Goal: Information Seeking & Learning: Compare options

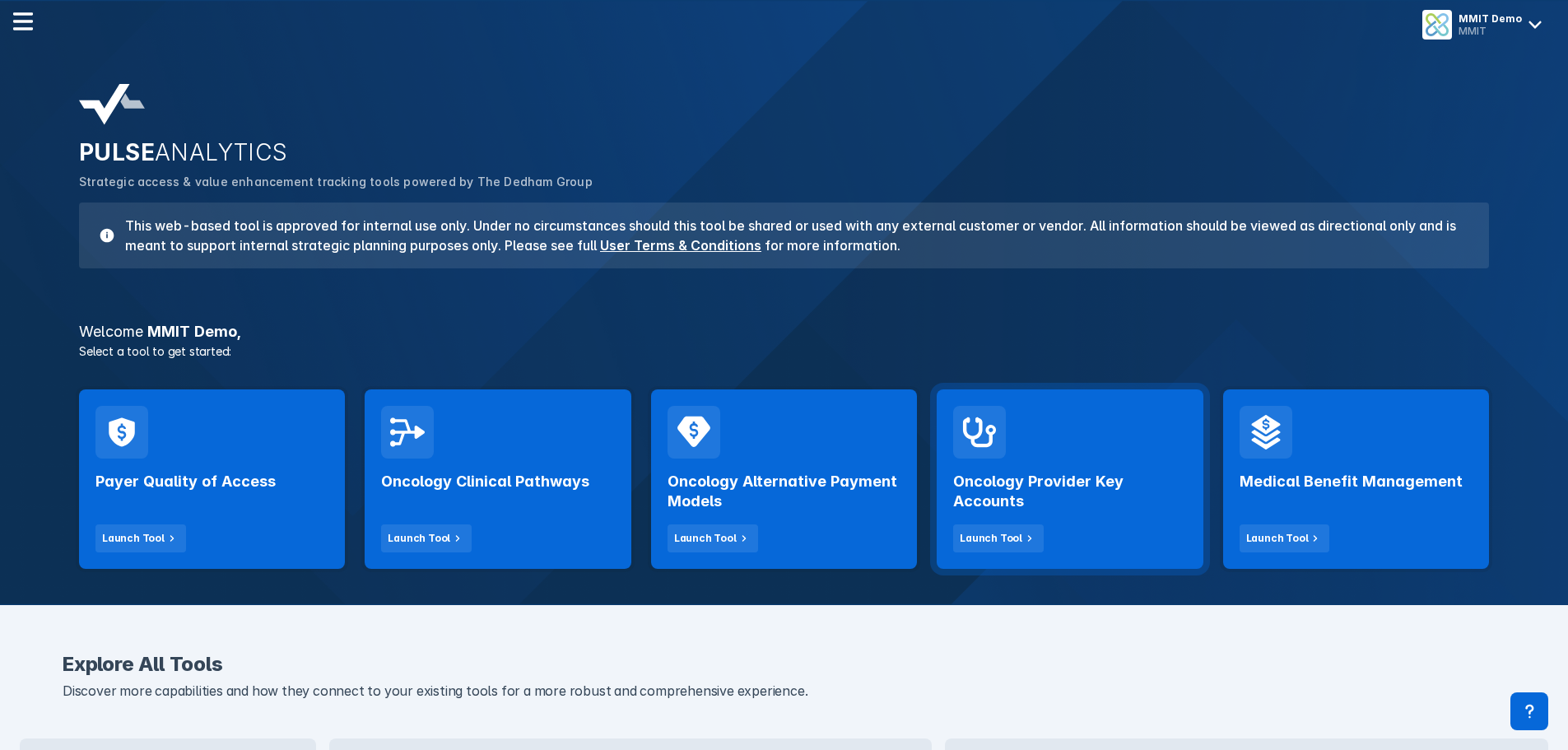
click at [1067, 445] on div "Oncology Provider Key Accounts Launch Tool" at bounding box center [1070, 479] width 266 height 179
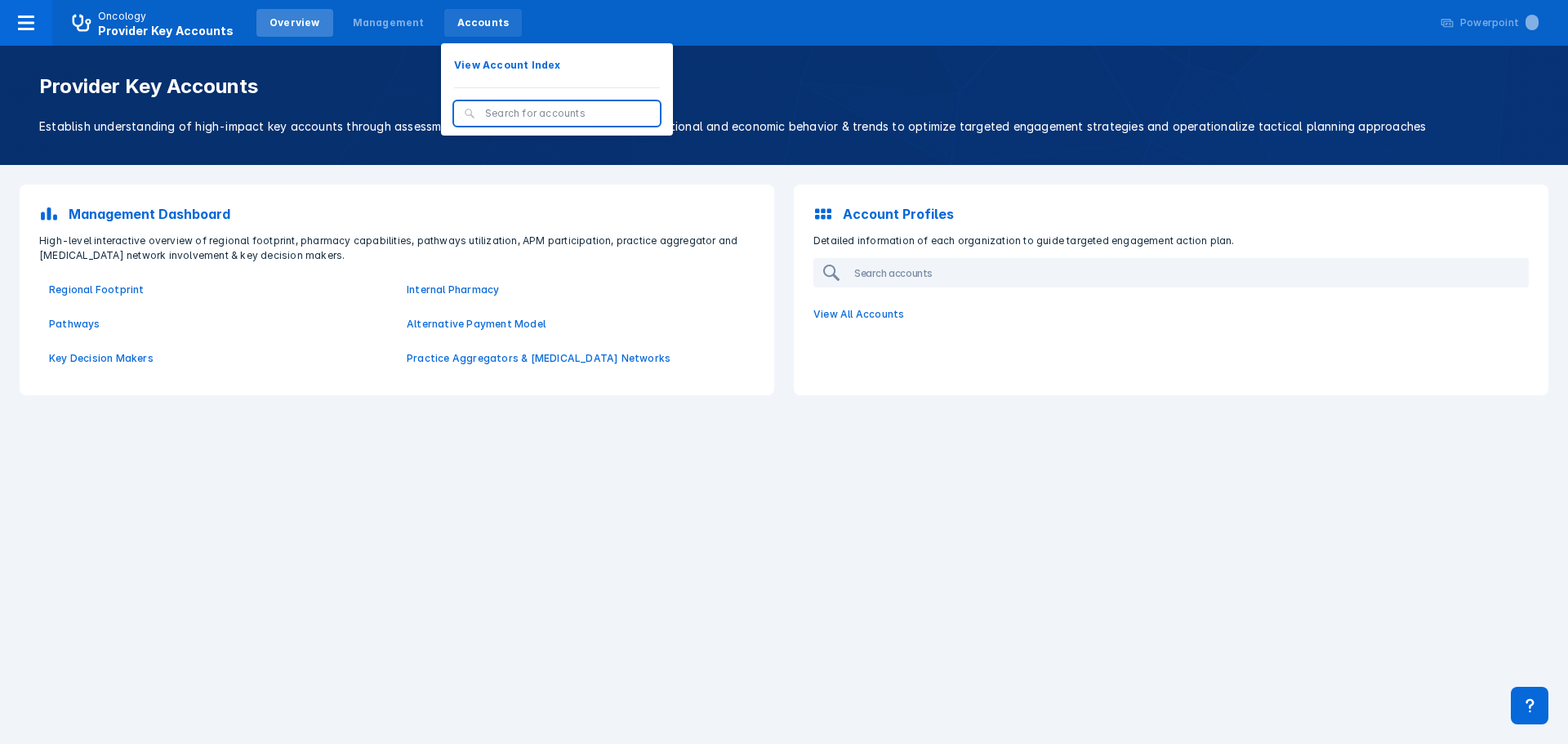
click at [458, 18] on div "Accounts" at bounding box center [483, 23] width 52 height 15
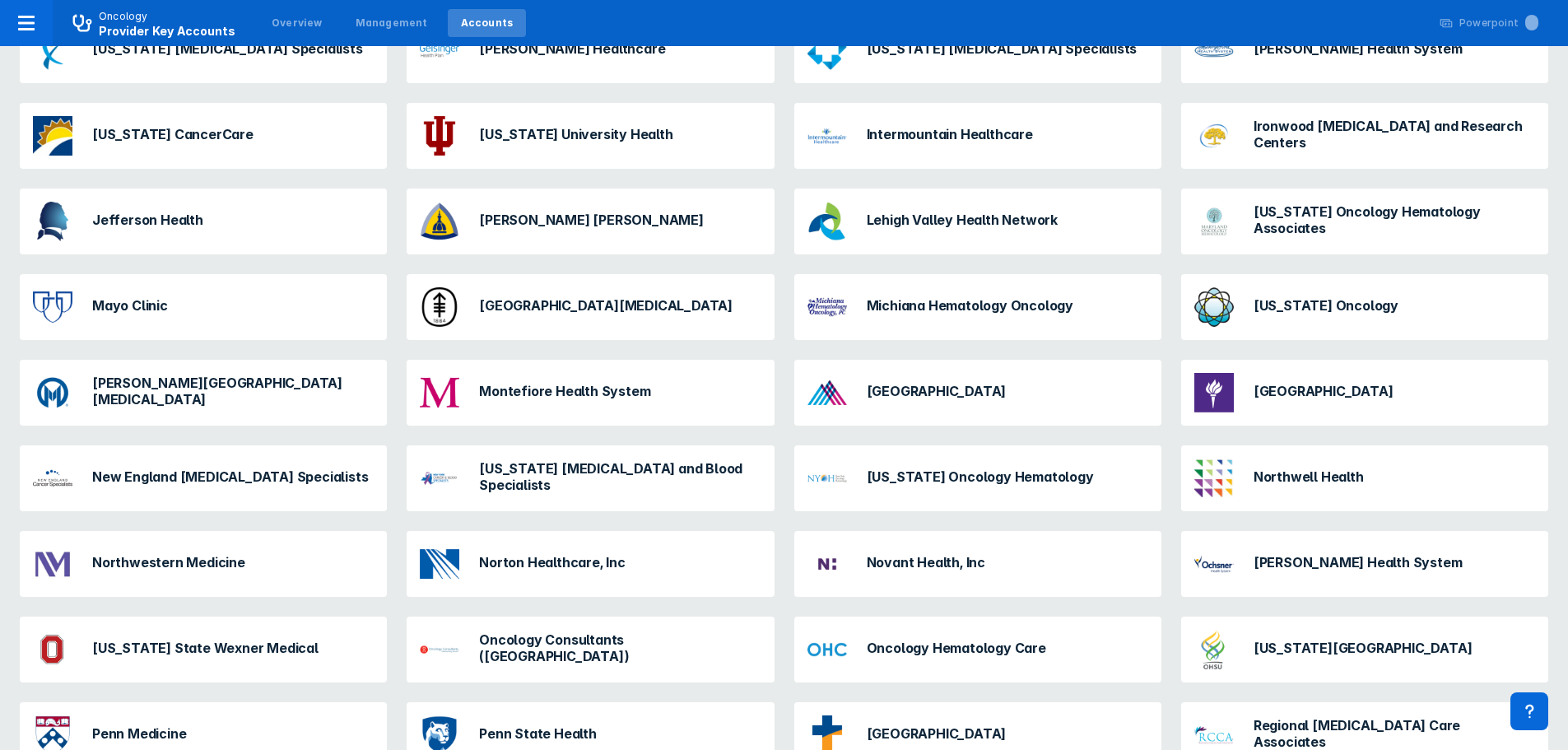
scroll to position [639, 0]
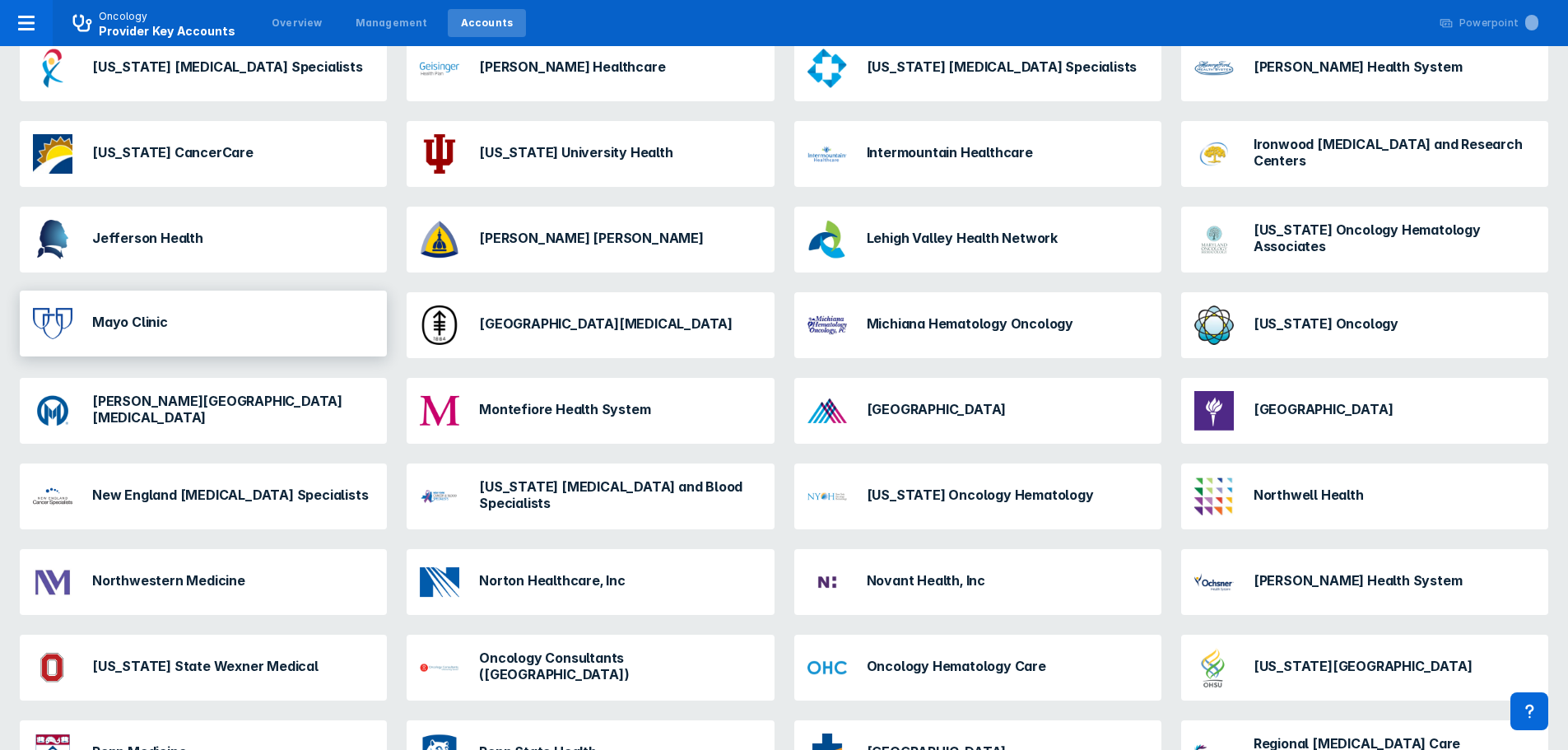
click at [309, 321] on div "Mayo Clinic" at bounding box center [202, 323] width 367 height 66
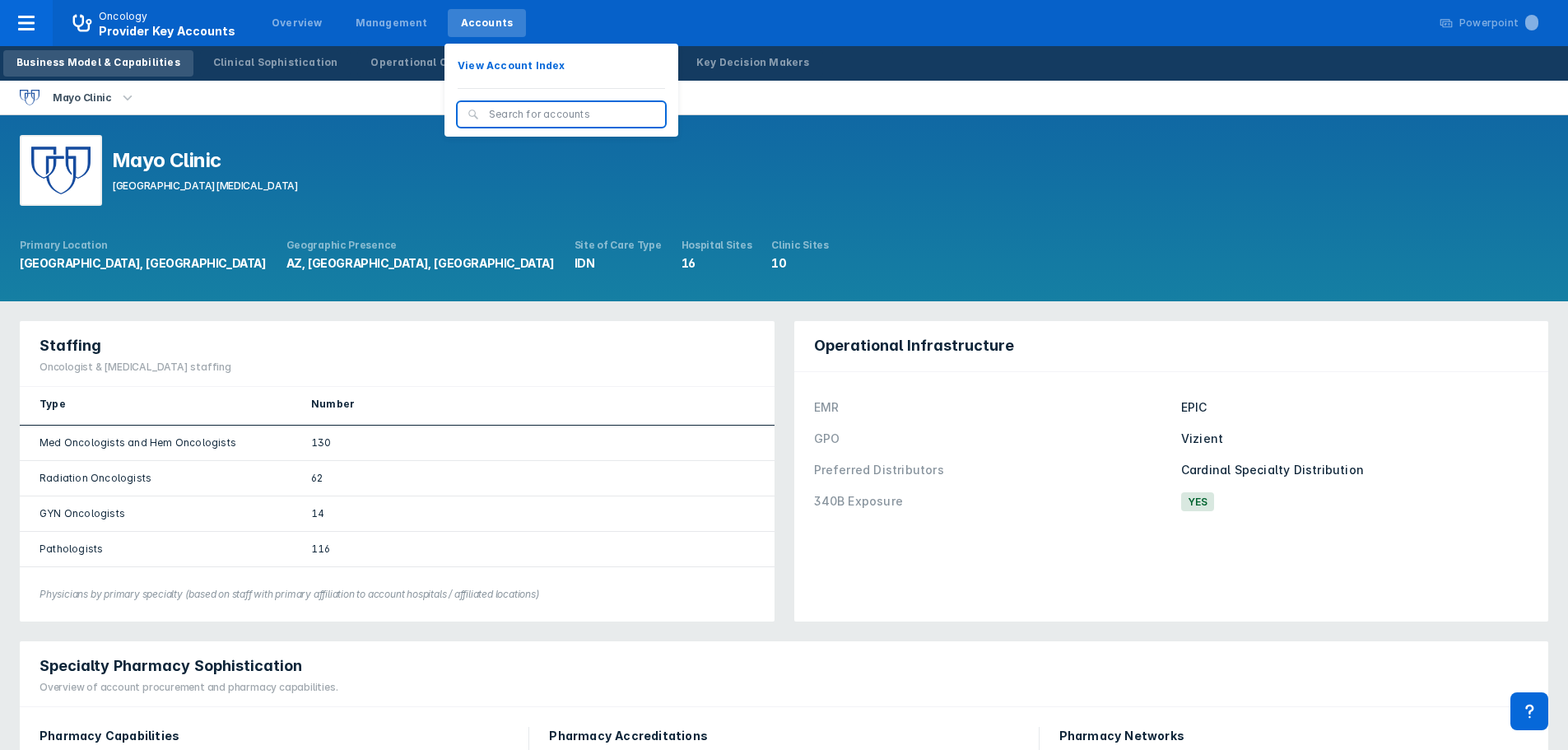
click at [461, 23] on div "Accounts" at bounding box center [487, 23] width 53 height 15
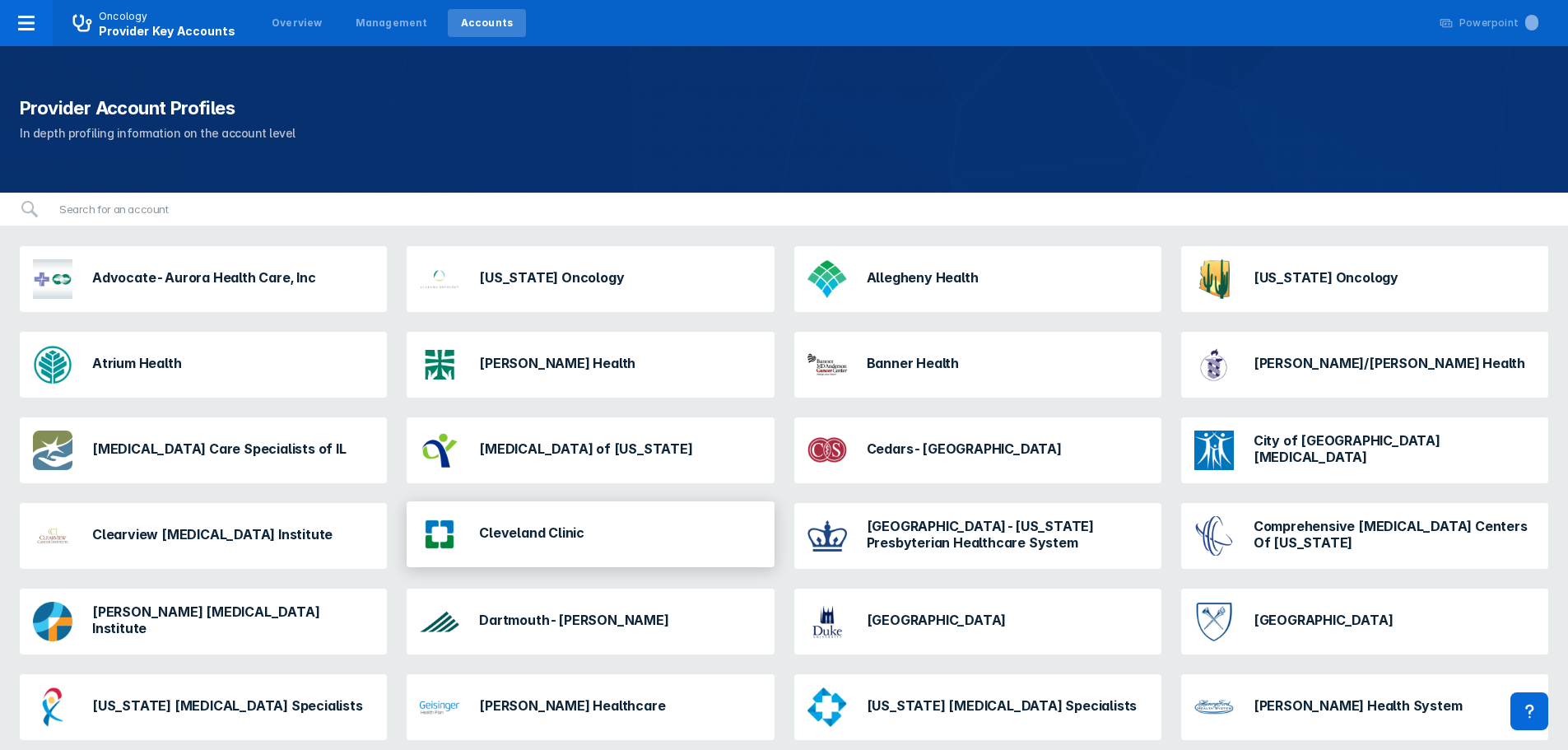
click at [510, 529] on h3 "Cleveland Clinic" at bounding box center [532, 533] width 105 height 17
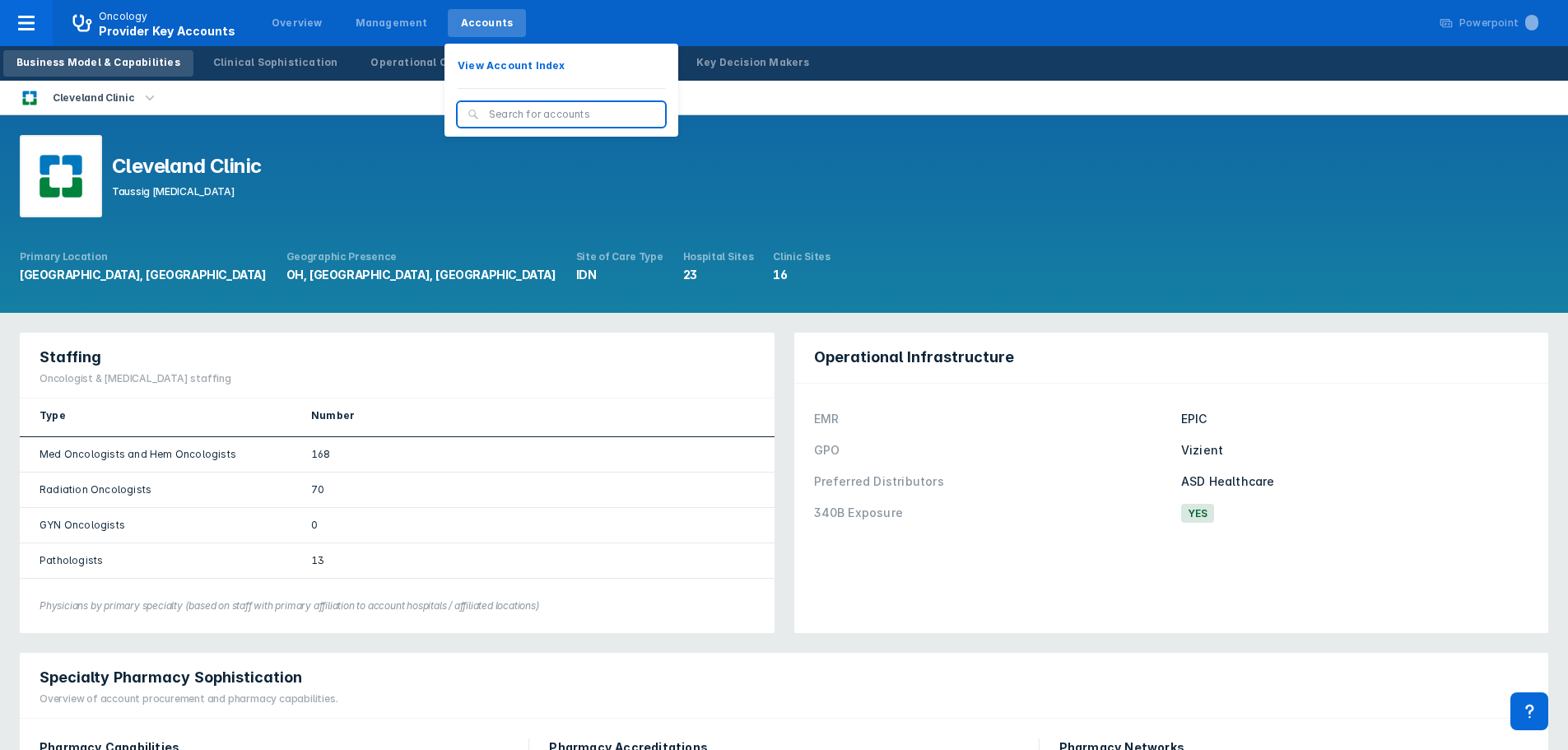
click at [468, 13] on div "Accounts" at bounding box center [486, 23] width 79 height 28
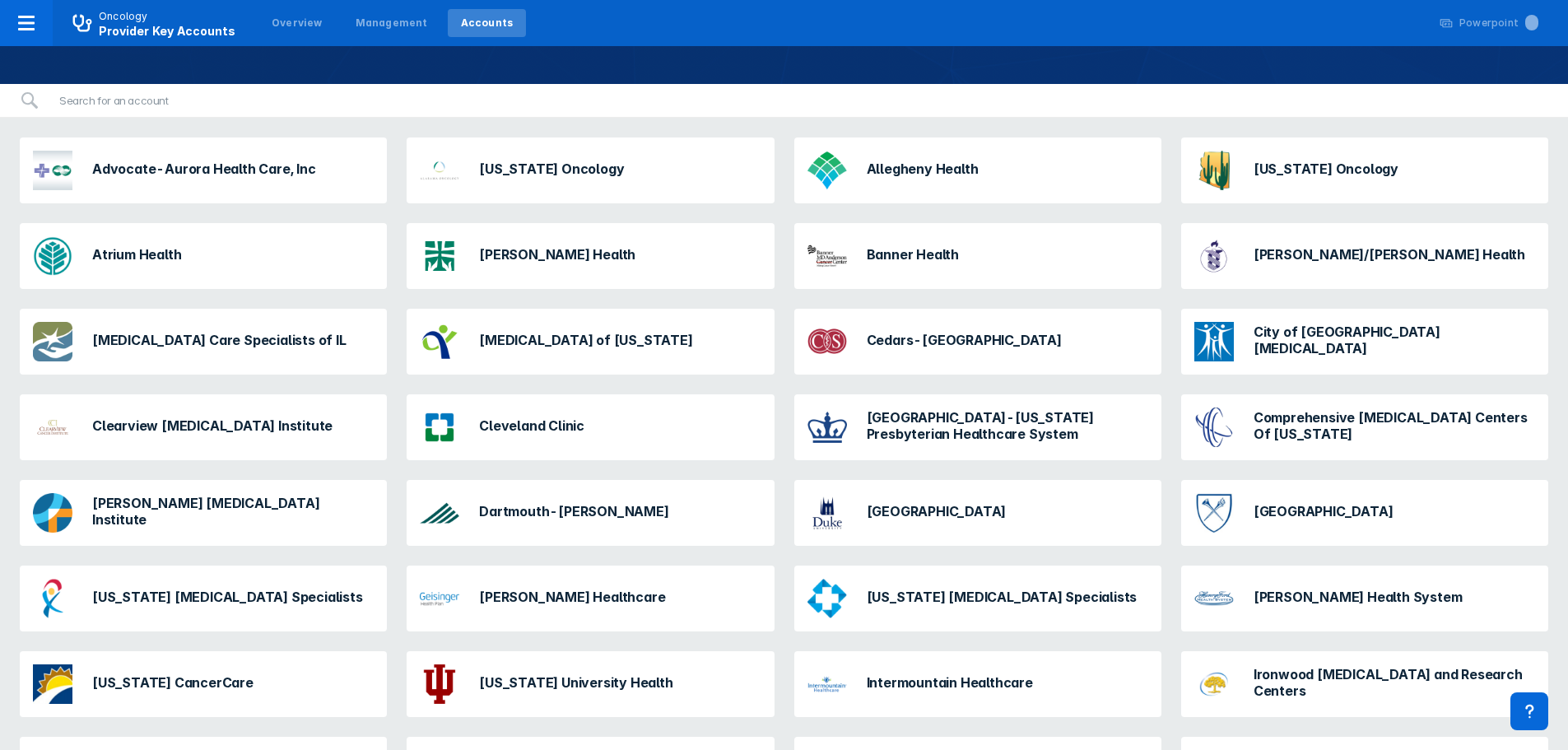
scroll to position [165, 0]
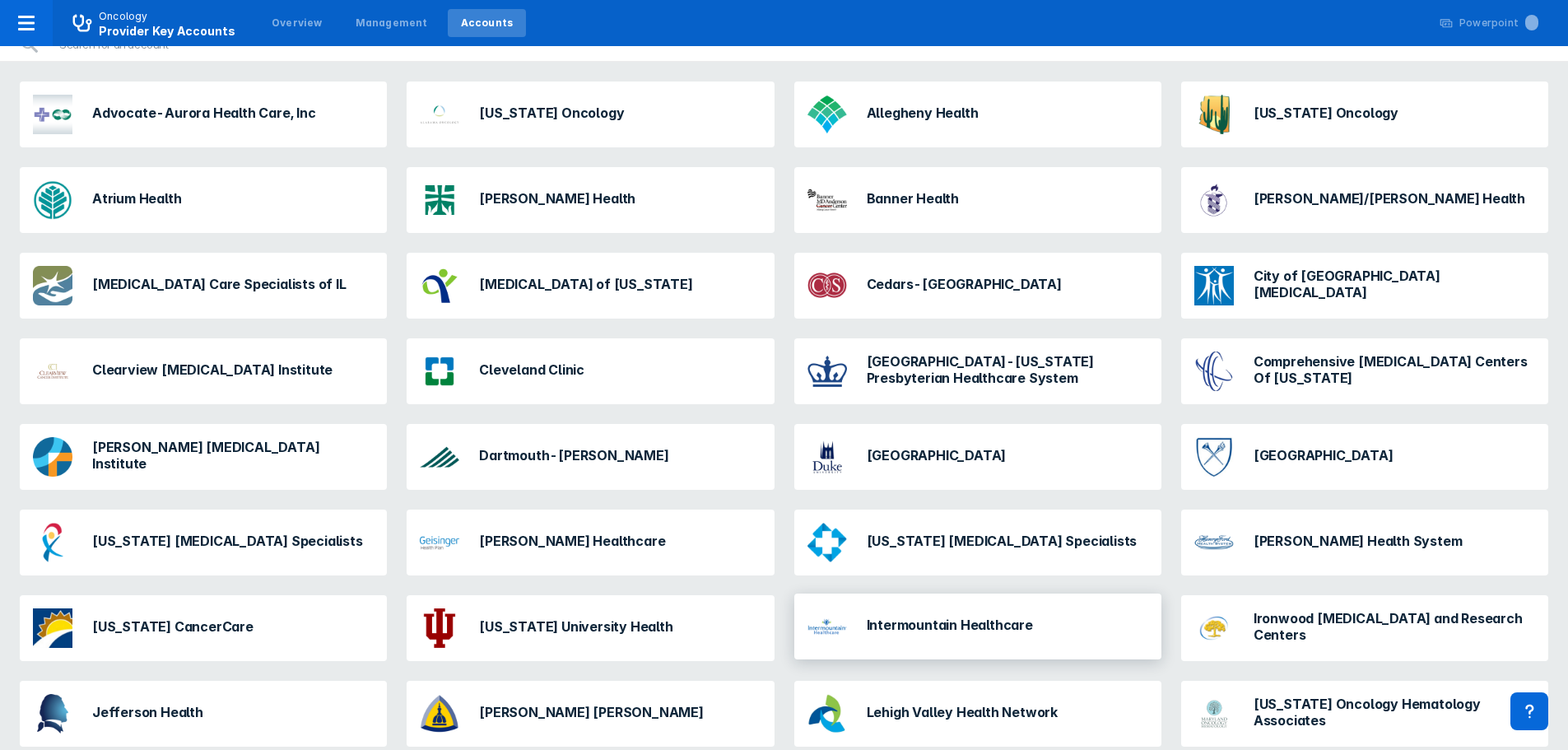
click at [948, 627] on h3 "Intermountain Healthcare" at bounding box center [950, 625] width 166 height 17
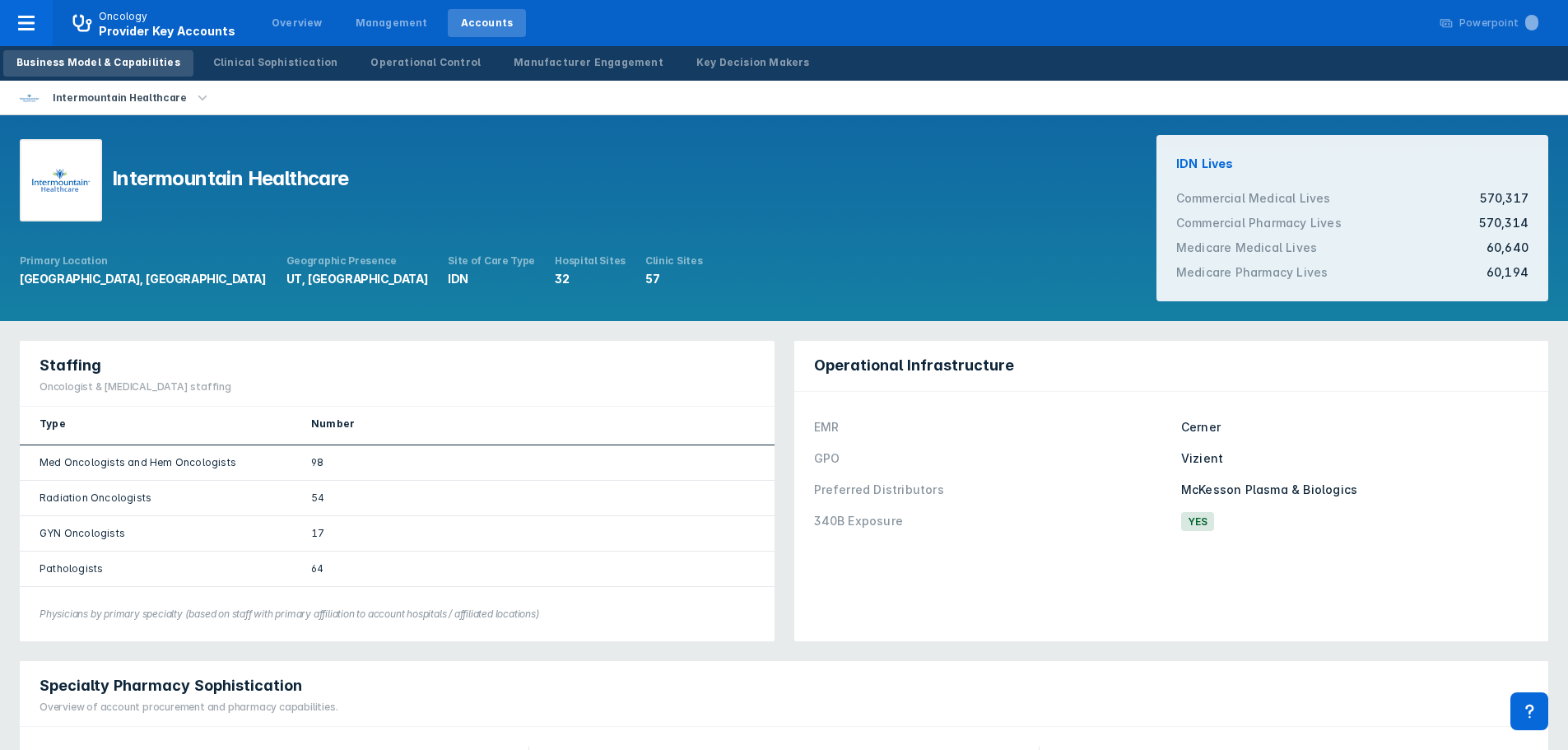
click at [194, 98] on icon "button" at bounding box center [202, 98] width 18 height 18
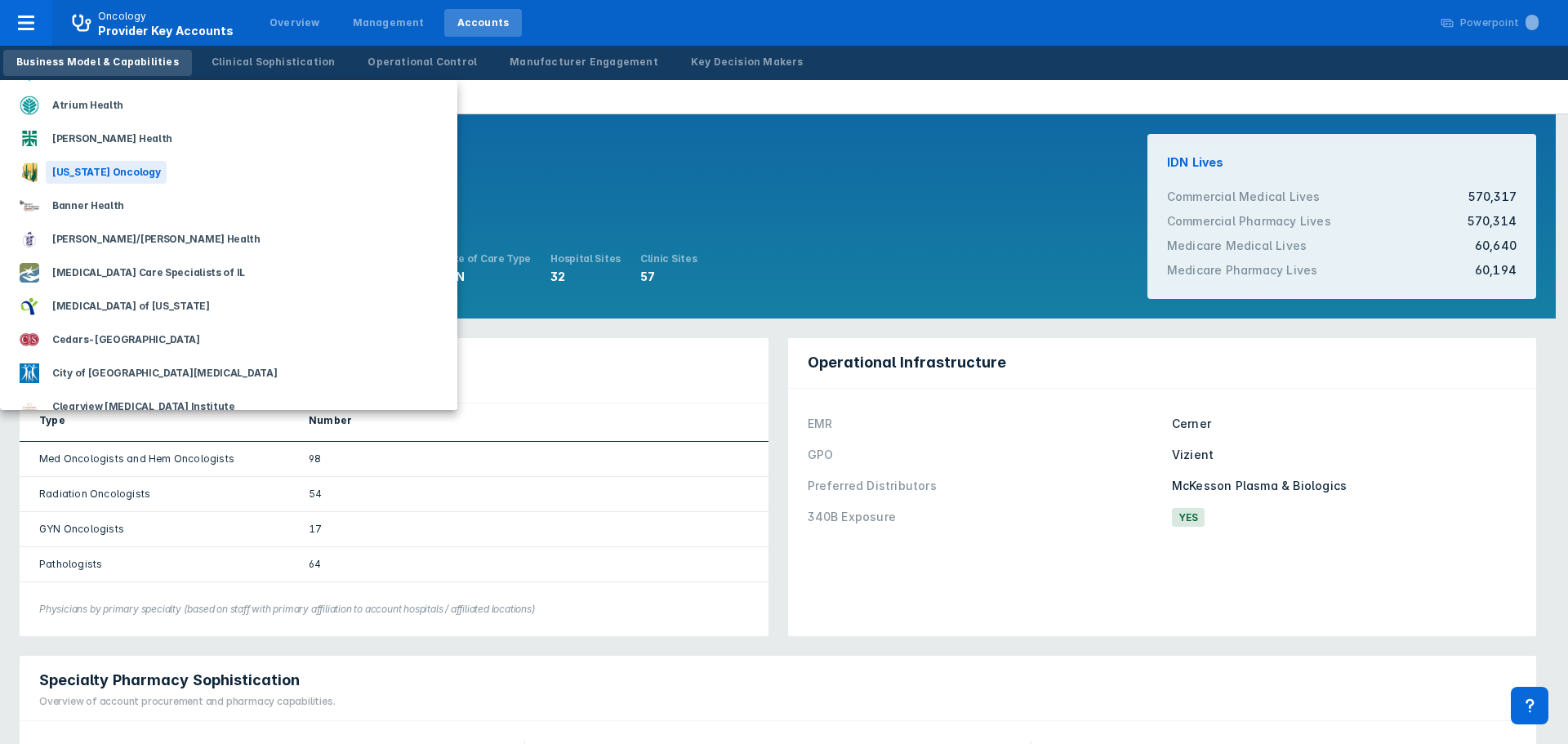
scroll to position [82, 0]
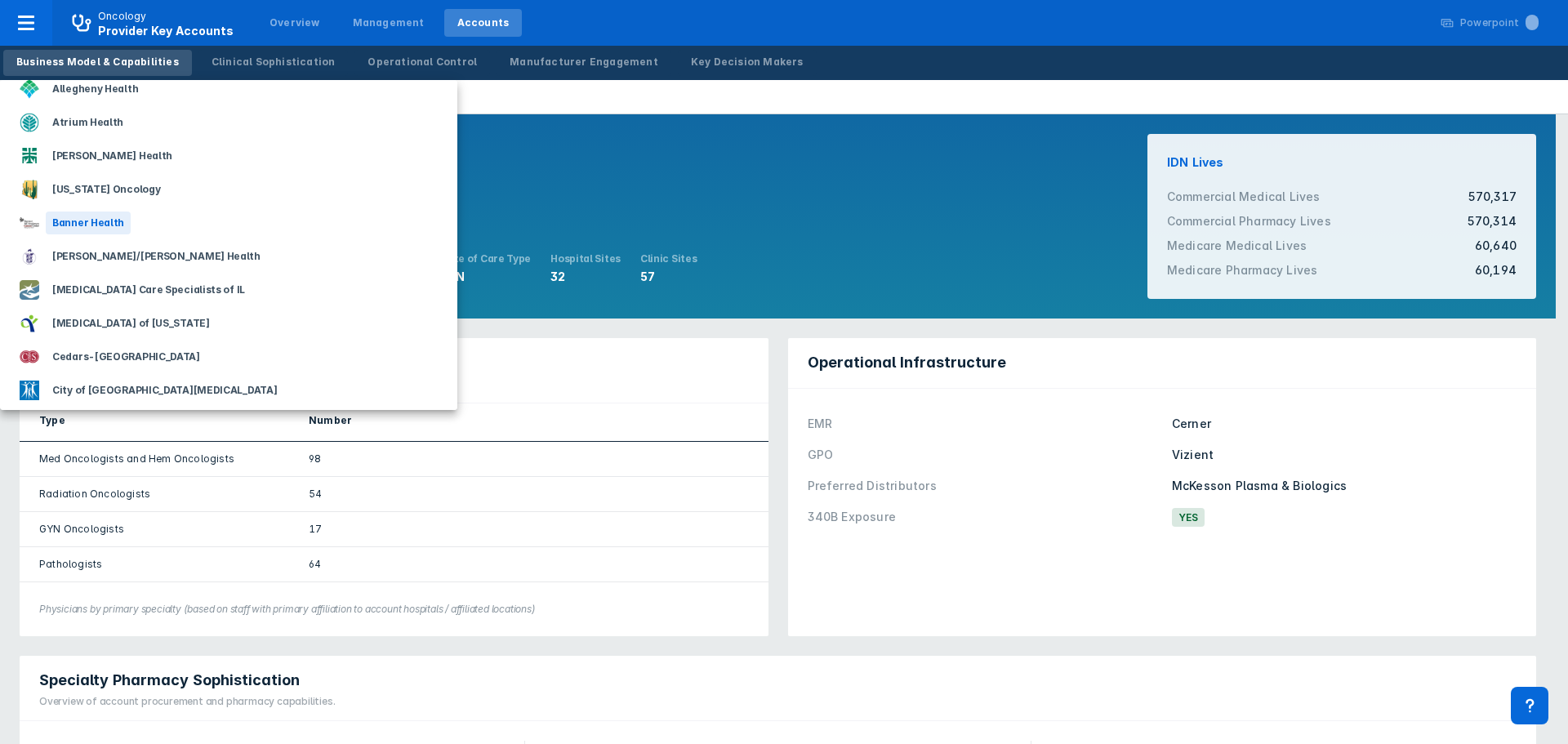
click at [102, 221] on div "Banner Health" at bounding box center [88, 223] width 85 height 23
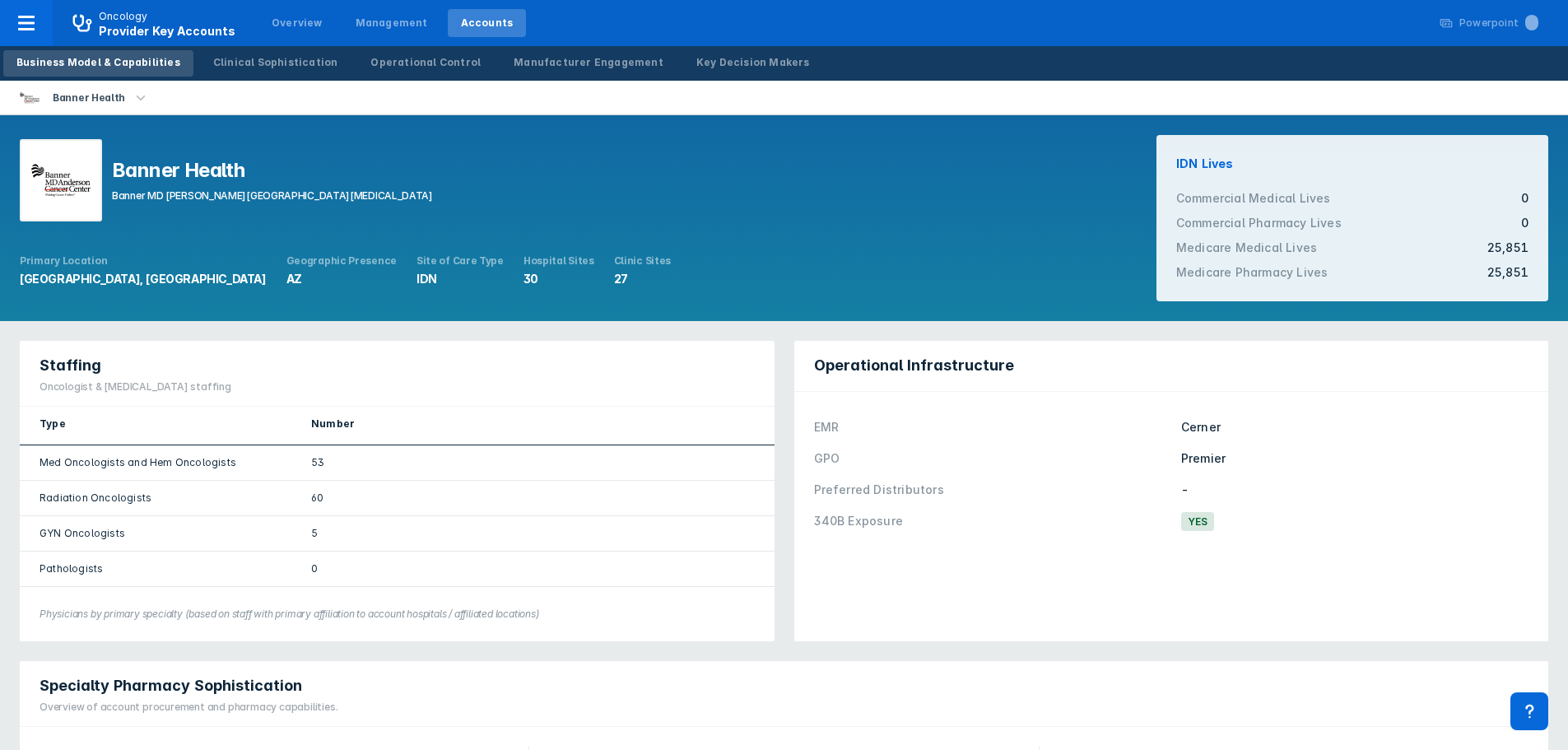
click at [139, 99] on icon "button" at bounding box center [141, 98] width 18 height 18
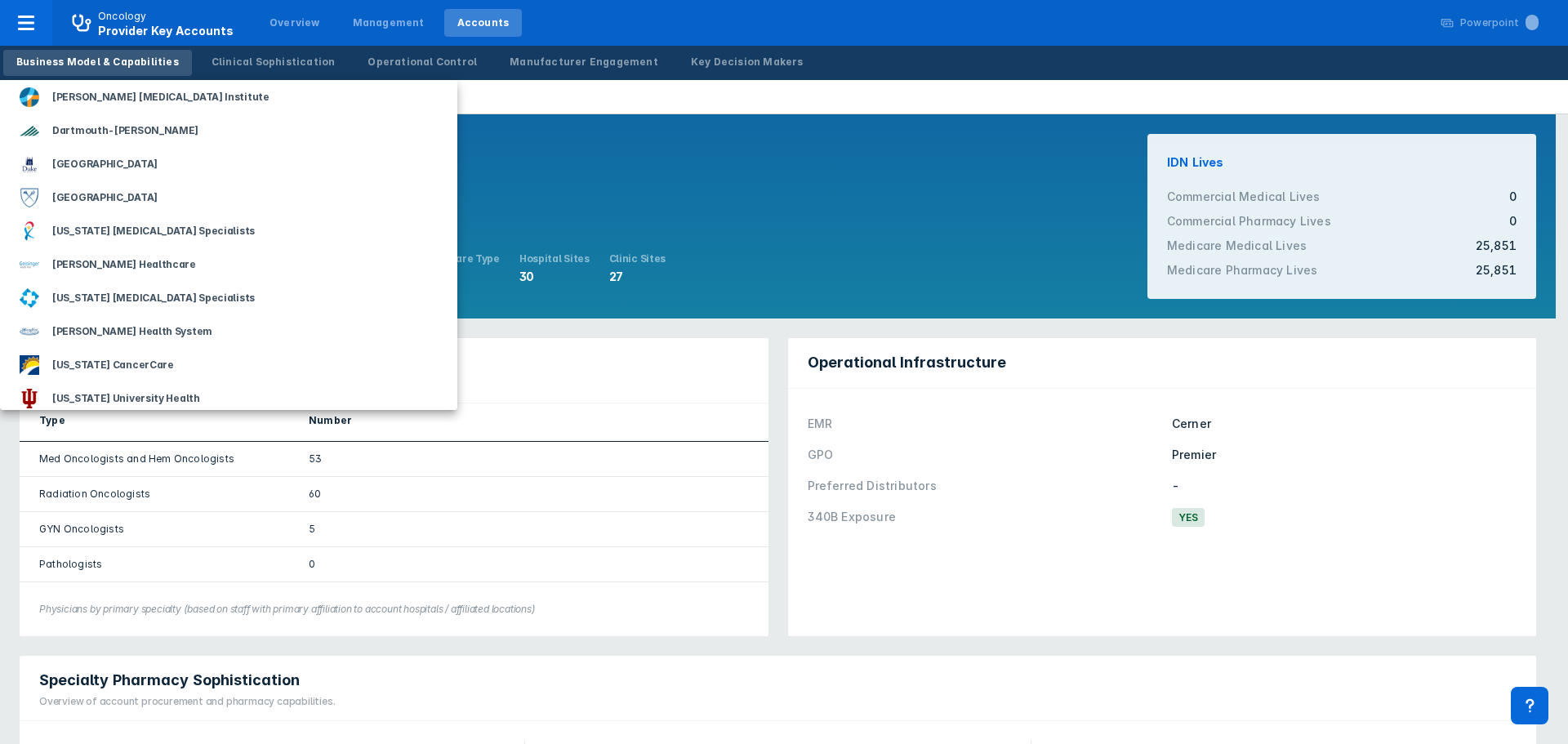
scroll to position [572, 0]
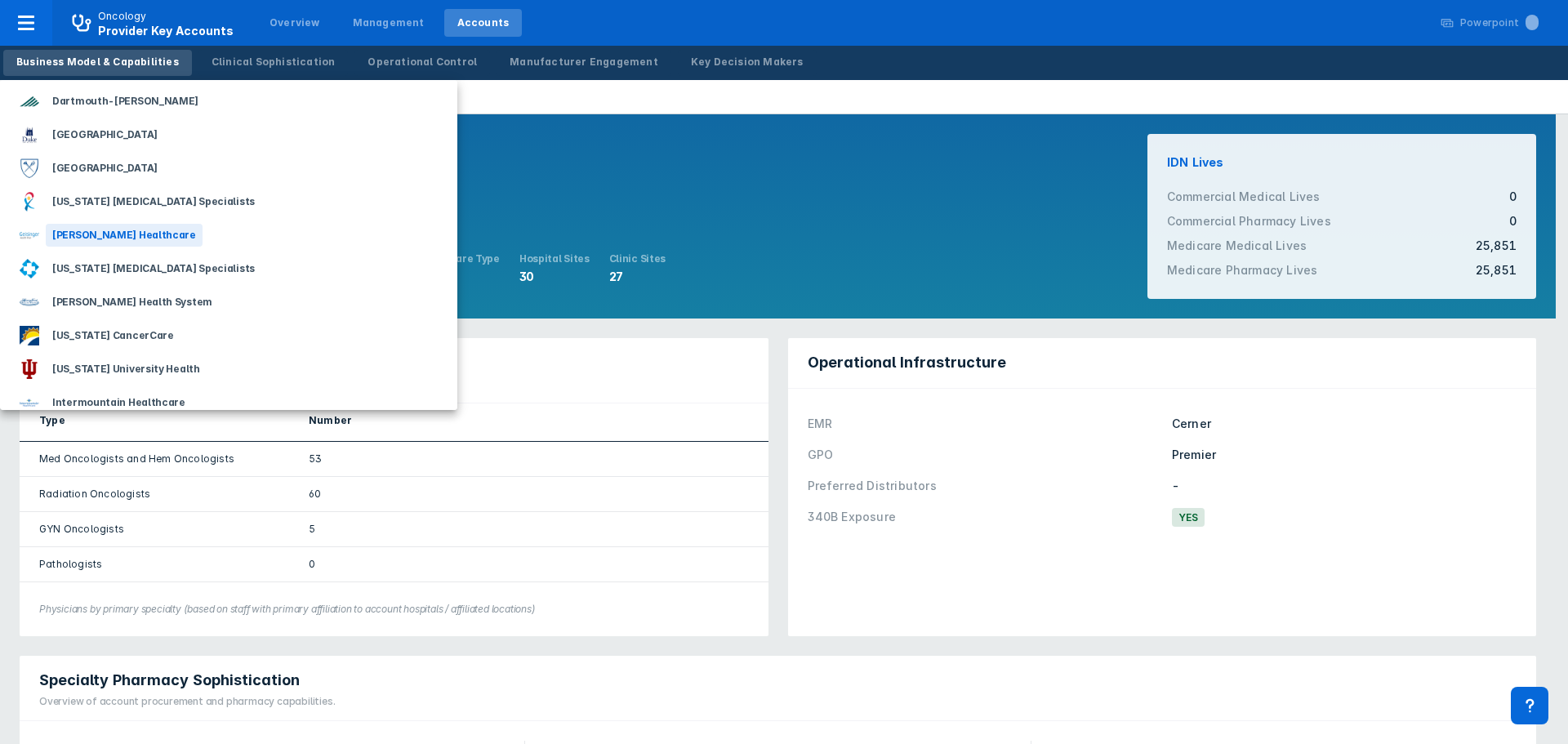
click at [99, 228] on div "[PERSON_NAME] Healthcare" at bounding box center [124, 235] width 157 height 23
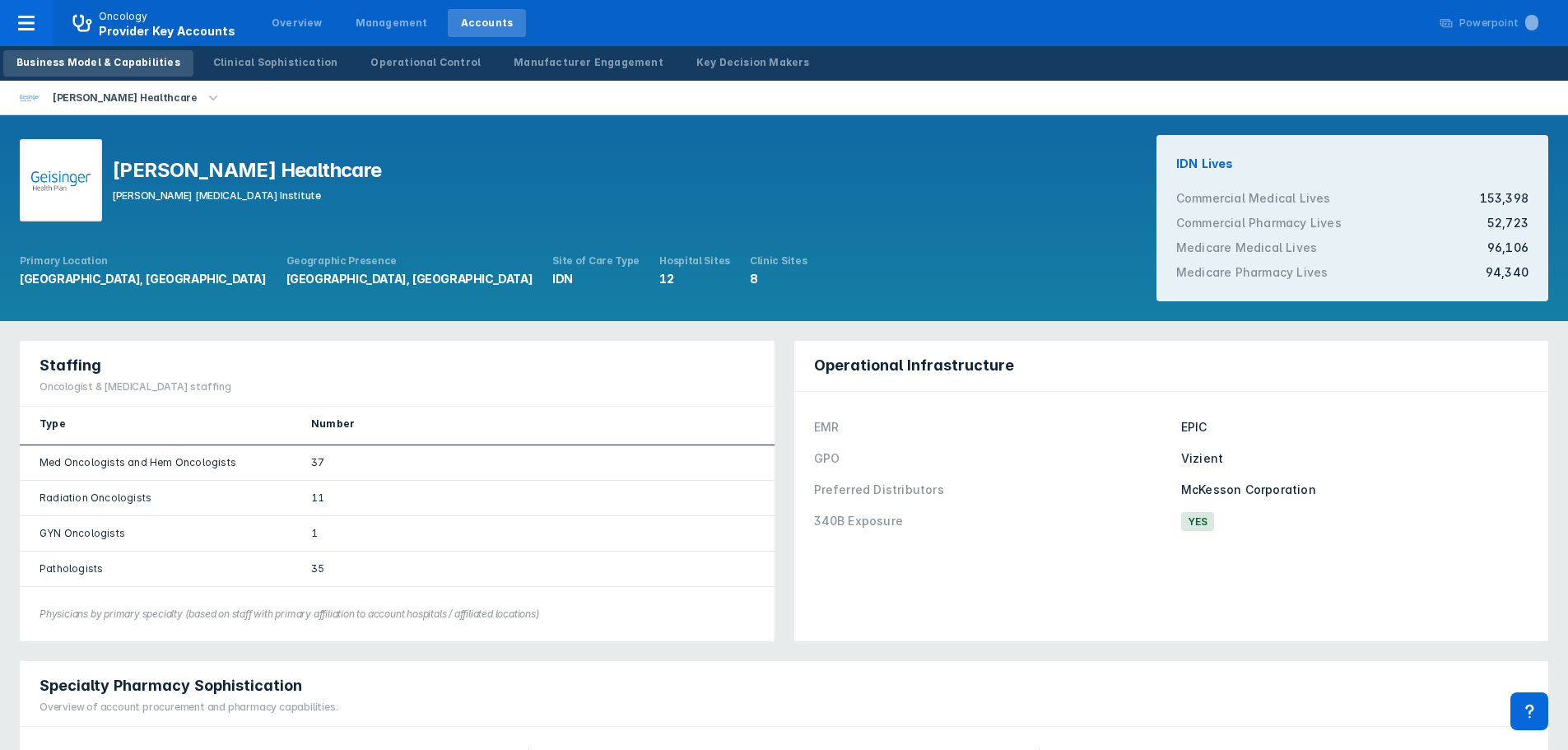
click at [209, 99] on icon "button" at bounding box center [214, 96] width 9 height 5
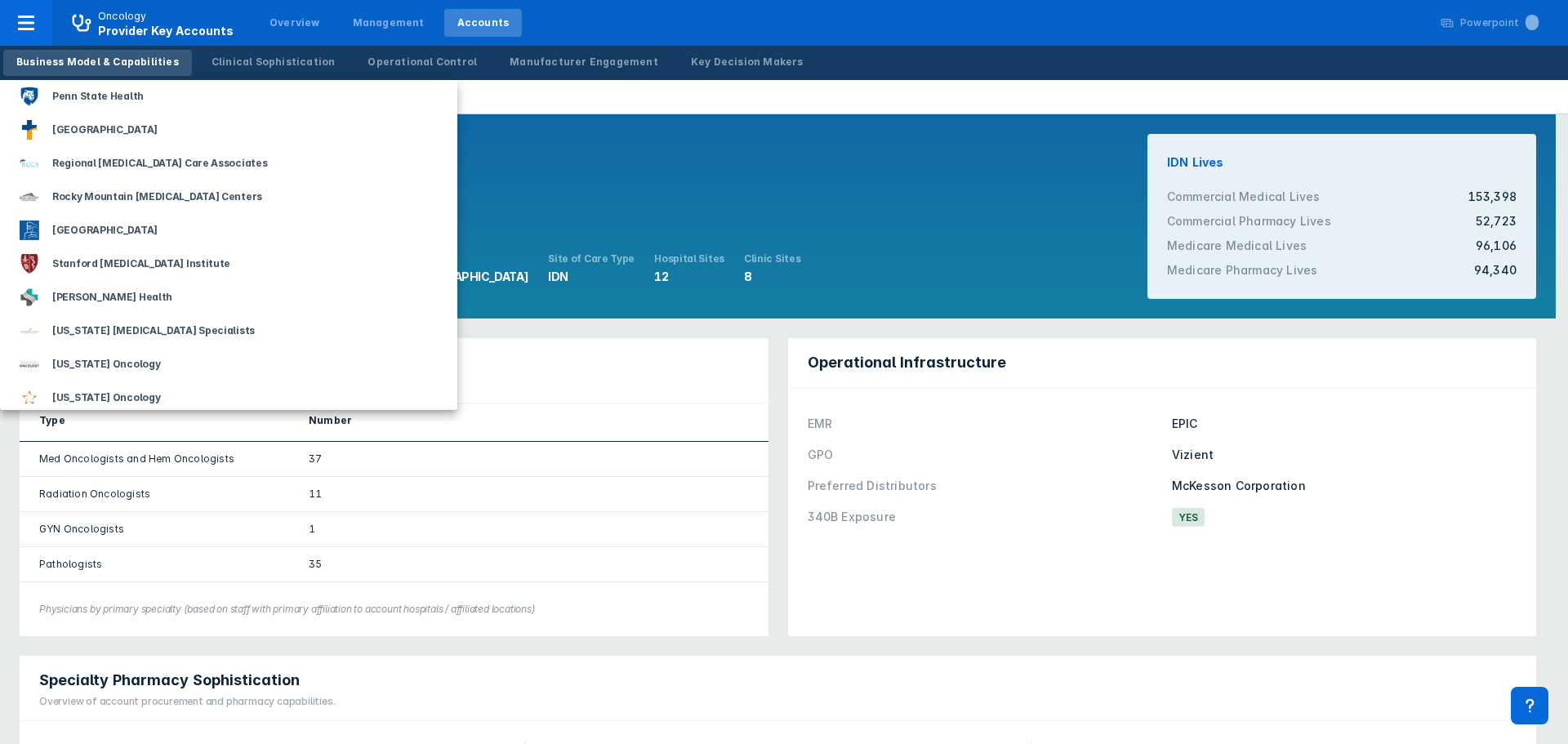
scroll to position [1797, 0]
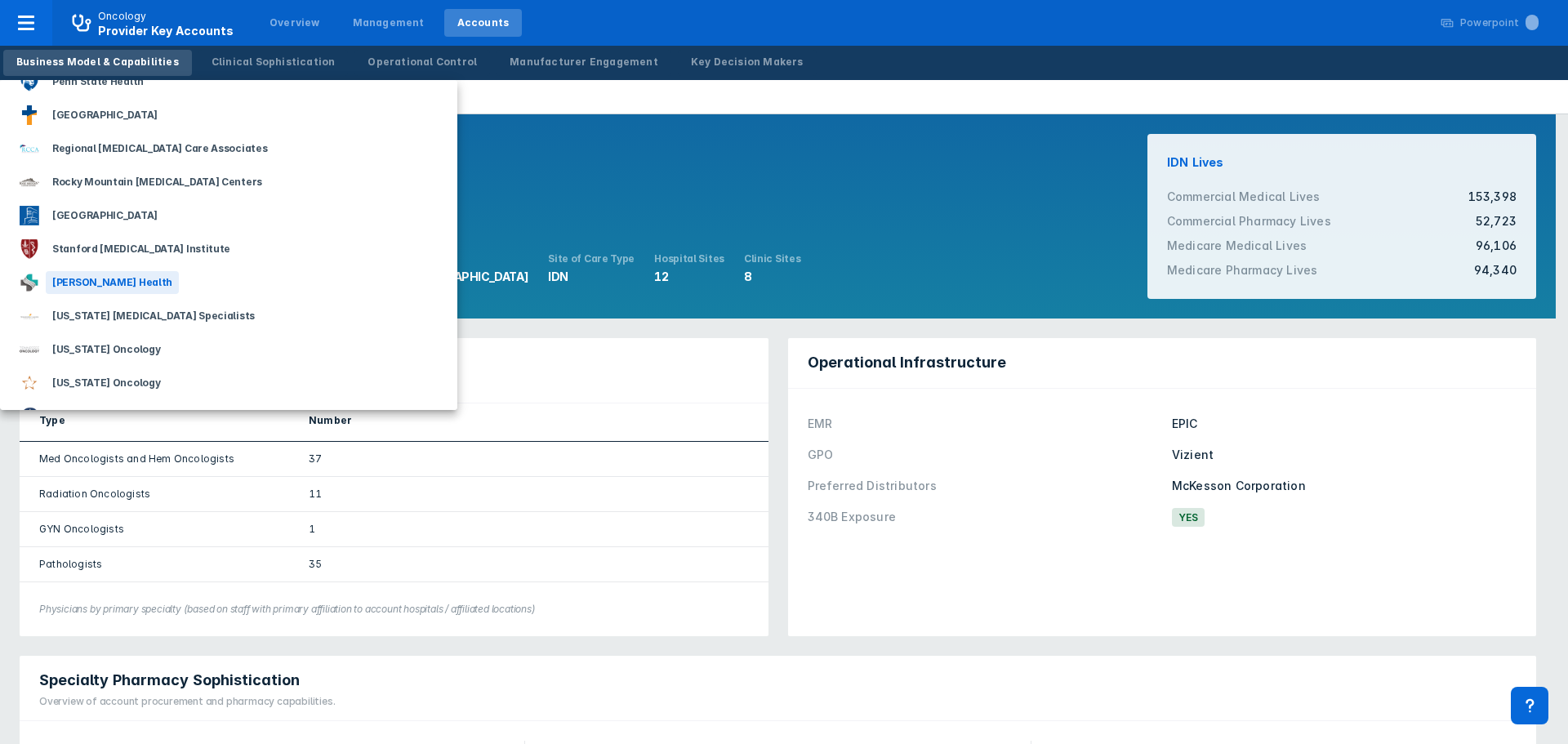
click at [100, 280] on div "[PERSON_NAME] Health" at bounding box center [112, 283] width 133 height 23
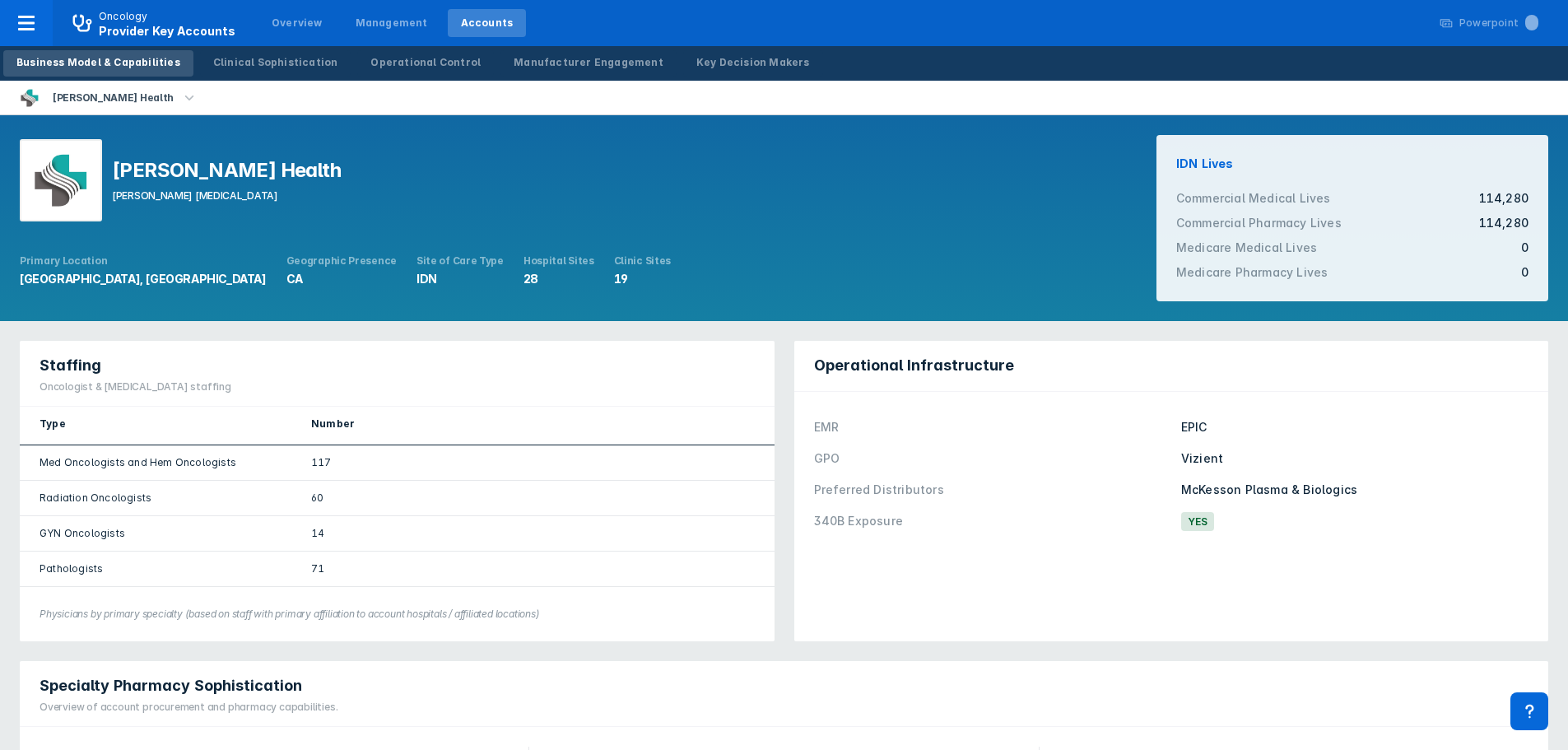
click at [185, 98] on icon "button" at bounding box center [190, 96] width 9 height 5
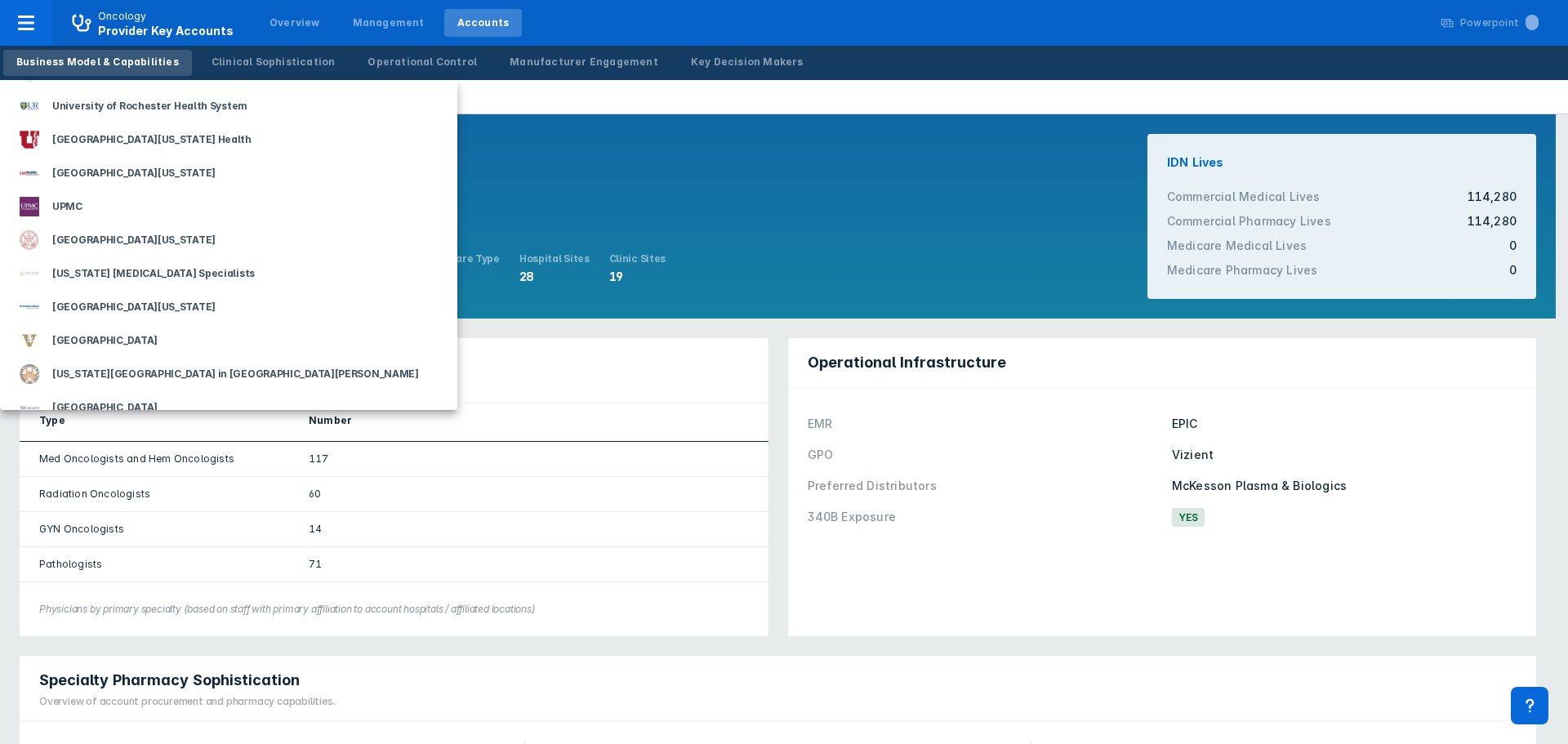
scroll to position [2530, 0]
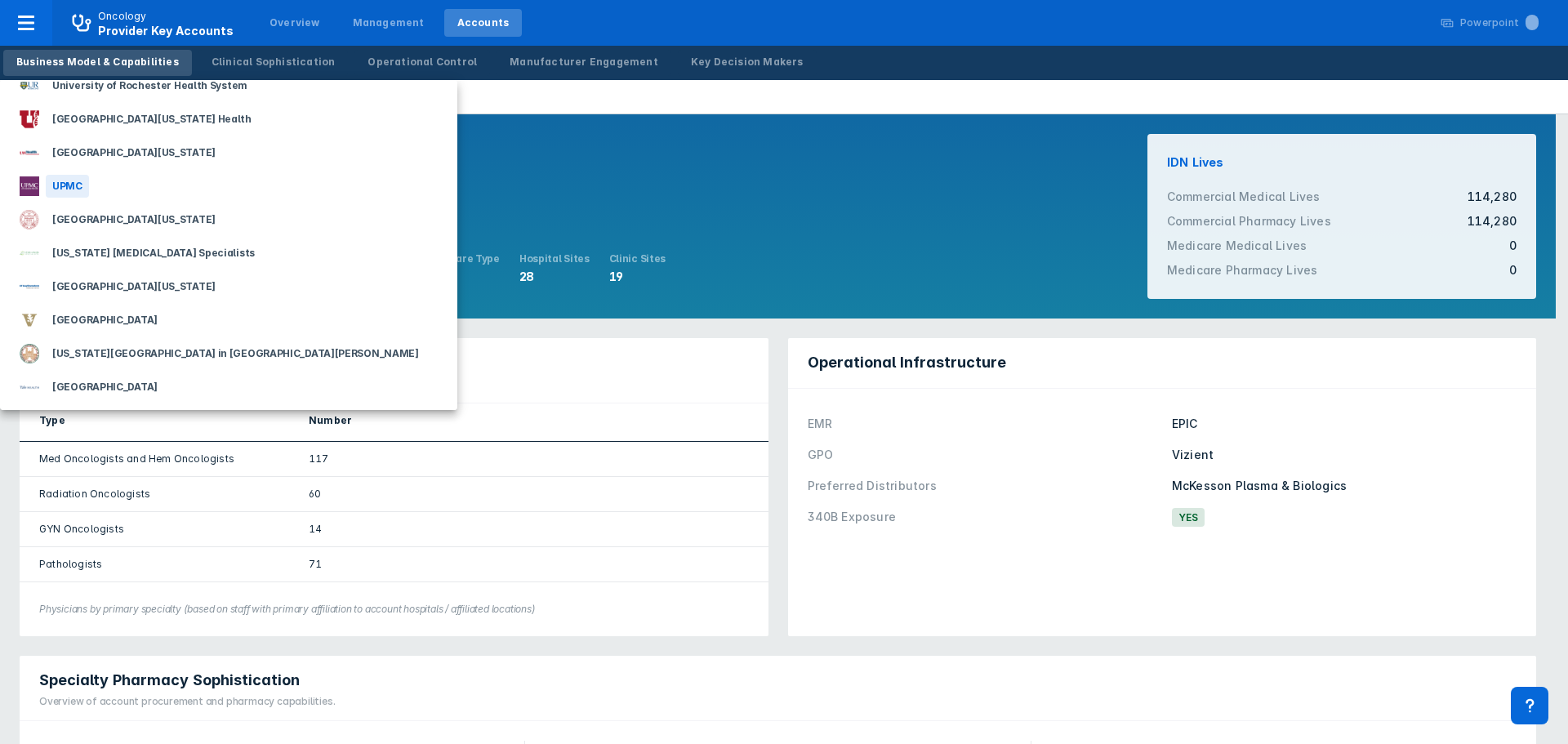
click at [72, 181] on div "UPMC" at bounding box center [67, 186] width 43 height 23
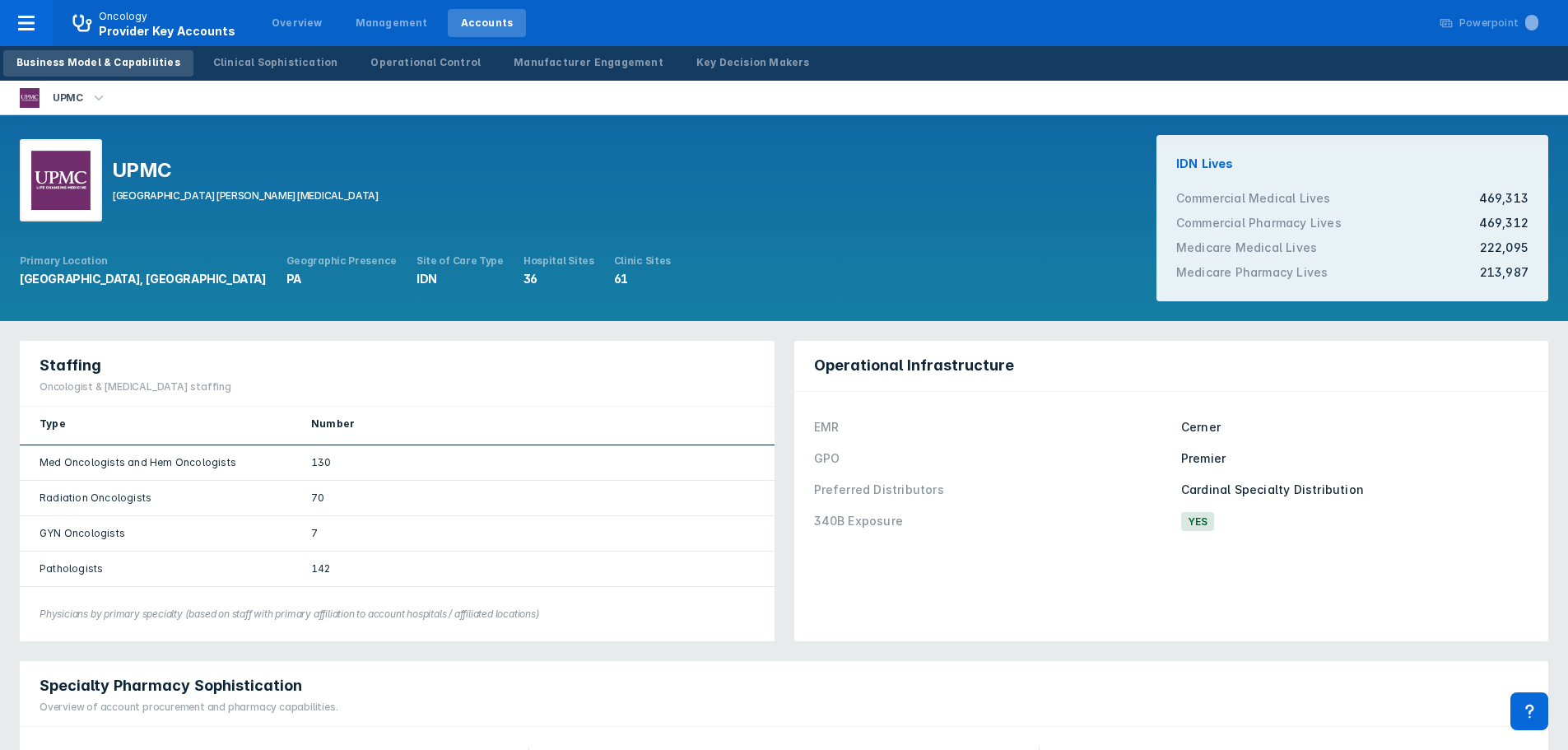
click at [98, 100] on icon "button" at bounding box center [99, 96] width 9 height 5
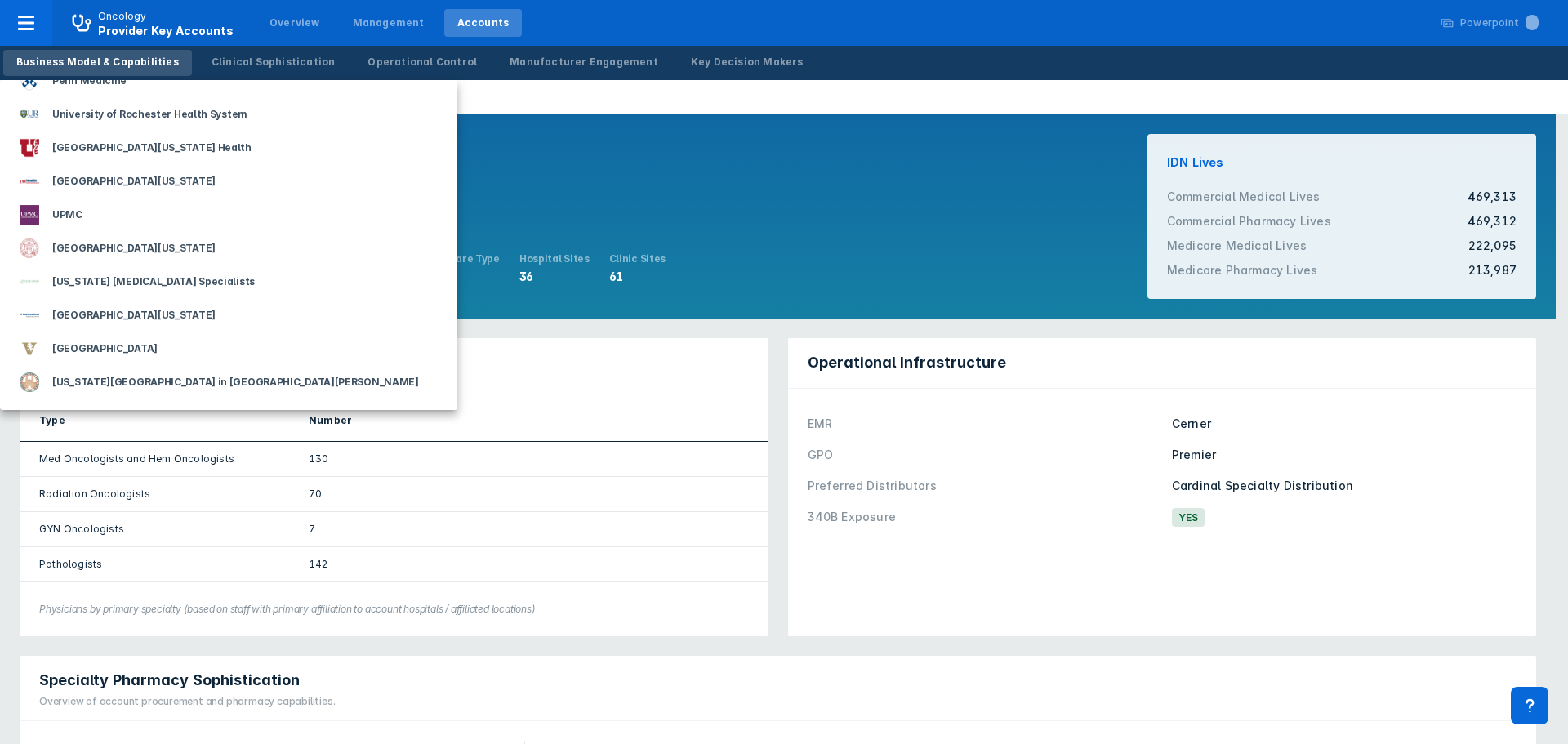
scroll to position [2530, 0]
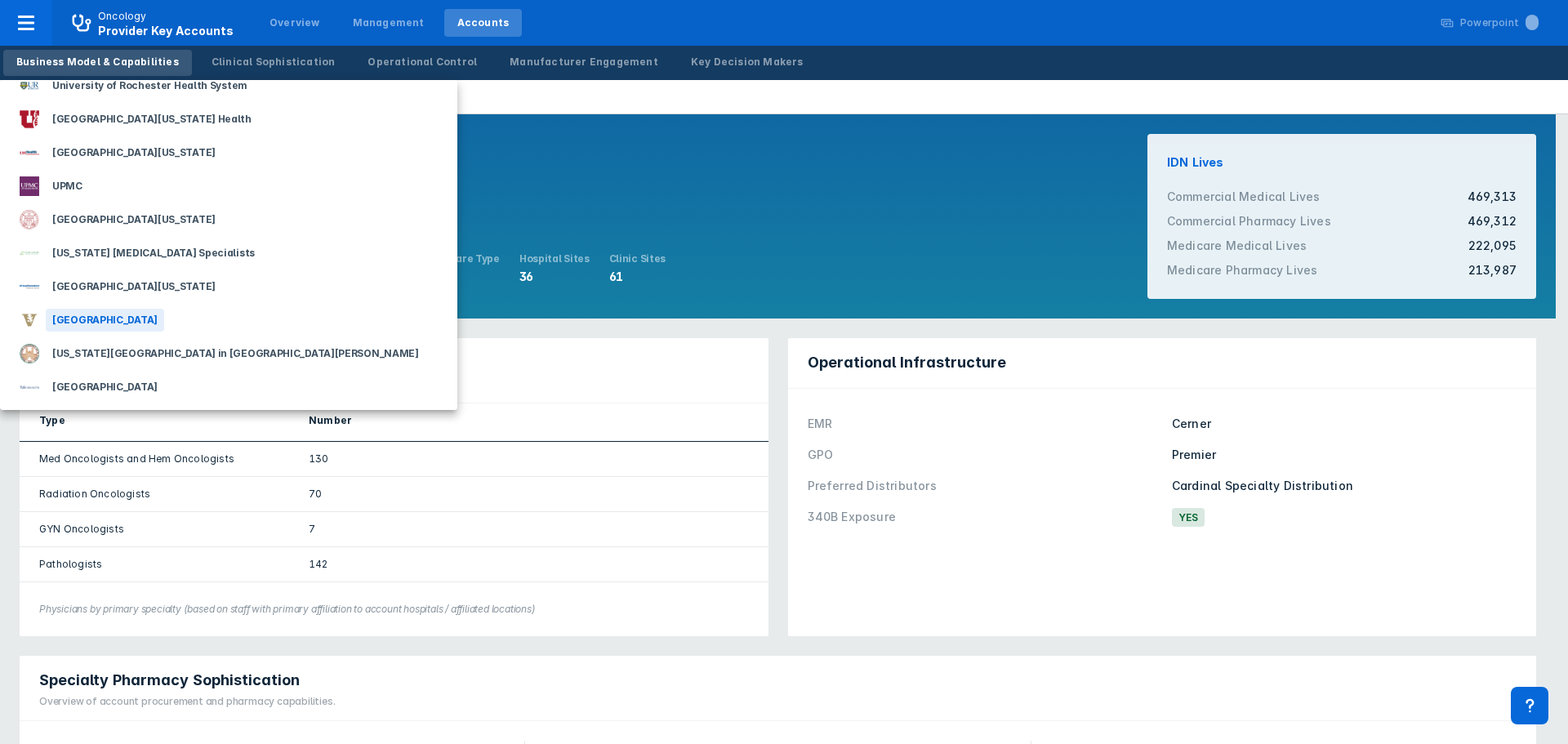
click at [164, 319] on div "[GEOGRAPHIC_DATA]" at bounding box center [105, 320] width 118 height 23
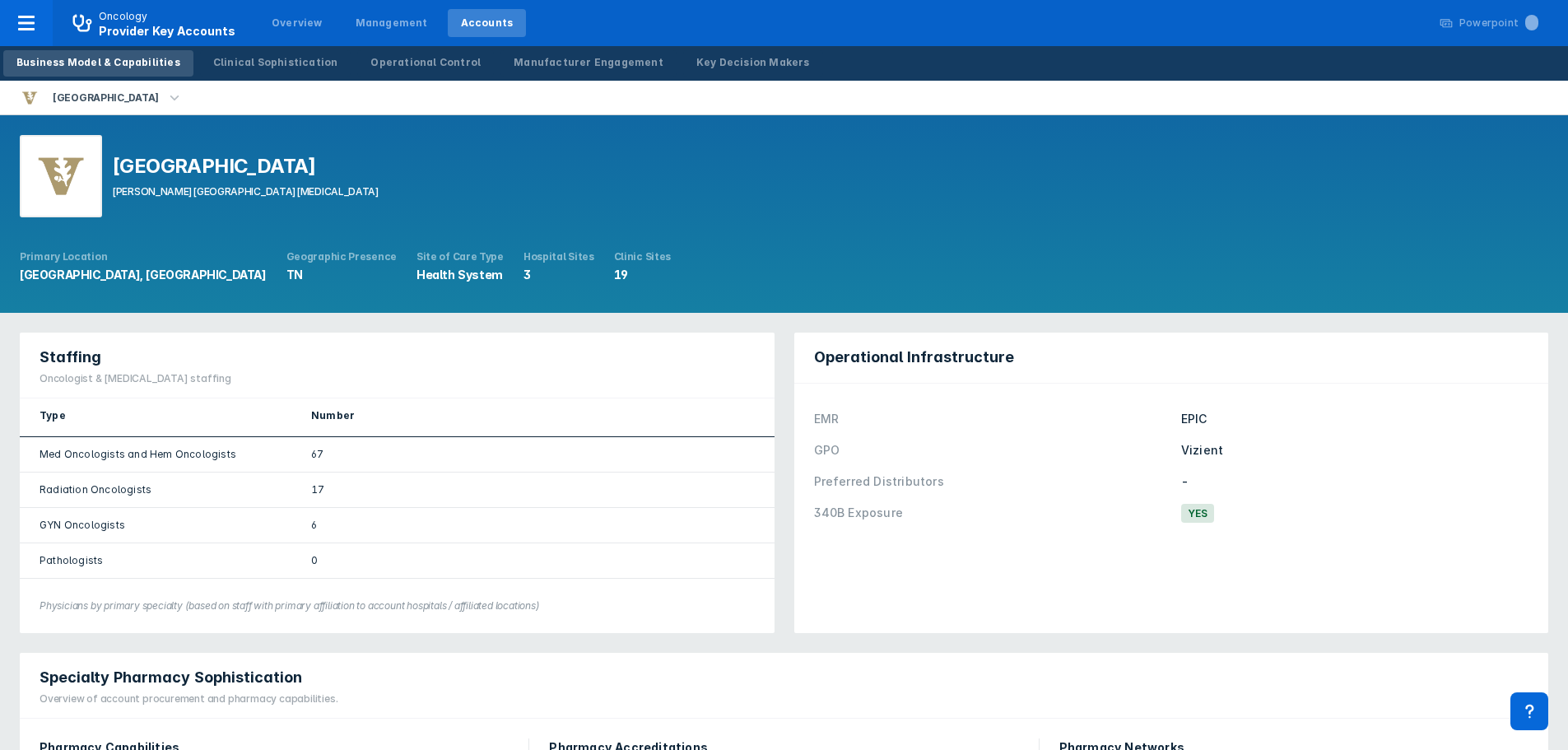
click at [184, 100] on icon "button" at bounding box center [175, 98] width 18 height 18
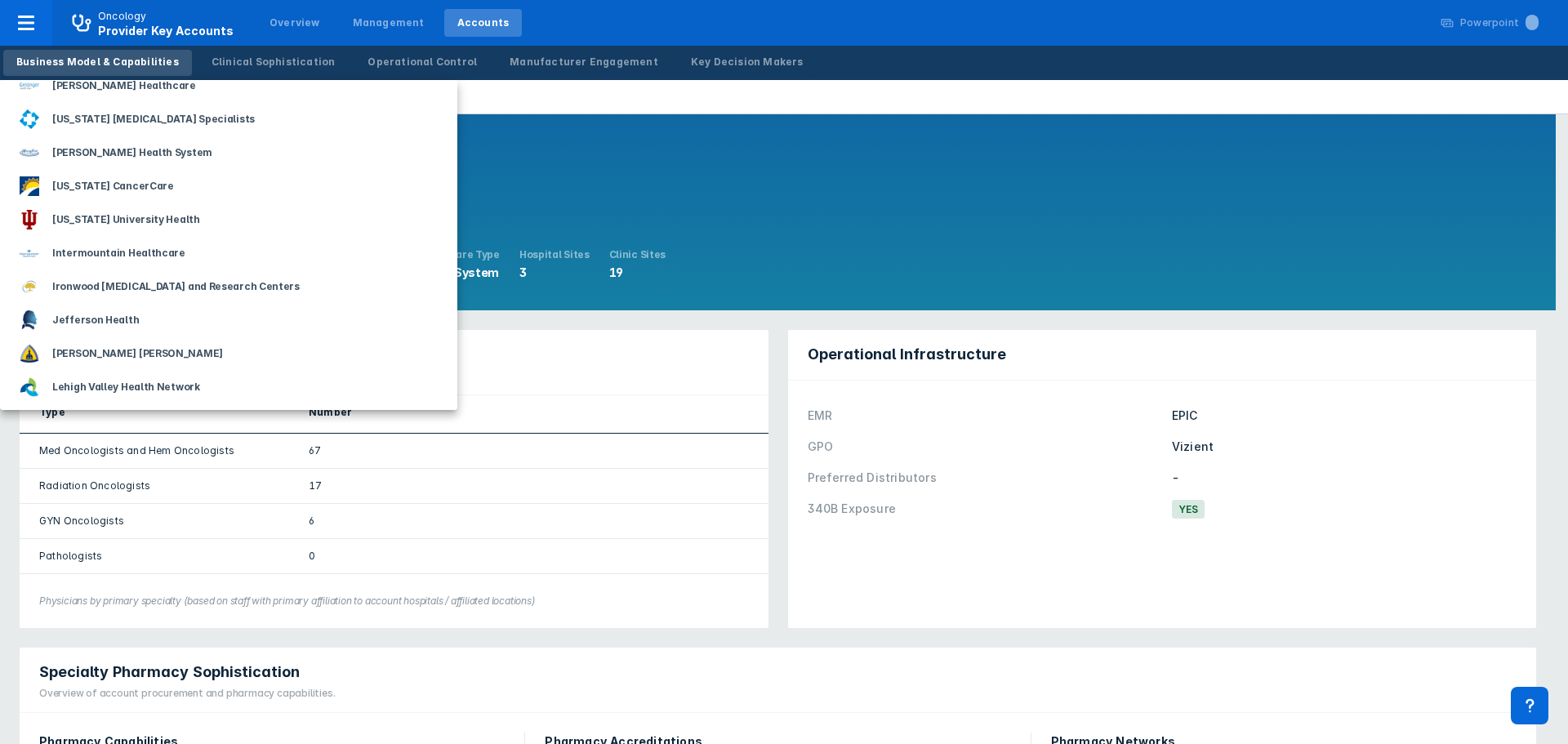
scroll to position [735, 0]
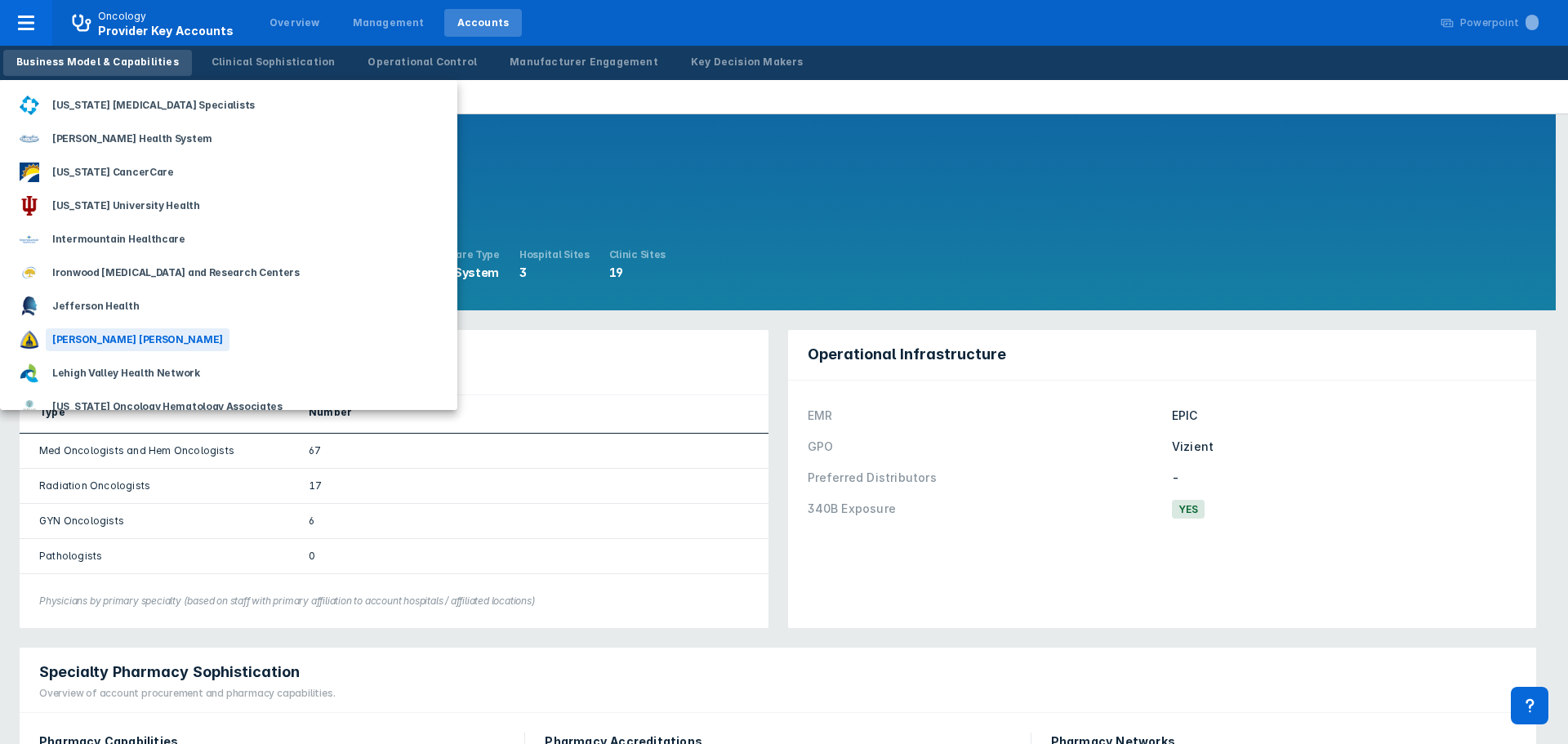
click at [107, 339] on div "[PERSON_NAME] [PERSON_NAME]" at bounding box center [138, 339] width 183 height 23
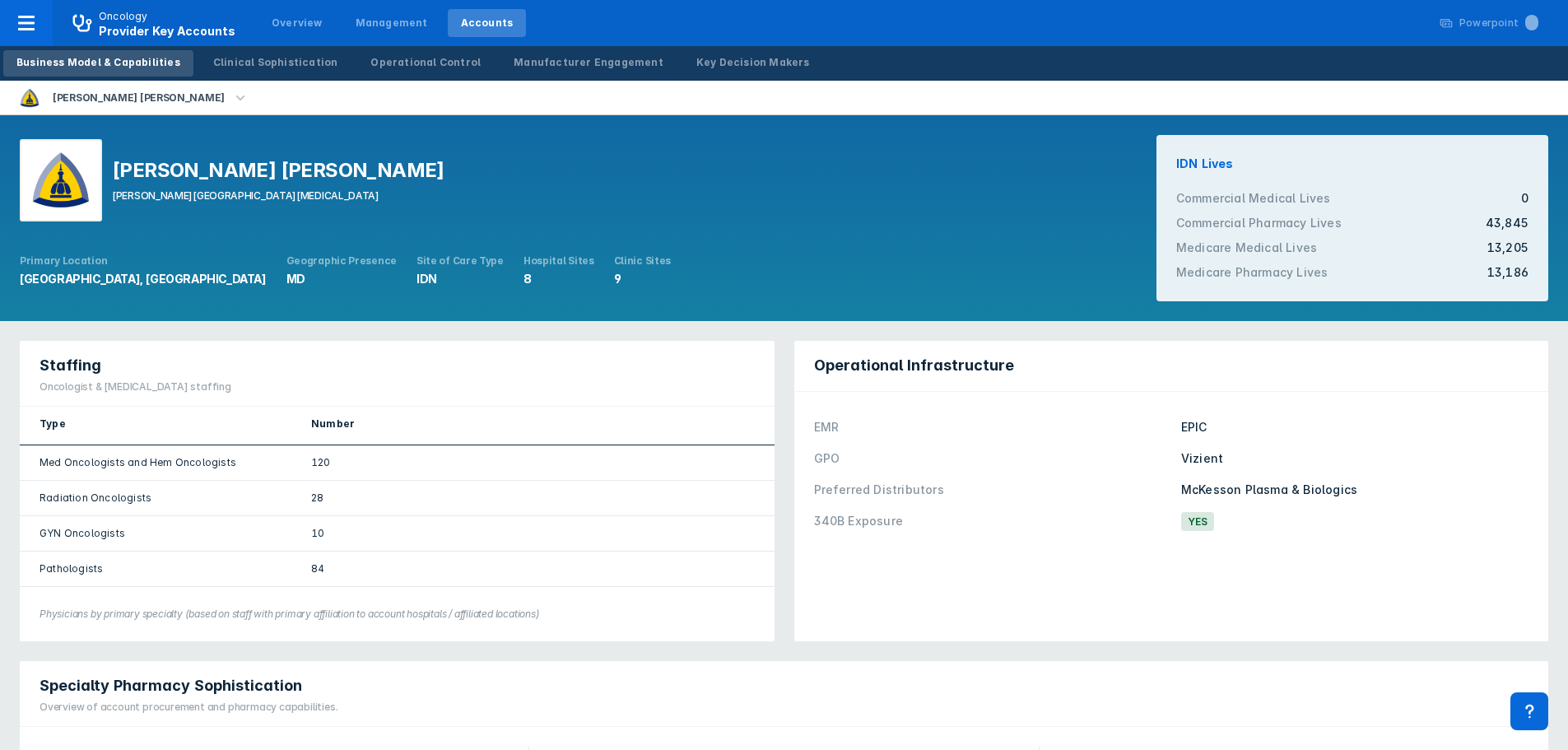
click at [231, 96] on icon "button" at bounding box center [240, 98] width 18 height 18
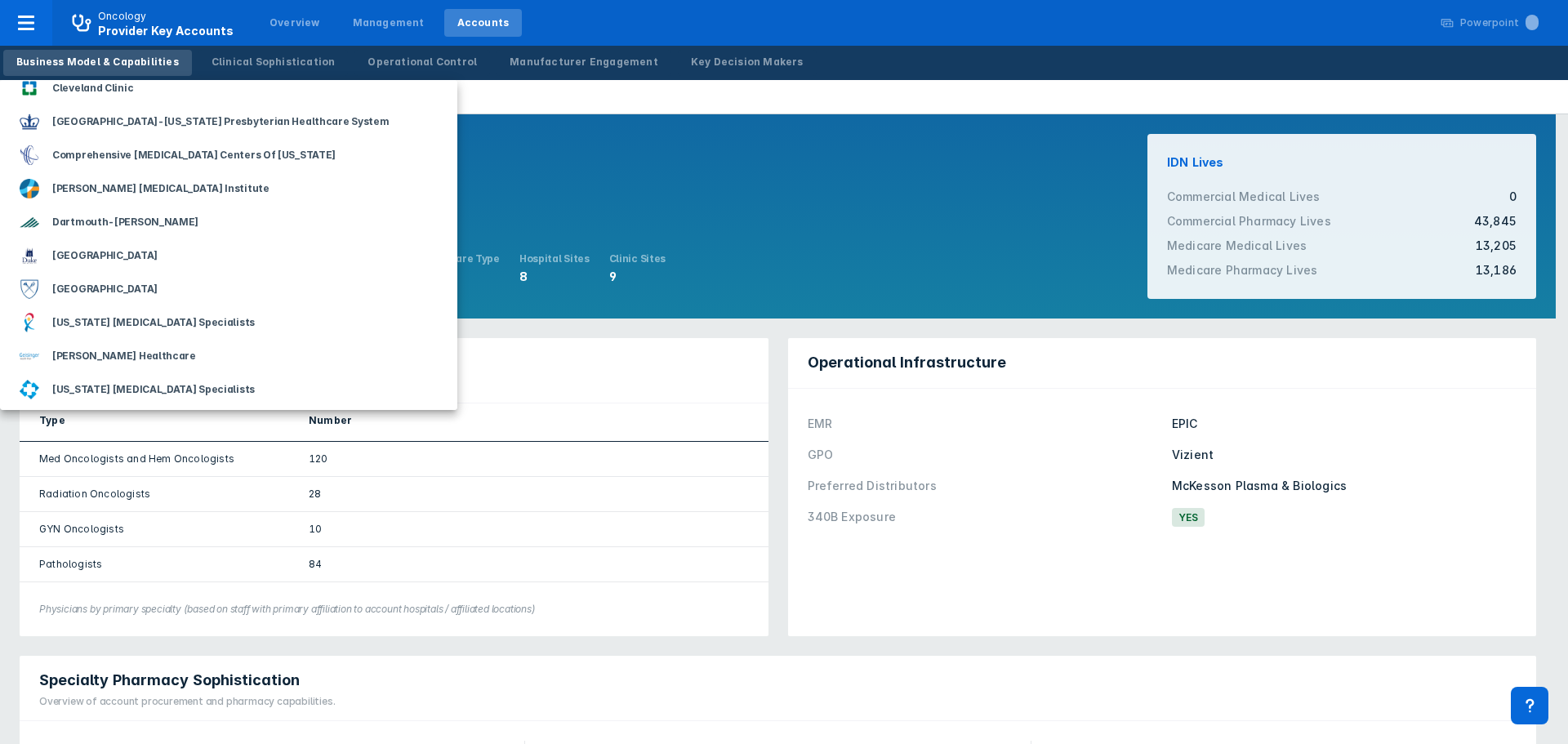
scroll to position [490, 0]
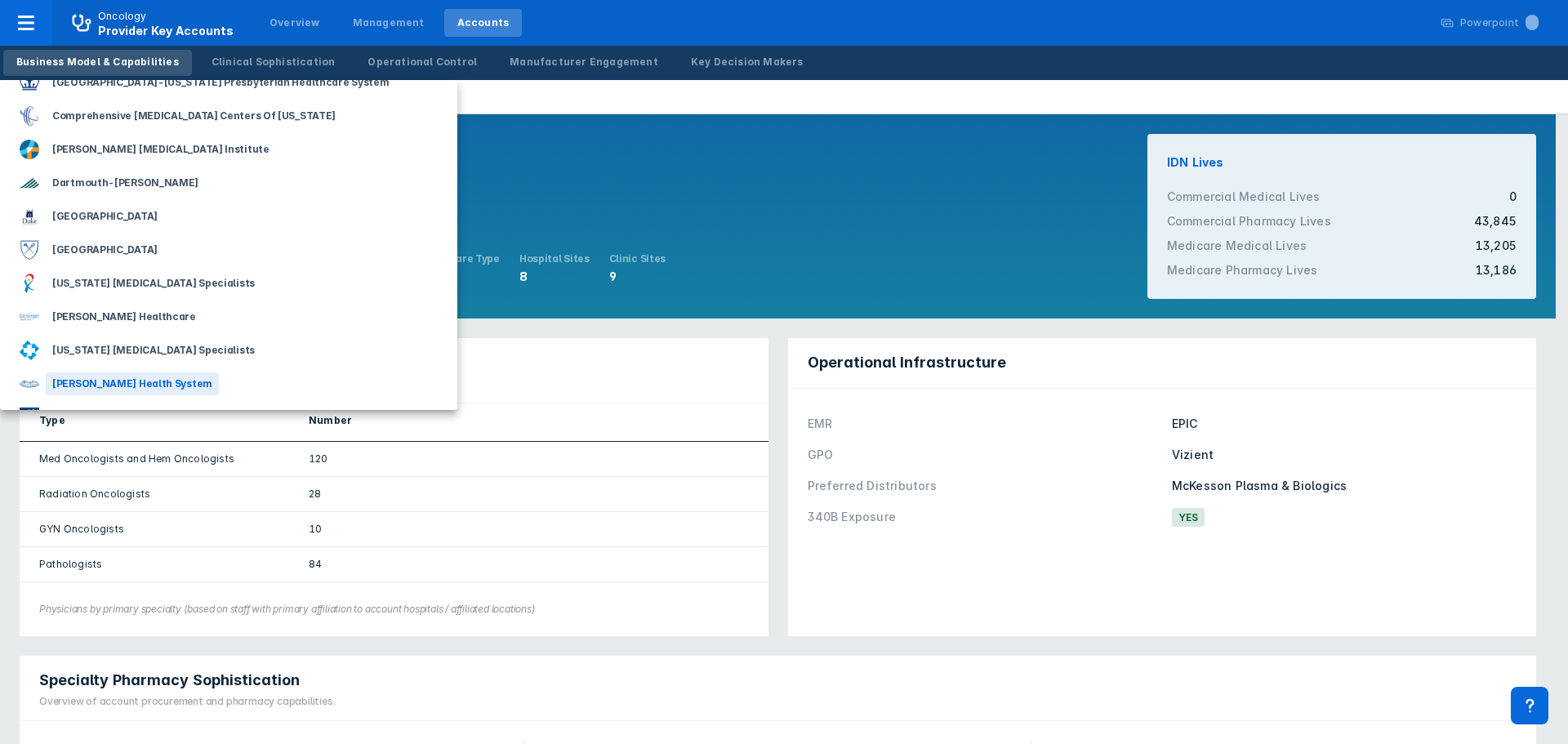
click at [154, 384] on div "[PERSON_NAME] Health System" at bounding box center [132, 383] width 173 height 23
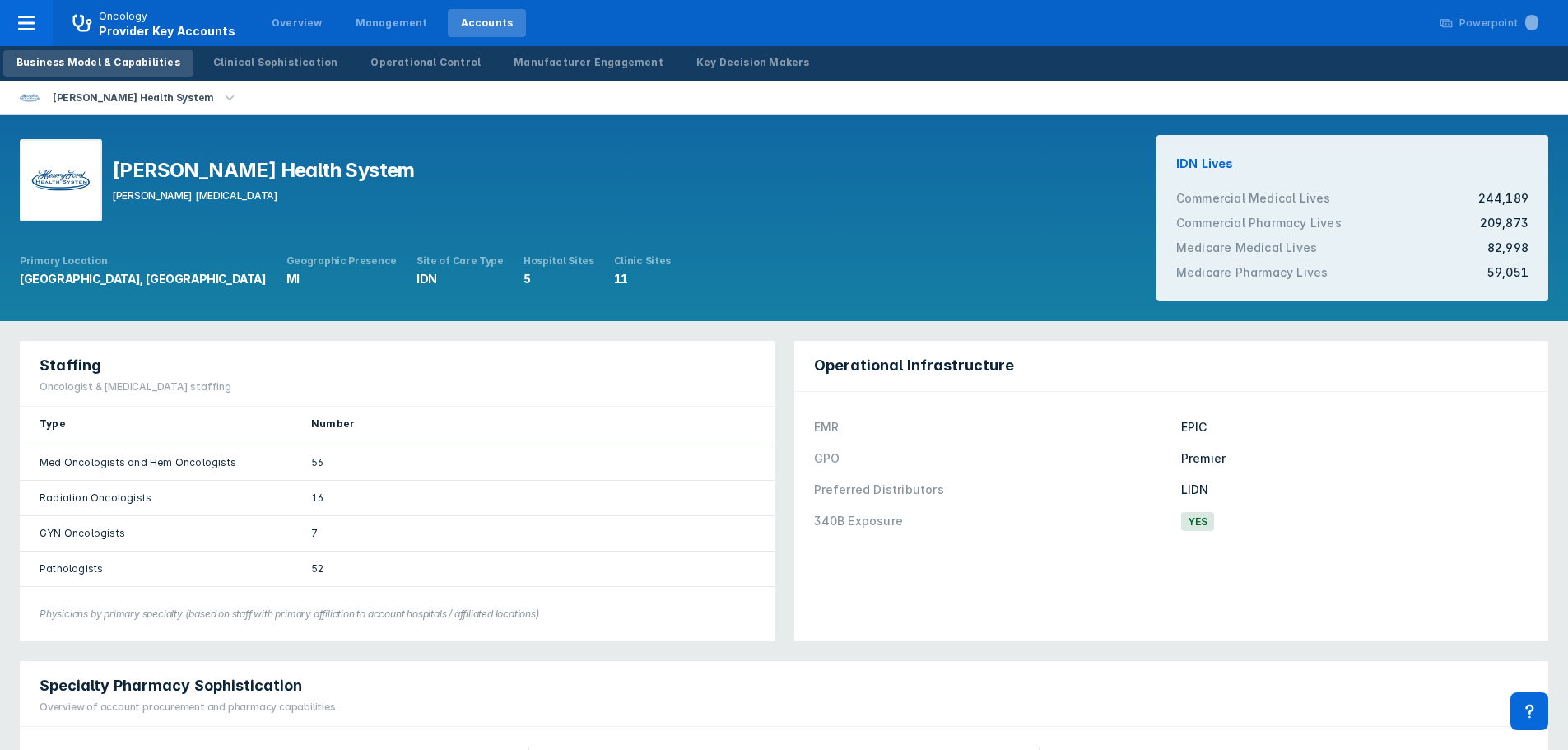
click at [221, 97] on icon "button" at bounding box center [230, 98] width 18 height 18
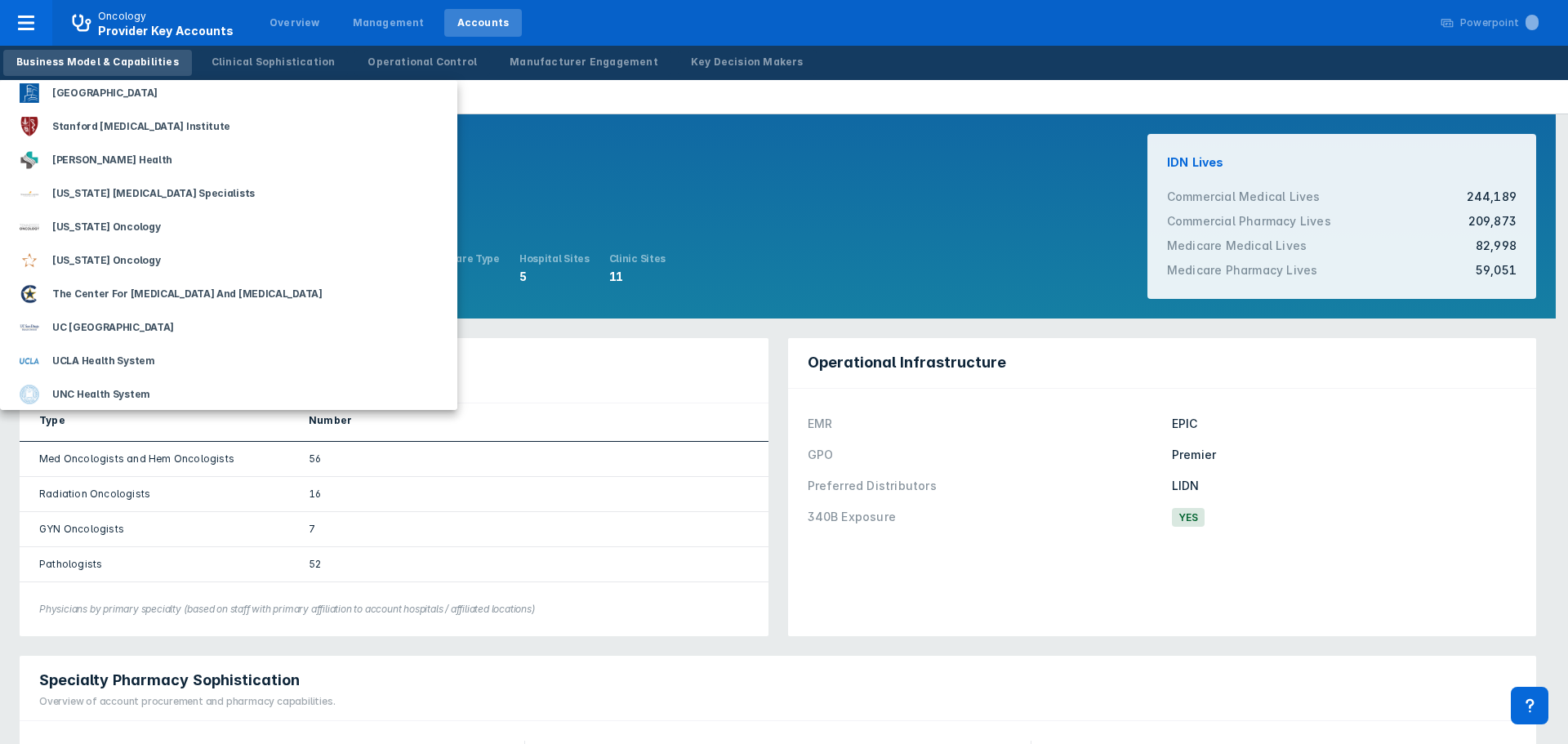
scroll to position [1960, 0]
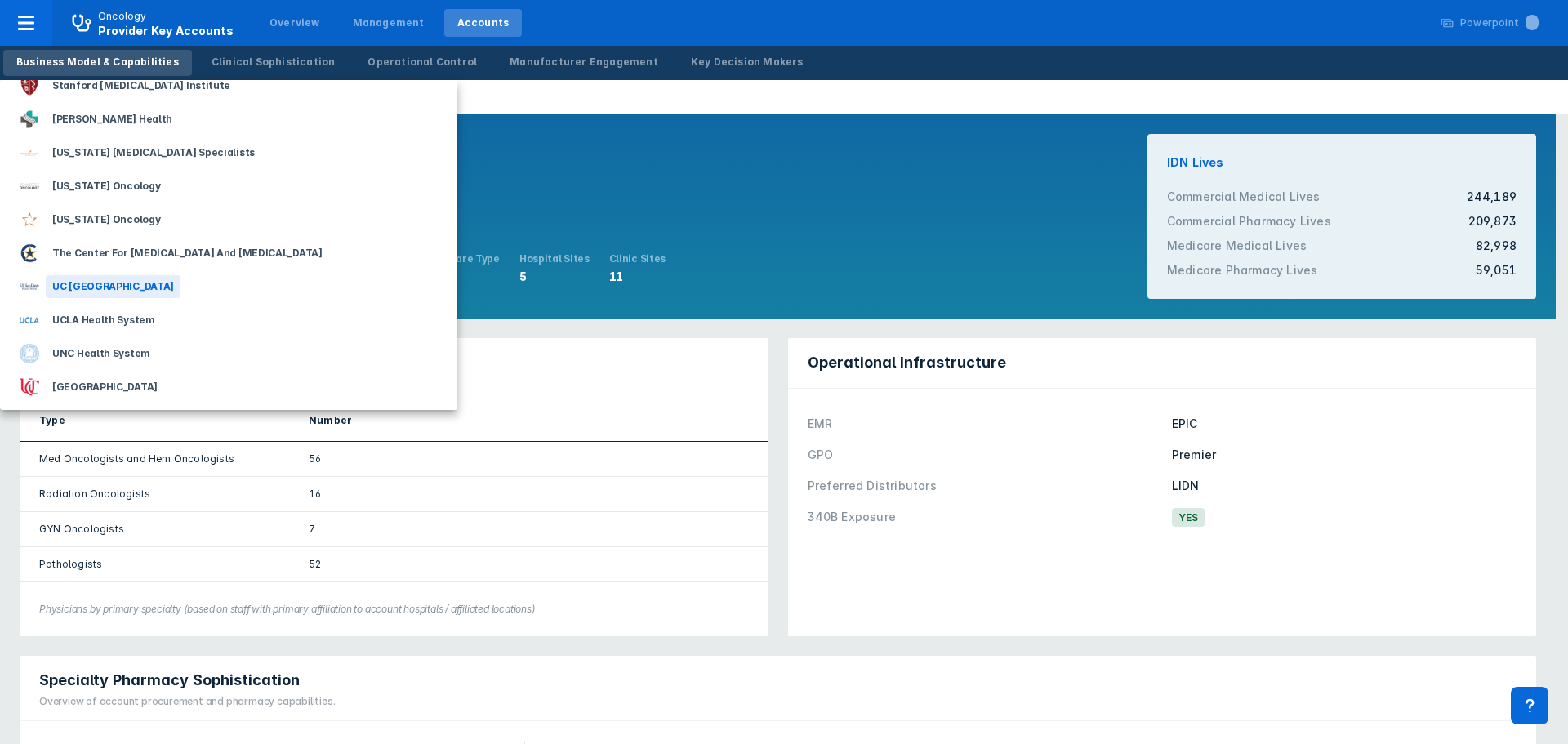
click at [97, 288] on div "UC [GEOGRAPHIC_DATA]" at bounding box center [113, 286] width 135 height 23
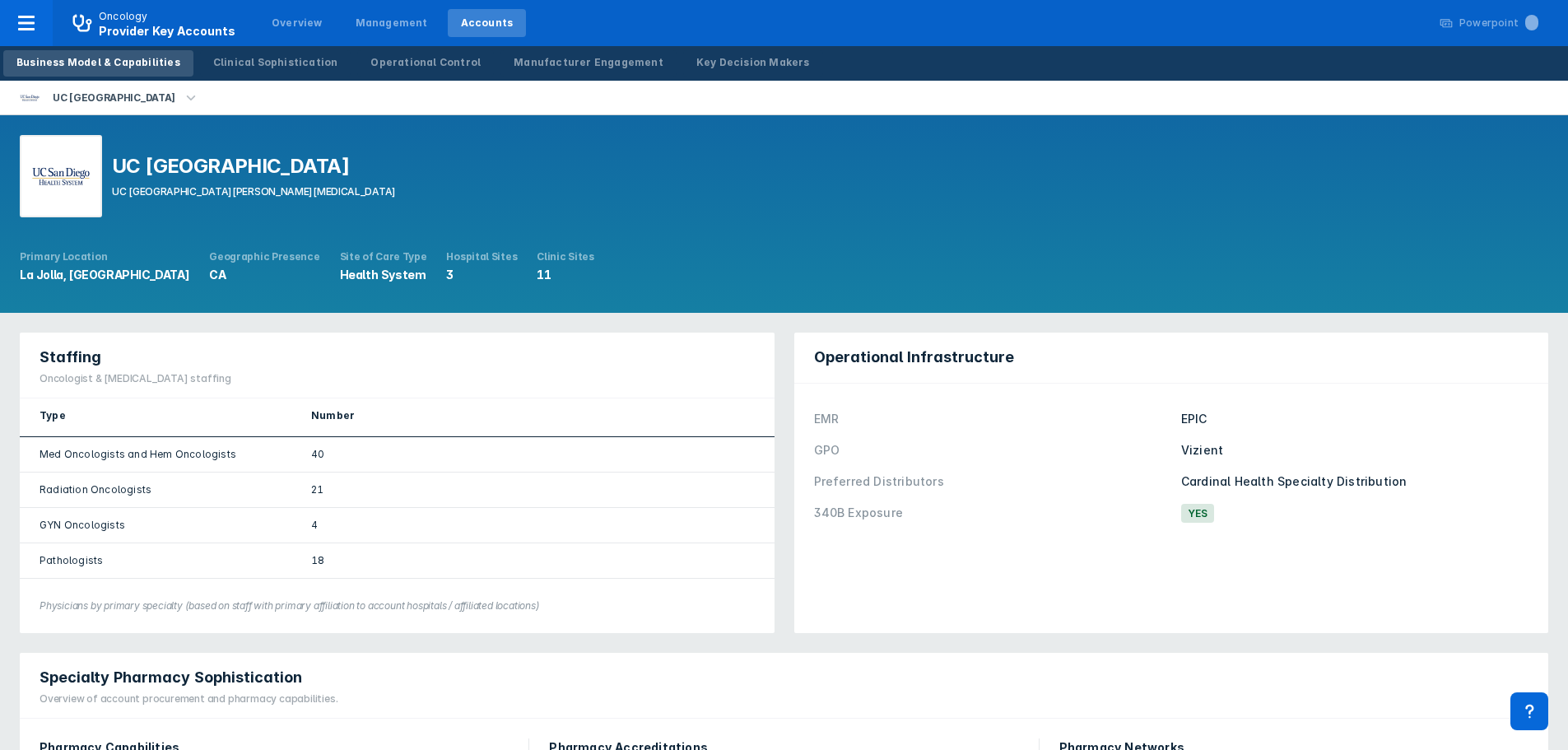
click at [182, 92] on icon "button" at bounding box center [191, 98] width 18 height 18
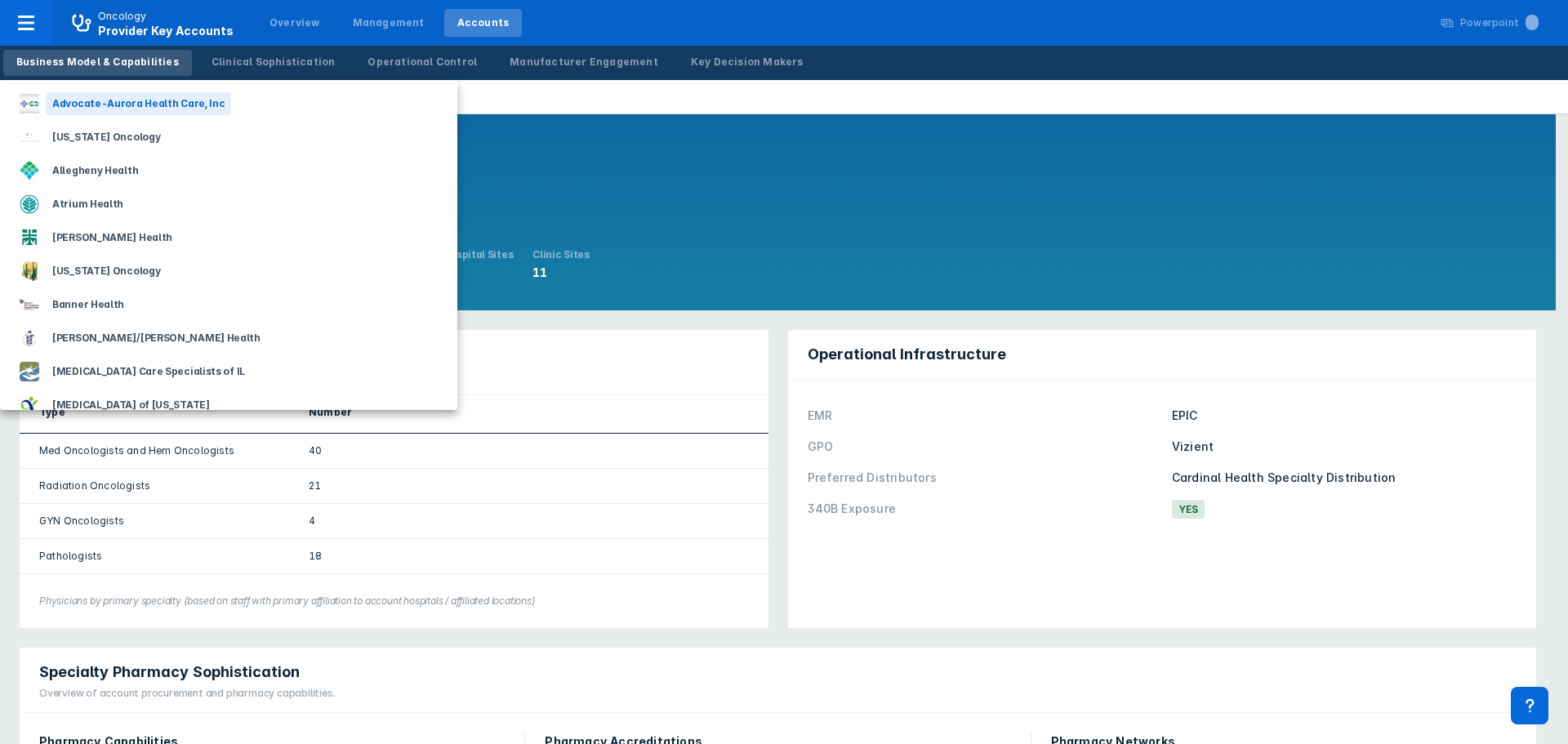
click at [153, 96] on div "Advocate-Aurora Health Care, Inc" at bounding box center [138, 104] width 185 height 23
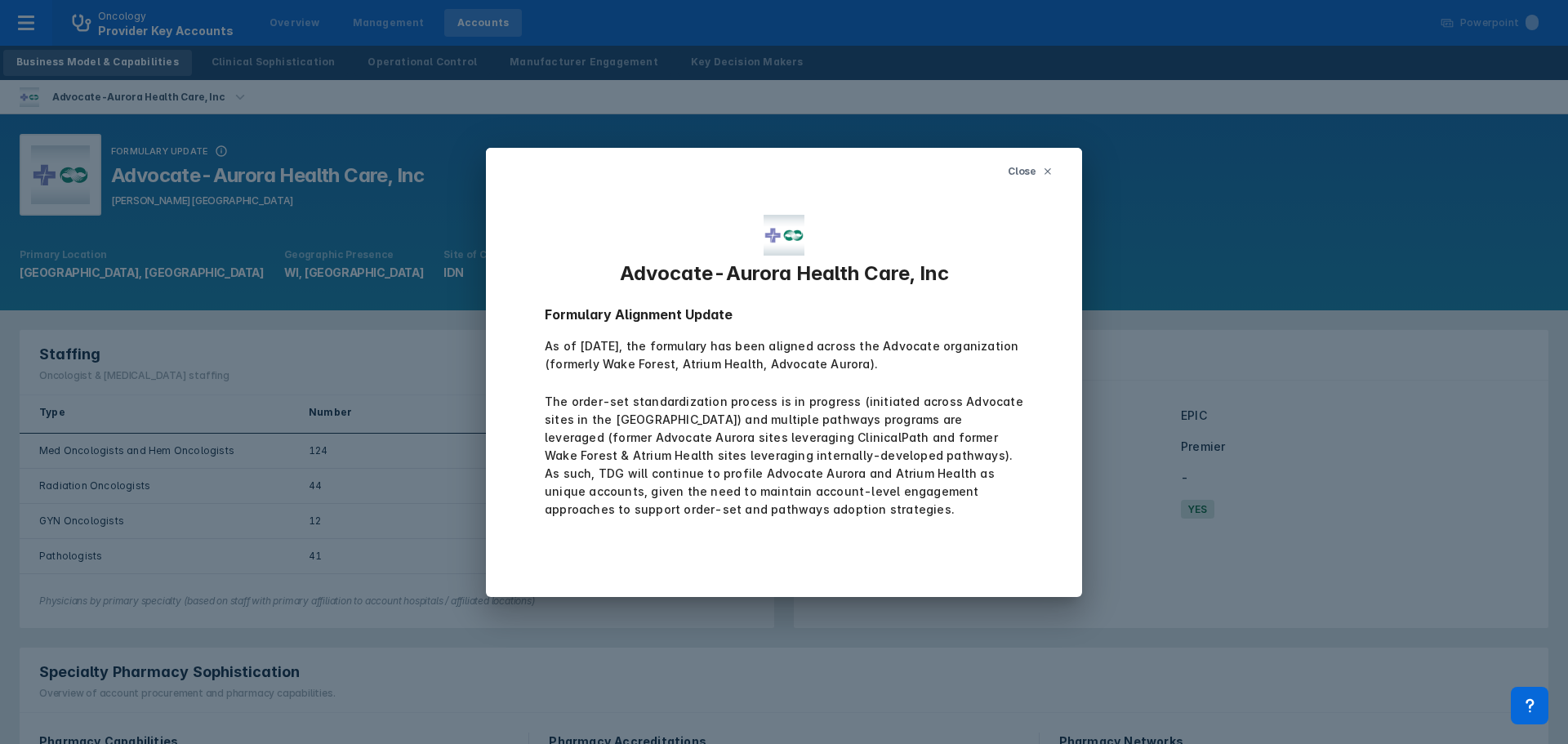
click at [1024, 170] on span "Close" at bounding box center [1021, 172] width 28 height 15
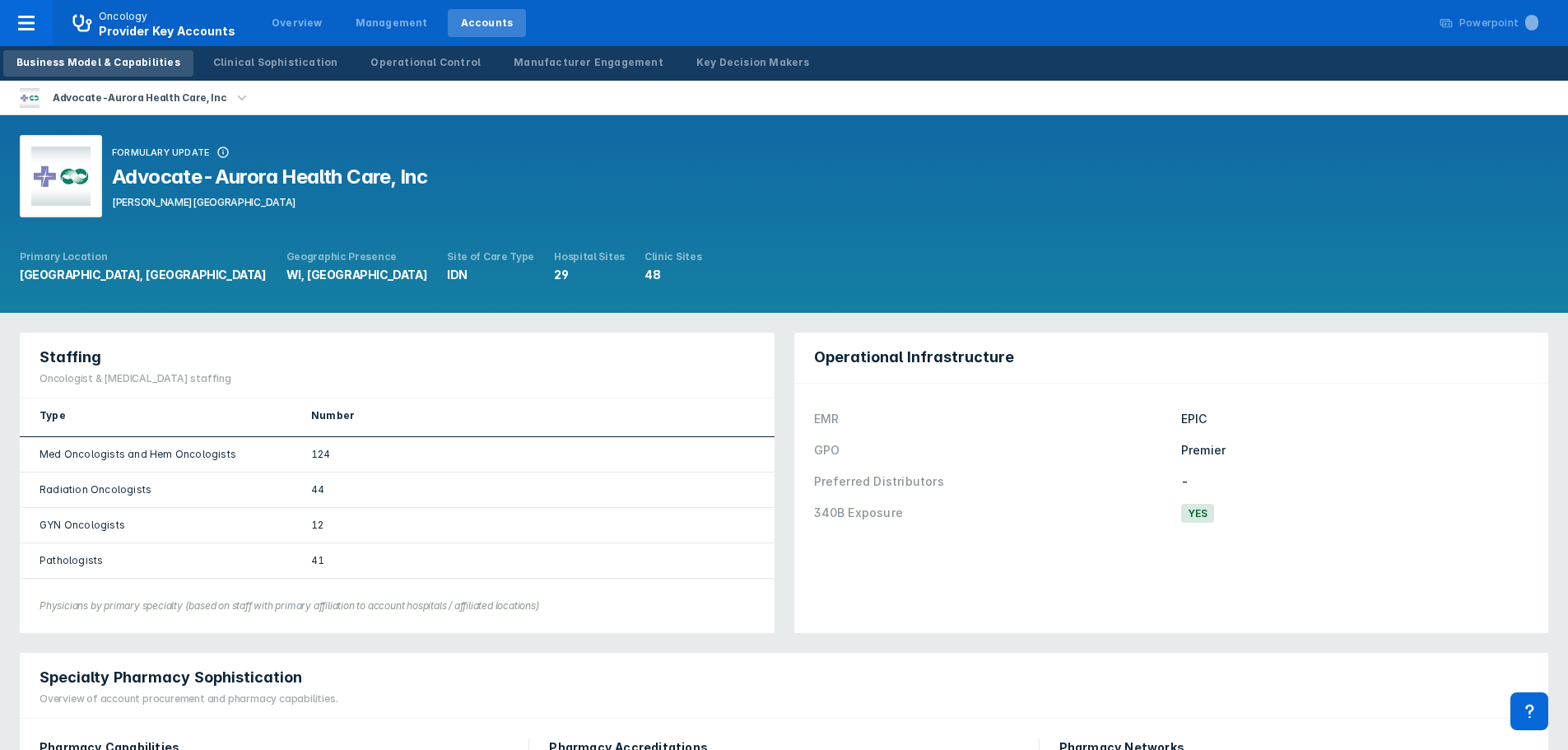
click at [233, 97] on icon "button" at bounding box center [242, 98] width 18 height 18
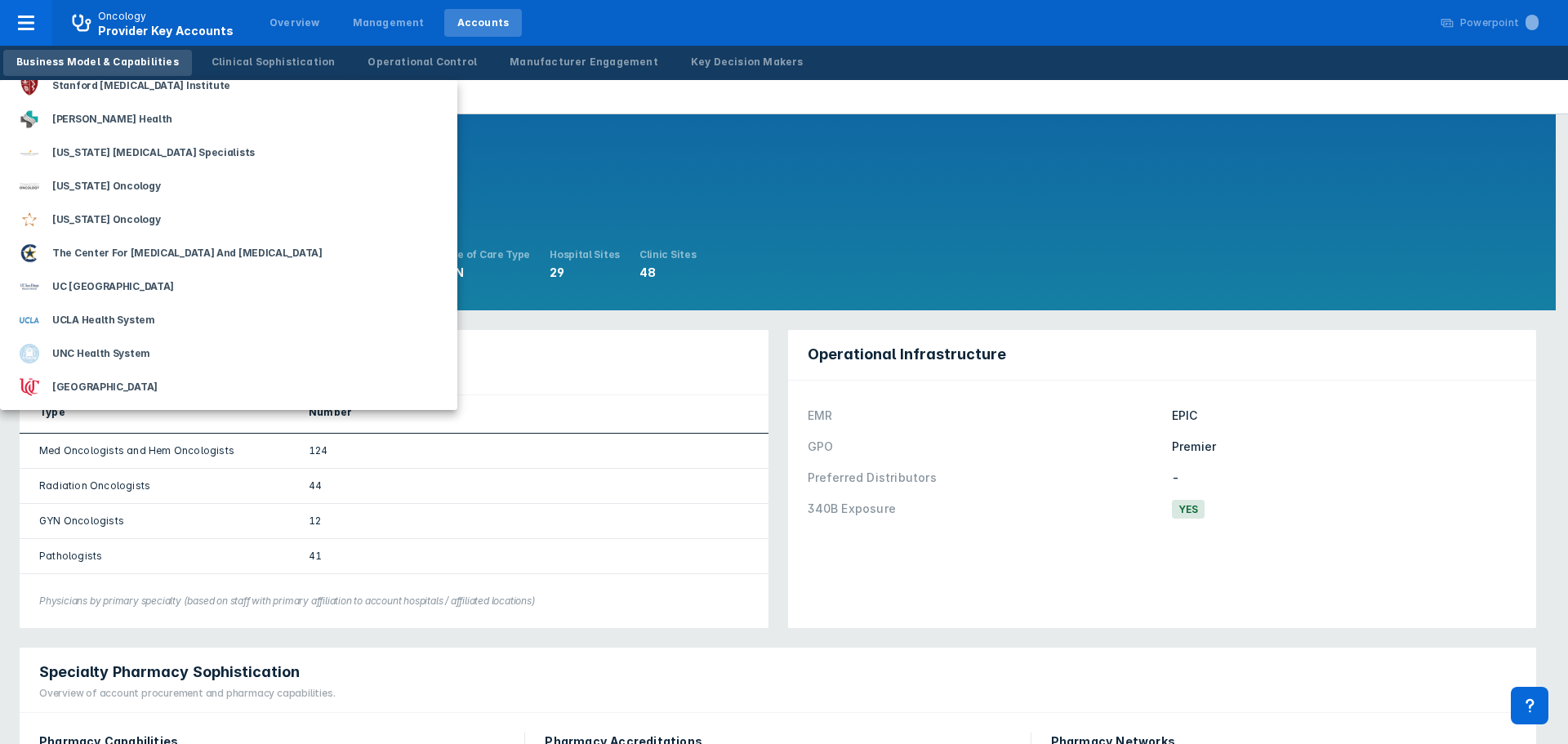
scroll to position [1879, 0]
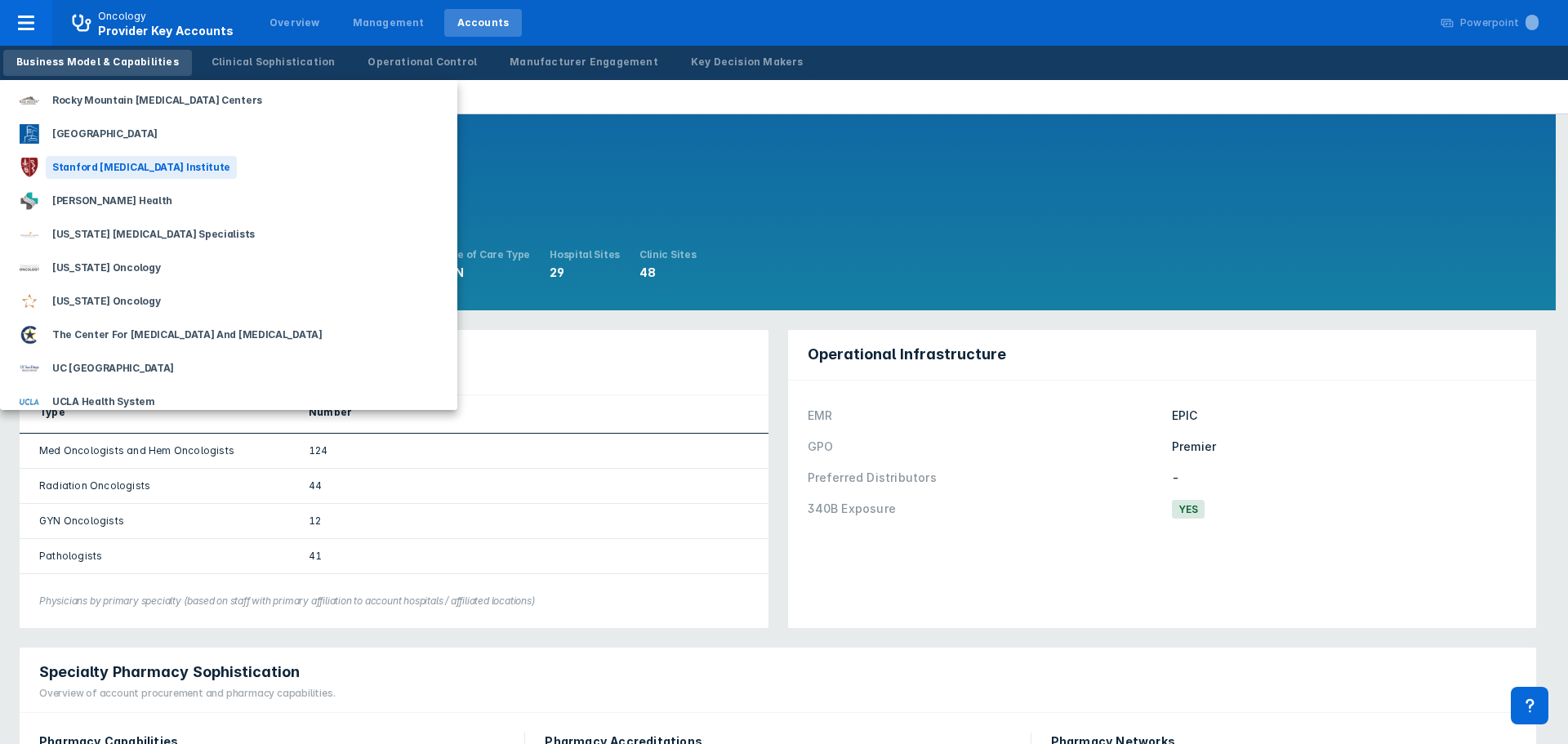
click at [102, 167] on div "Stanford [MEDICAL_DATA] Institute" at bounding box center [141, 167] width 191 height 23
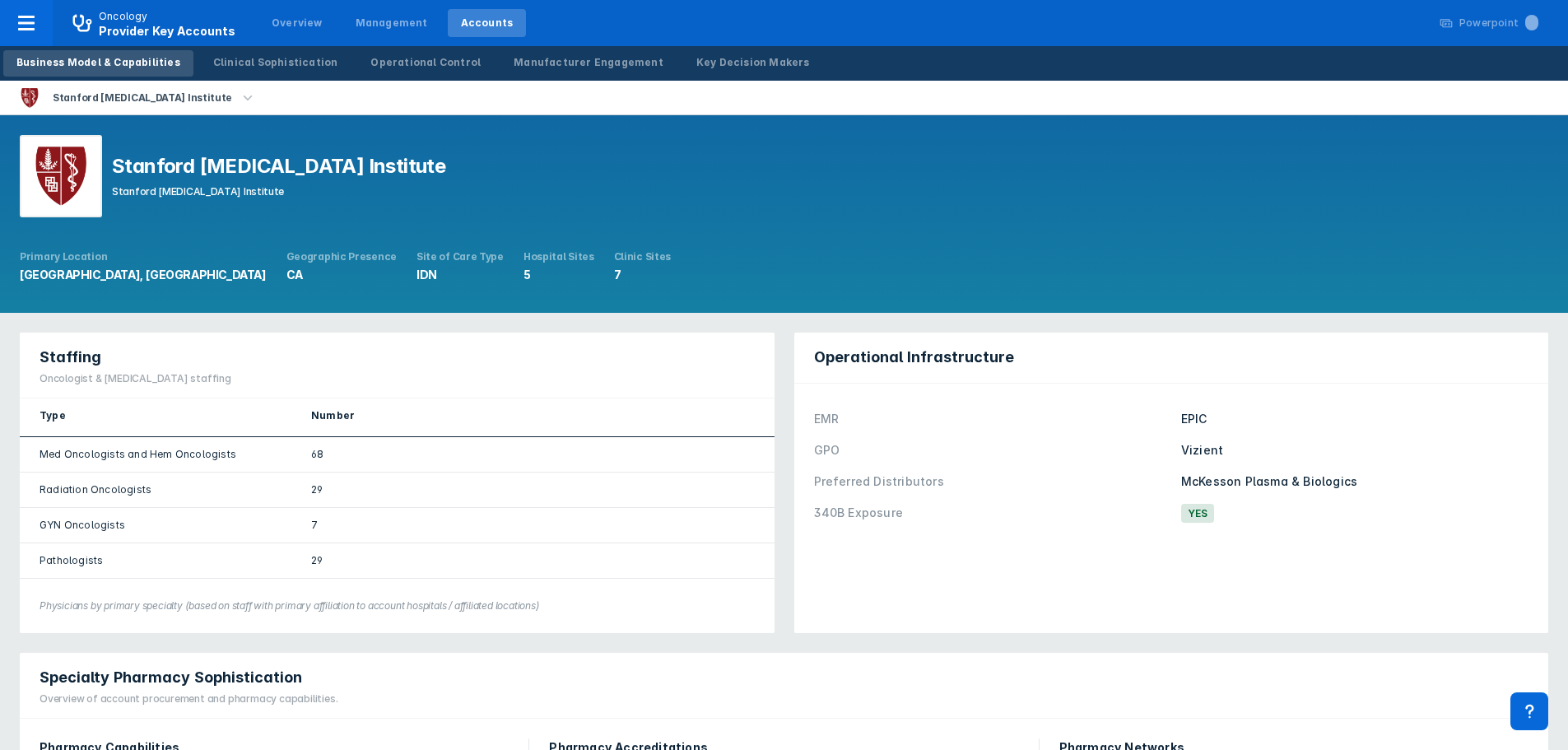
click at [239, 98] on icon "button" at bounding box center [248, 98] width 18 height 18
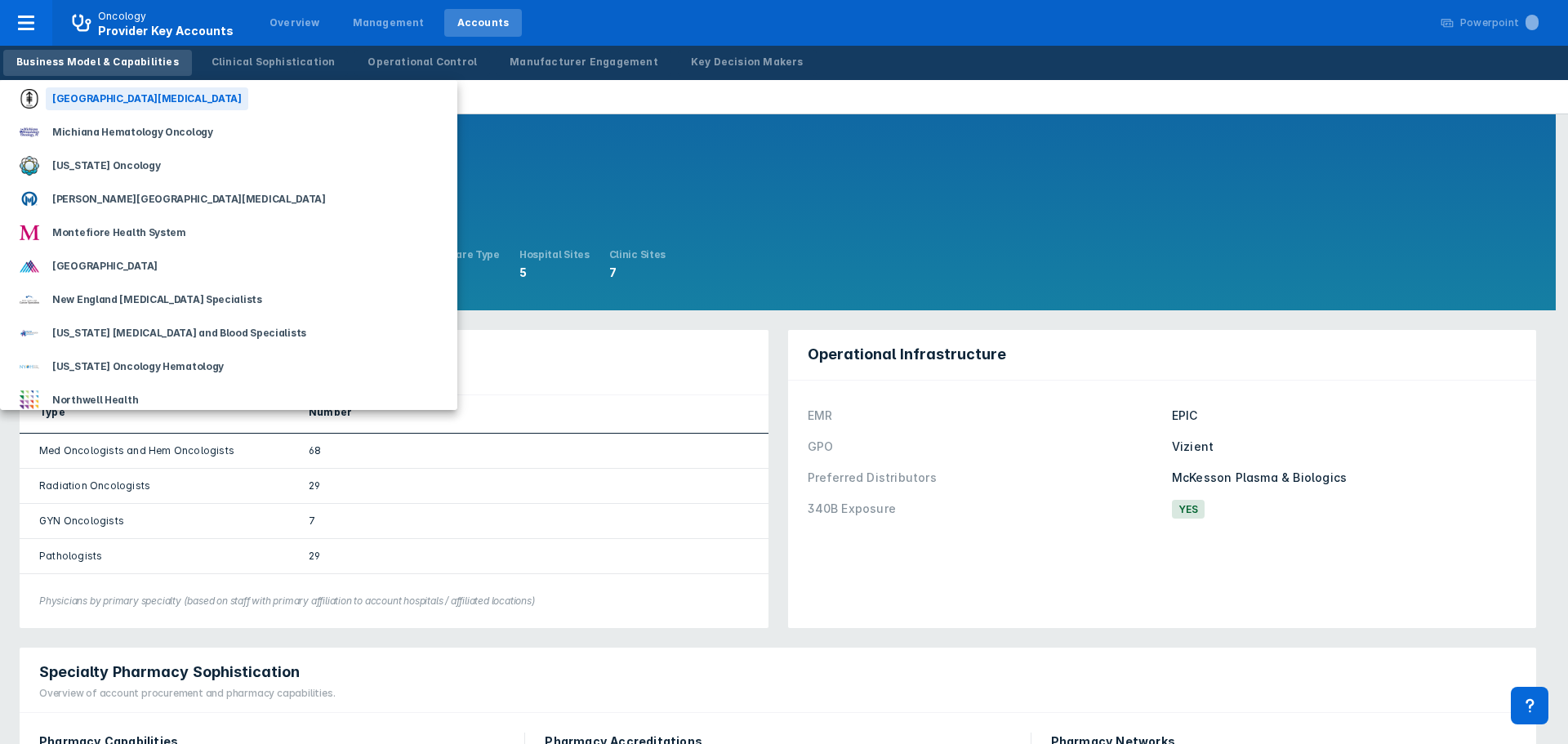
scroll to position [1226, 0]
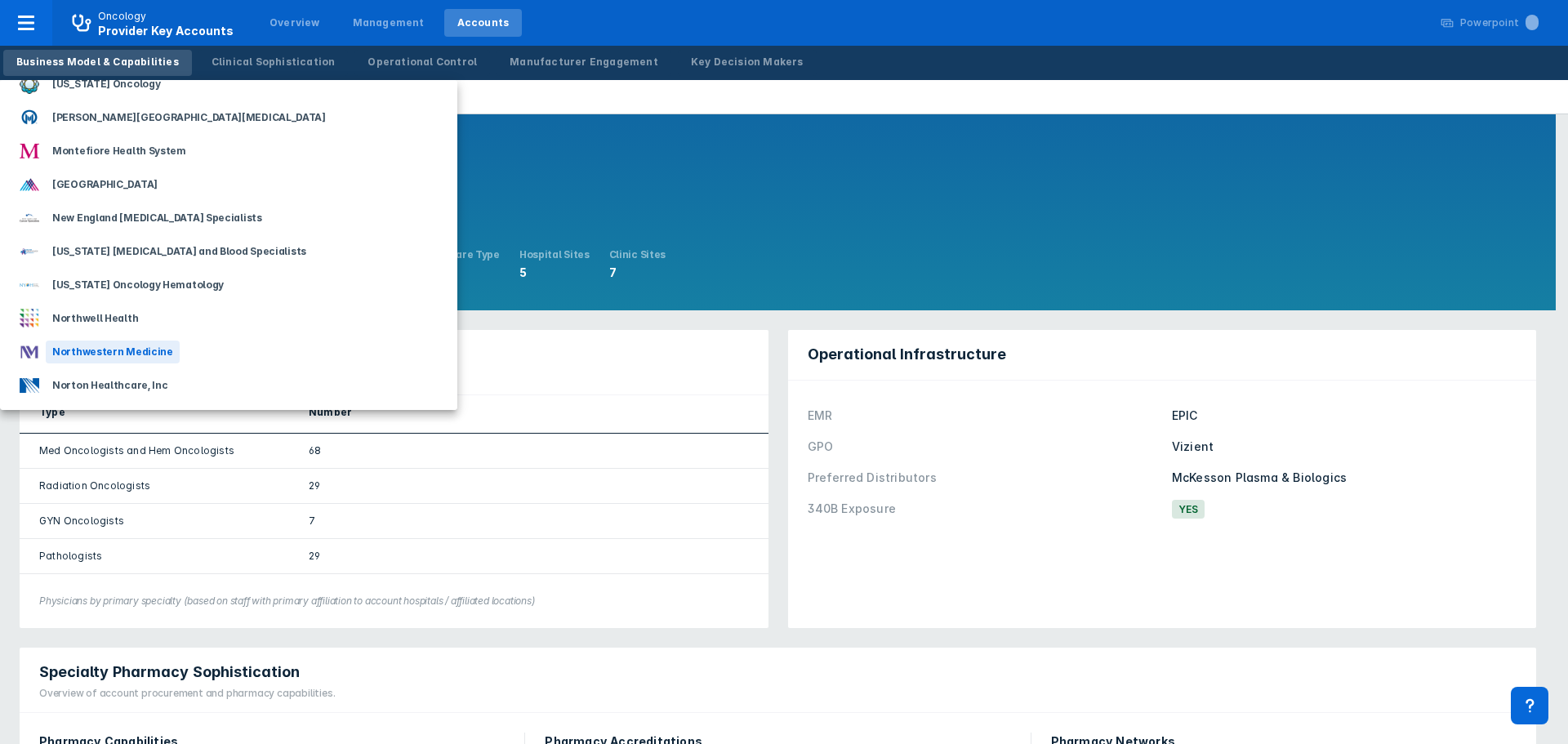
click at [138, 349] on div "Northwestern Medicine" at bounding box center [113, 351] width 134 height 23
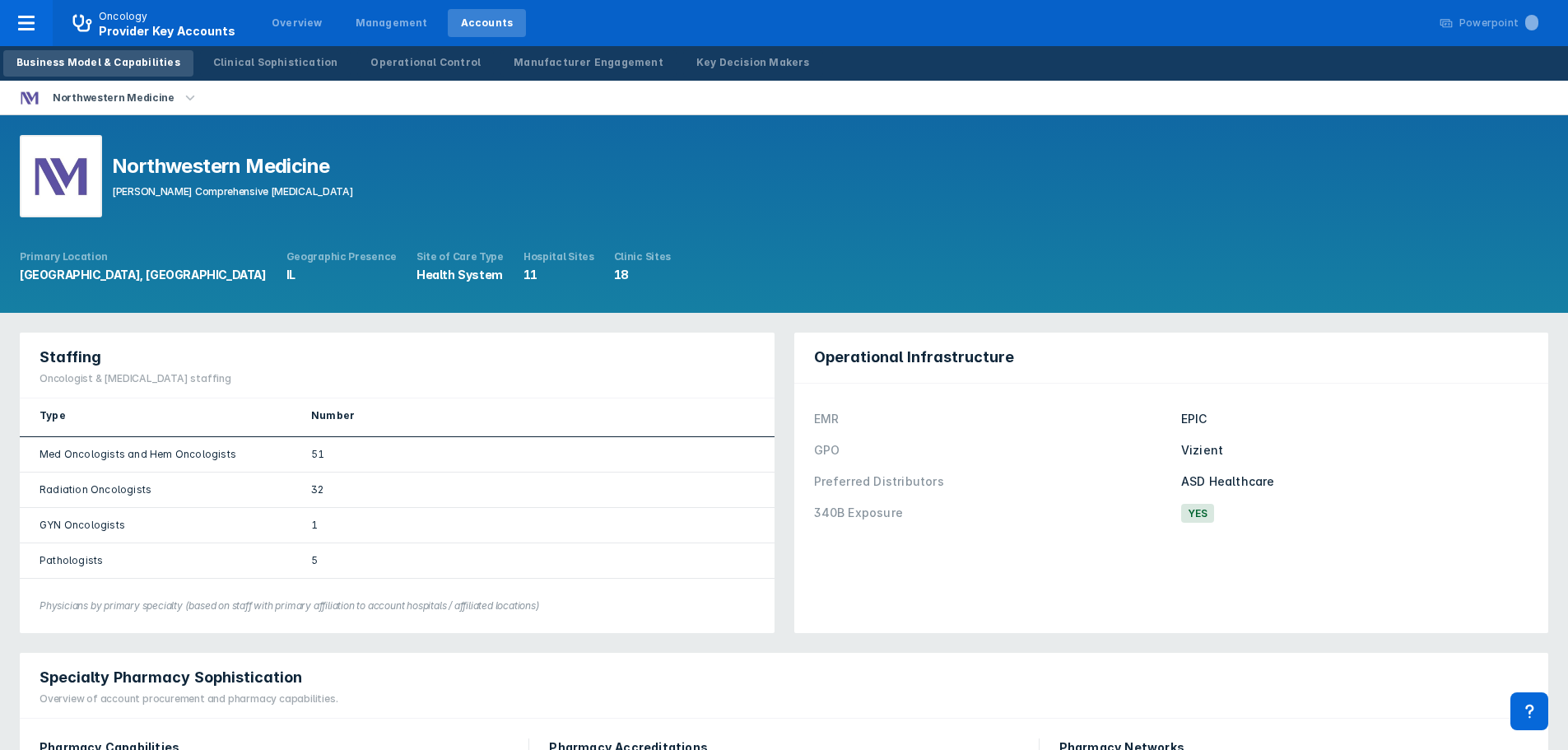
click at [185, 95] on icon "button" at bounding box center [190, 96] width 9 height 5
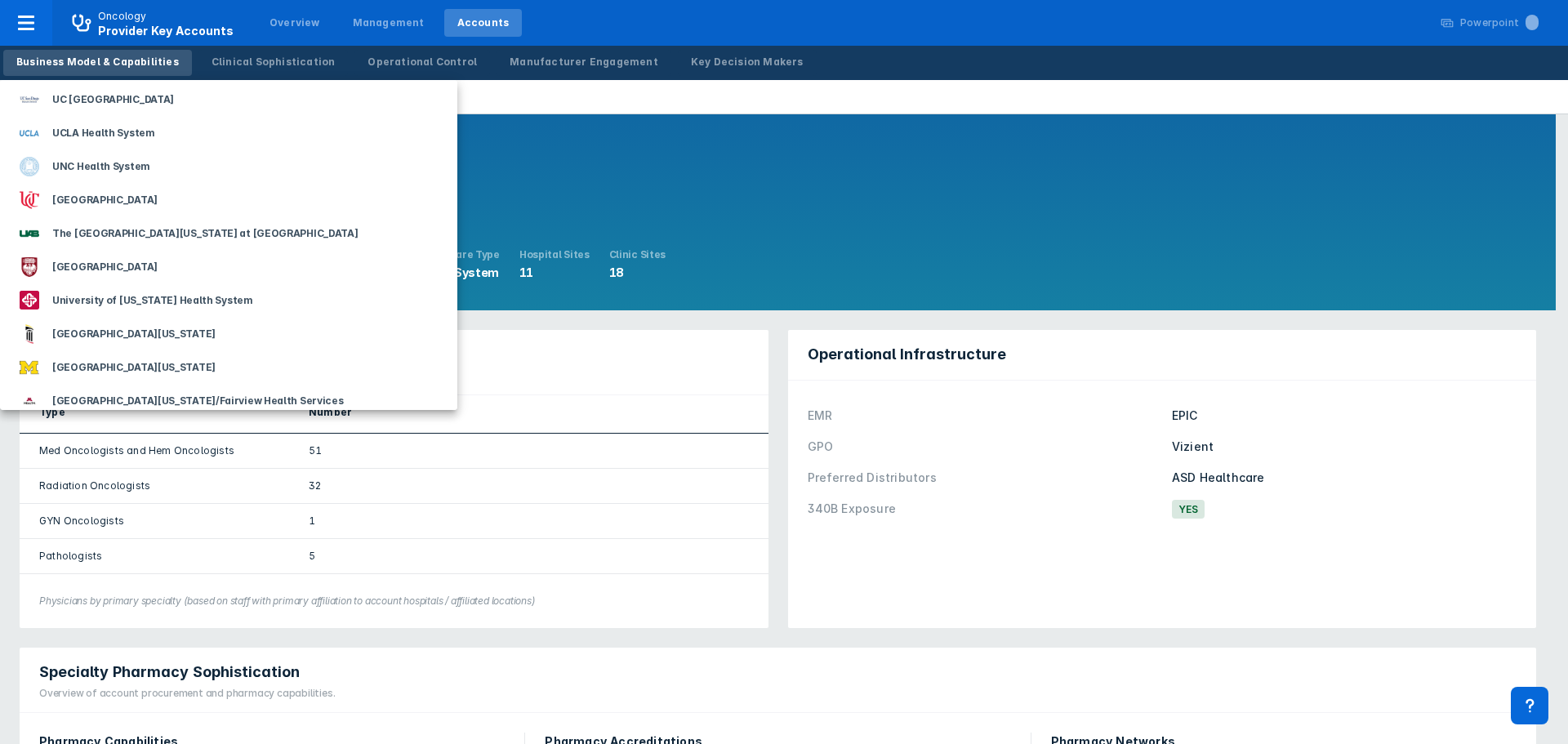
scroll to position [2121, 0]
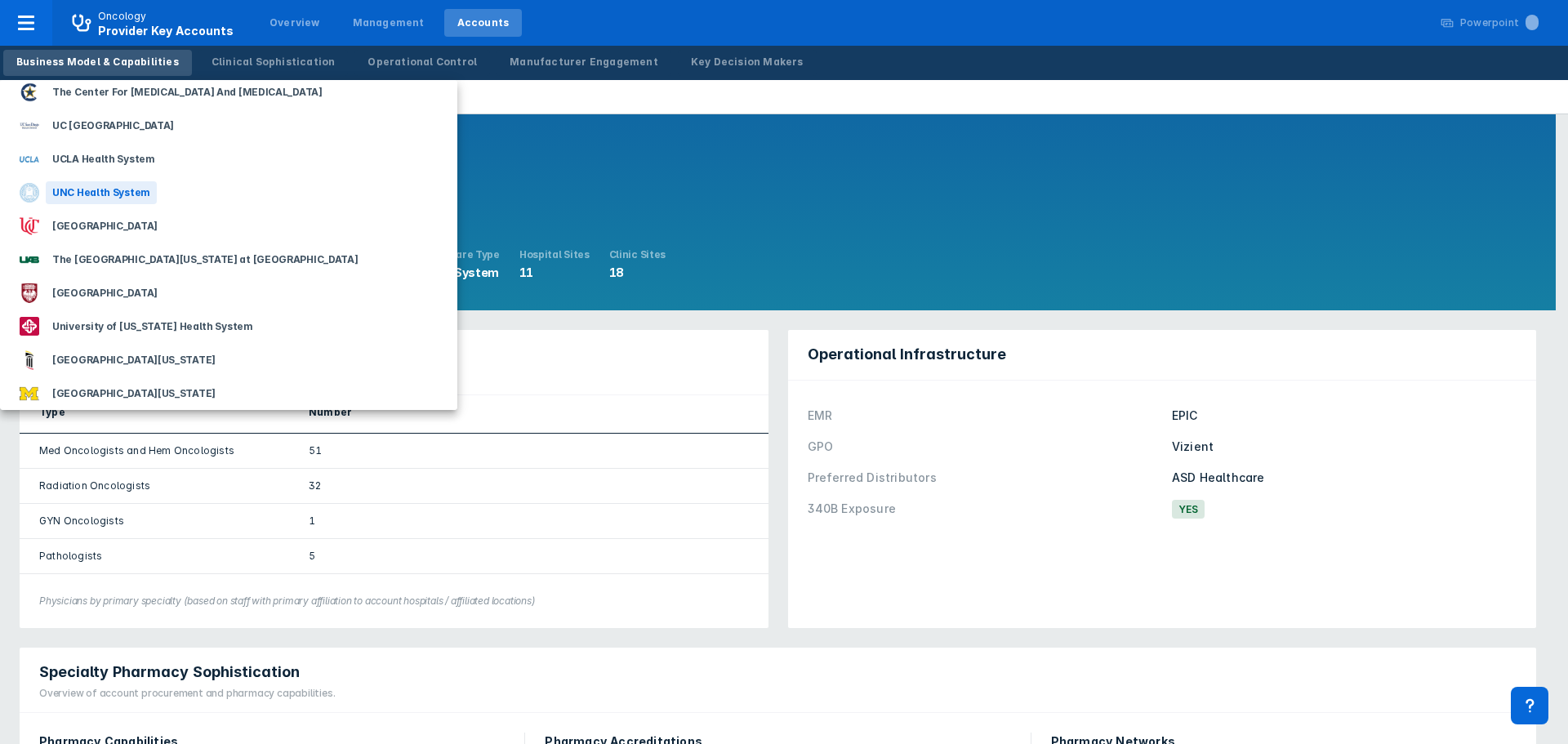
click at [119, 196] on div "UNC Health System" at bounding box center [101, 193] width 111 height 23
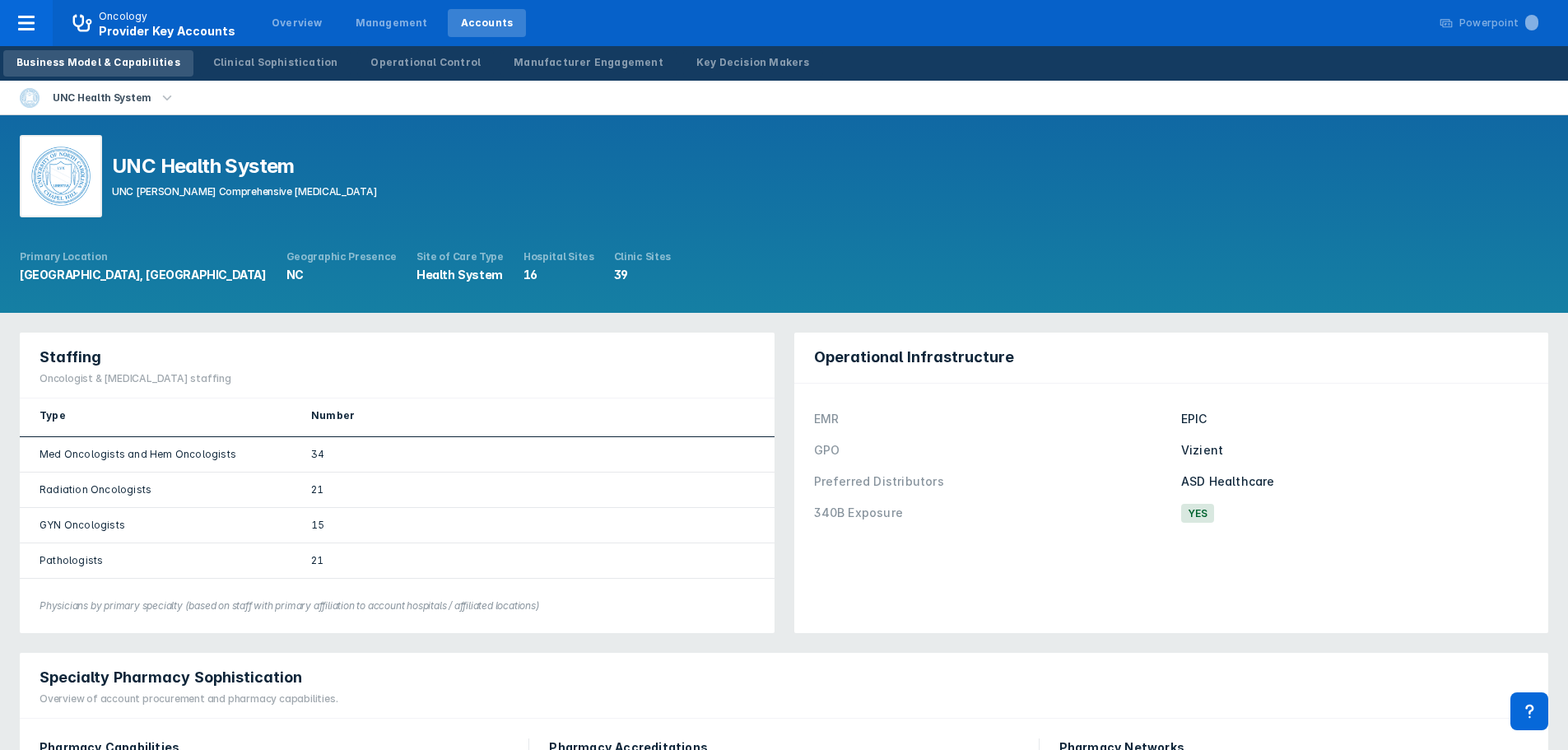
click at [158, 101] on icon "button" at bounding box center [167, 98] width 18 height 18
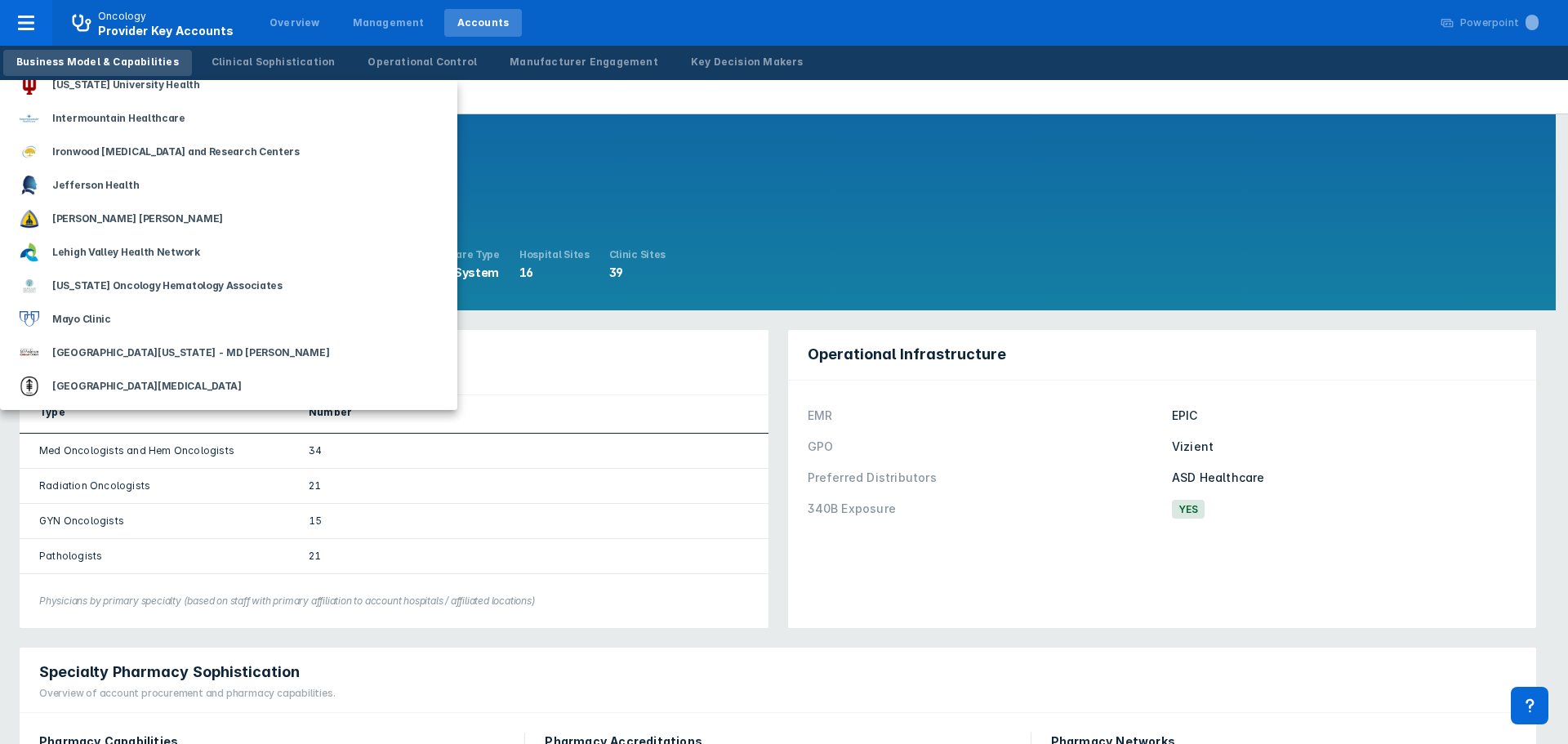
scroll to position [898, 0]
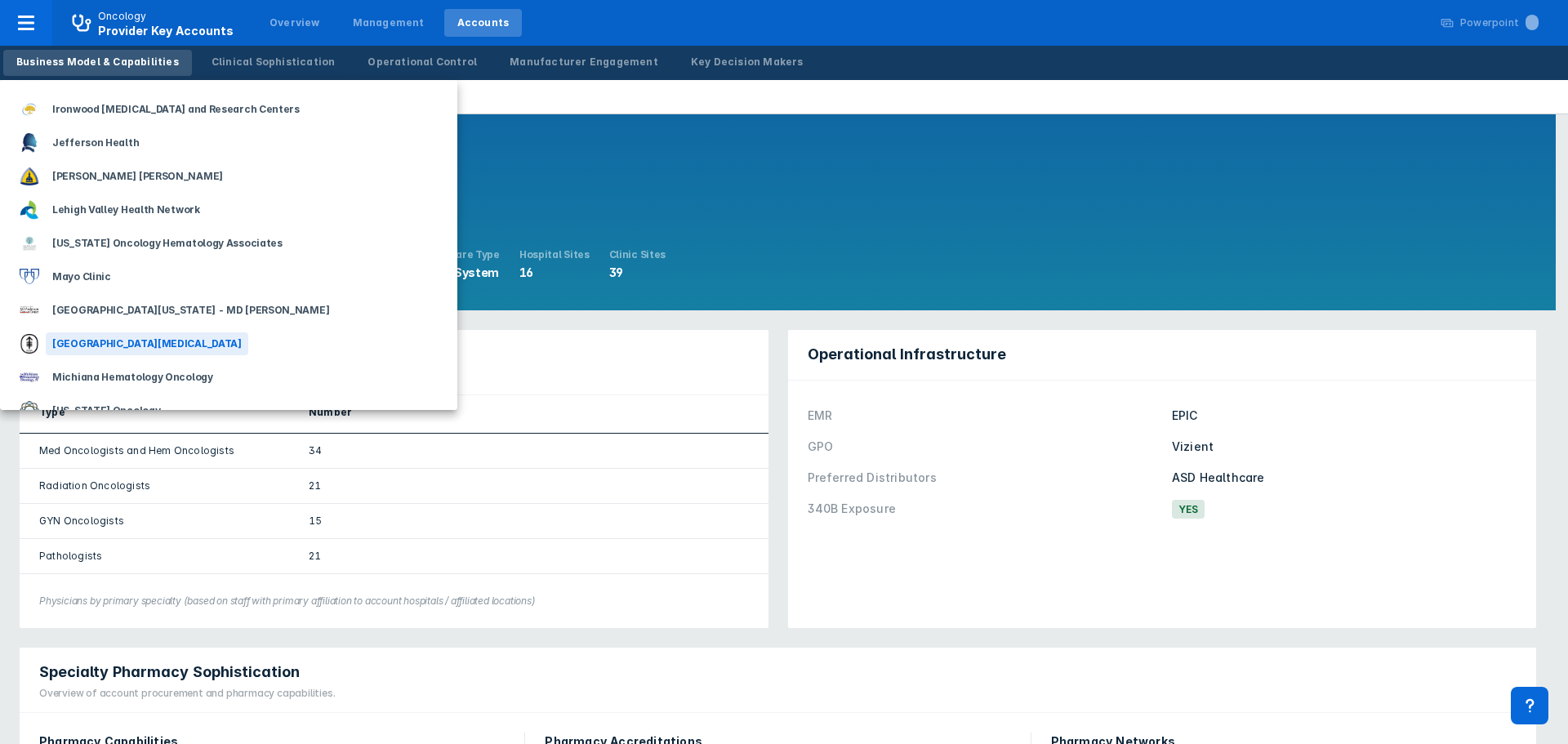
click at [250, 342] on div "[GEOGRAPHIC_DATA][MEDICAL_DATA]" at bounding box center [228, 343] width 458 height 34
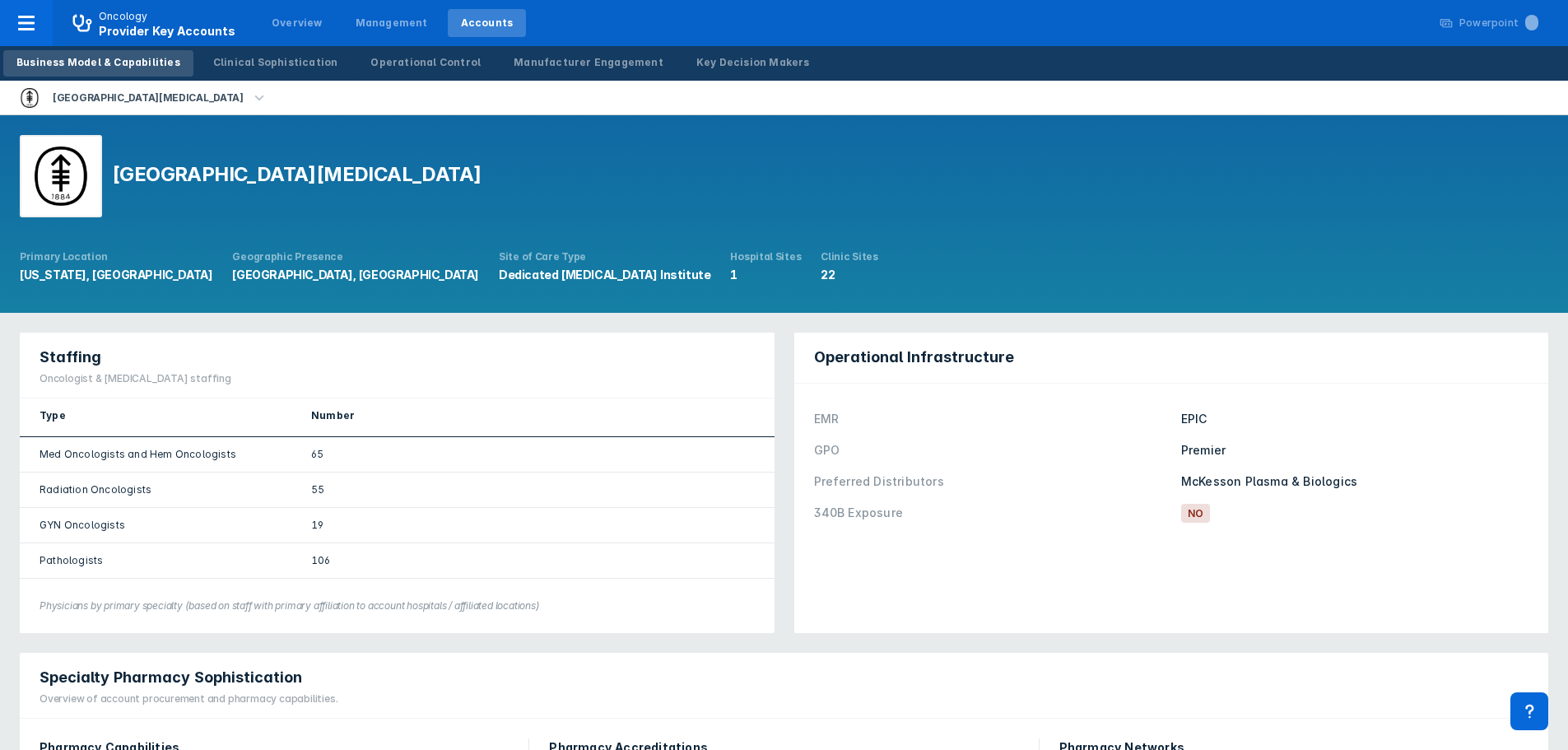
click at [260, 98] on icon "button" at bounding box center [260, 98] width 18 height 18
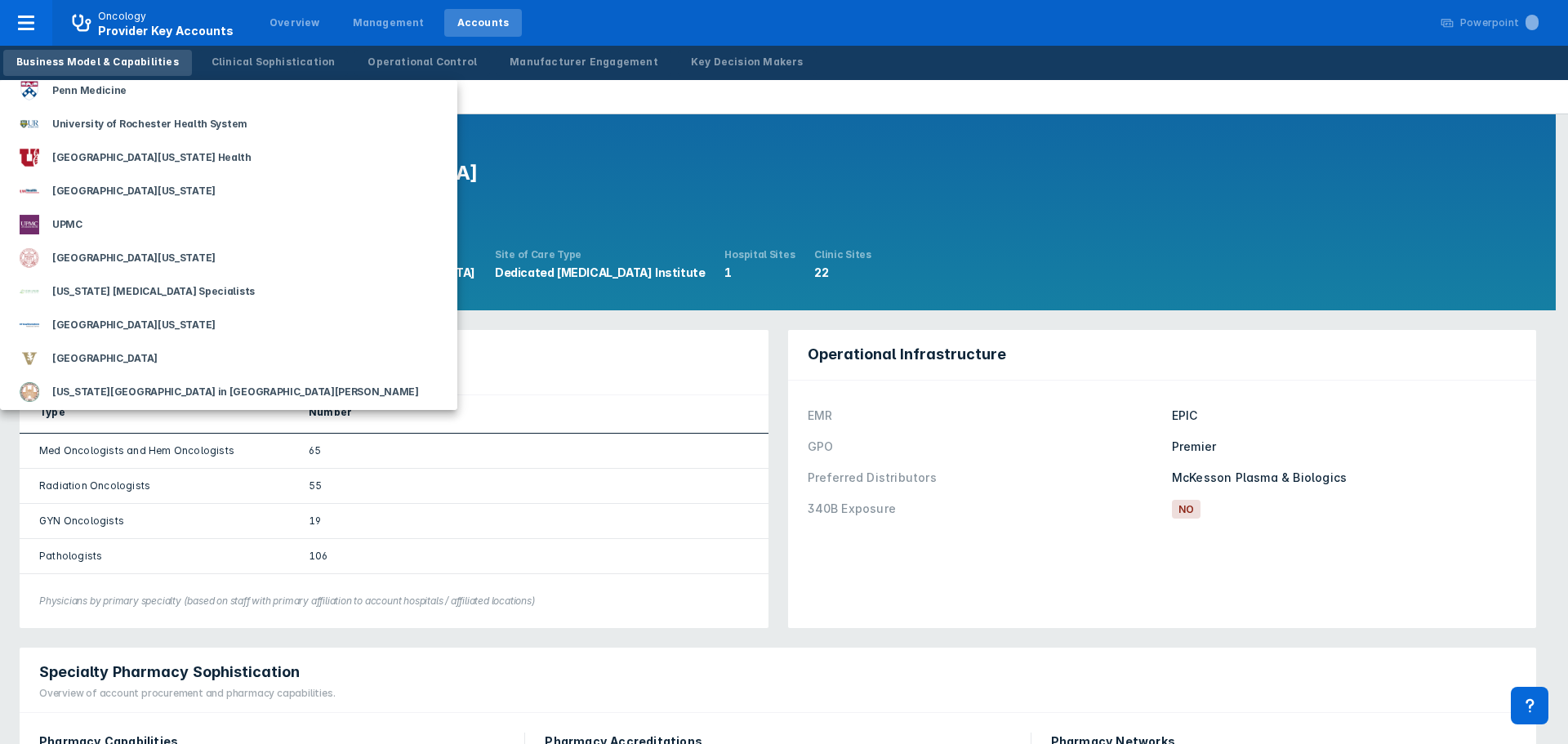
scroll to position [2530, 0]
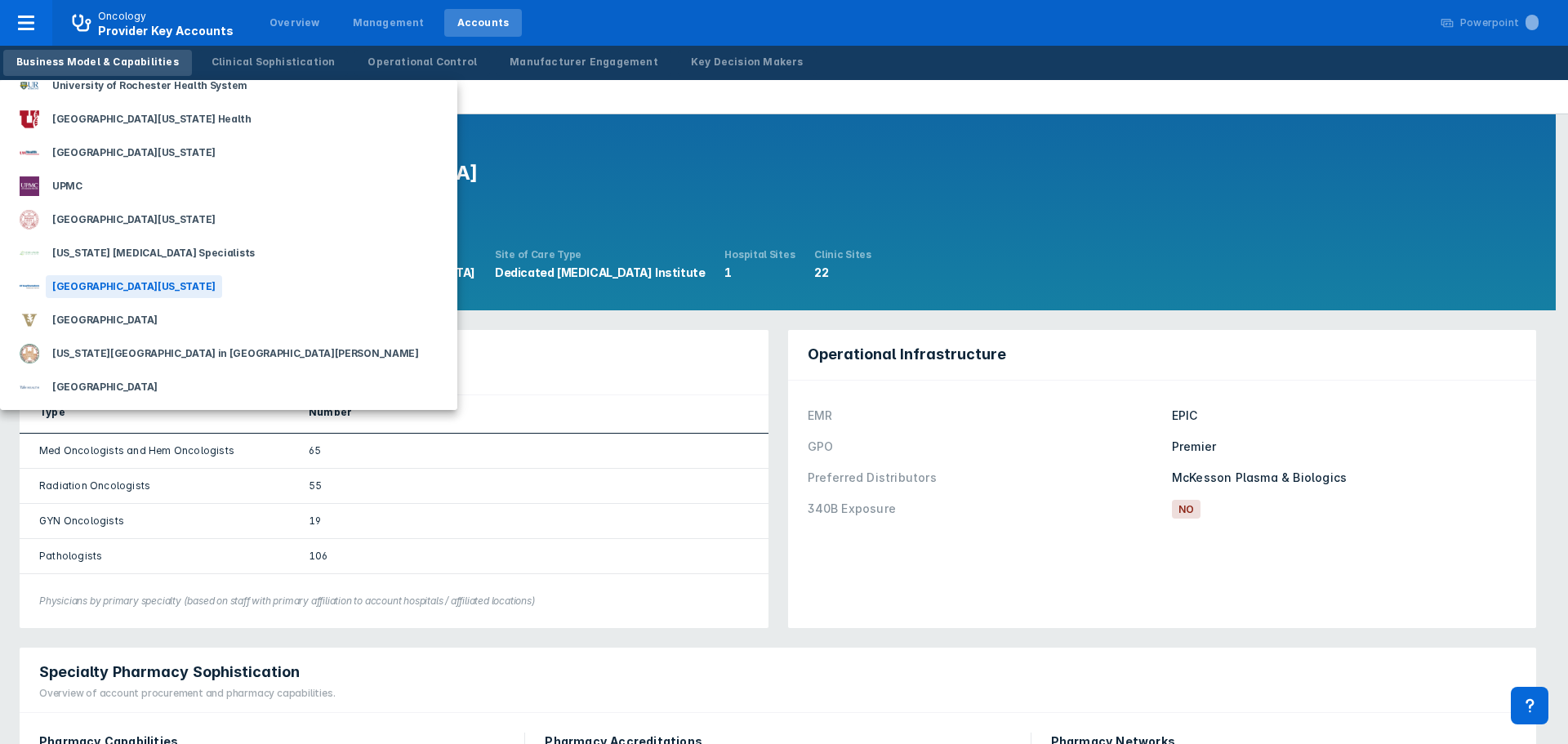
click at [222, 293] on div "[GEOGRAPHIC_DATA][US_STATE]" at bounding box center [134, 286] width 176 height 23
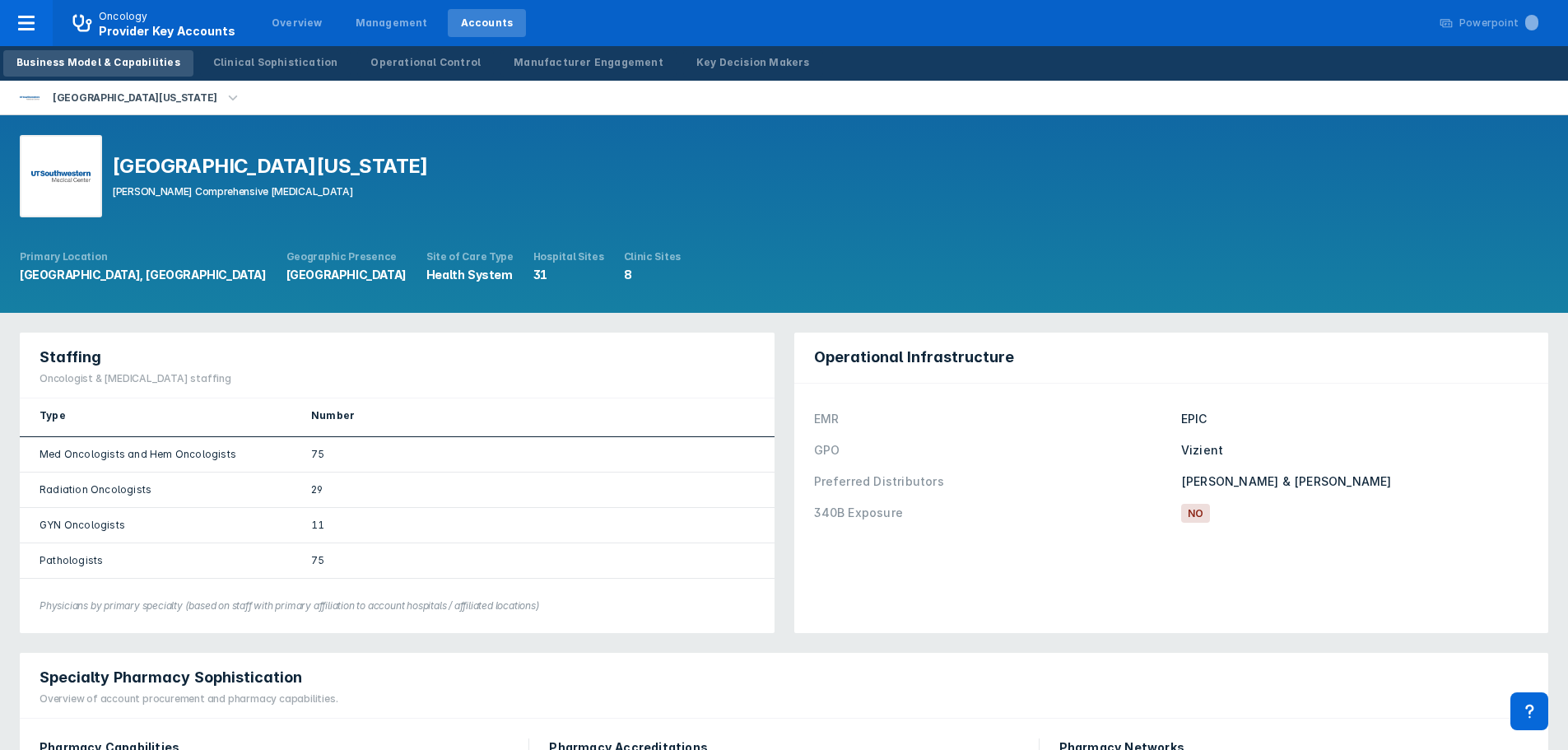
click at [242, 94] on icon "button" at bounding box center [233, 98] width 18 height 18
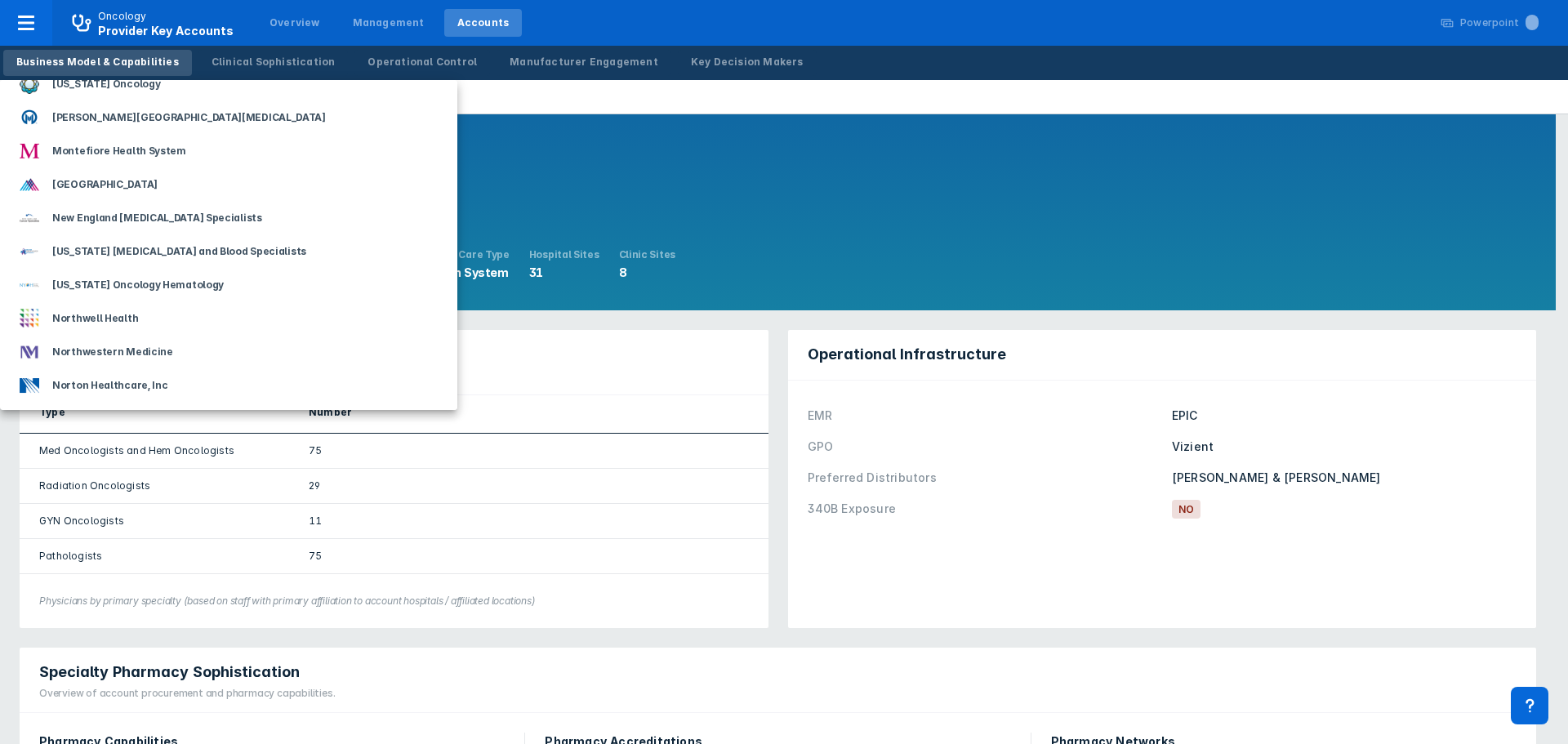
scroll to position [1307, 0]
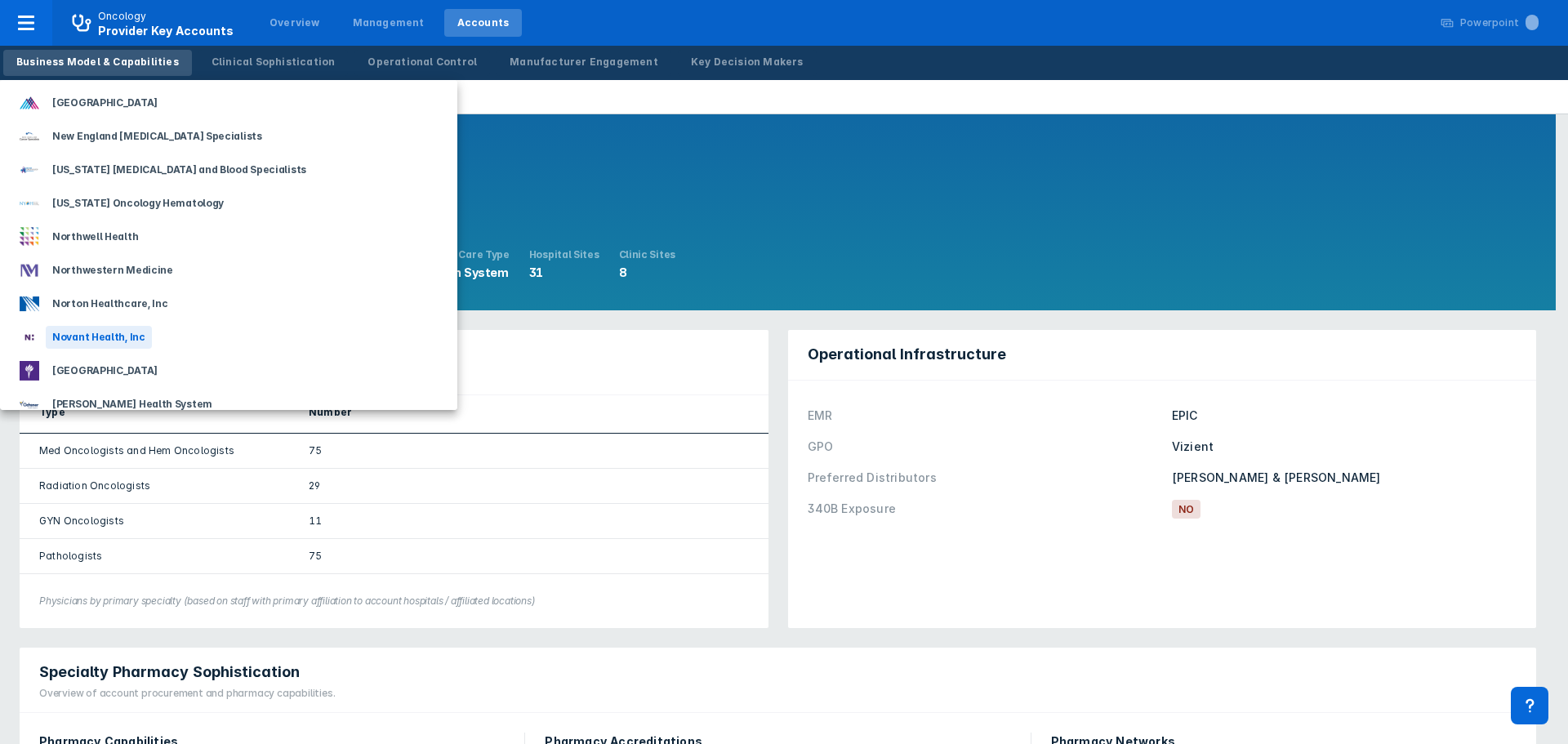
click at [113, 337] on div "Novant Health, Inc" at bounding box center [99, 337] width 106 height 23
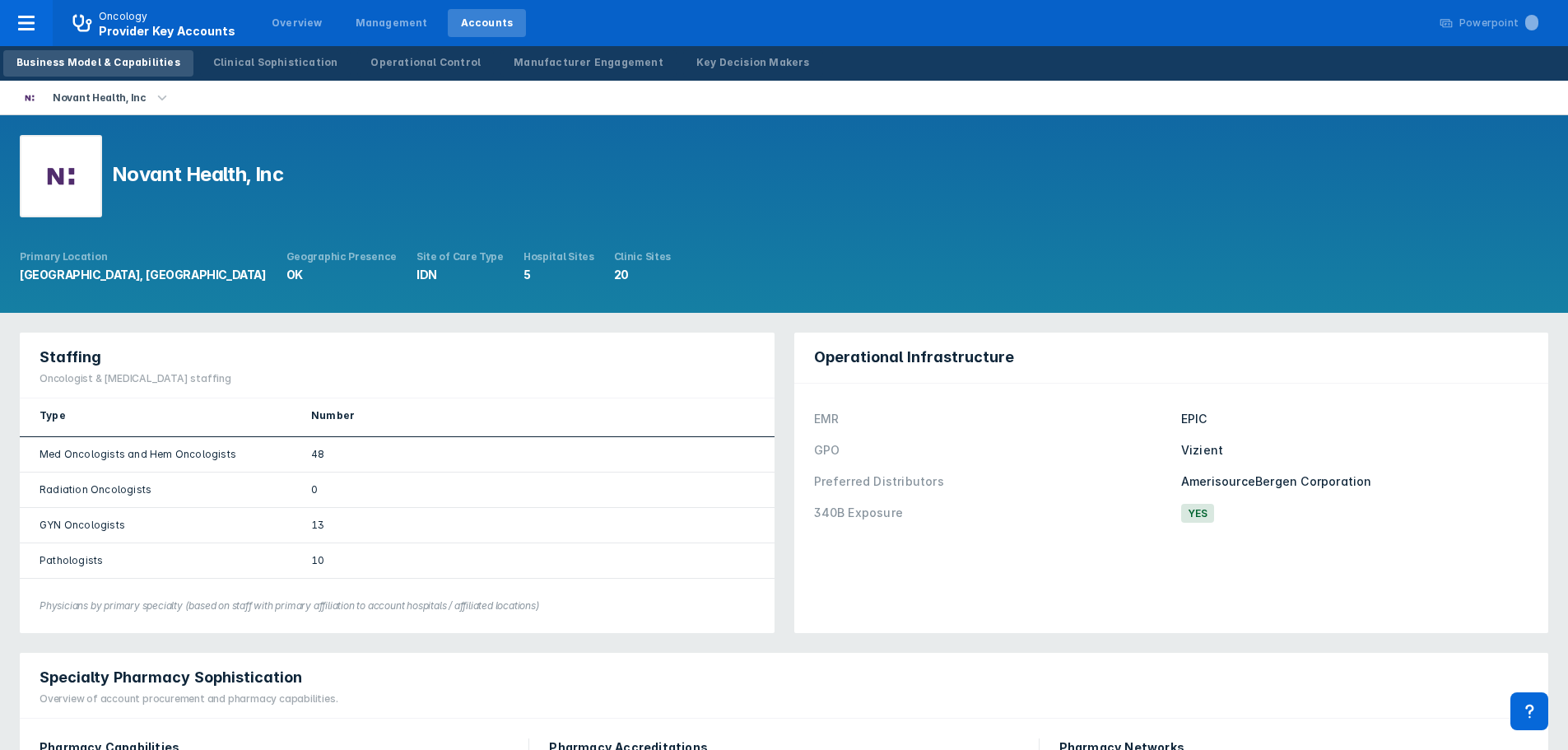
click at [161, 92] on icon "button" at bounding box center [163, 98] width 18 height 18
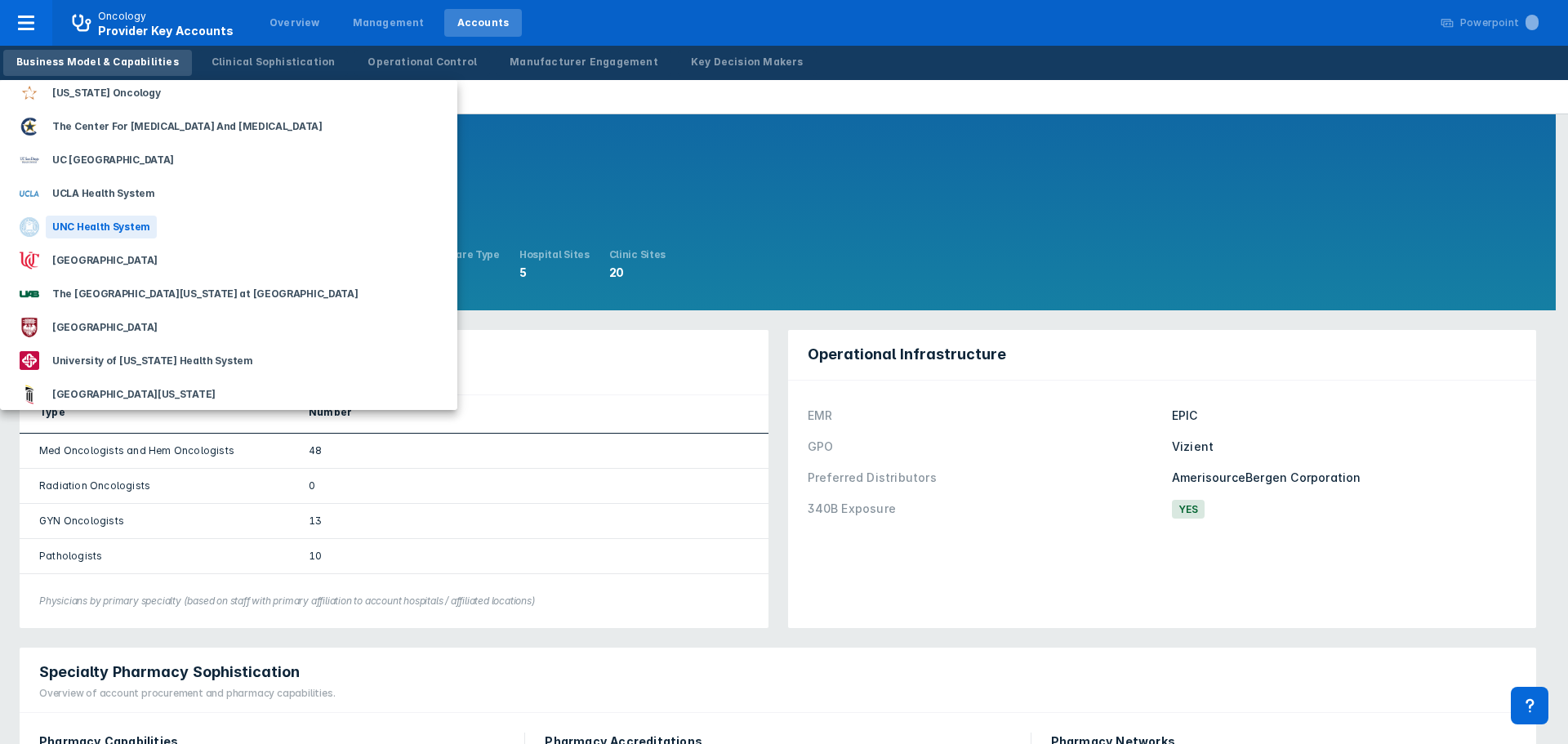
scroll to position [2124, 0]
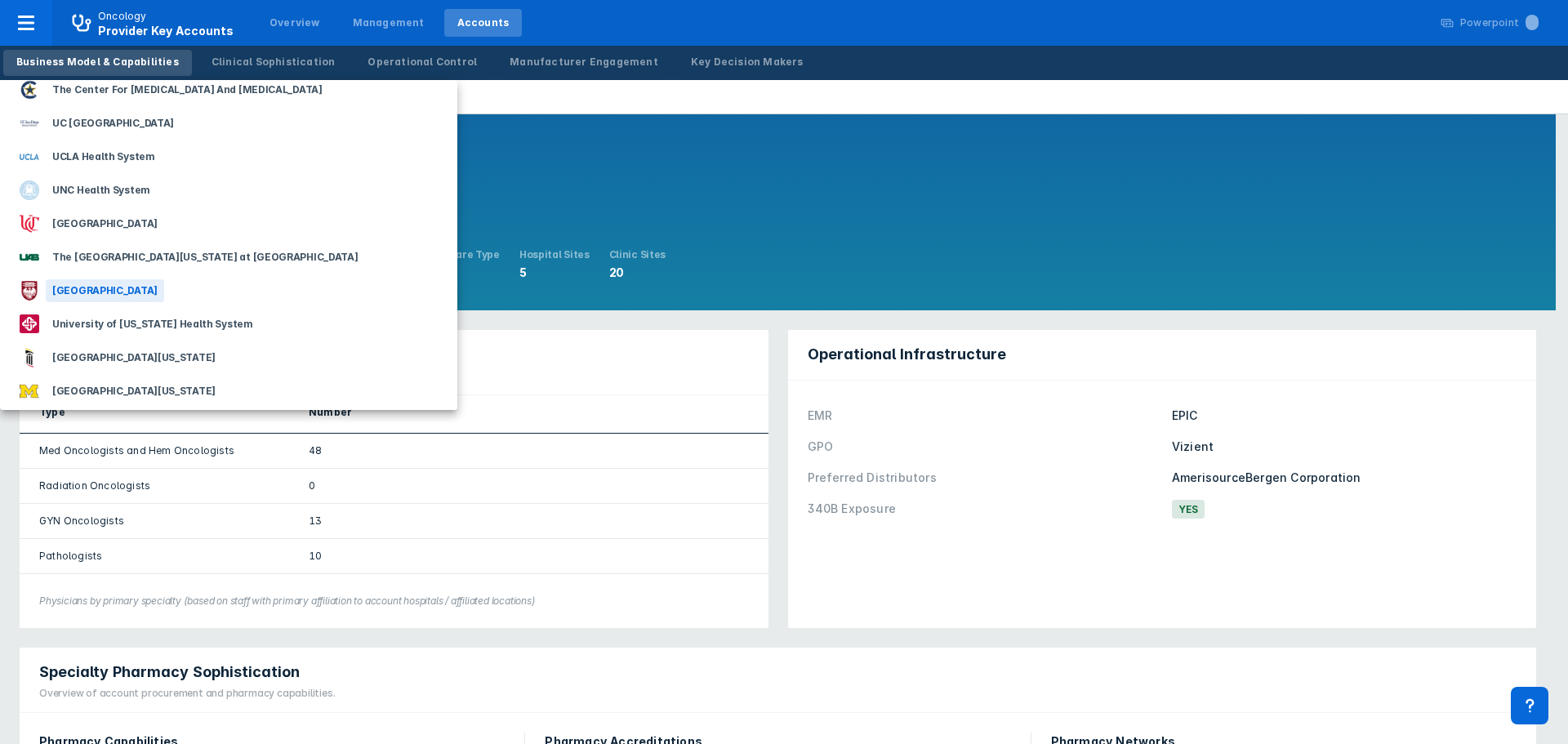
click at [153, 288] on div "[GEOGRAPHIC_DATA]" at bounding box center [105, 291] width 118 height 23
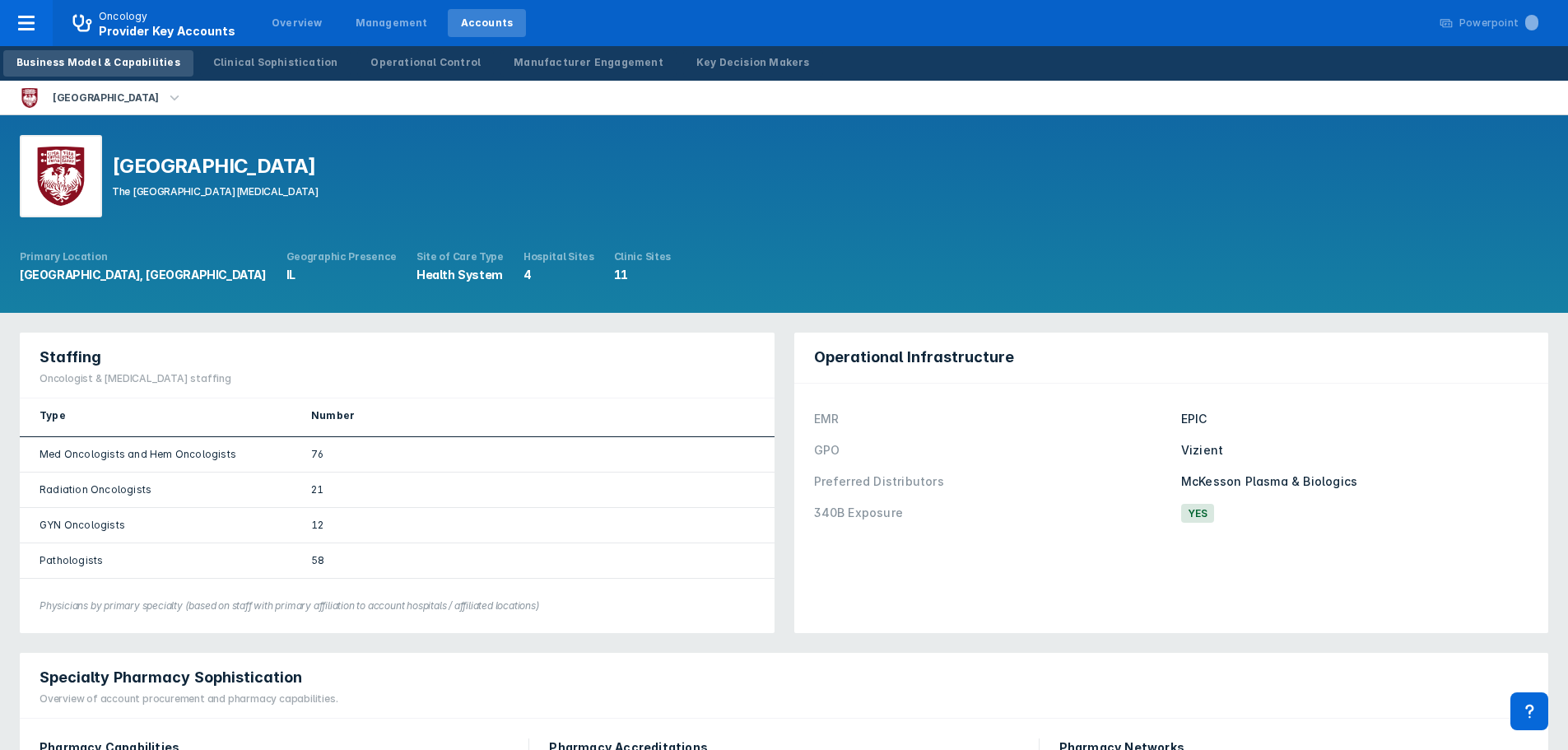
click at [184, 98] on icon "button" at bounding box center [175, 98] width 18 height 18
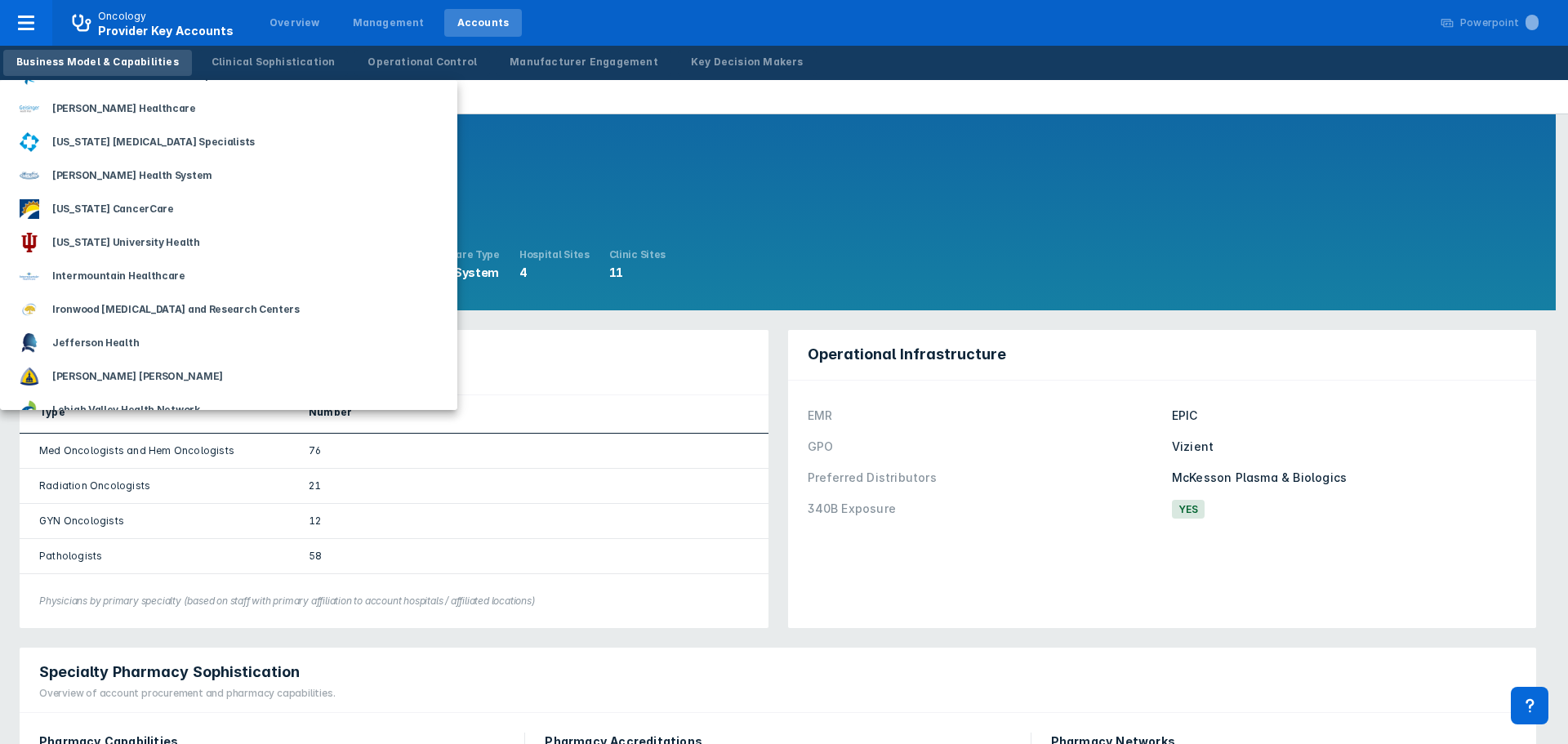
scroll to position [735, 0]
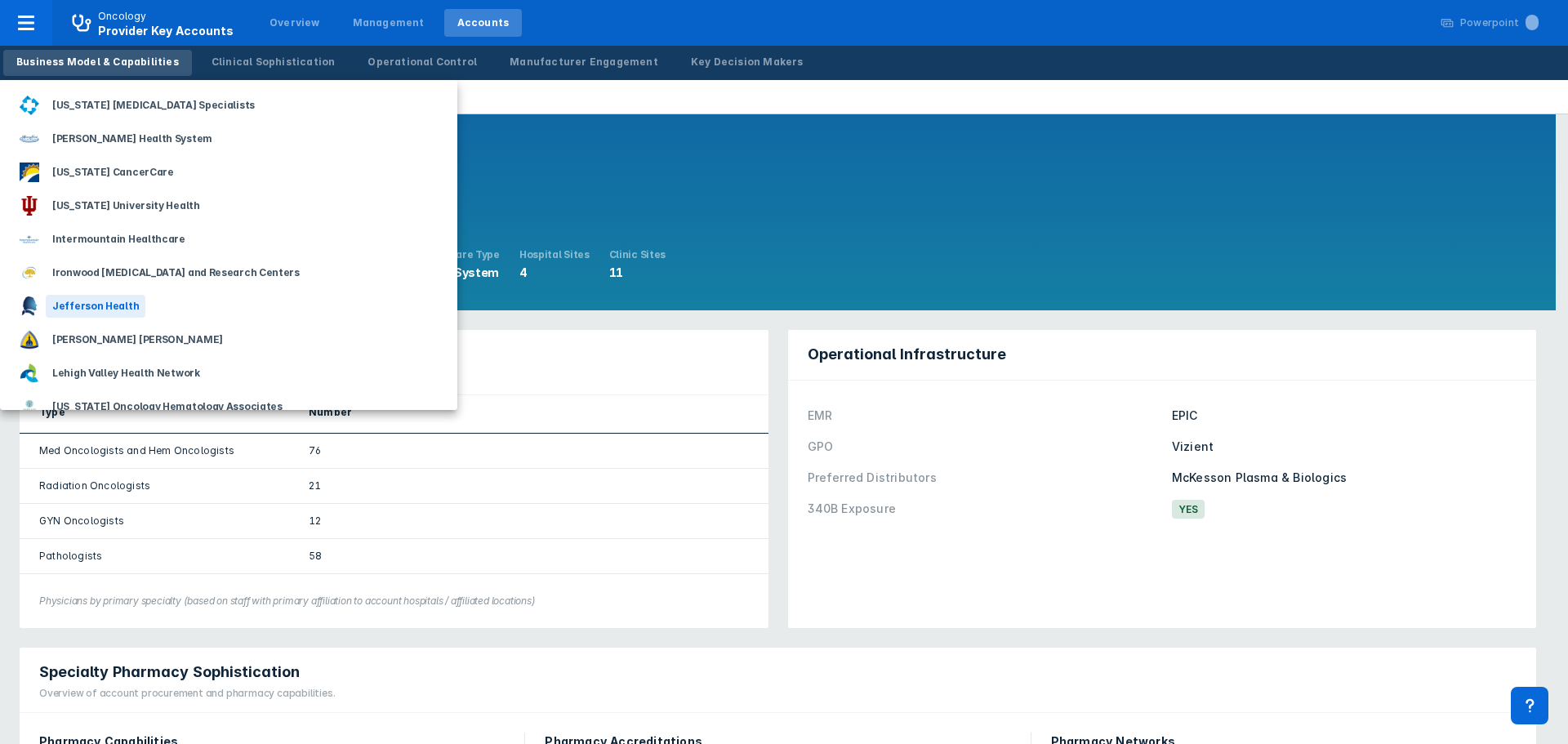
click at [72, 310] on div "Jefferson Health" at bounding box center [95, 305] width 100 height 23
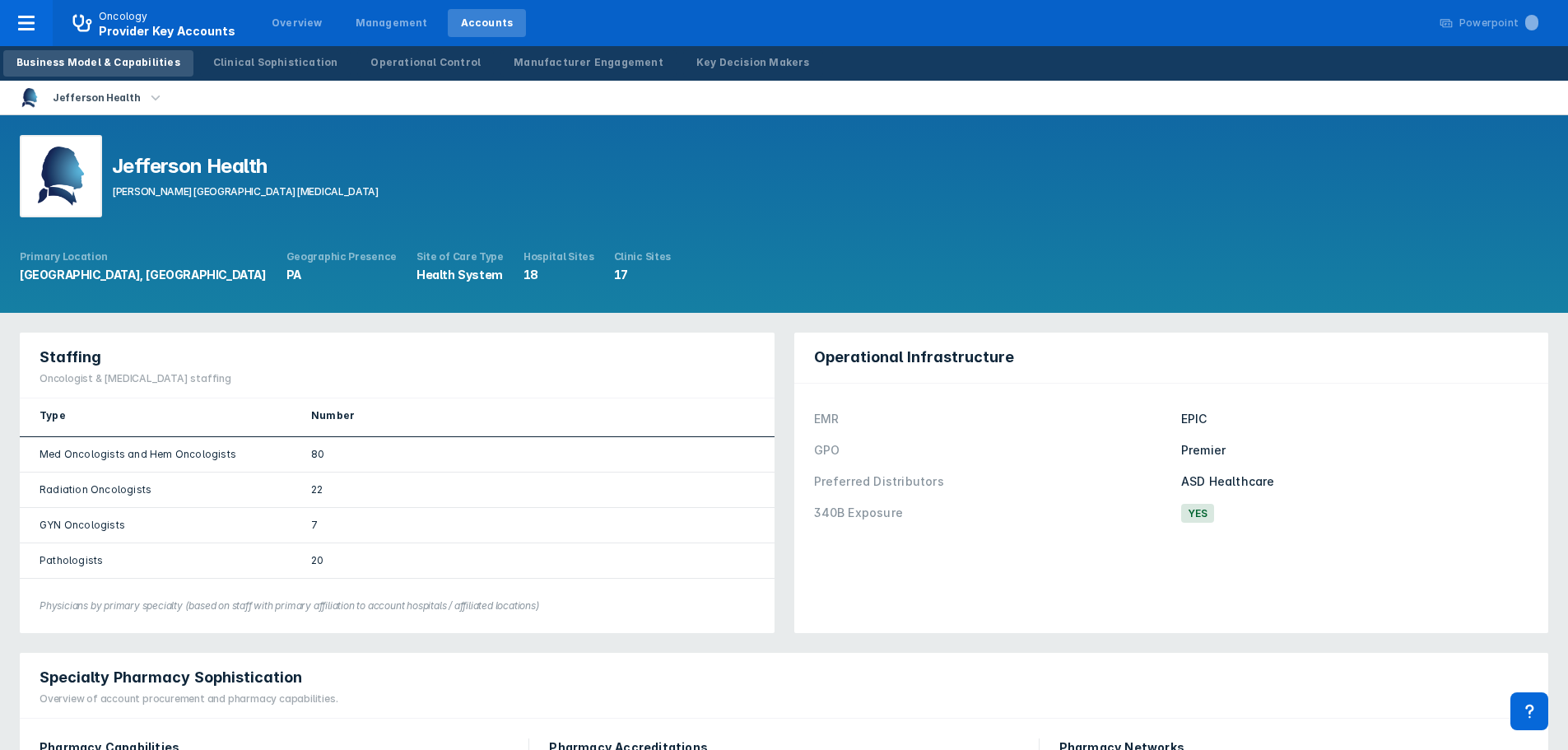
click at [150, 94] on icon "button" at bounding box center [155, 98] width 18 height 18
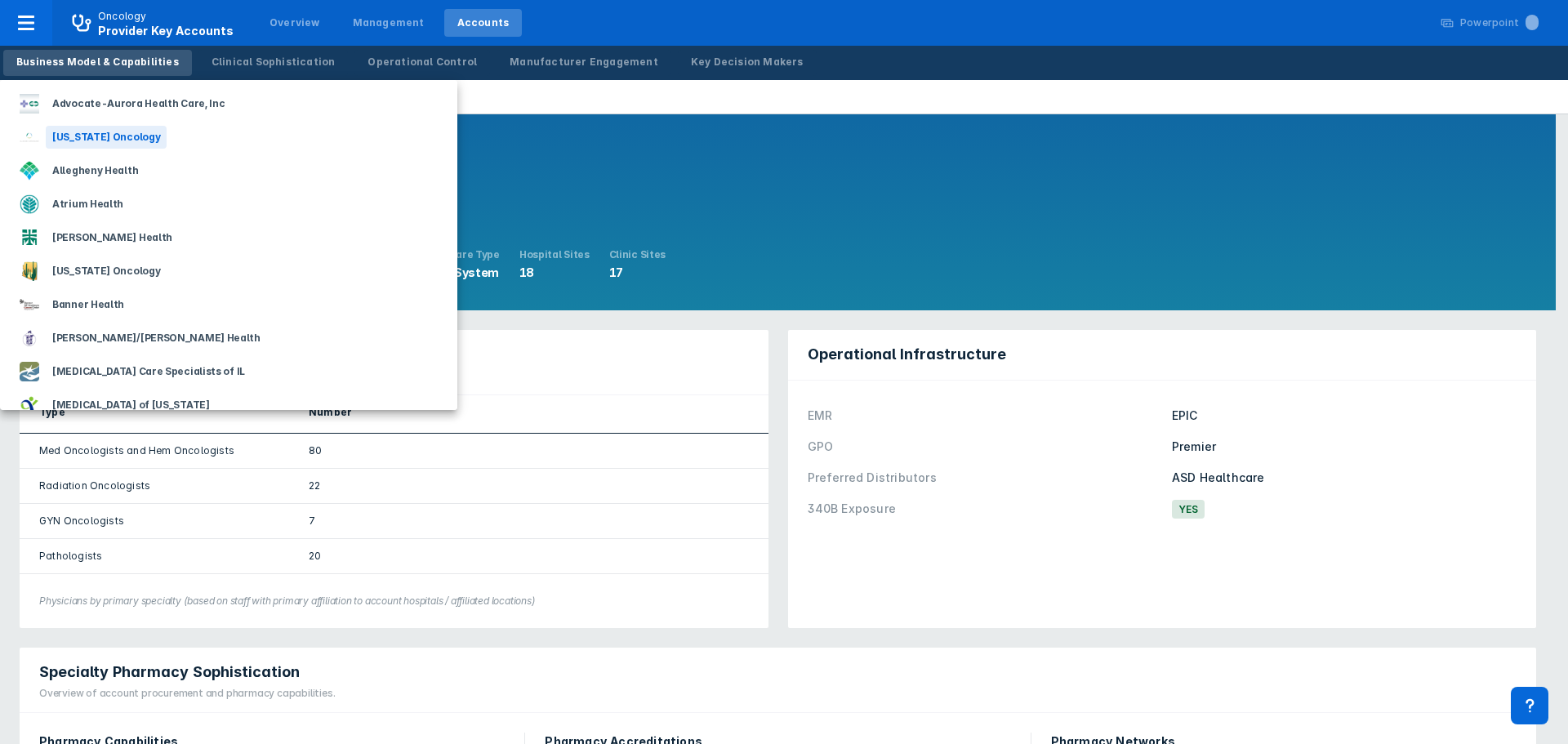
click at [123, 138] on div "[US_STATE] Oncology" at bounding box center [106, 137] width 121 height 23
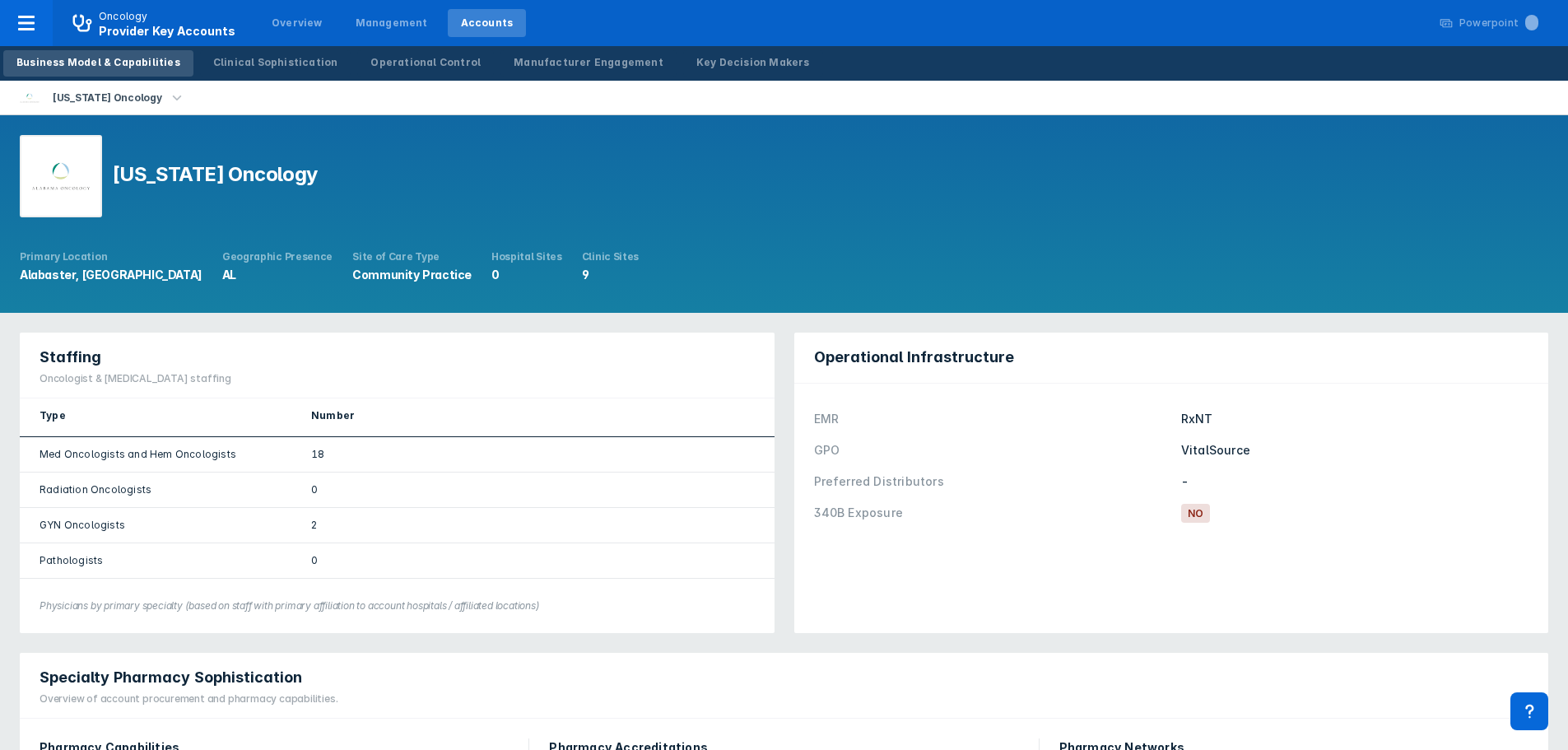
click at [168, 94] on icon "button" at bounding box center [178, 98] width 18 height 18
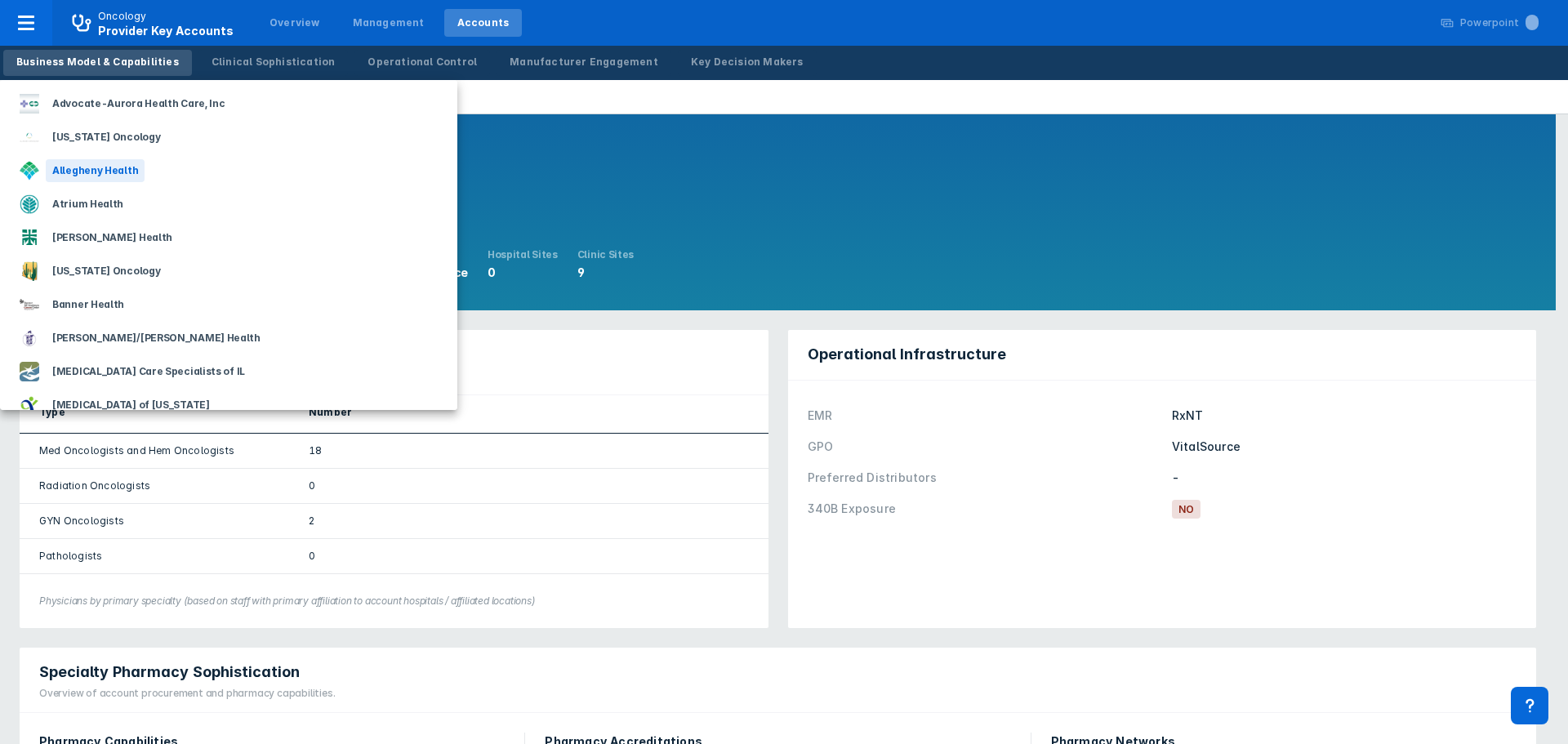
click at [114, 170] on div "Allegheny Health" at bounding box center [95, 171] width 99 height 23
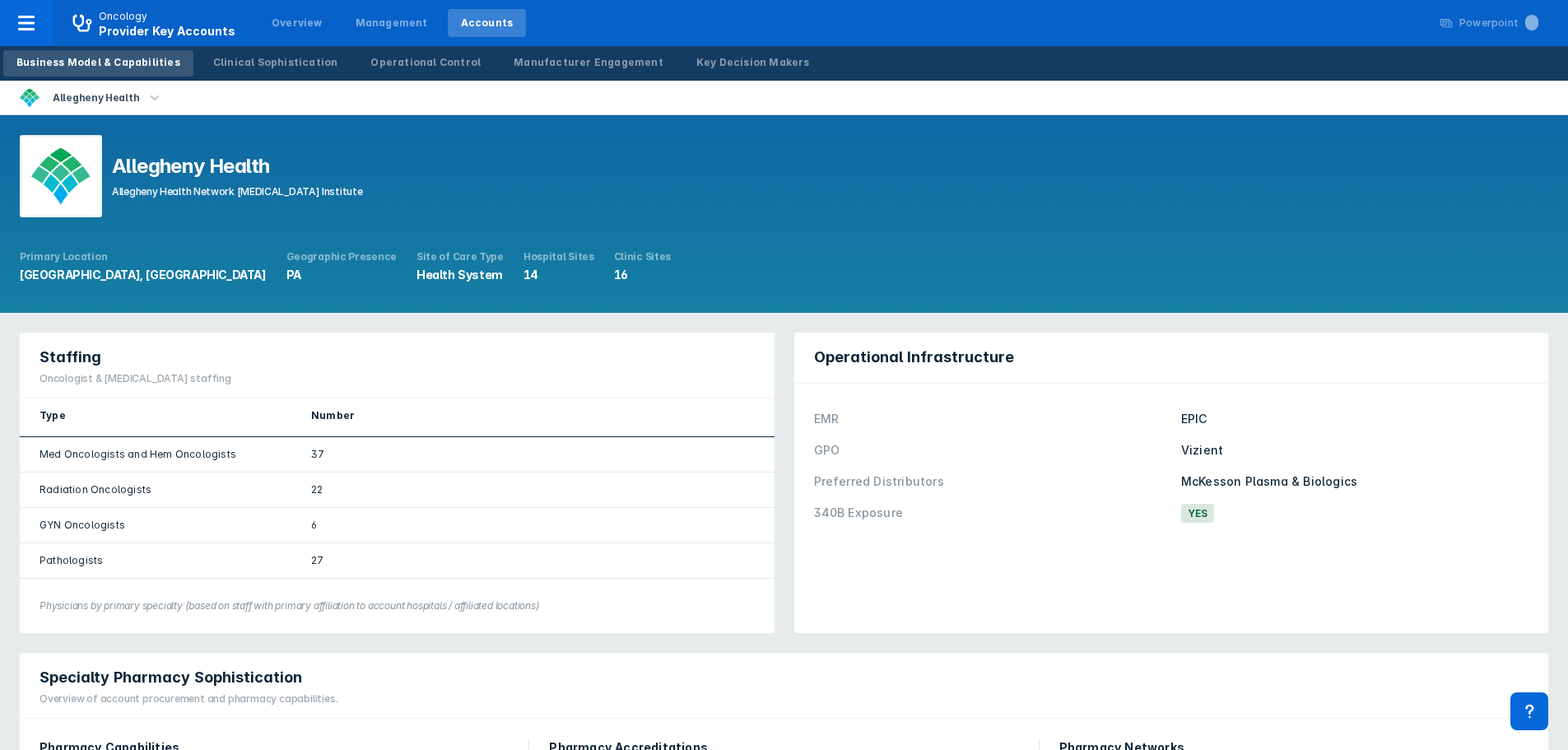
click at [151, 100] on icon "button" at bounding box center [155, 96] width 9 height 5
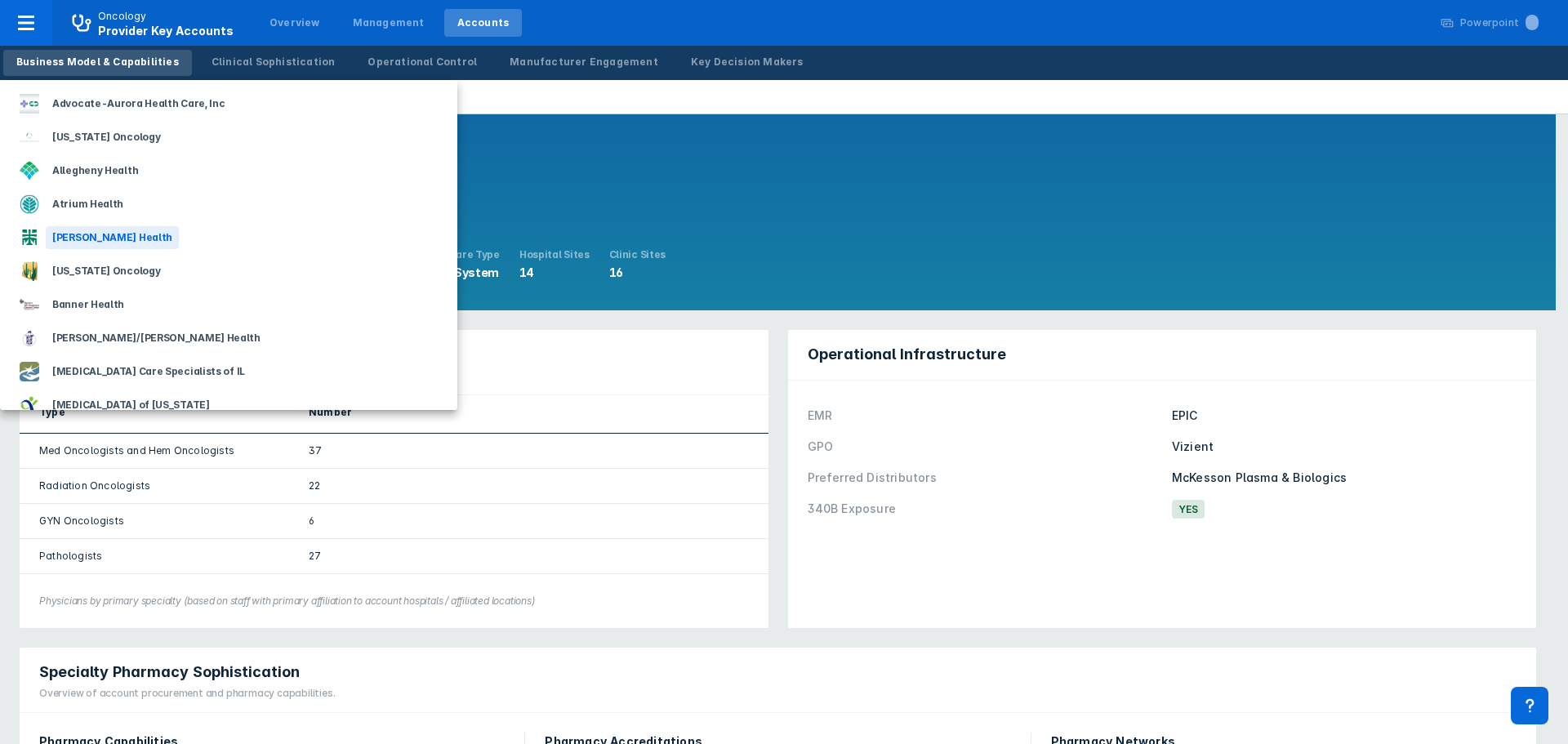
click at [103, 239] on div "[PERSON_NAME] Health" at bounding box center [112, 238] width 133 height 23
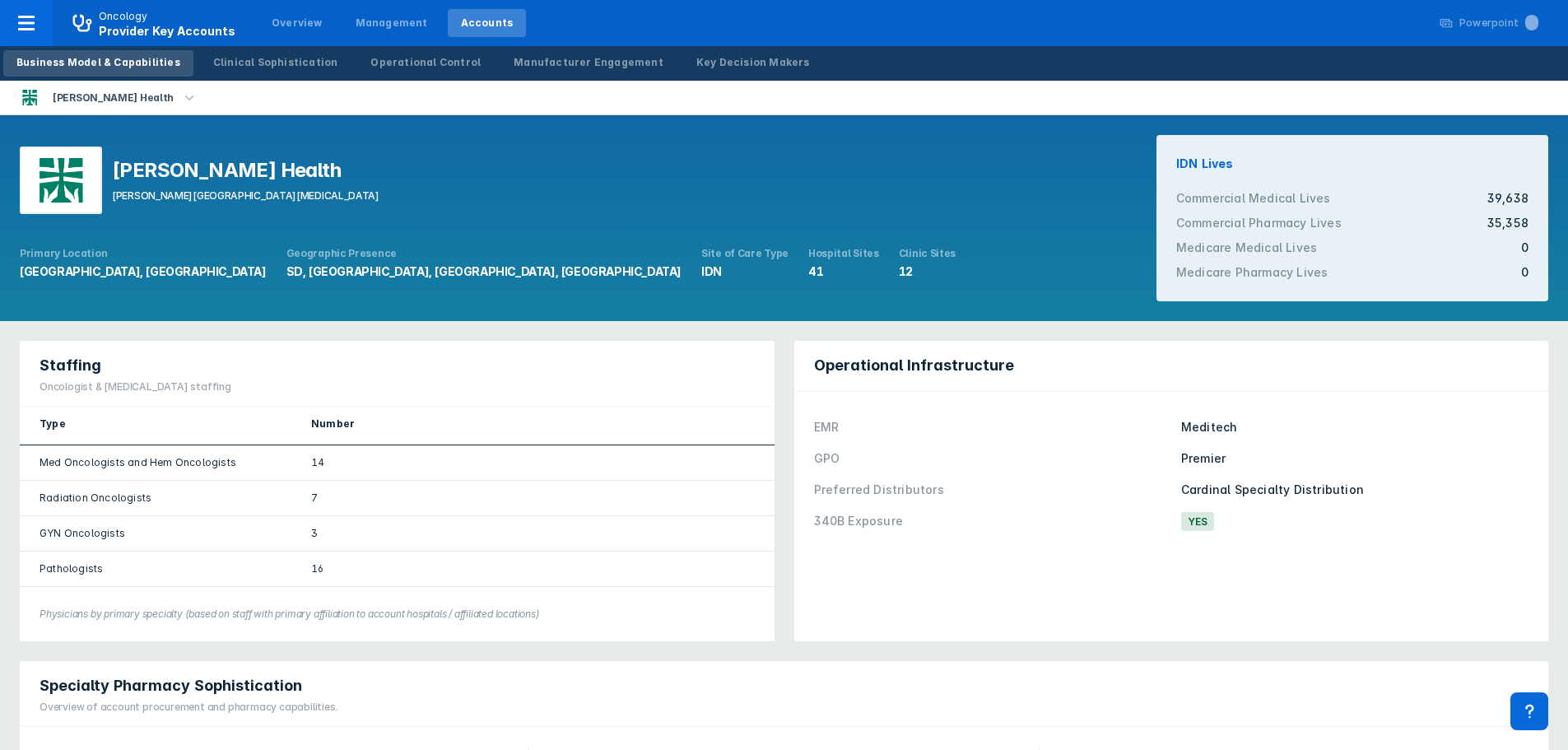
click at [180, 99] on icon "button" at bounding box center [190, 98] width 18 height 18
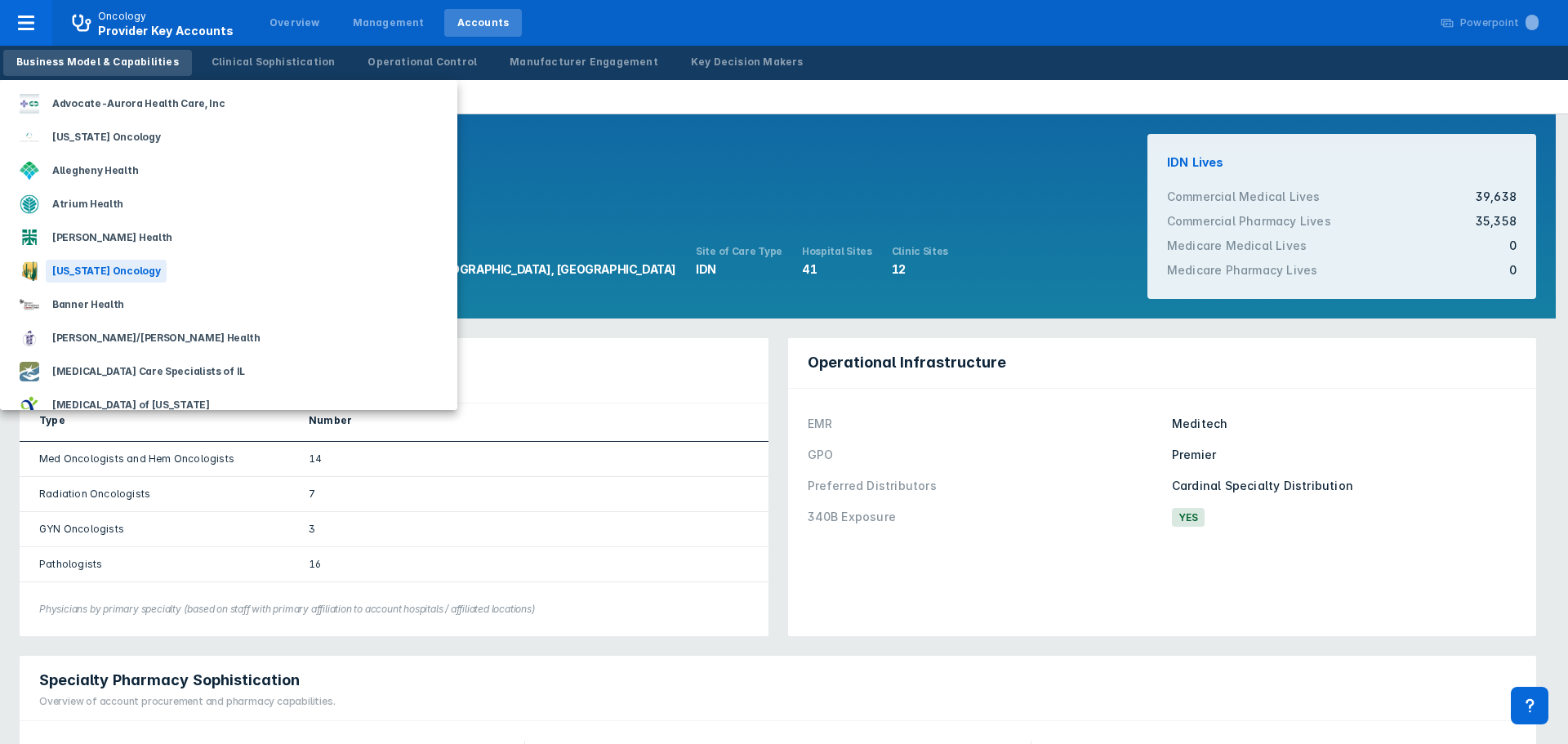
click at [132, 271] on div "[US_STATE] Oncology" at bounding box center [106, 271] width 121 height 23
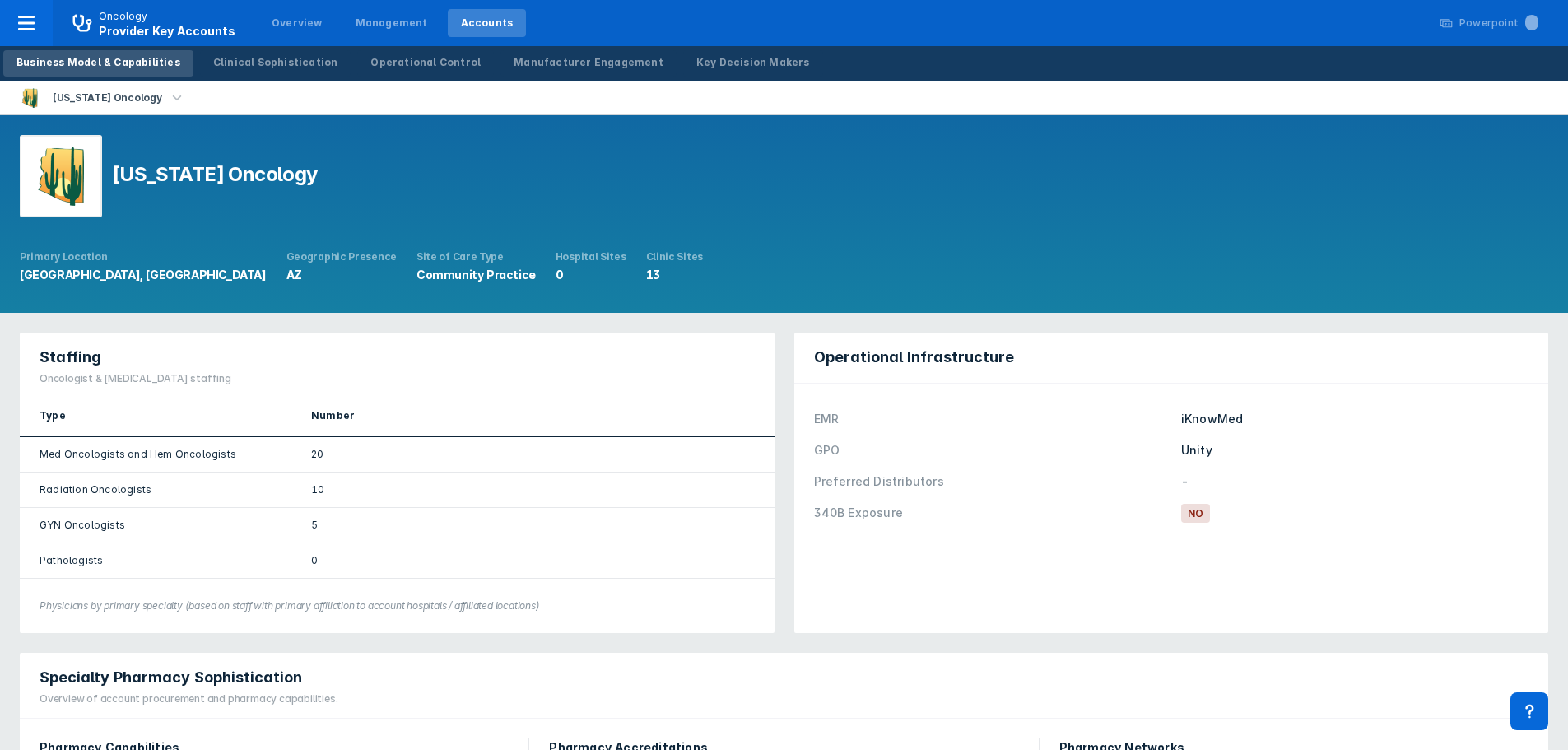
click at [168, 101] on icon "button" at bounding box center [178, 98] width 18 height 18
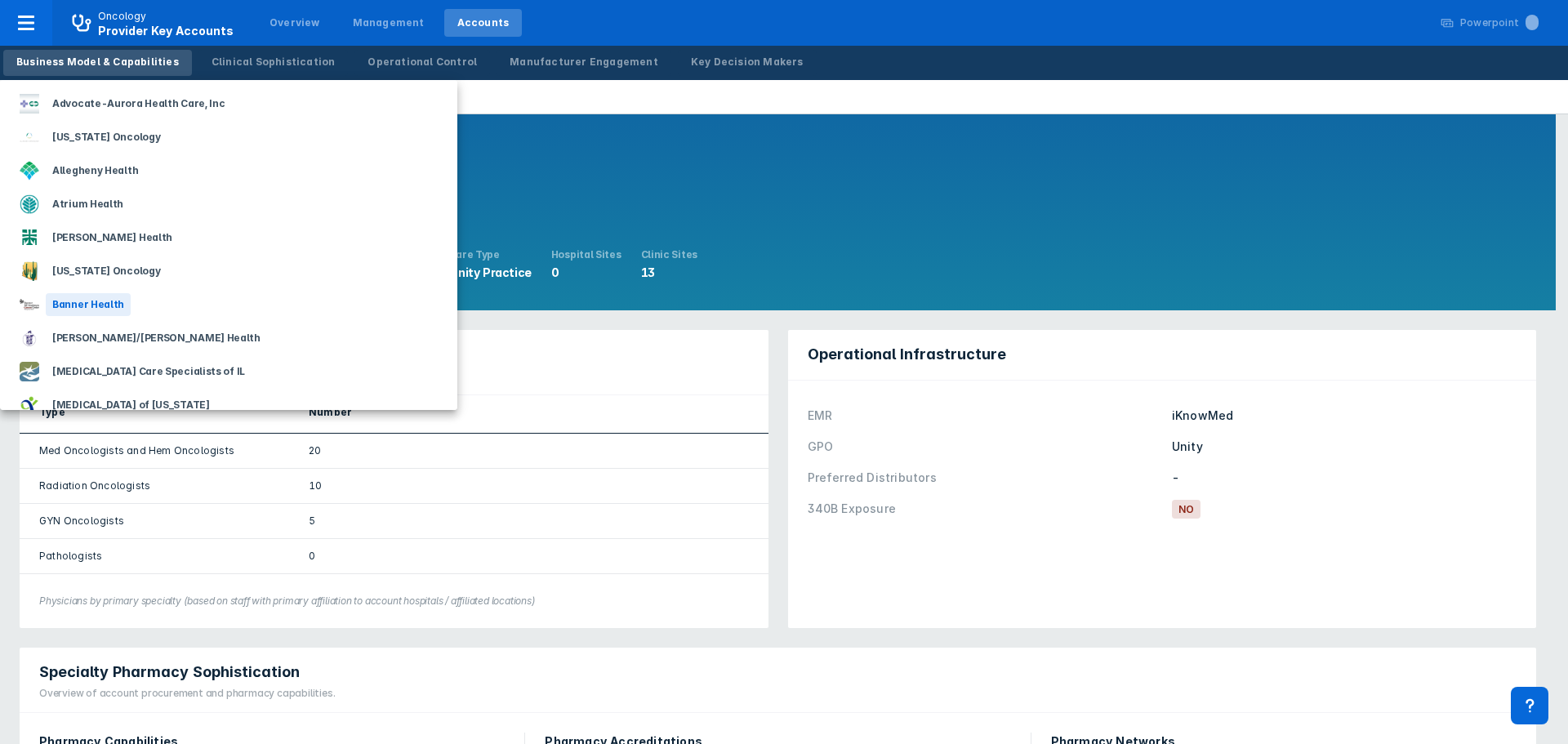
click at [112, 307] on div "Banner Health" at bounding box center [88, 305] width 85 height 23
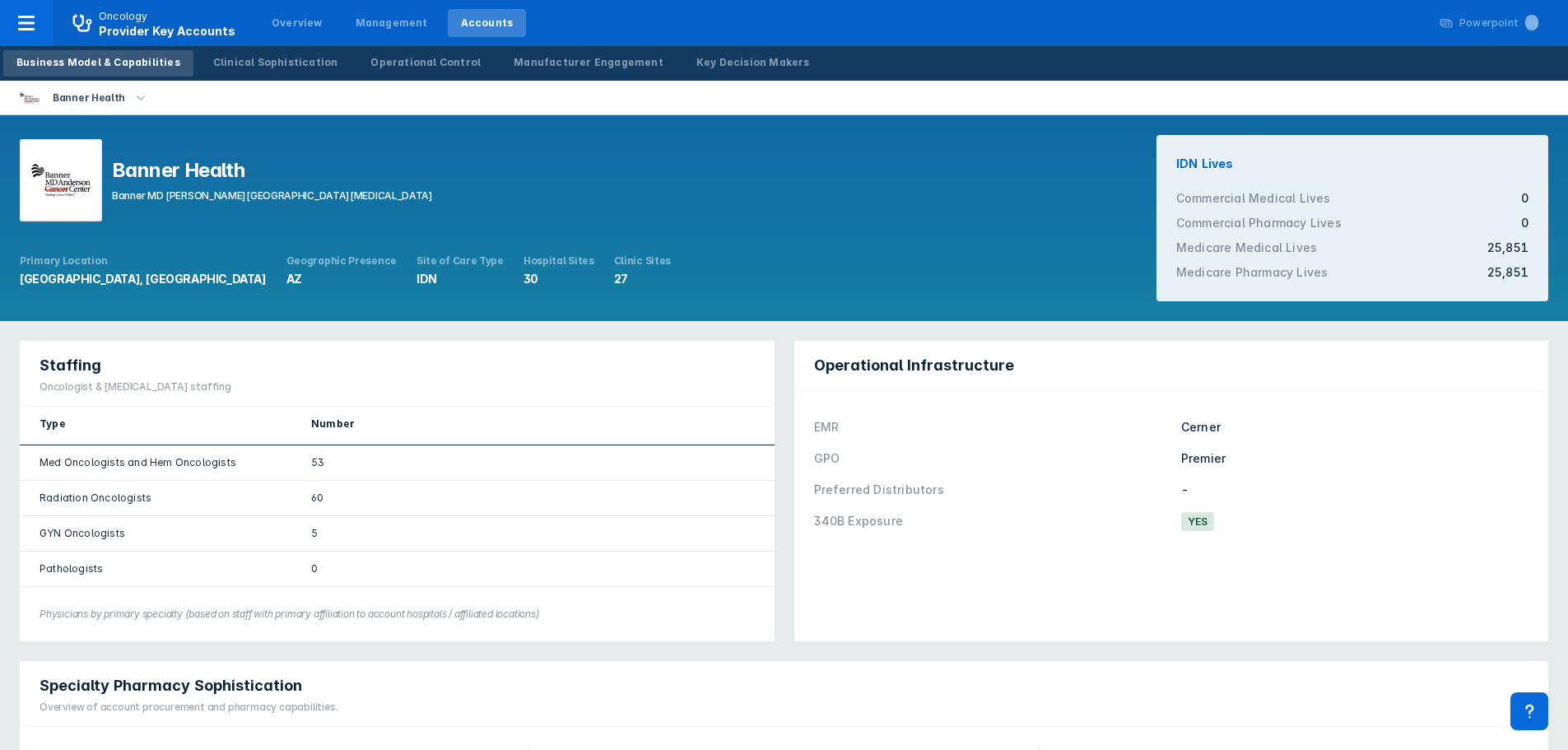
click at [134, 96] on icon "button" at bounding box center [141, 98] width 18 height 18
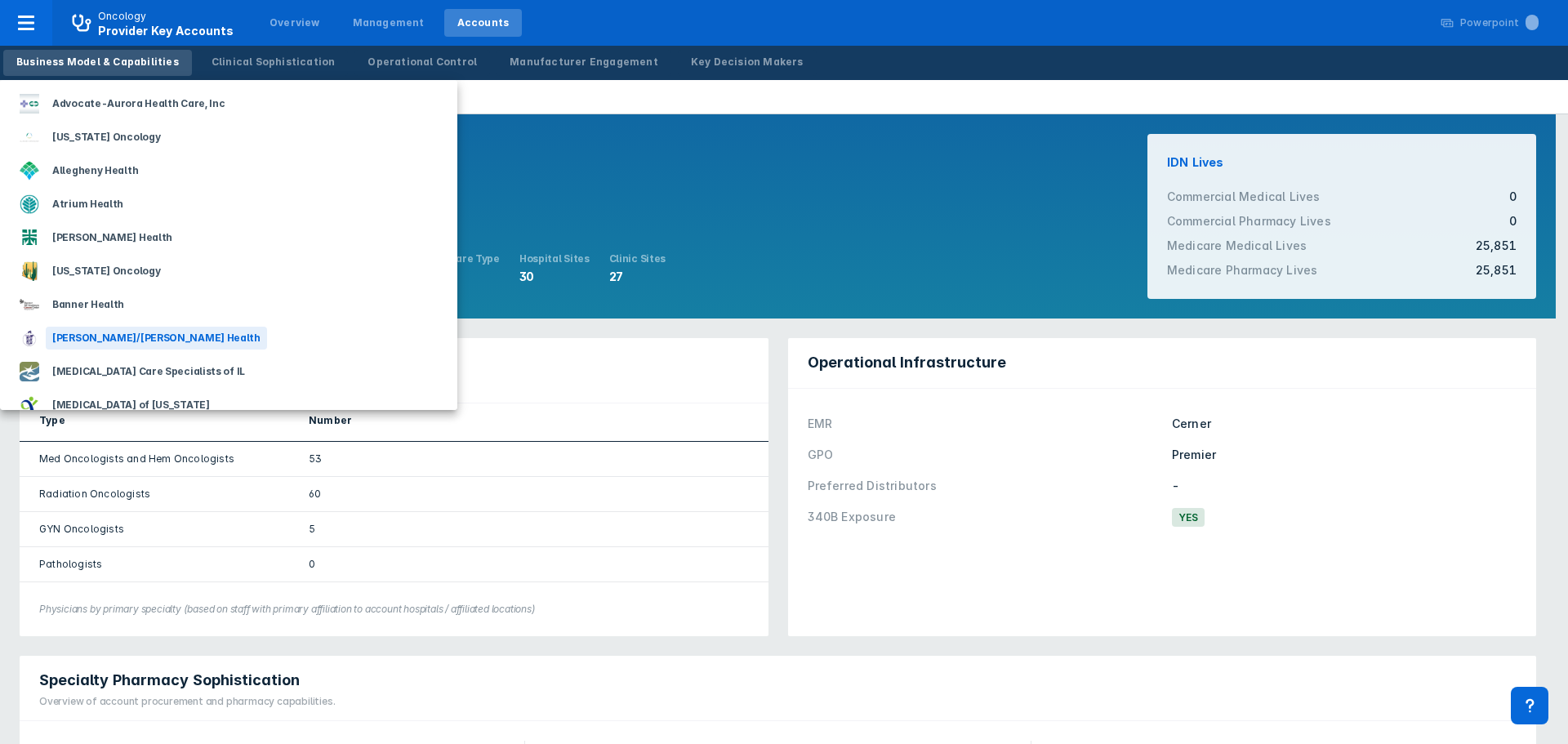
click at [146, 333] on div "[PERSON_NAME]/[PERSON_NAME] Health" at bounding box center [156, 338] width 221 height 23
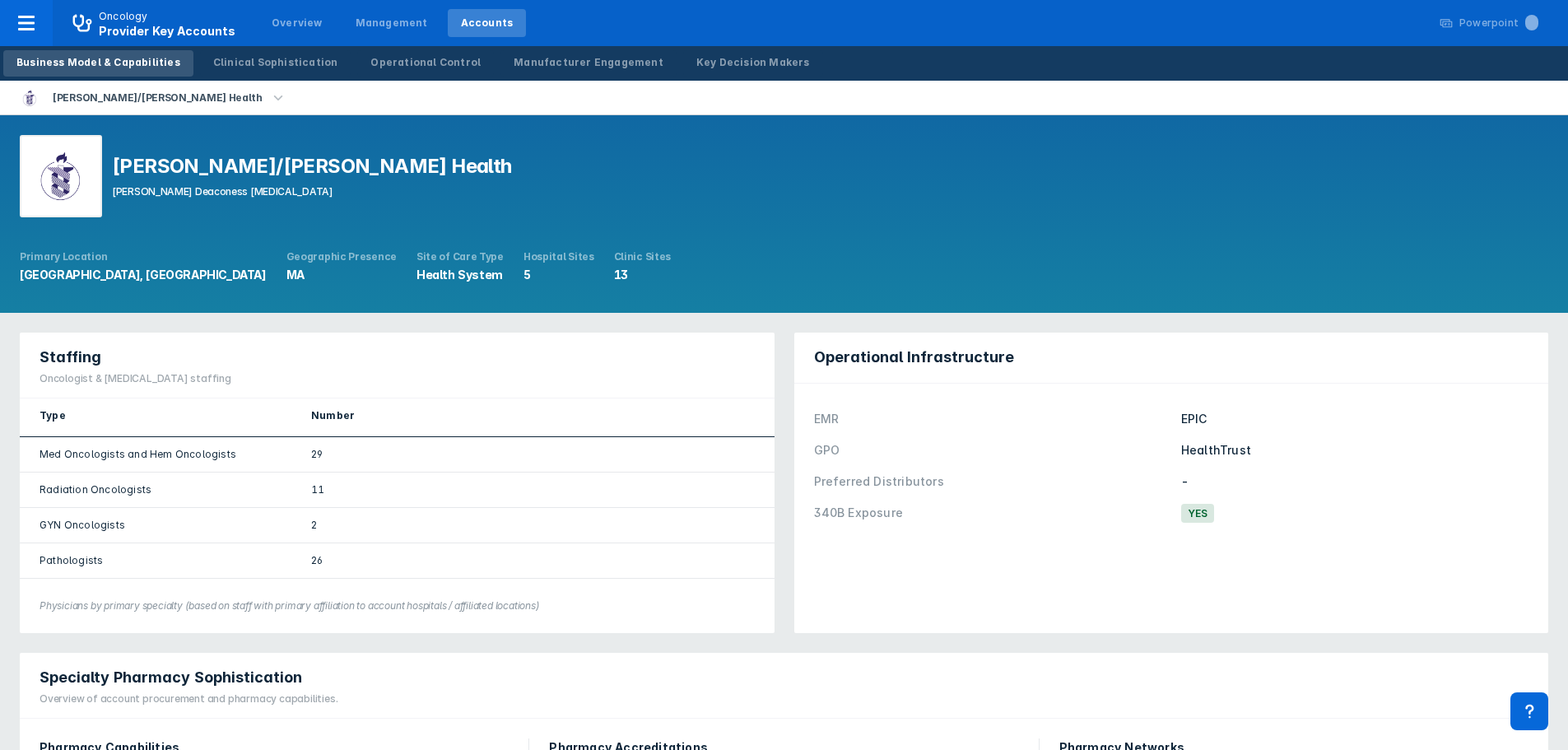
click at [269, 96] on icon "button" at bounding box center [278, 98] width 18 height 18
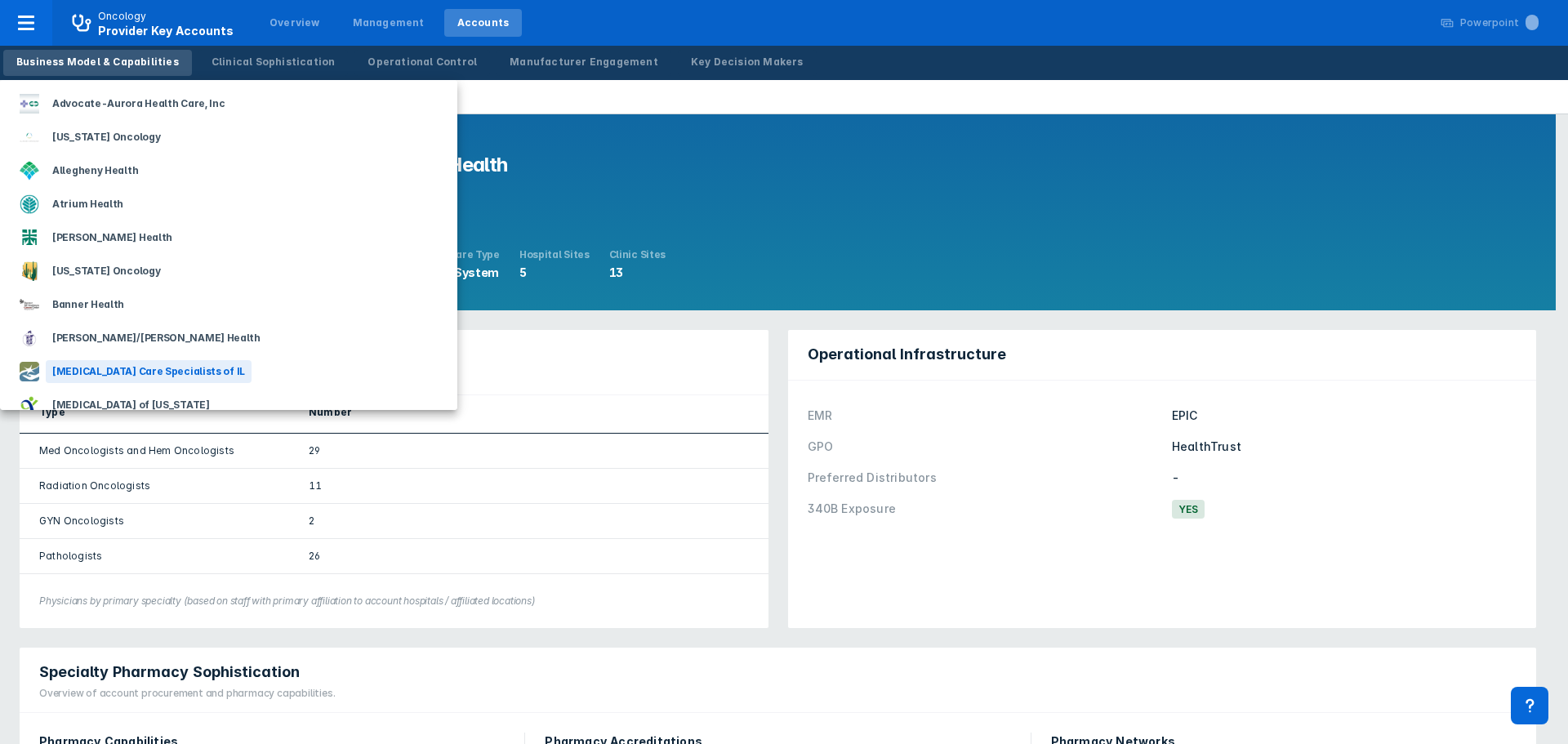
click at [165, 368] on div "[MEDICAL_DATA] Care Specialists of IL" at bounding box center [149, 372] width 205 height 23
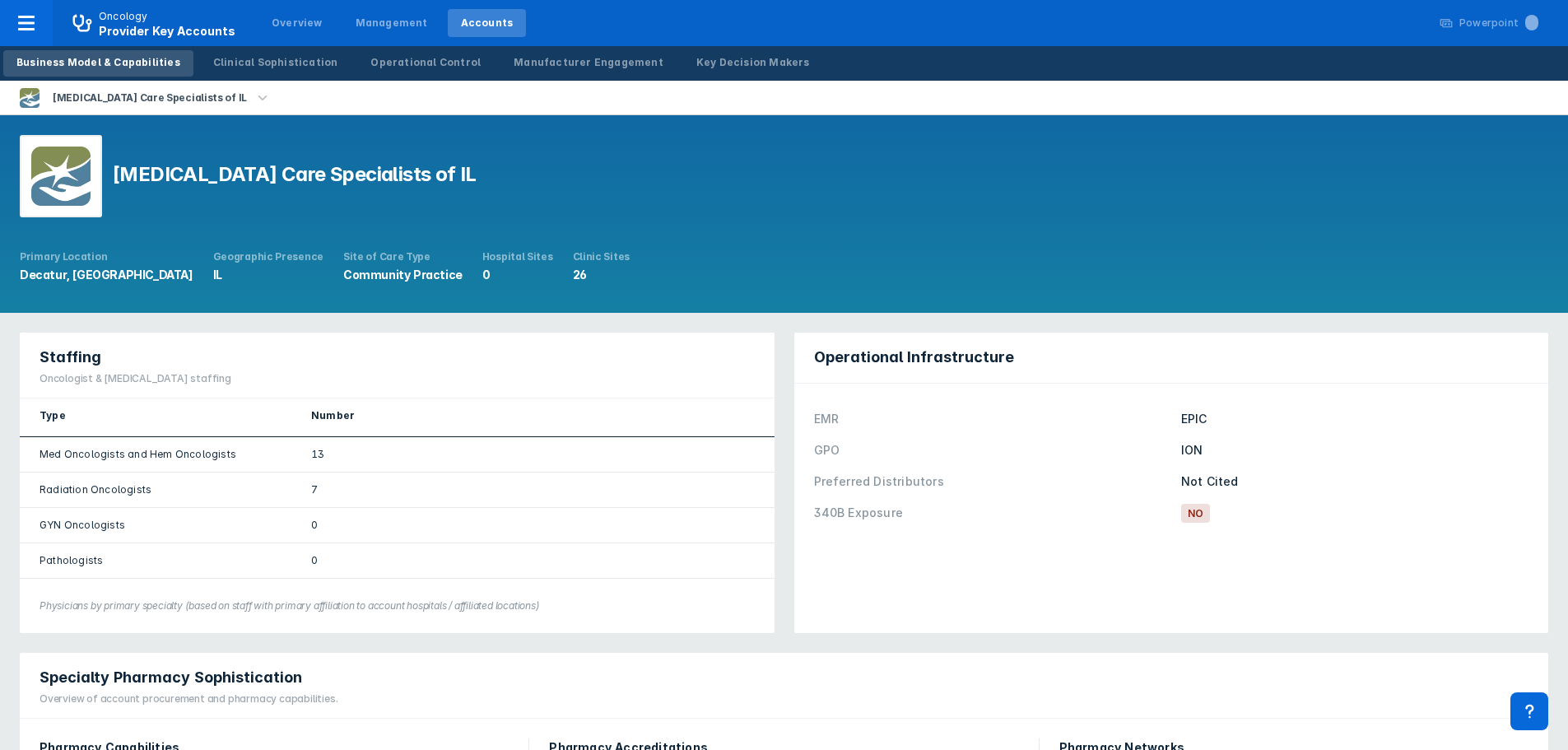
click at [259, 100] on icon "button" at bounding box center [263, 96] width 9 height 5
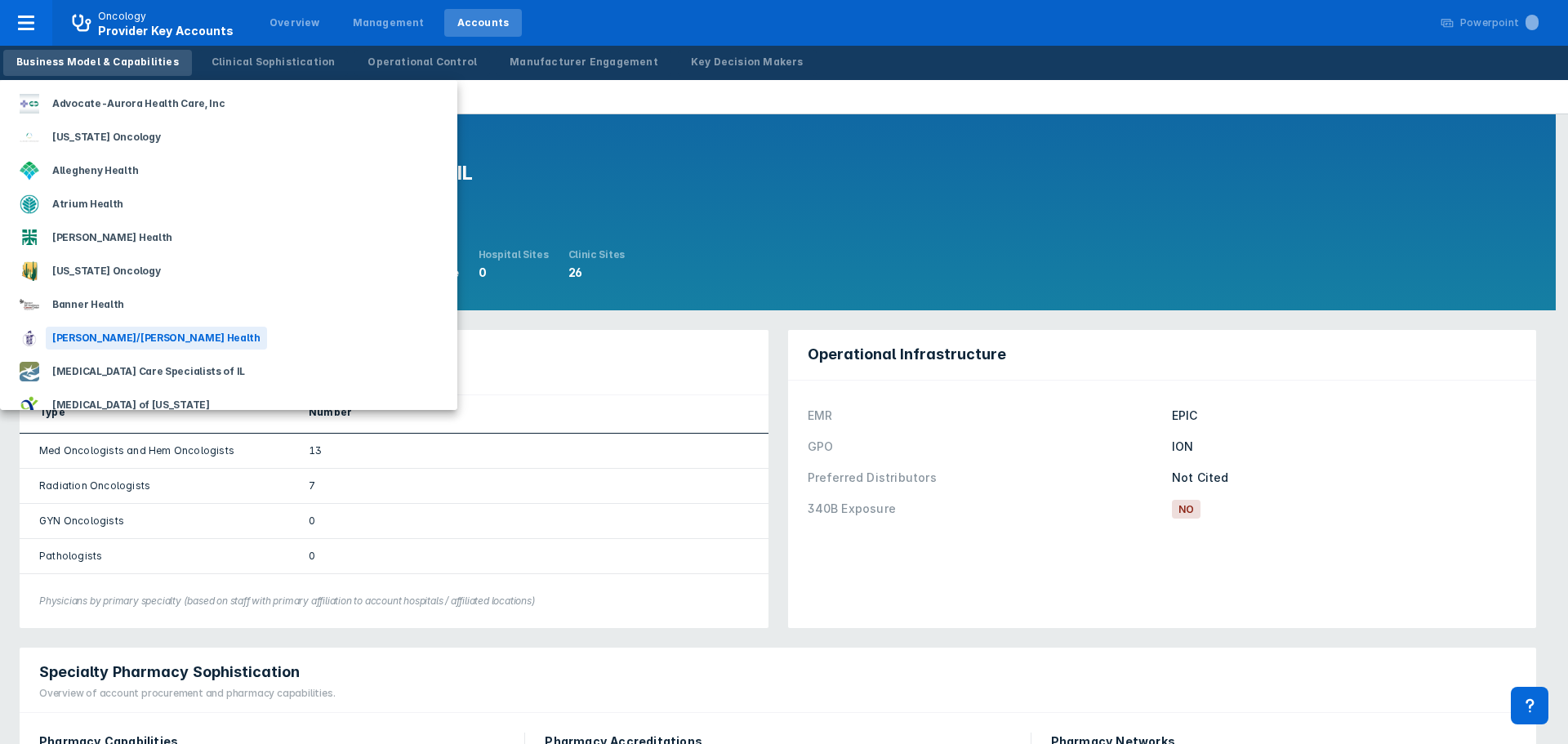
scroll to position [82, 0]
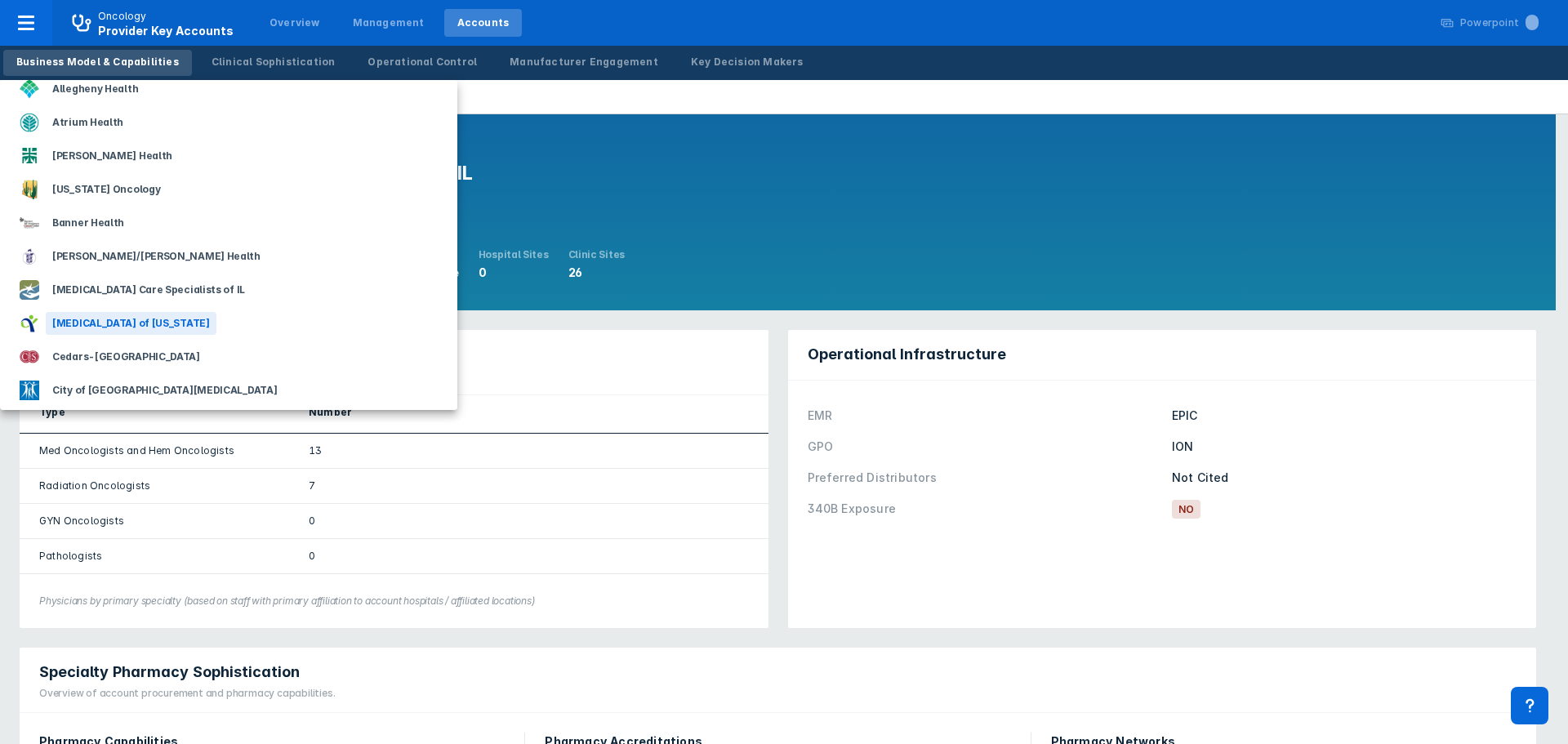
click at [154, 328] on div "[MEDICAL_DATA] of [US_STATE]" at bounding box center [131, 323] width 171 height 23
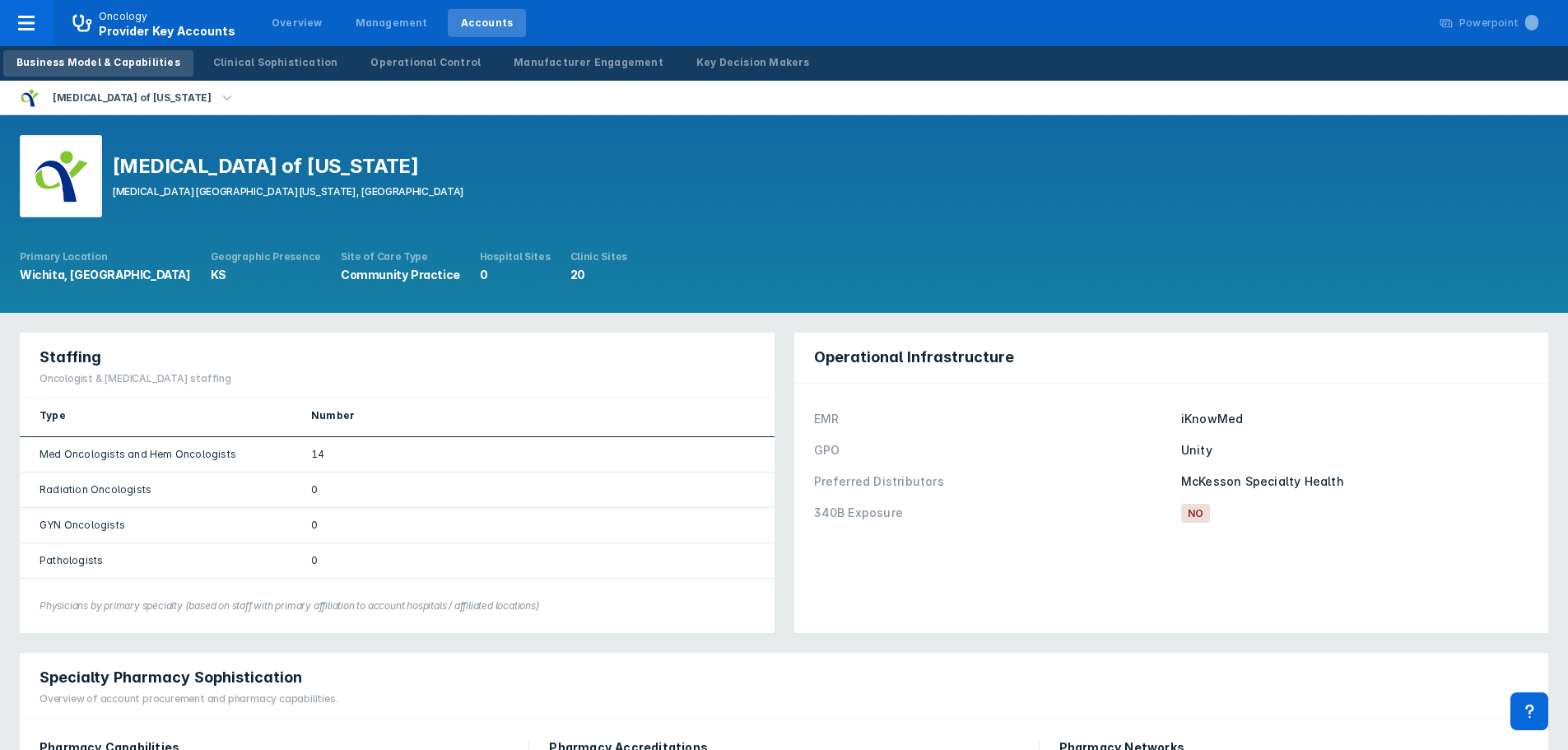
click at [218, 94] on icon "button" at bounding box center [227, 98] width 18 height 18
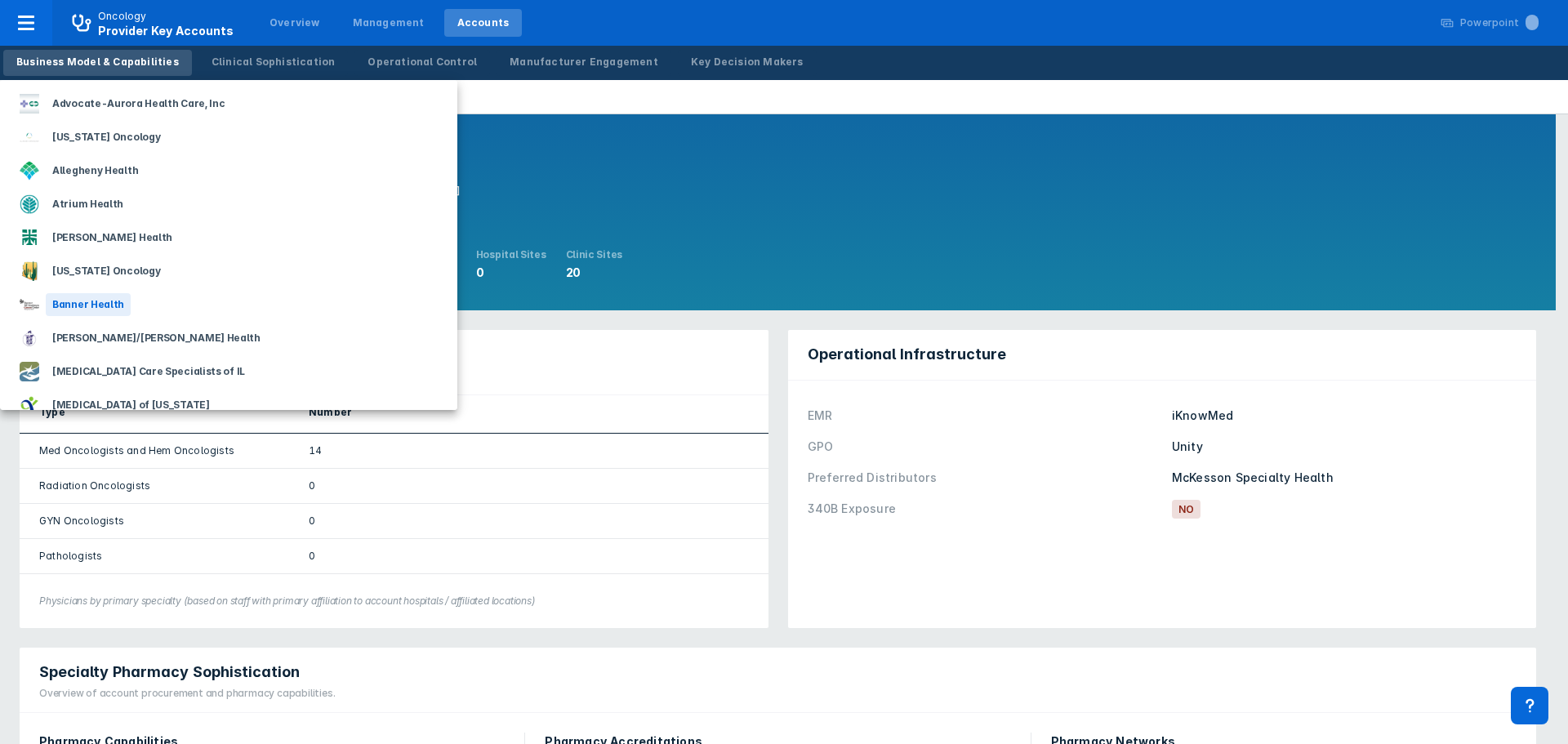
scroll to position [82, 0]
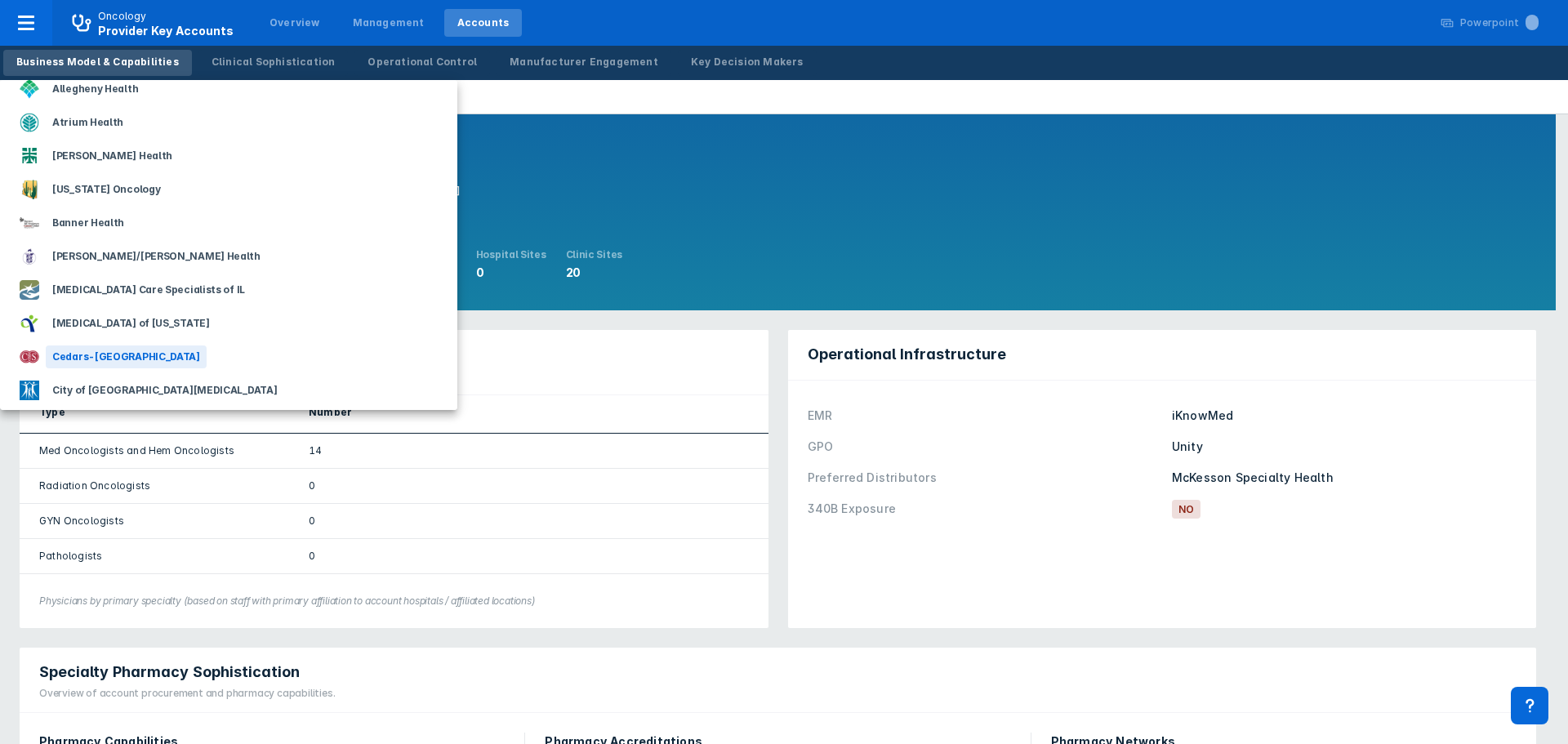
click at [101, 354] on div "Cedars-[GEOGRAPHIC_DATA]" at bounding box center [126, 357] width 160 height 23
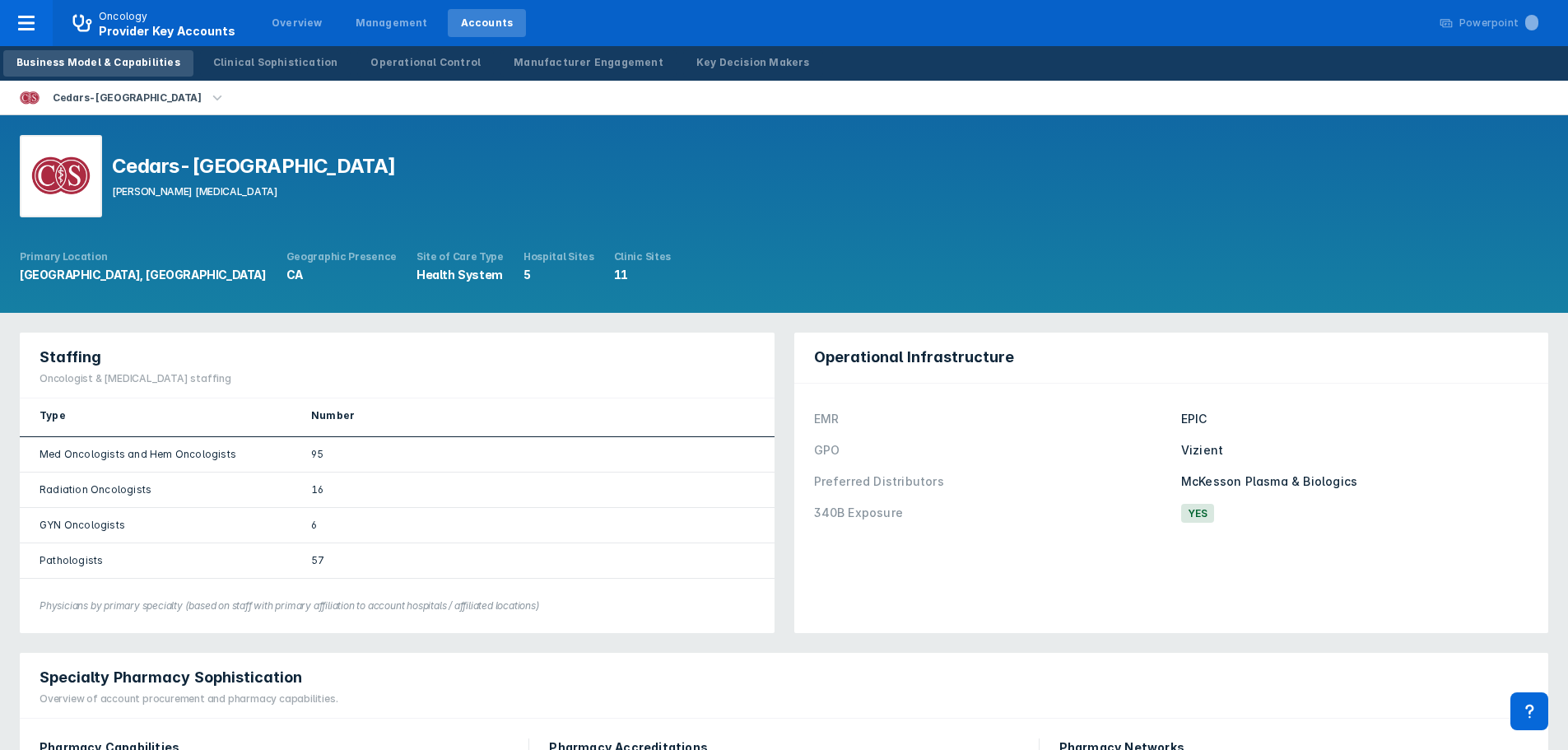
click at [208, 99] on icon "button" at bounding box center [217, 98] width 18 height 18
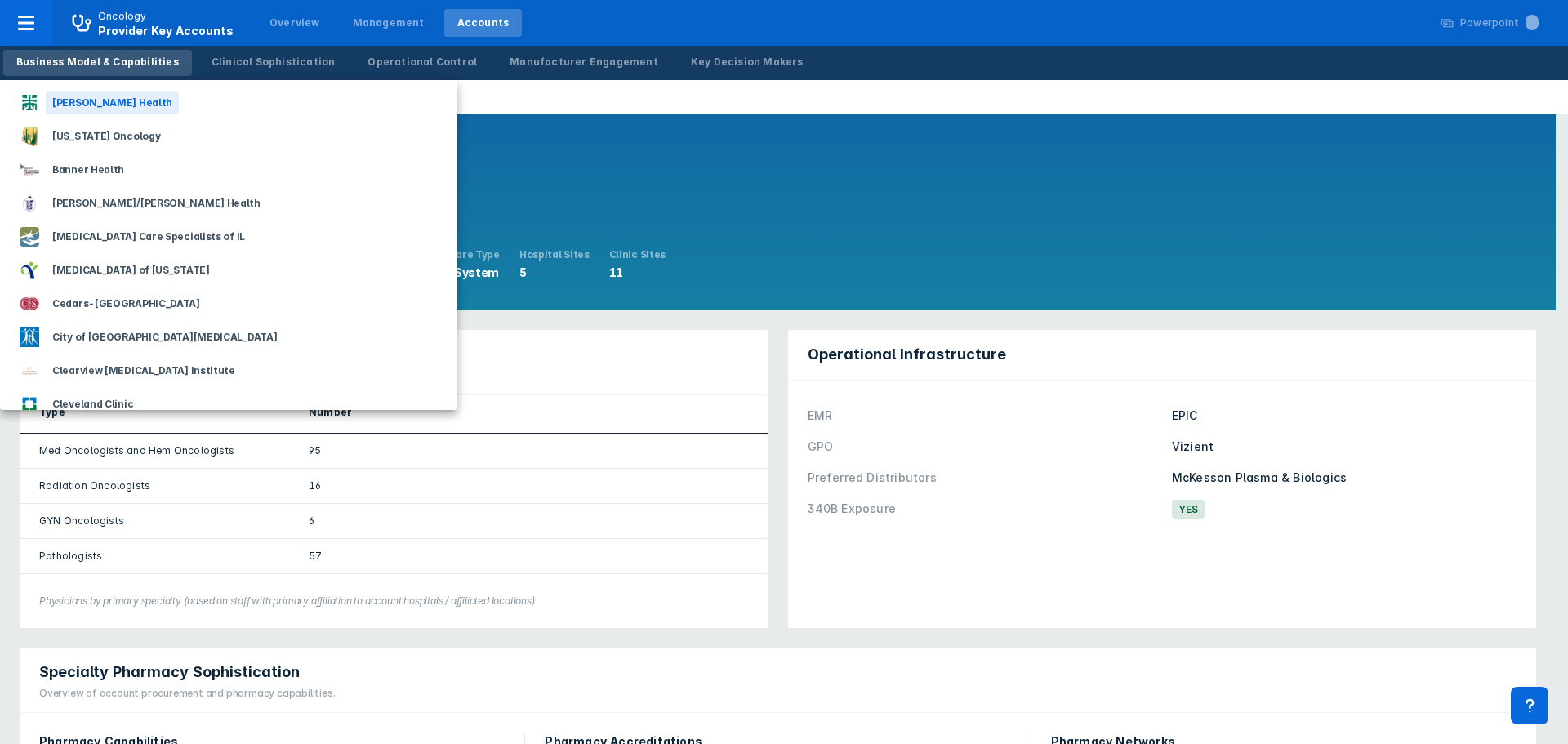
scroll to position [163, 0]
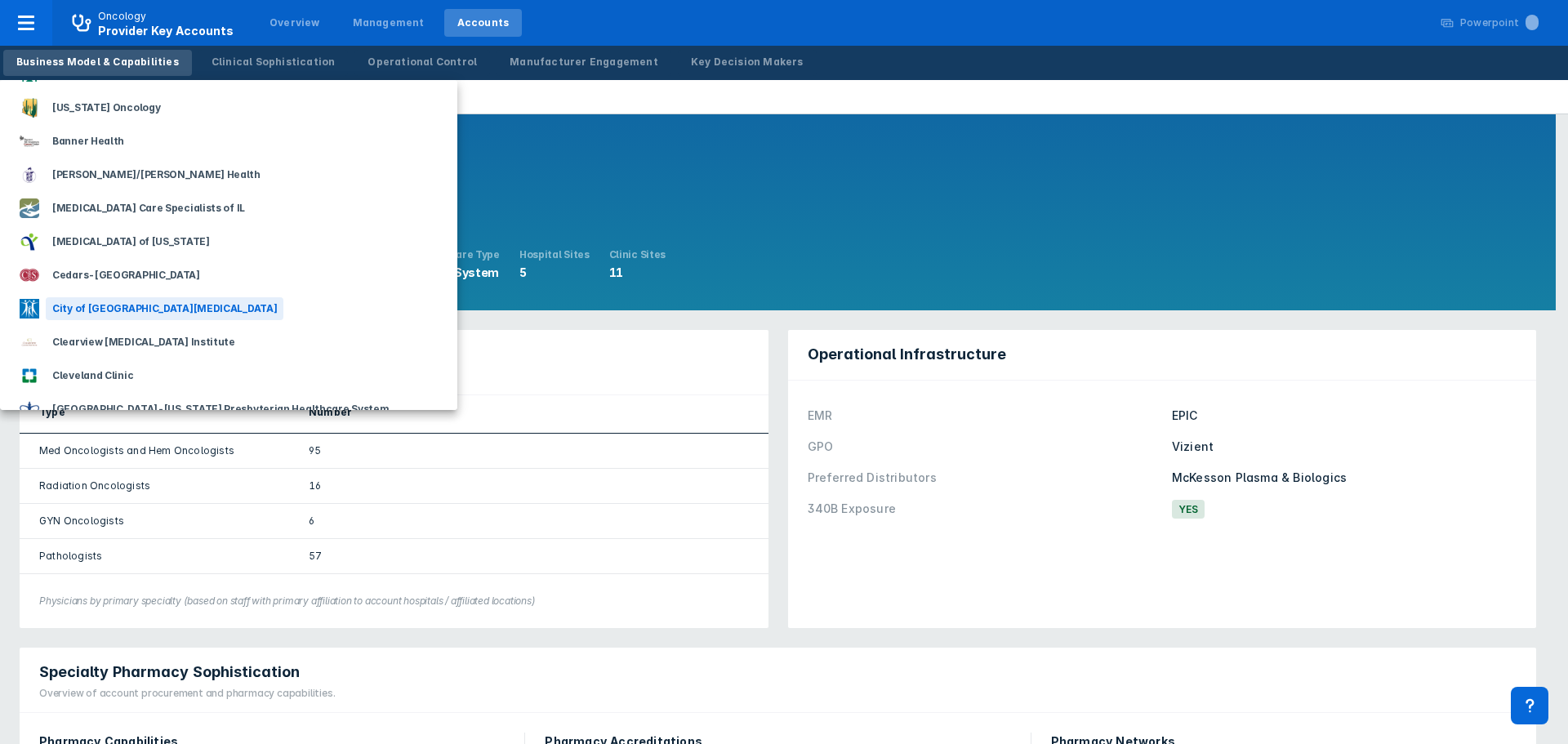
click at [164, 308] on div "City of [GEOGRAPHIC_DATA][MEDICAL_DATA]" at bounding box center [164, 308] width 237 height 23
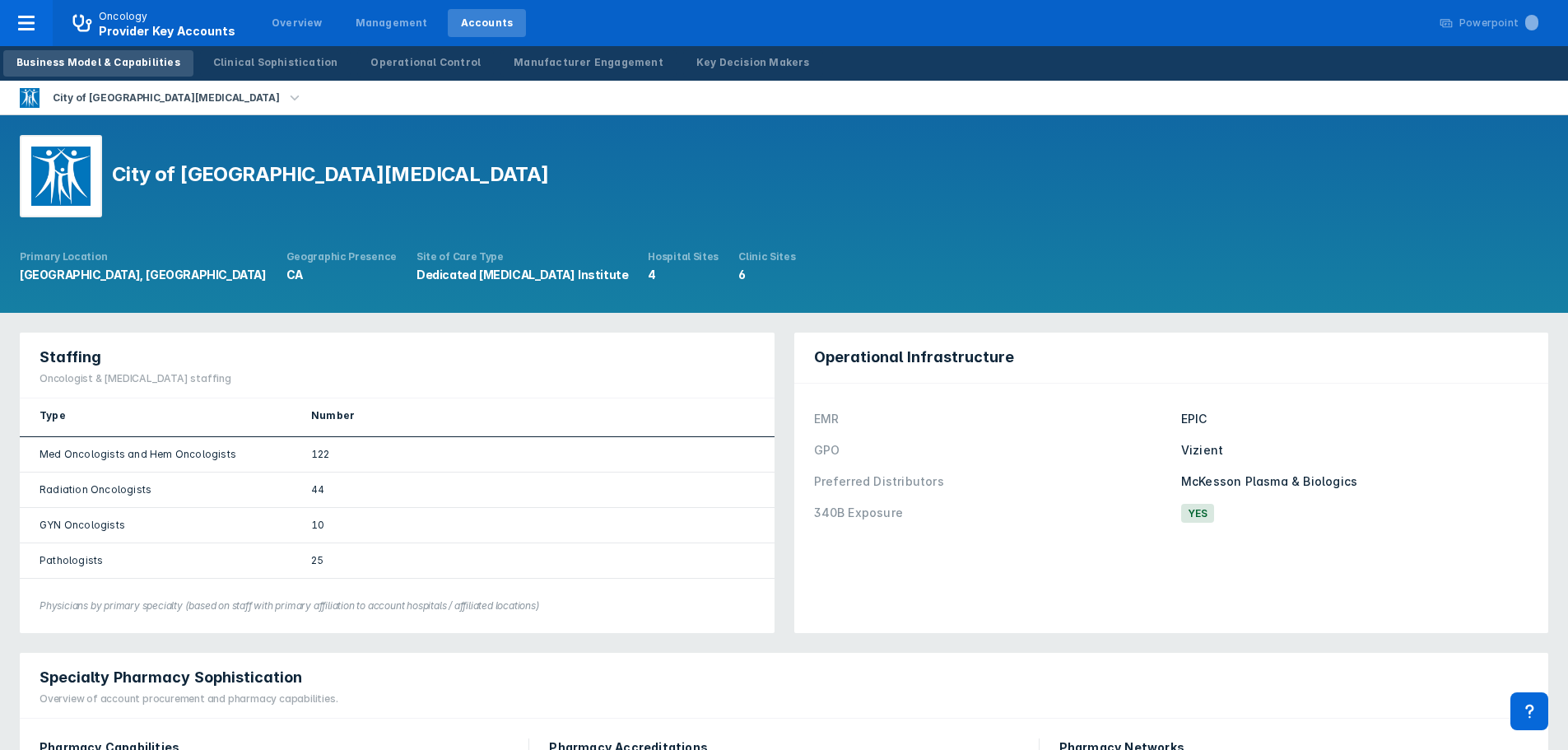
click at [286, 99] on icon "button" at bounding box center [295, 98] width 18 height 18
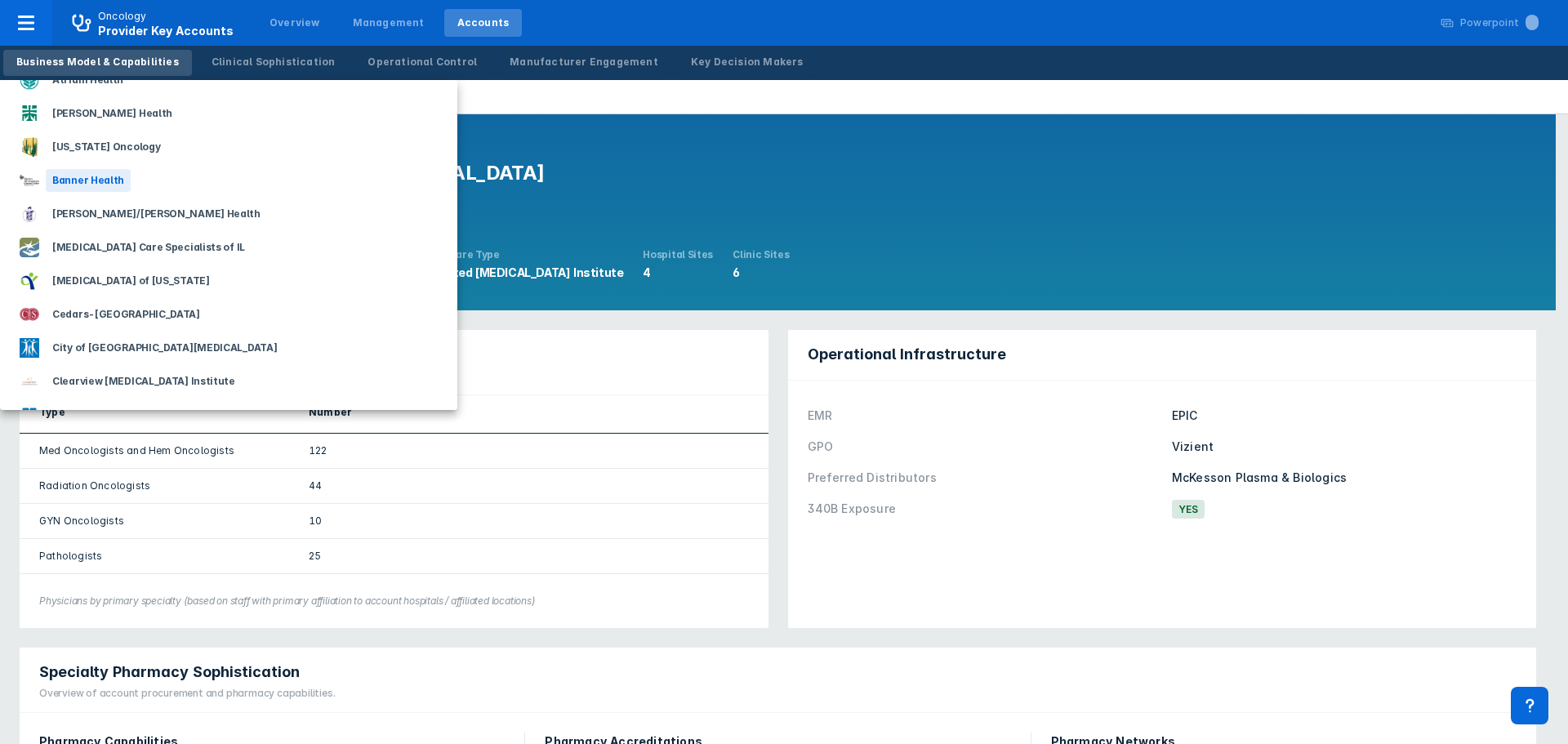
scroll to position [163, 0]
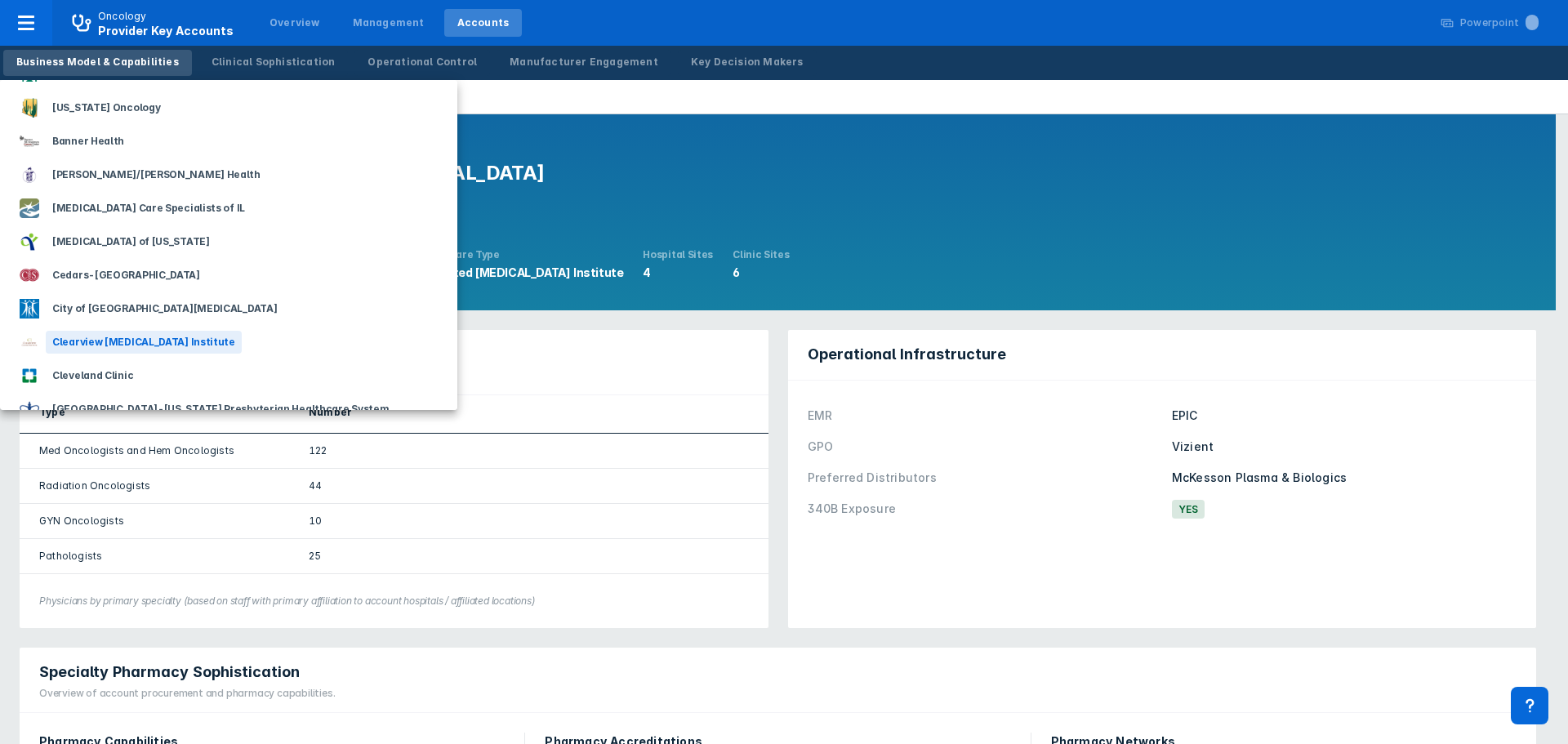
click at [157, 339] on div "Clearview [MEDICAL_DATA] Institute" at bounding box center [144, 342] width 196 height 23
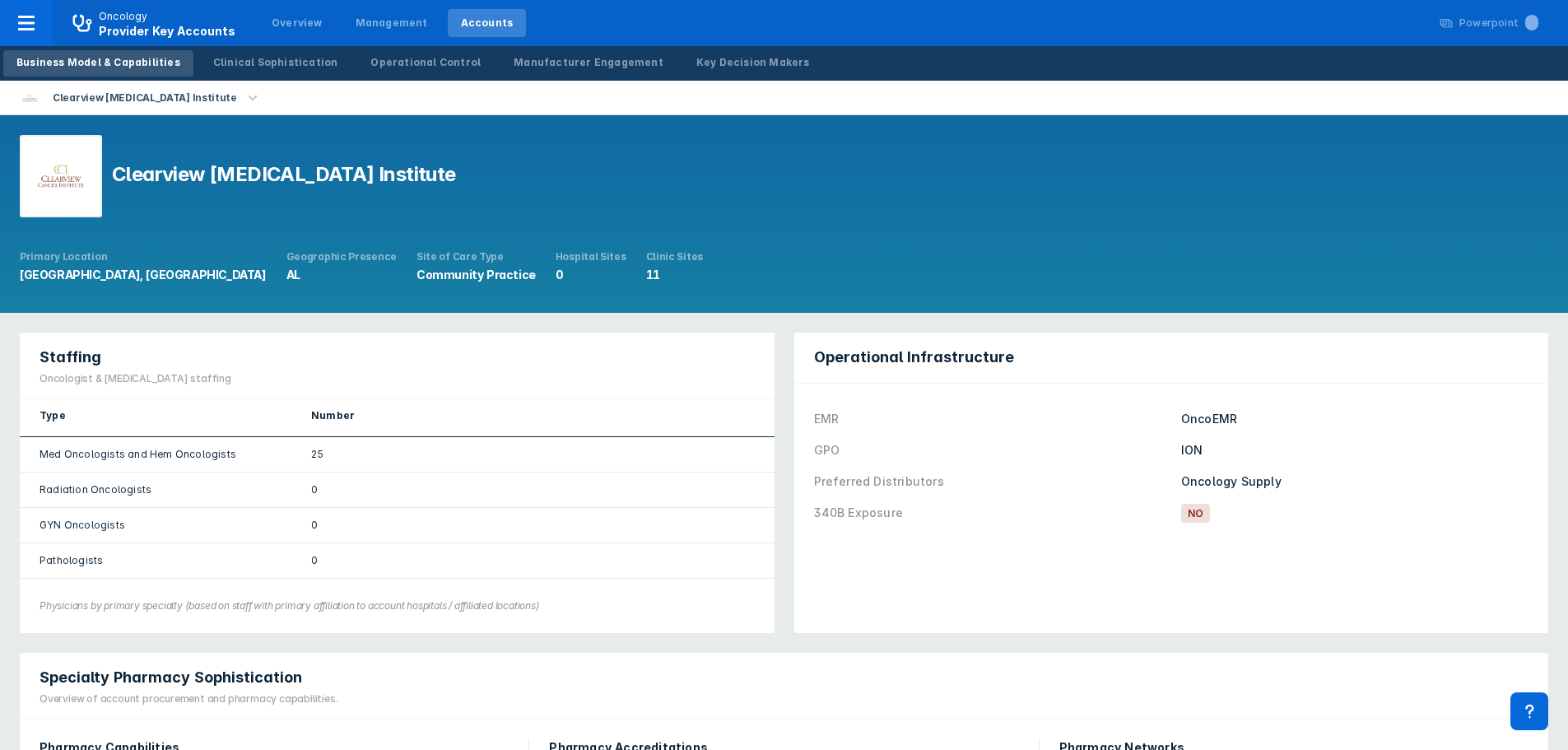
click at [244, 96] on icon "button" at bounding box center [253, 98] width 18 height 18
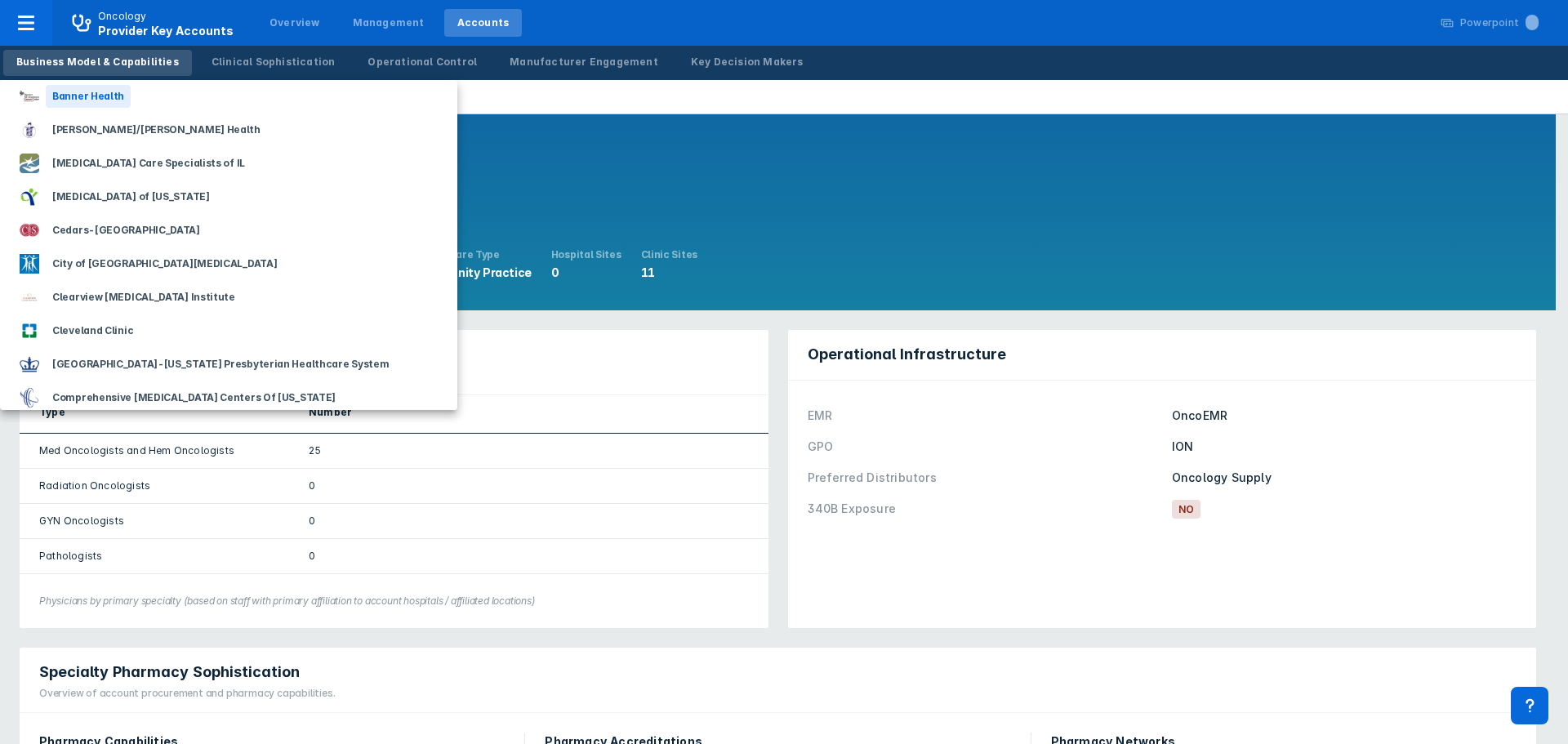
scroll to position [245, 0]
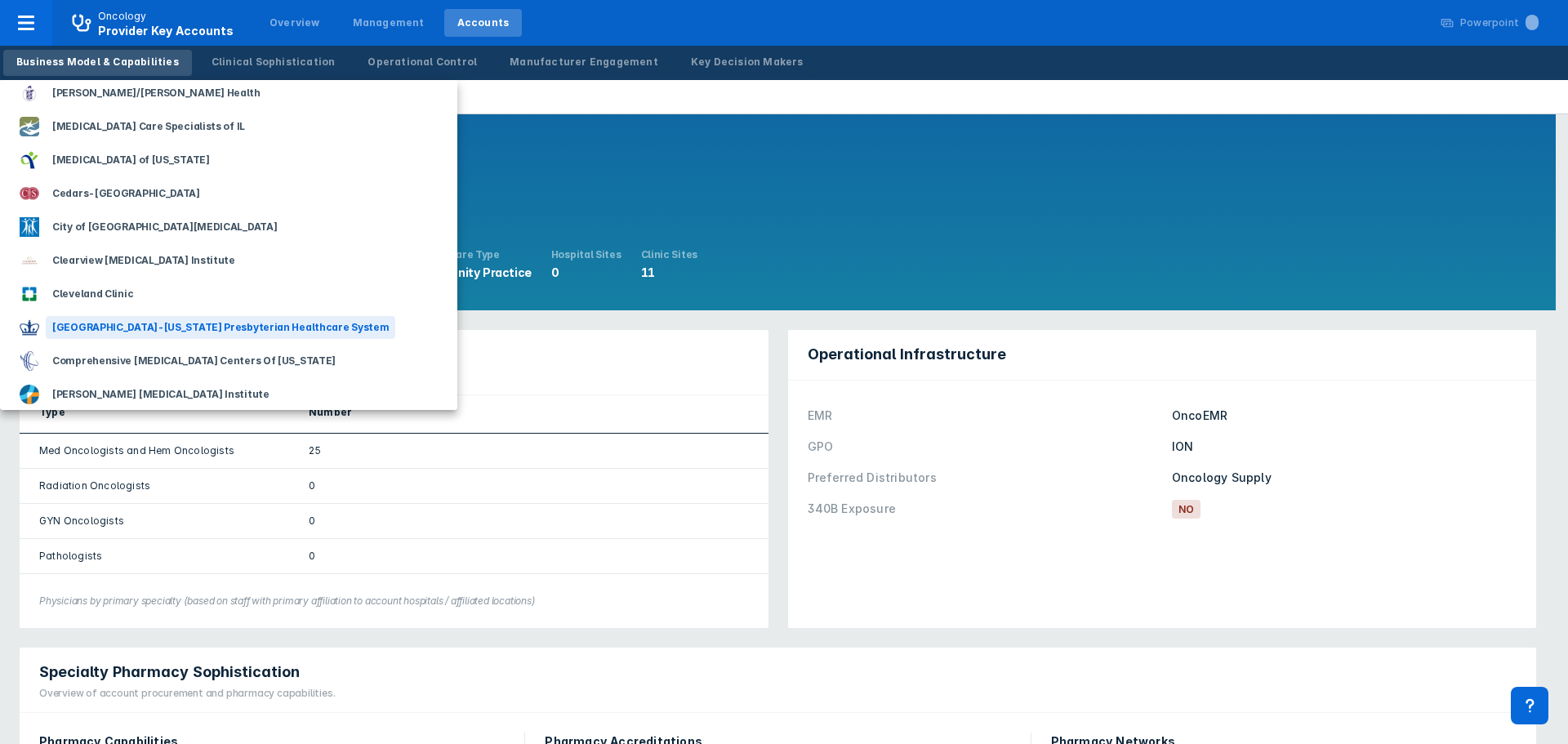
click at [116, 331] on div "[GEOGRAPHIC_DATA]-[US_STATE] Presbyterian Healthcare System" at bounding box center [220, 328] width 349 height 23
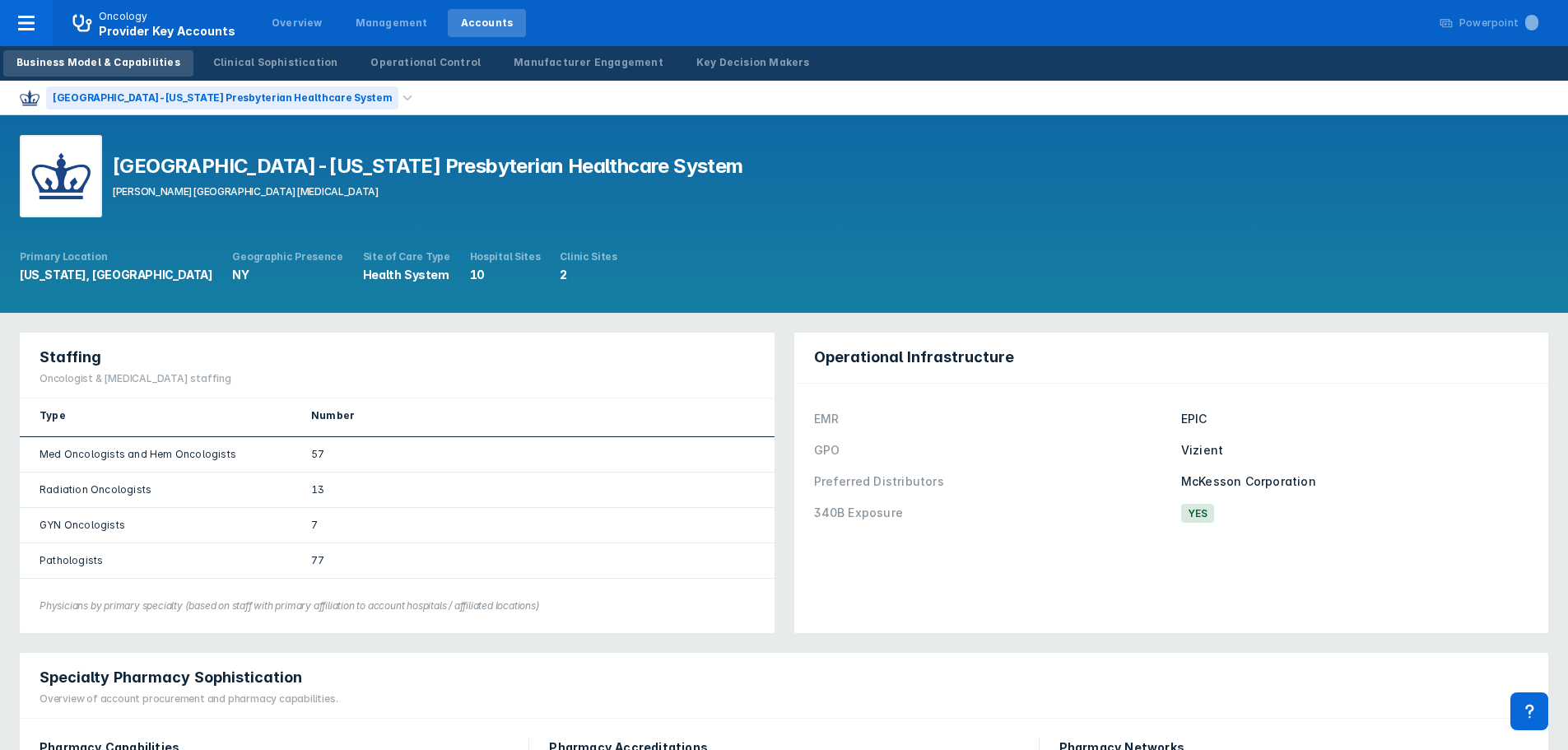
click at [86, 93] on div "[GEOGRAPHIC_DATA]-[US_STATE] Presbyterian Healthcare System" at bounding box center [222, 97] width 352 height 23
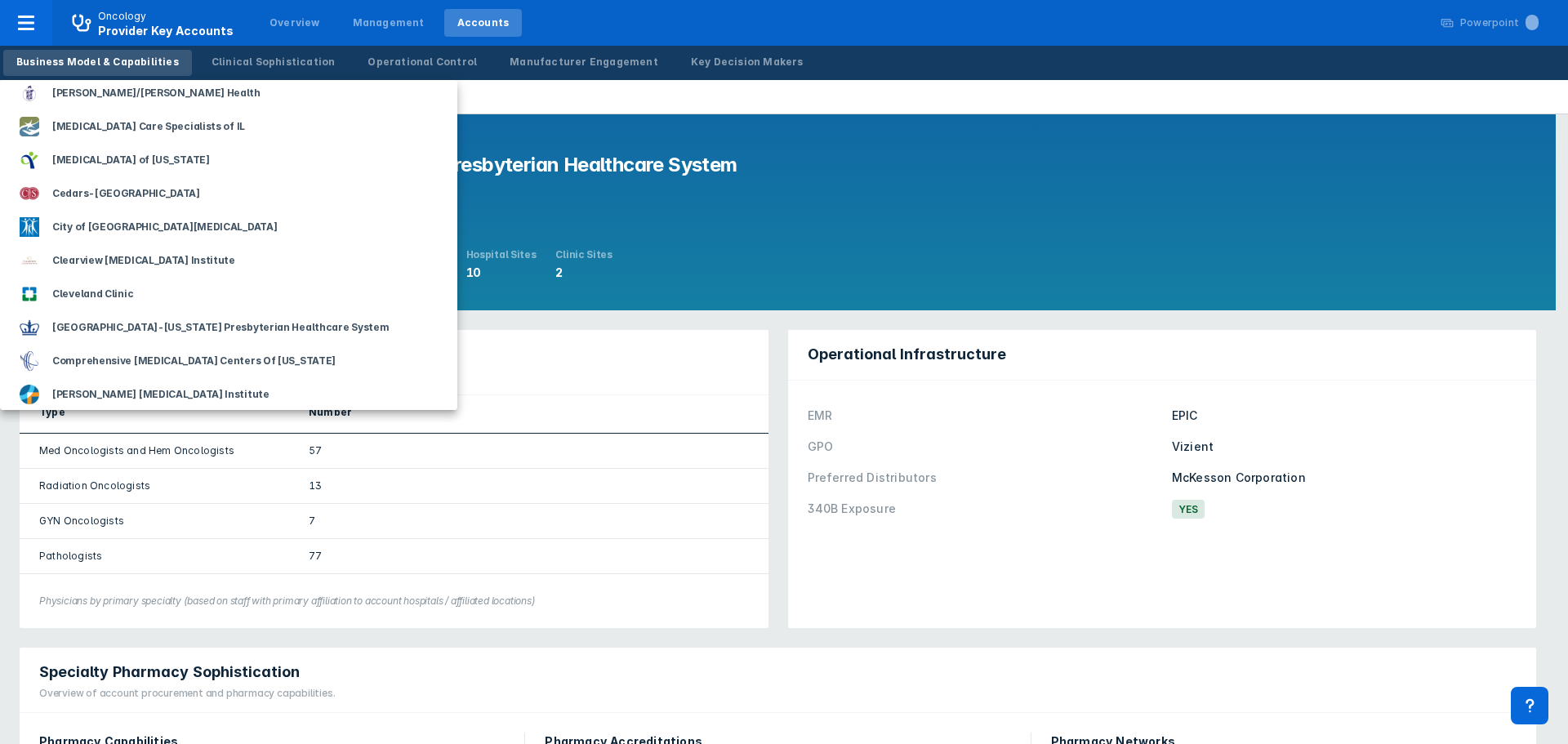
scroll to position [327, 0]
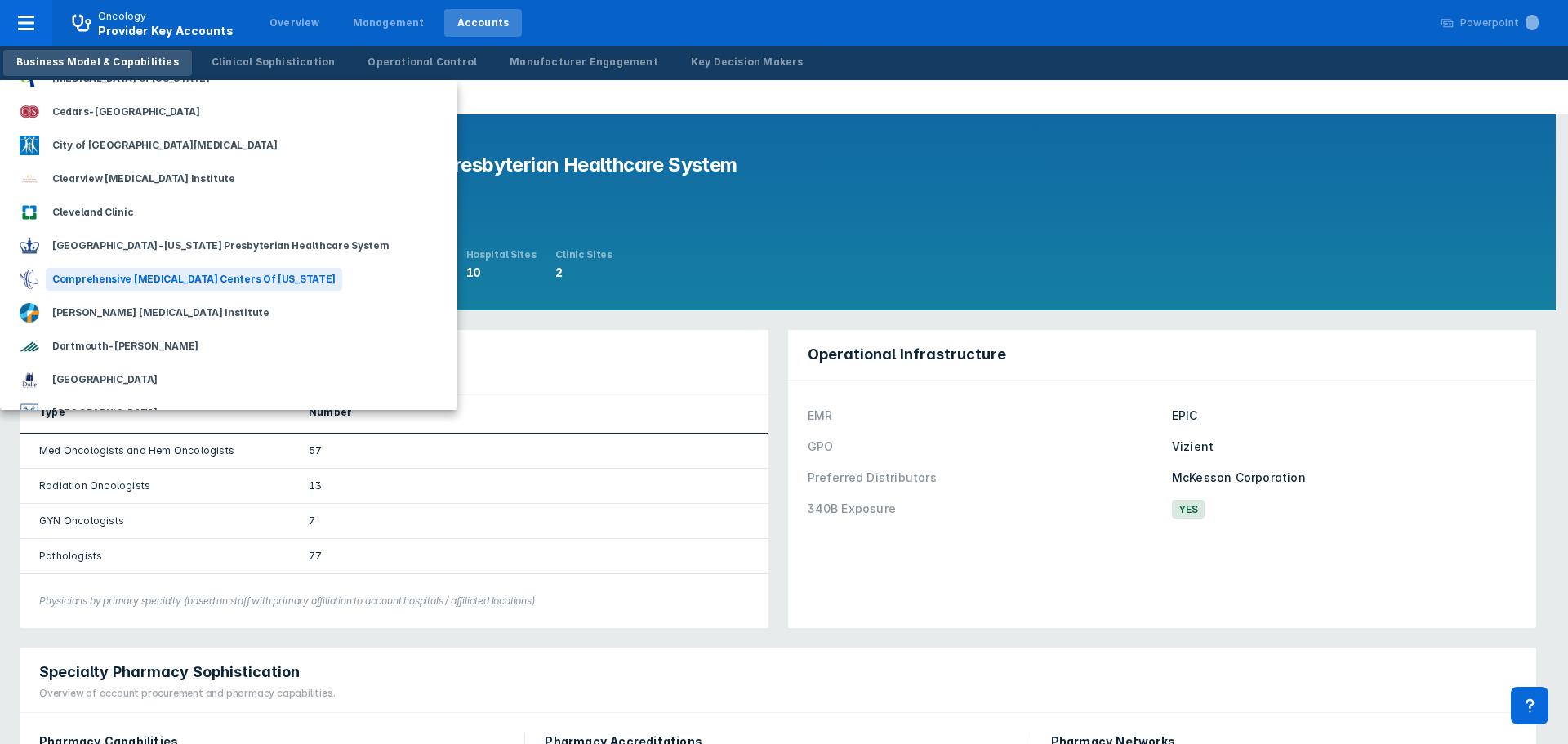
click at [220, 285] on div "Comprehensive [MEDICAL_DATA] Centers Of [US_STATE]" at bounding box center [193, 279] width 296 height 23
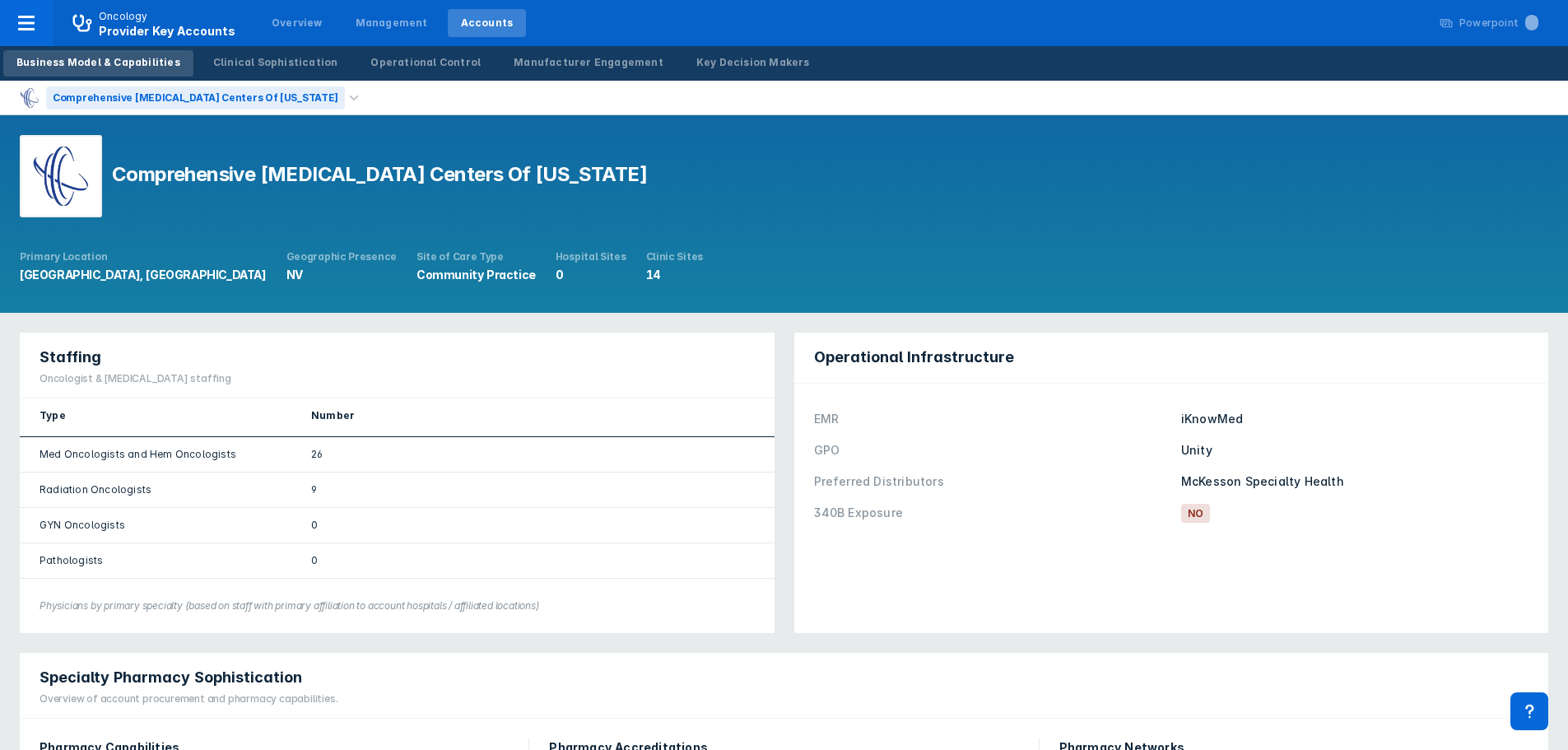
click at [251, 101] on div "Comprehensive [MEDICAL_DATA] Centers Of [US_STATE]" at bounding box center [195, 97] width 299 height 23
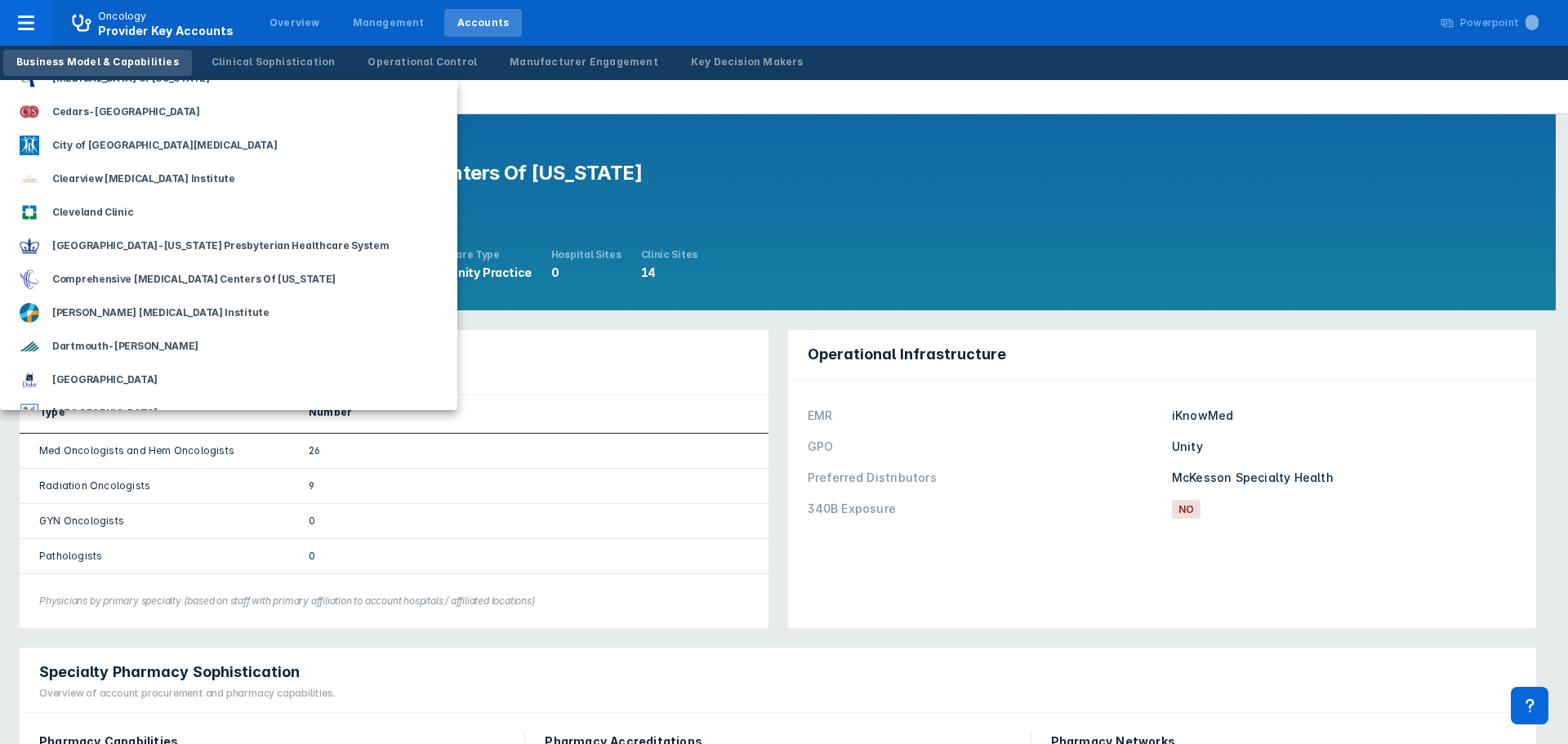
scroll to position [408, 0]
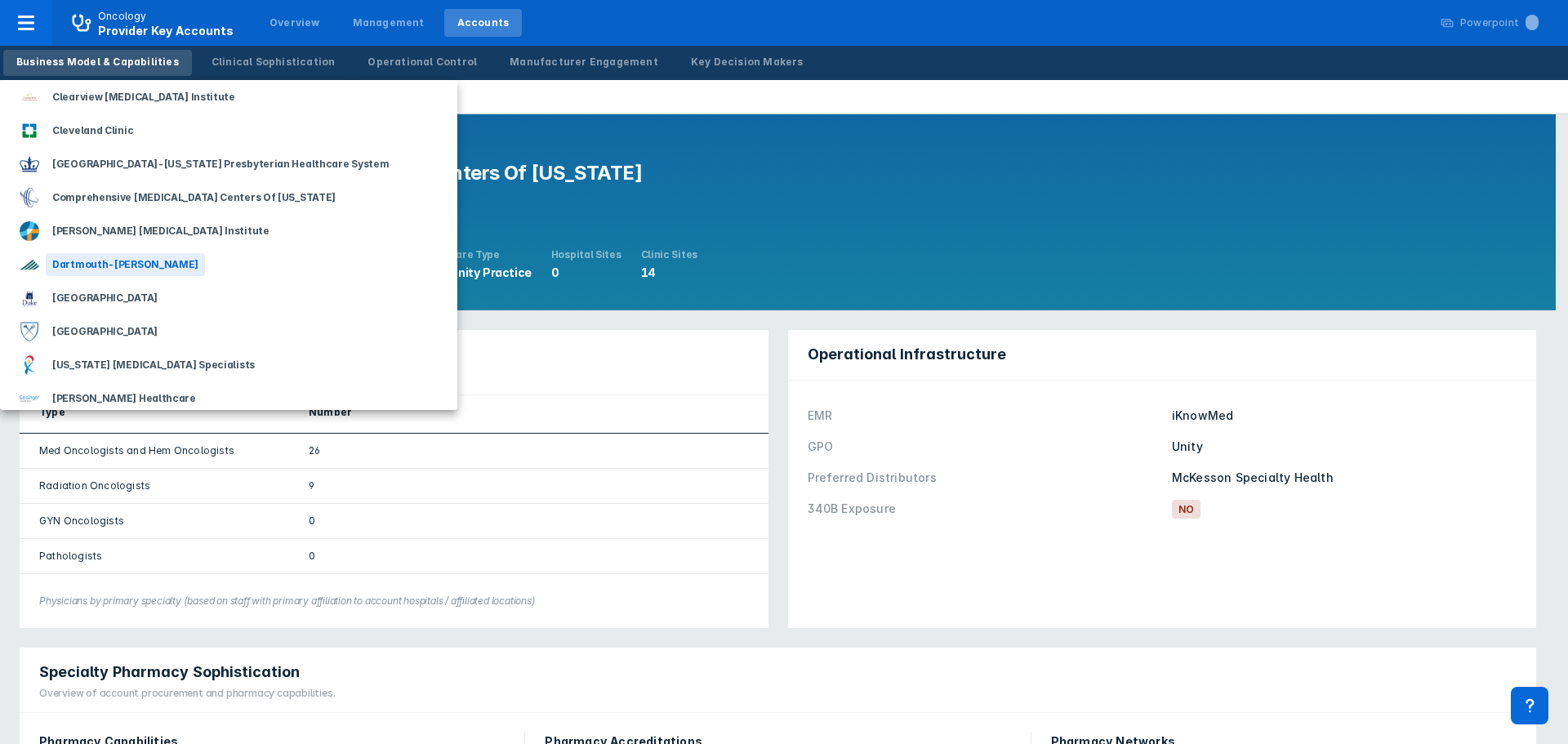
click at [138, 264] on div "Dartmouth-[PERSON_NAME]" at bounding box center [126, 264] width 160 height 23
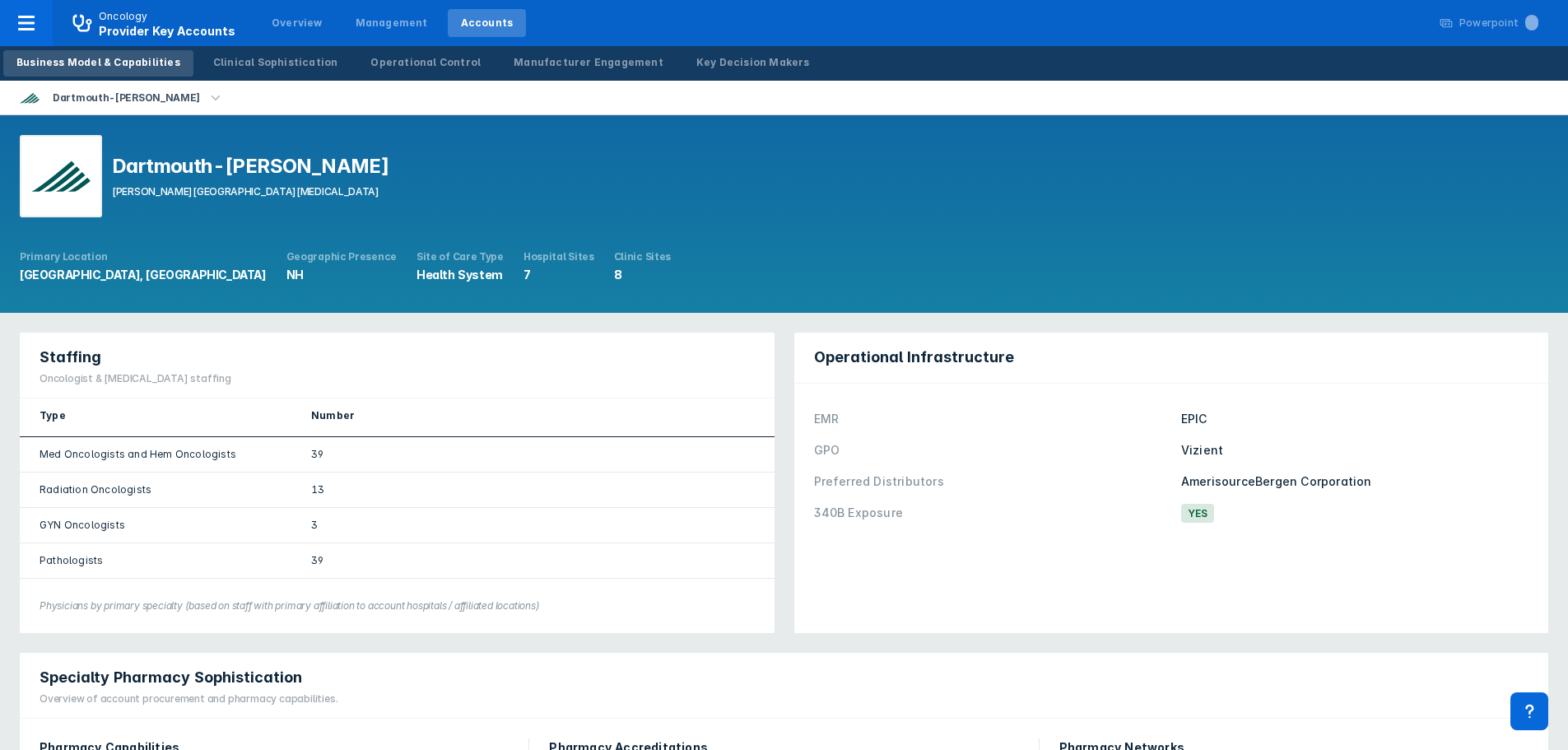
click at [206, 101] on icon "button" at bounding box center [215, 98] width 18 height 18
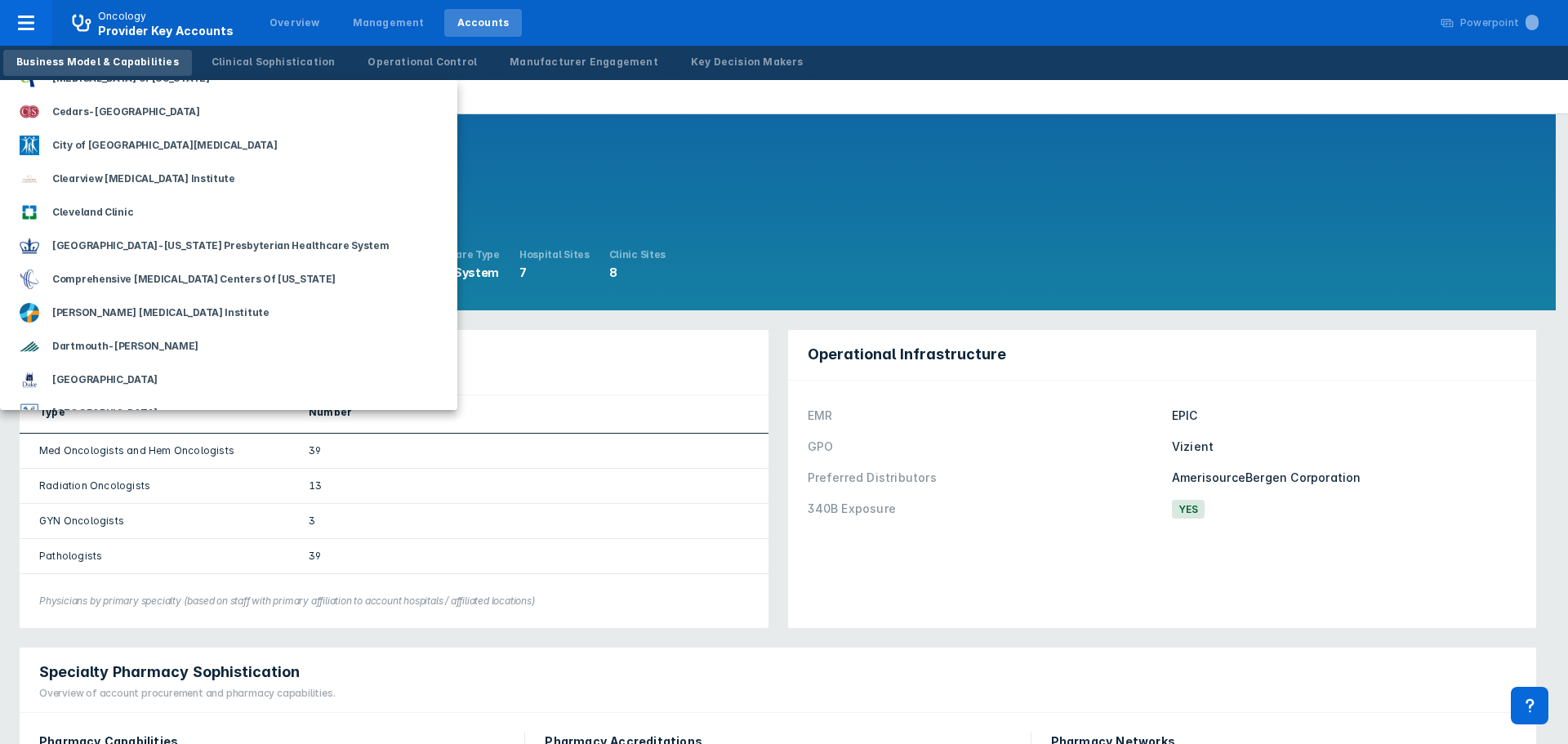
scroll to position [408, 0]
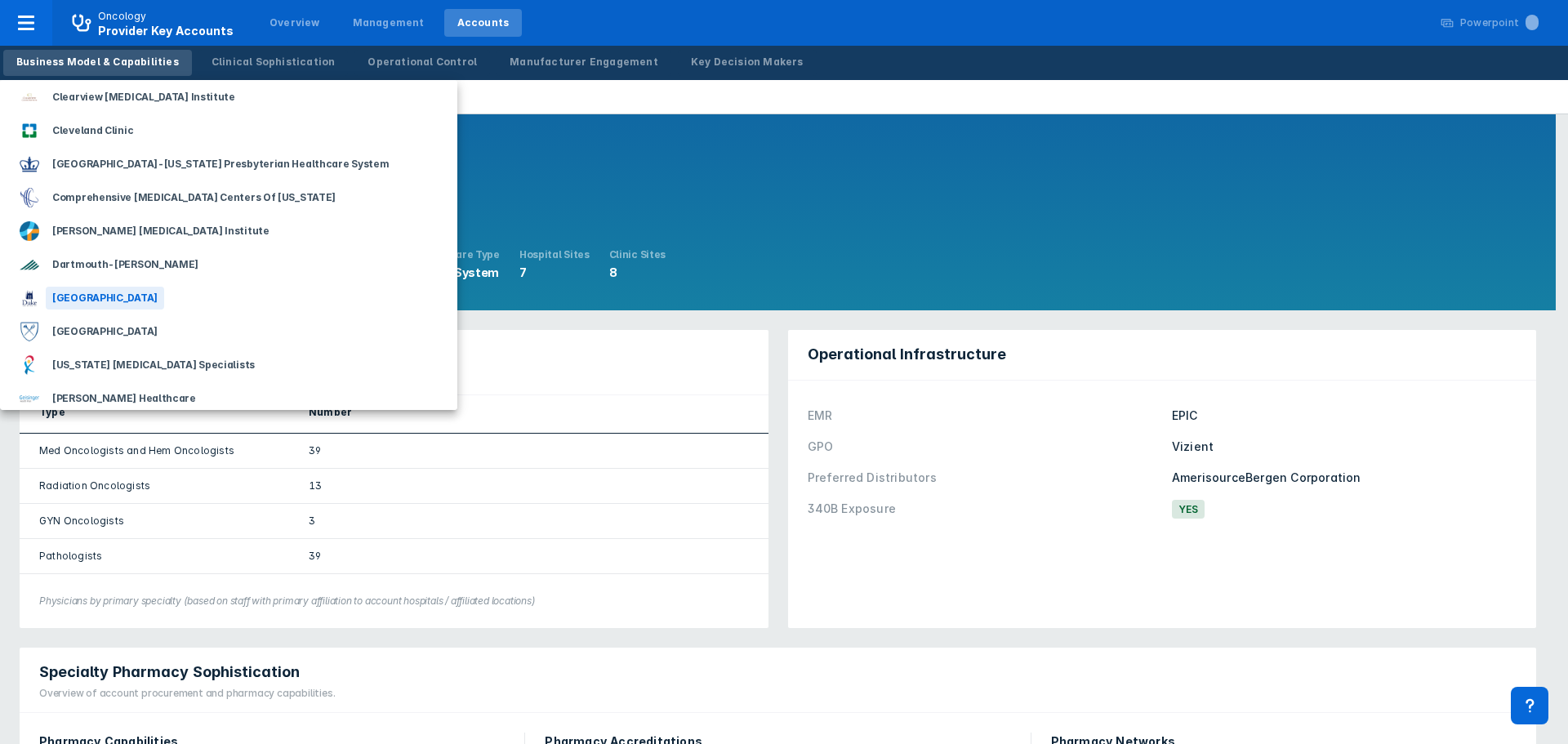
click at [156, 304] on div "[GEOGRAPHIC_DATA]" at bounding box center [105, 298] width 118 height 23
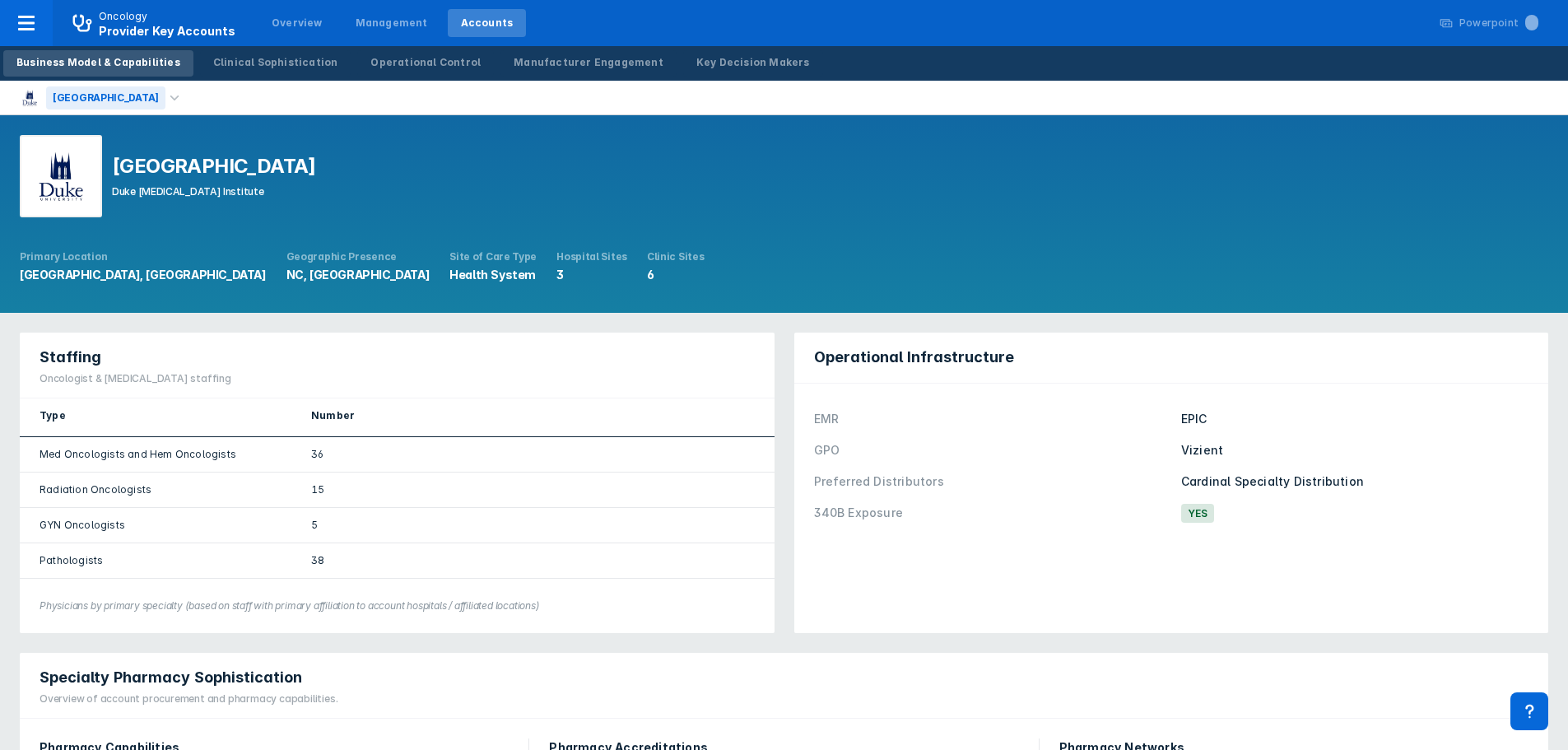
click at [165, 95] on div "[GEOGRAPHIC_DATA]" at bounding box center [105, 97] width 119 height 23
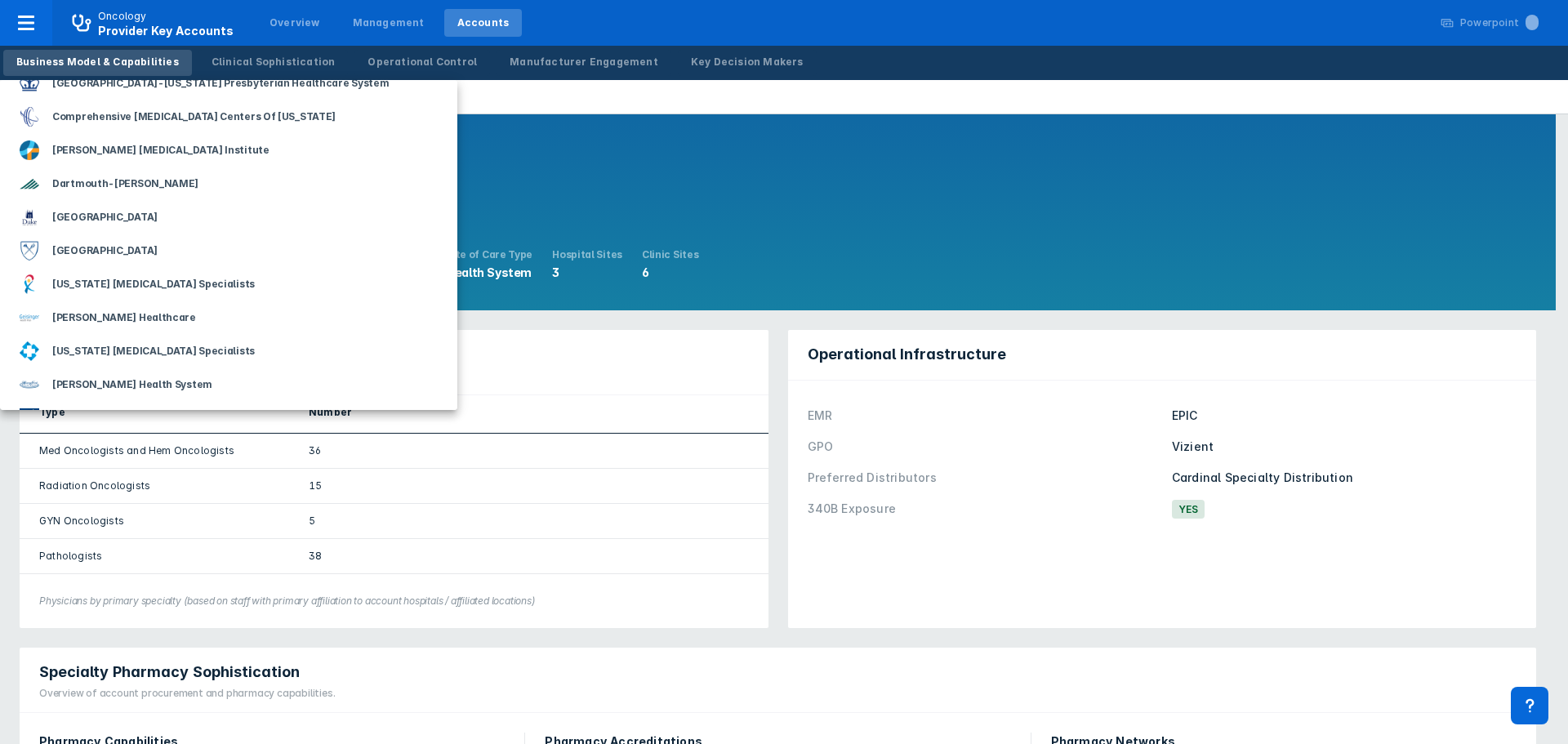
scroll to position [490, 0]
click at [91, 250] on div "[GEOGRAPHIC_DATA]" at bounding box center [105, 250] width 118 height 23
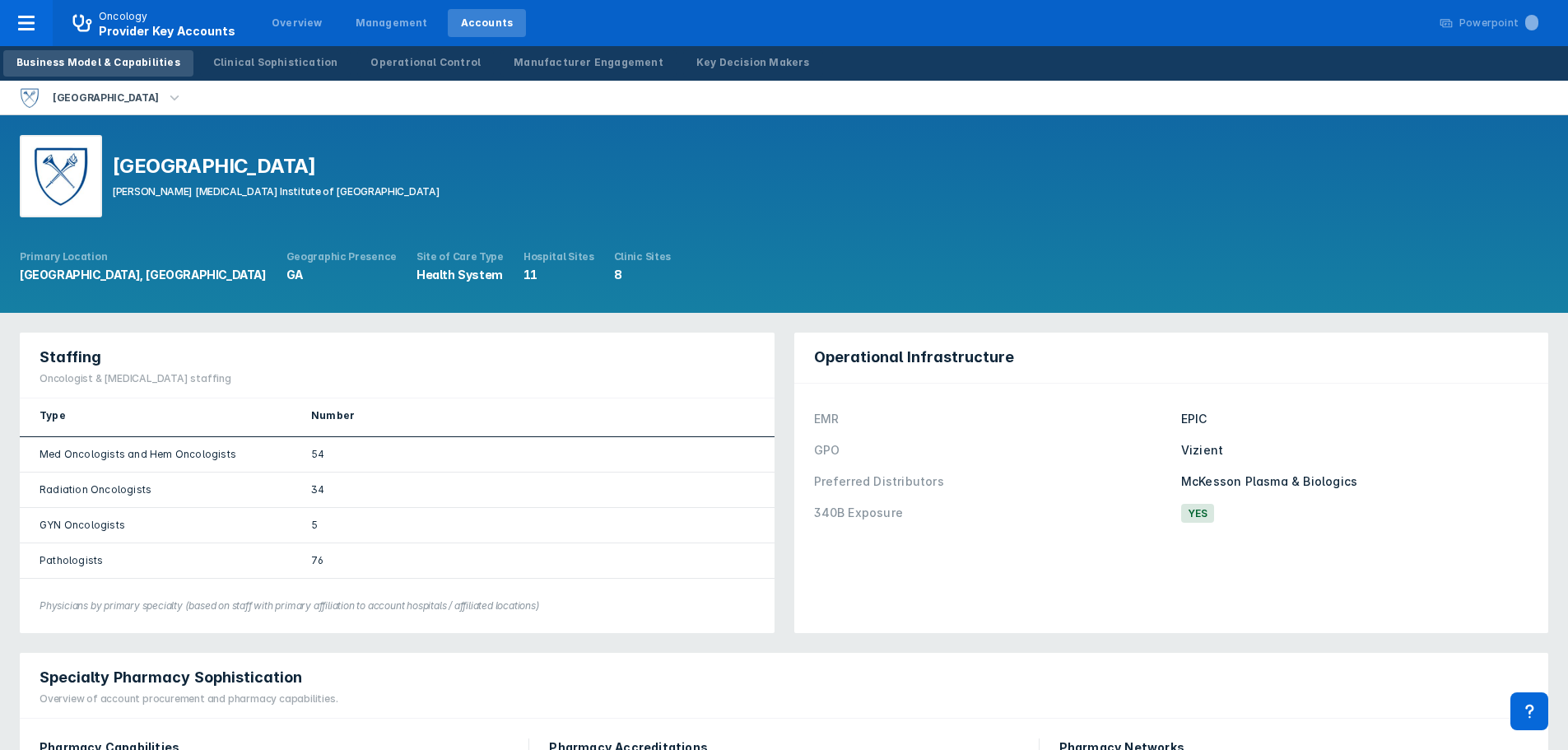
click at [170, 98] on icon "button" at bounding box center [175, 96] width 9 height 5
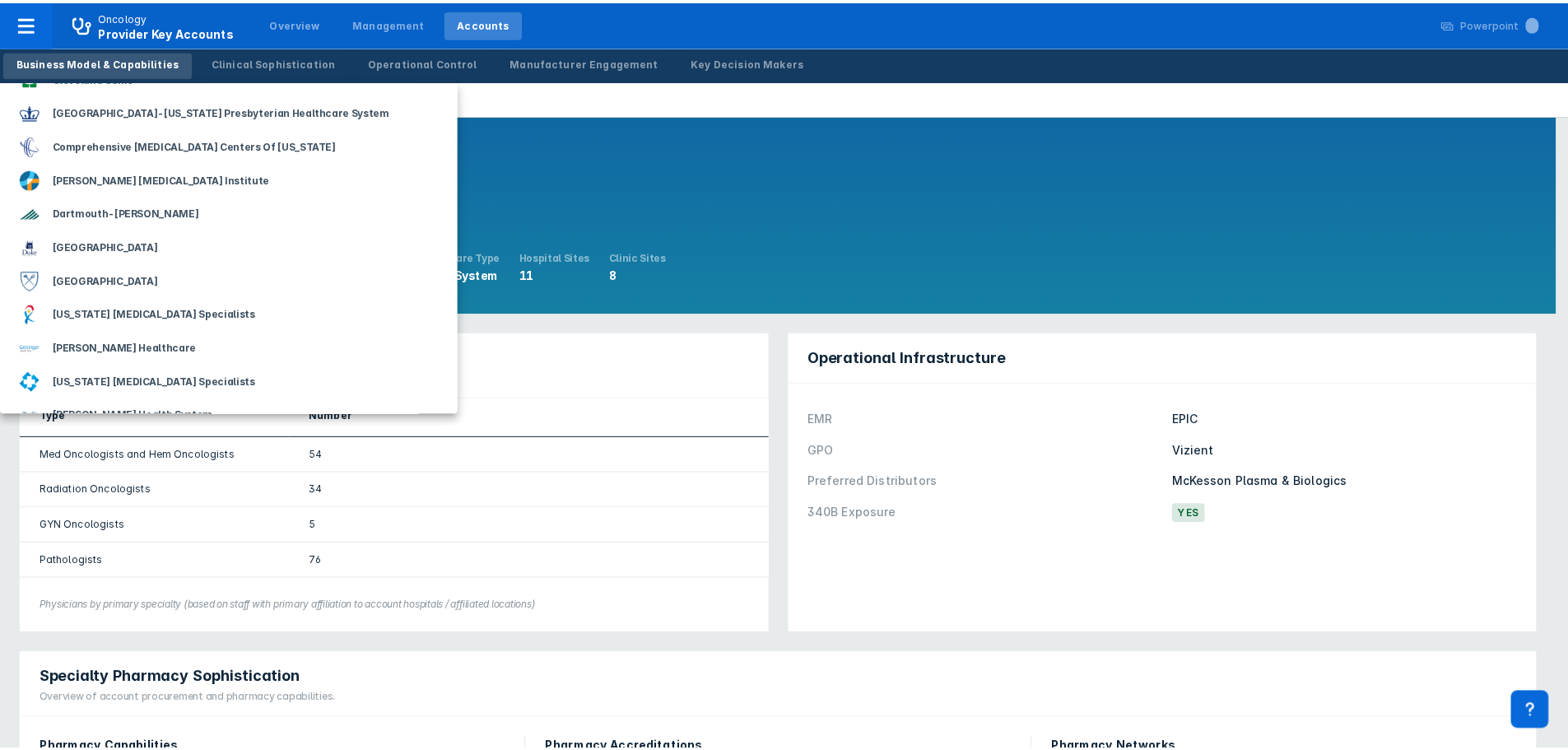
scroll to position [494, 0]
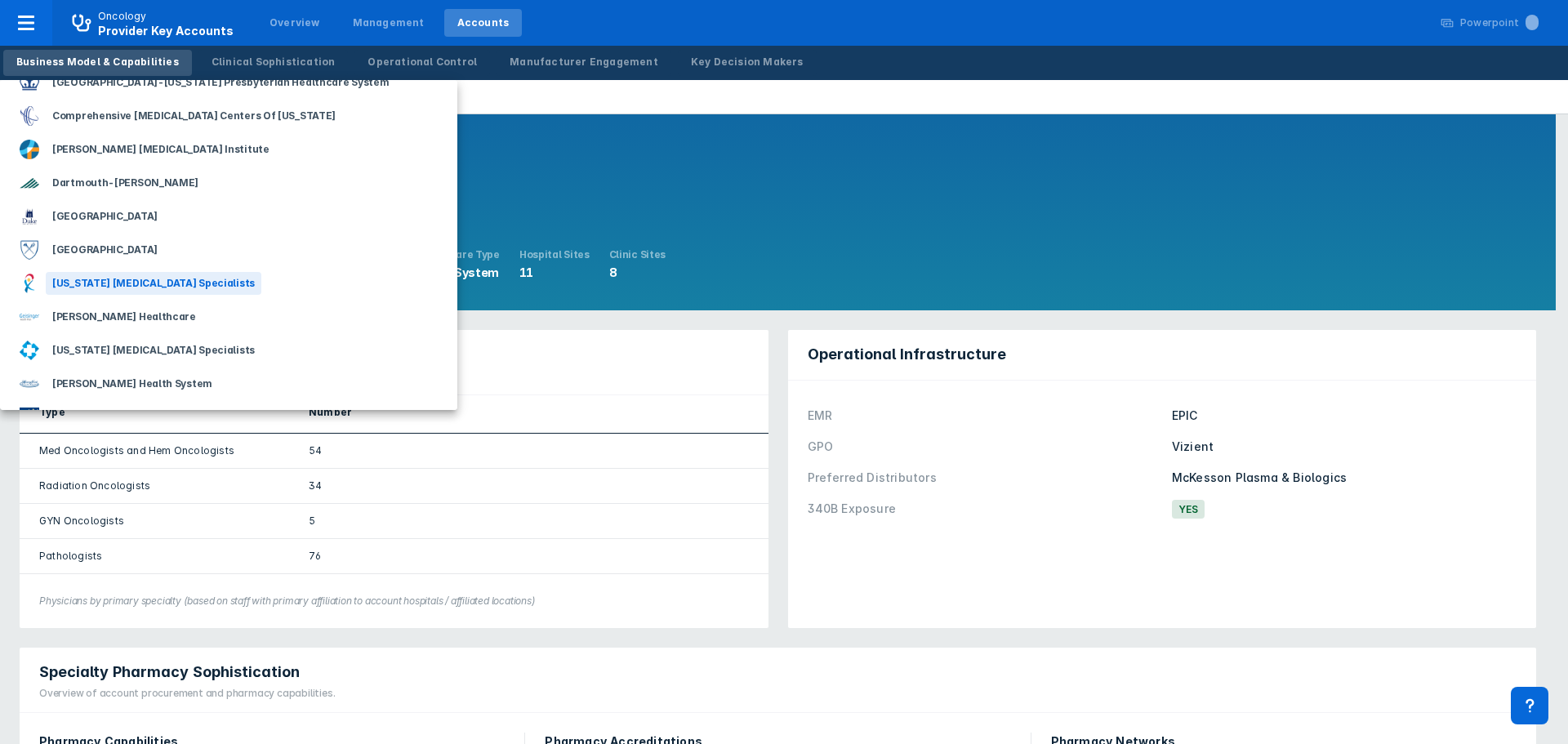
click at [142, 286] on div "[US_STATE] [MEDICAL_DATA] Specialists" at bounding box center [153, 283] width 215 height 23
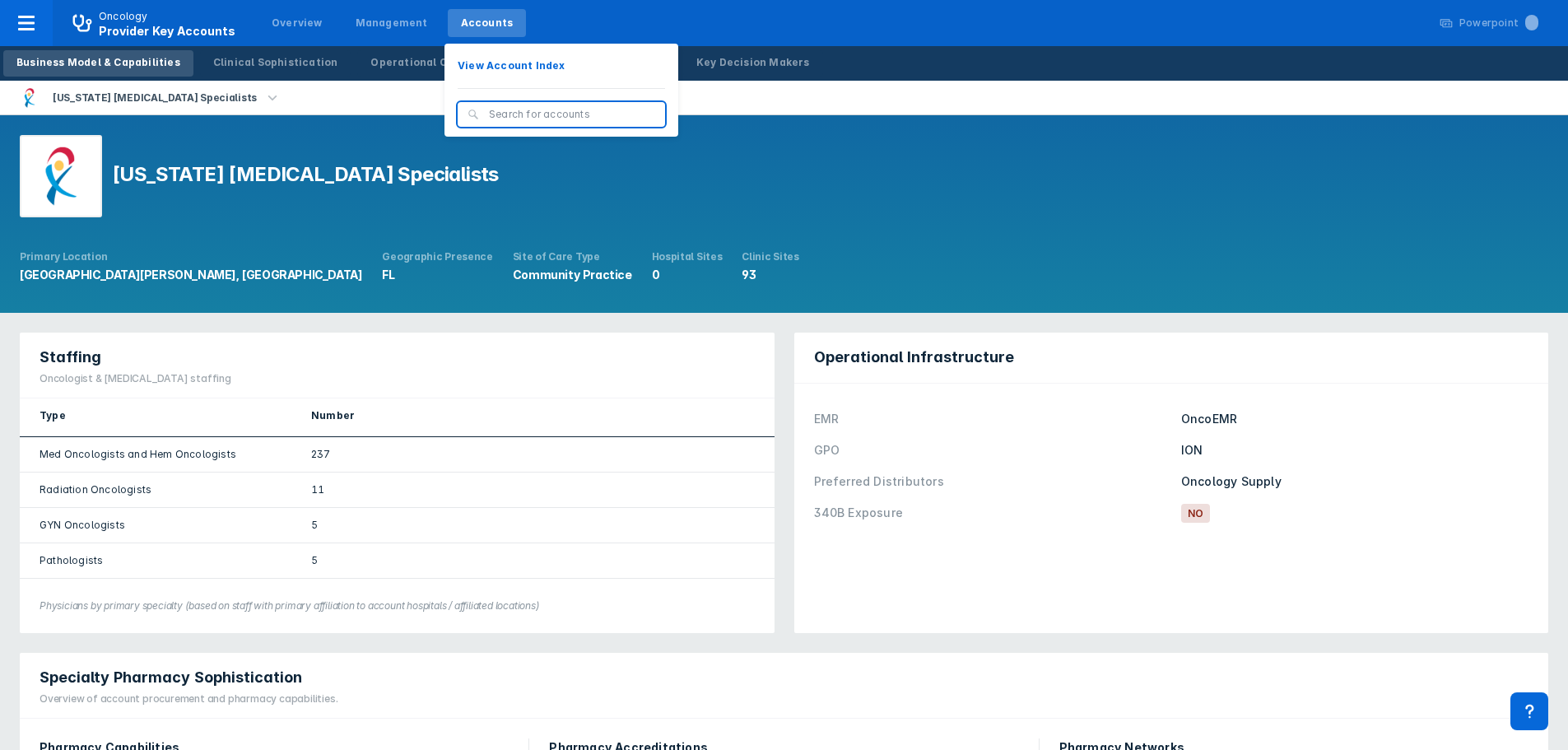
click at [469, 15] on div "Accounts" at bounding box center [486, 23] width 79 height 28
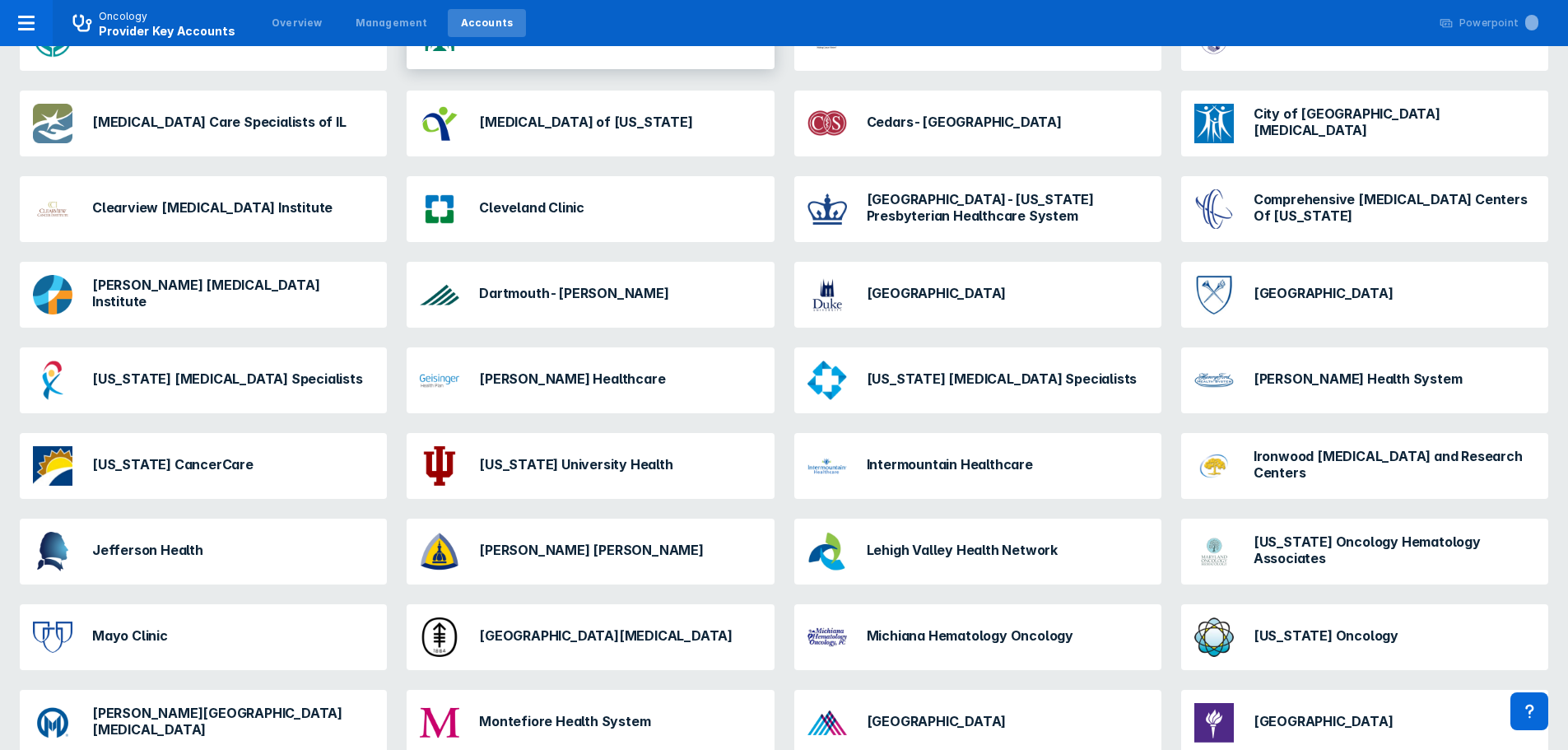
scroll to position [329, 0]
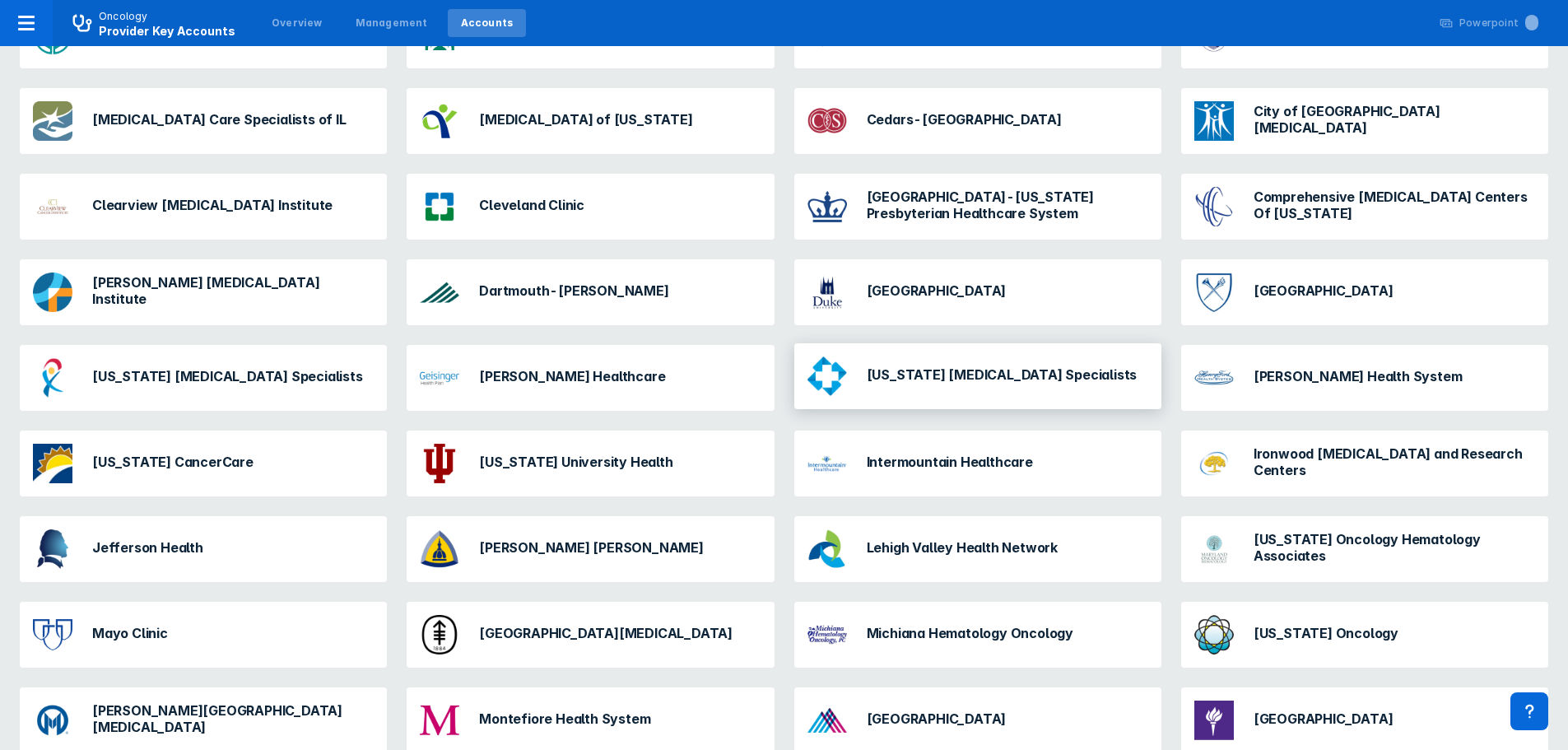
click at [944, 374] on h3 "[US_STATE] [MEDICAL_DATA] Specialists" at bounding box center [1002, 375] width 271 height 17
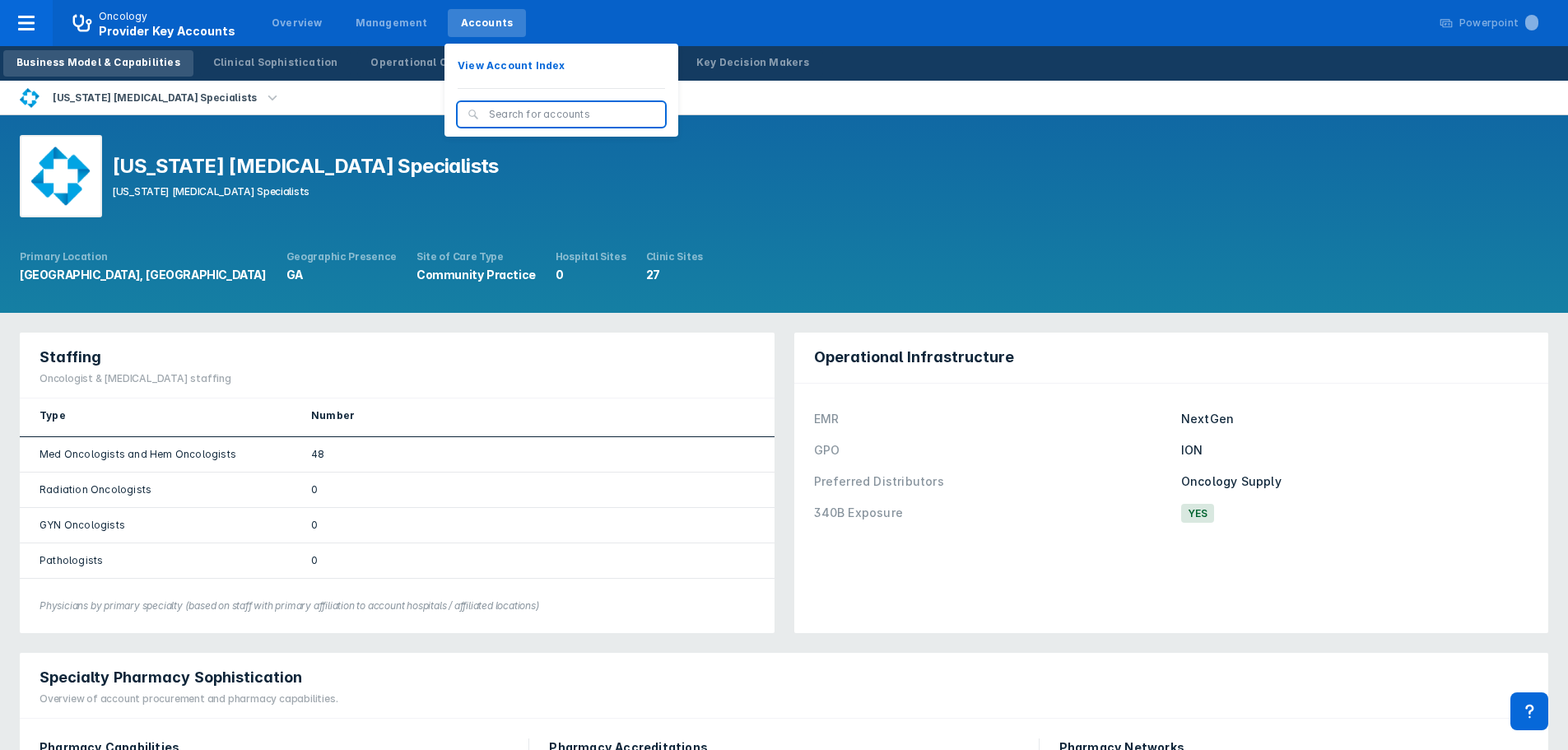
click at [486, 20] on div "Accounts" at bounding box center [487, 23] width 53 height 15
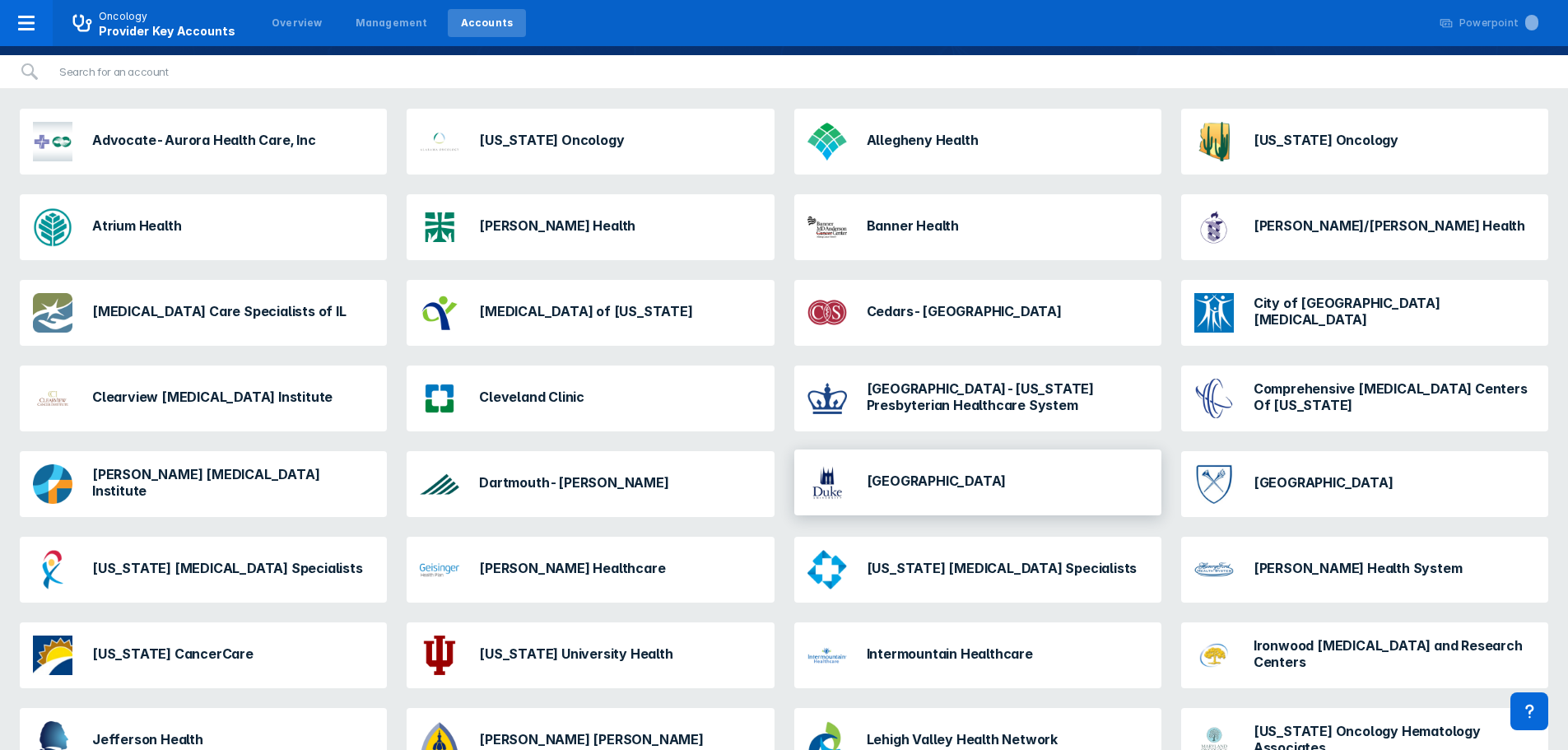
scroll to position [247, 0]
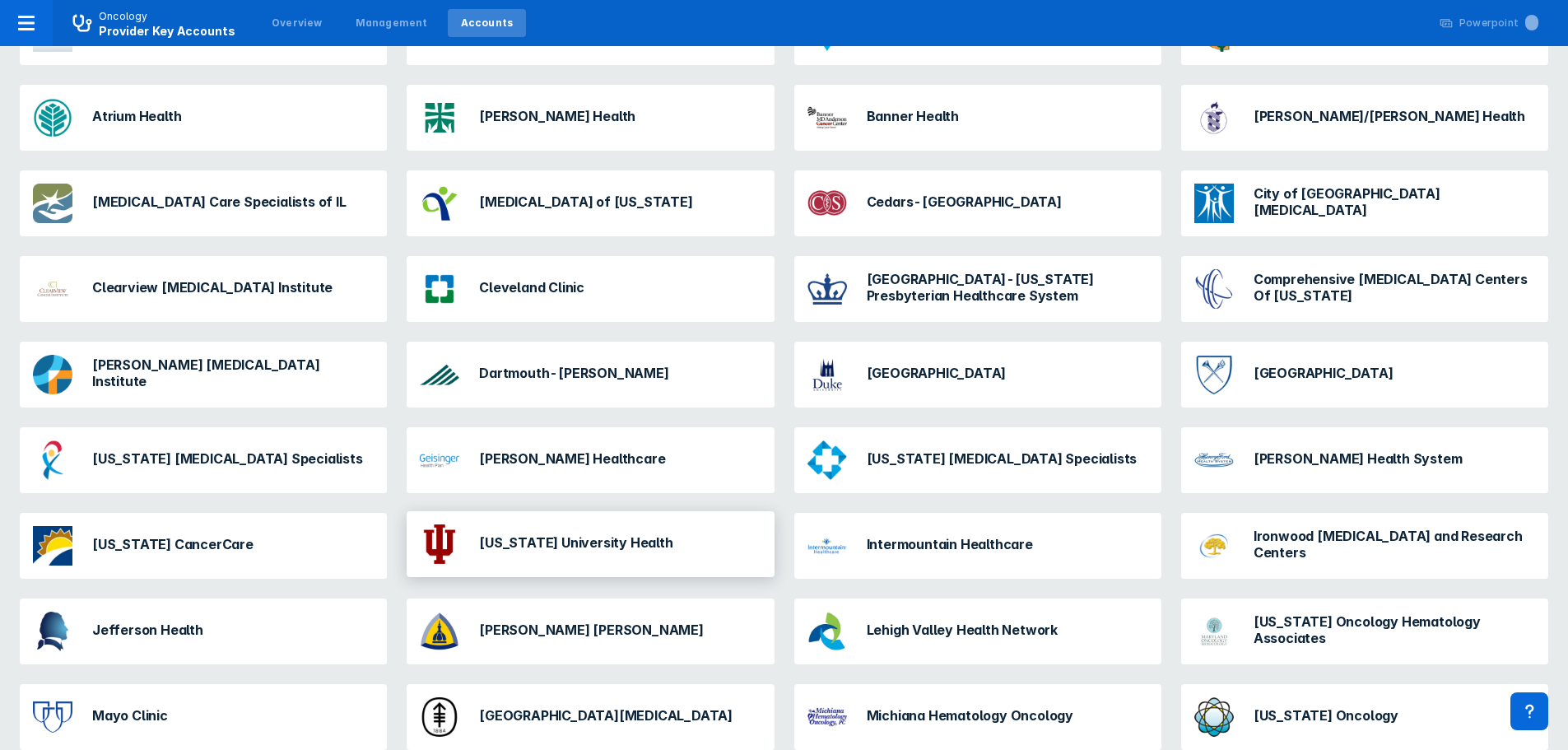
click at [598, 558] on div "[US_STATE] University Health" at bounding box center [546, 544] width 266 height 53
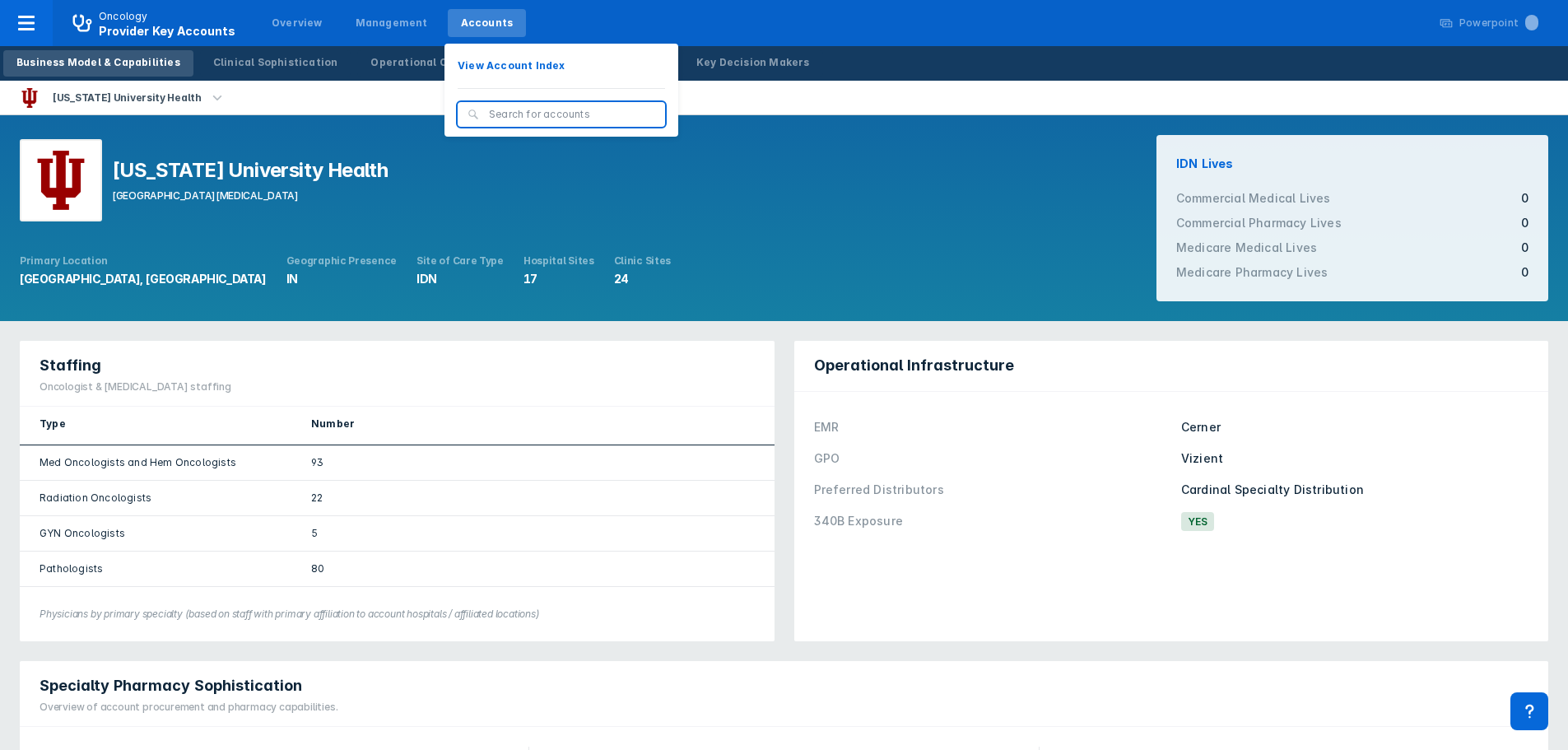
click at [447, 24] on div "Accounts" at bounding box center [486, 23] width 79 height 28
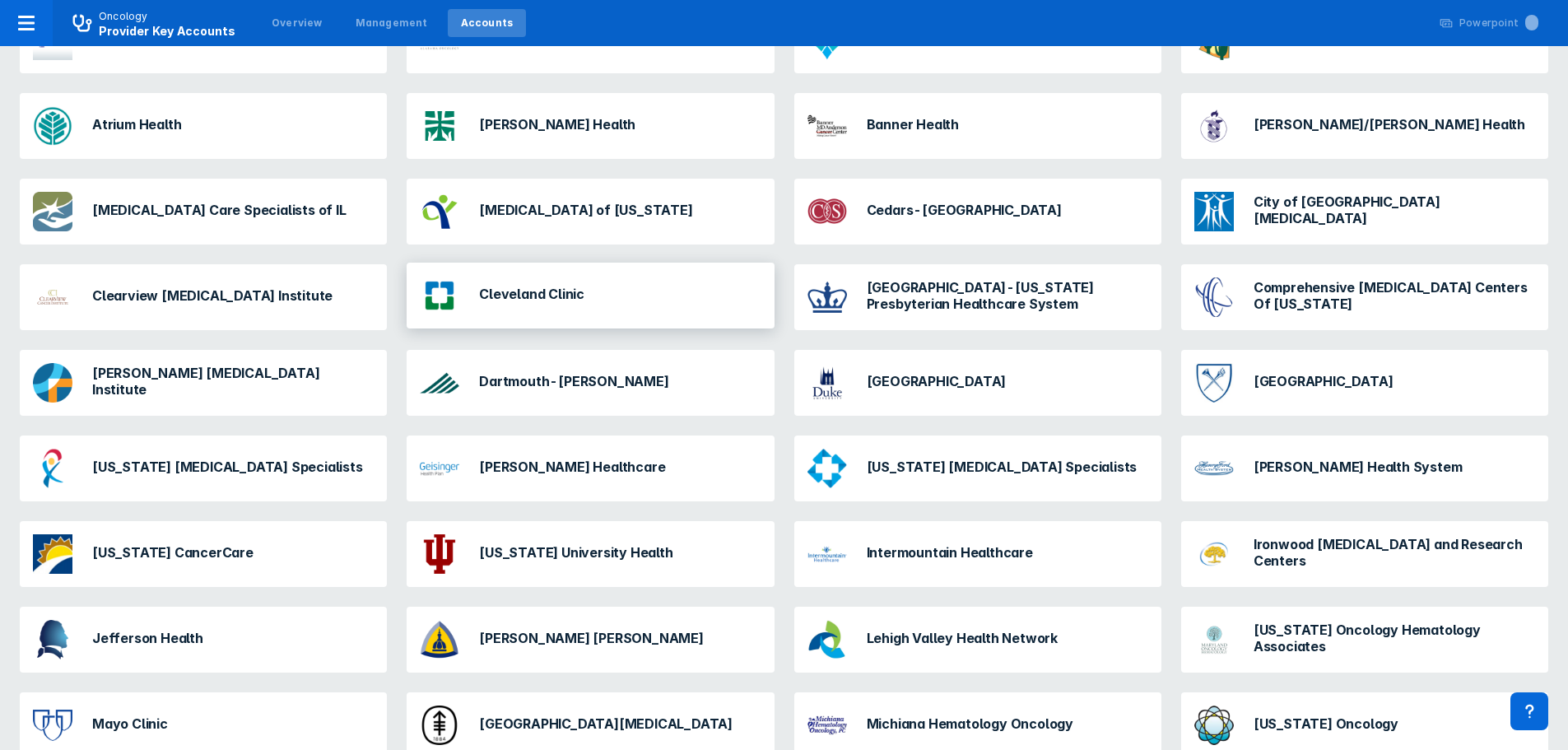
scroll to position [247, 0]
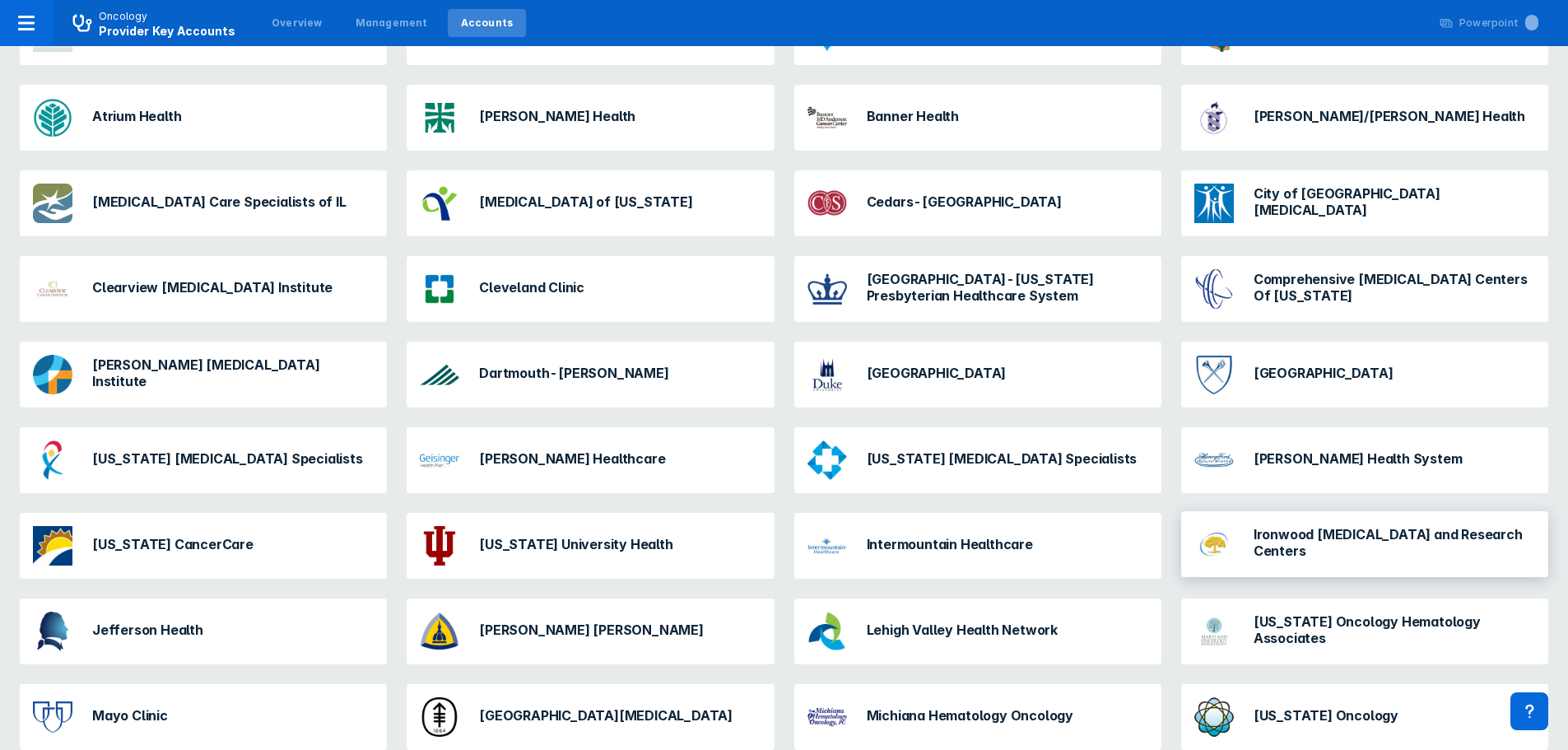
click at [1326, 562] on div "Ironwood [MEDICAL_DATA] and Research Centers" at bounding box center [1365, 544] width 354 height 53
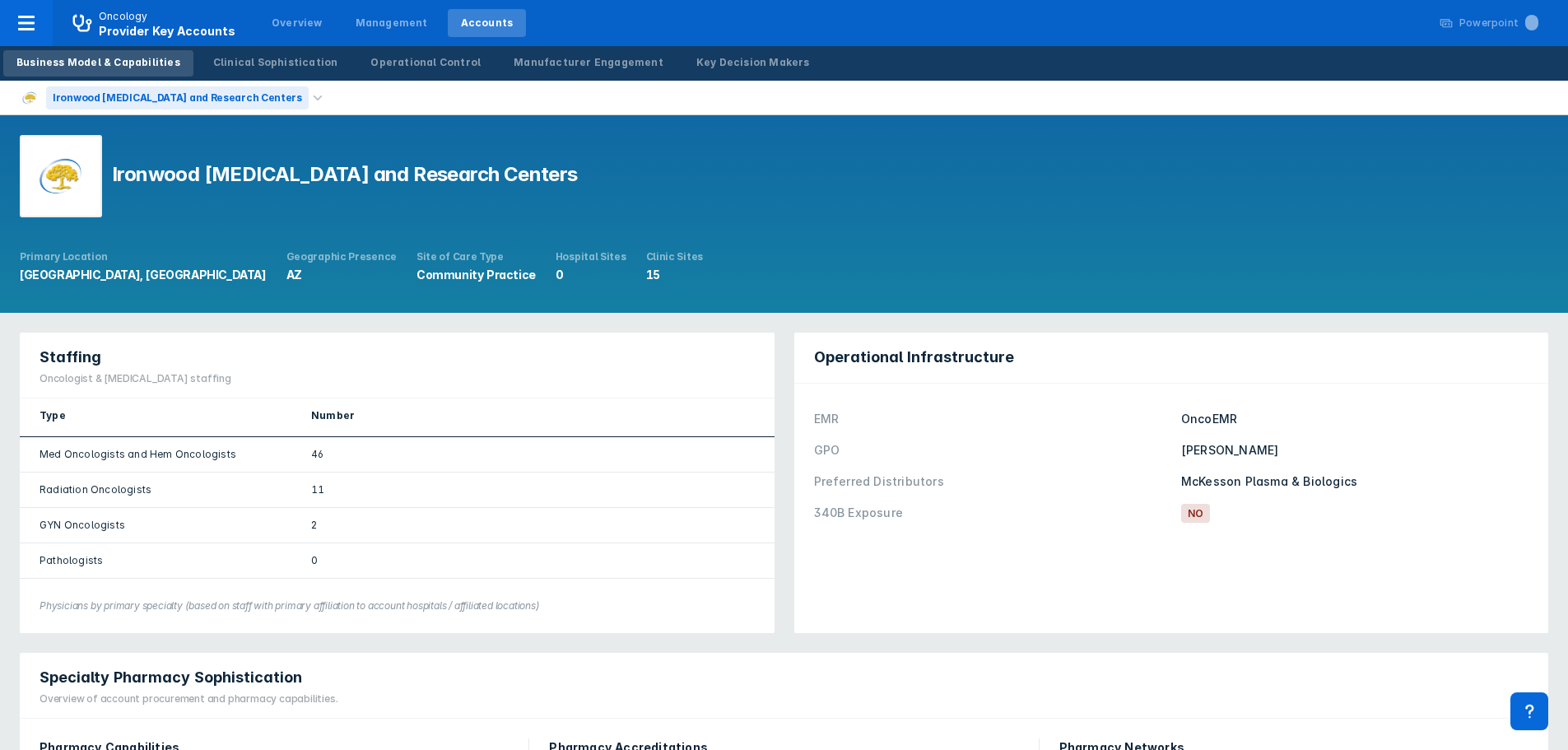
click at [196, 96] on div "Ironwood [MEDICAL_DATA] and Research Centers" at bounding box center [178, 97] width 263 height 23
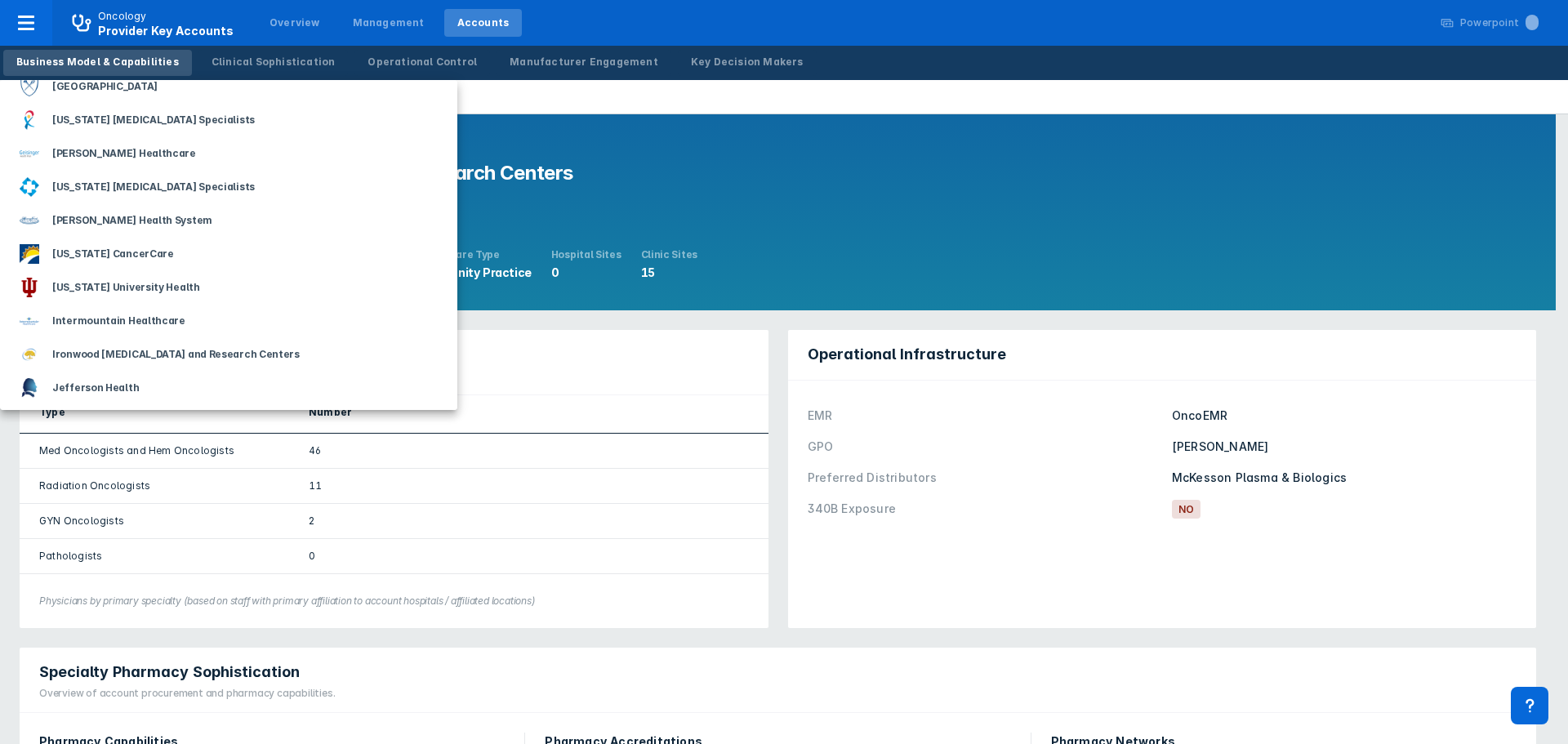
scroll to position [735, 0]
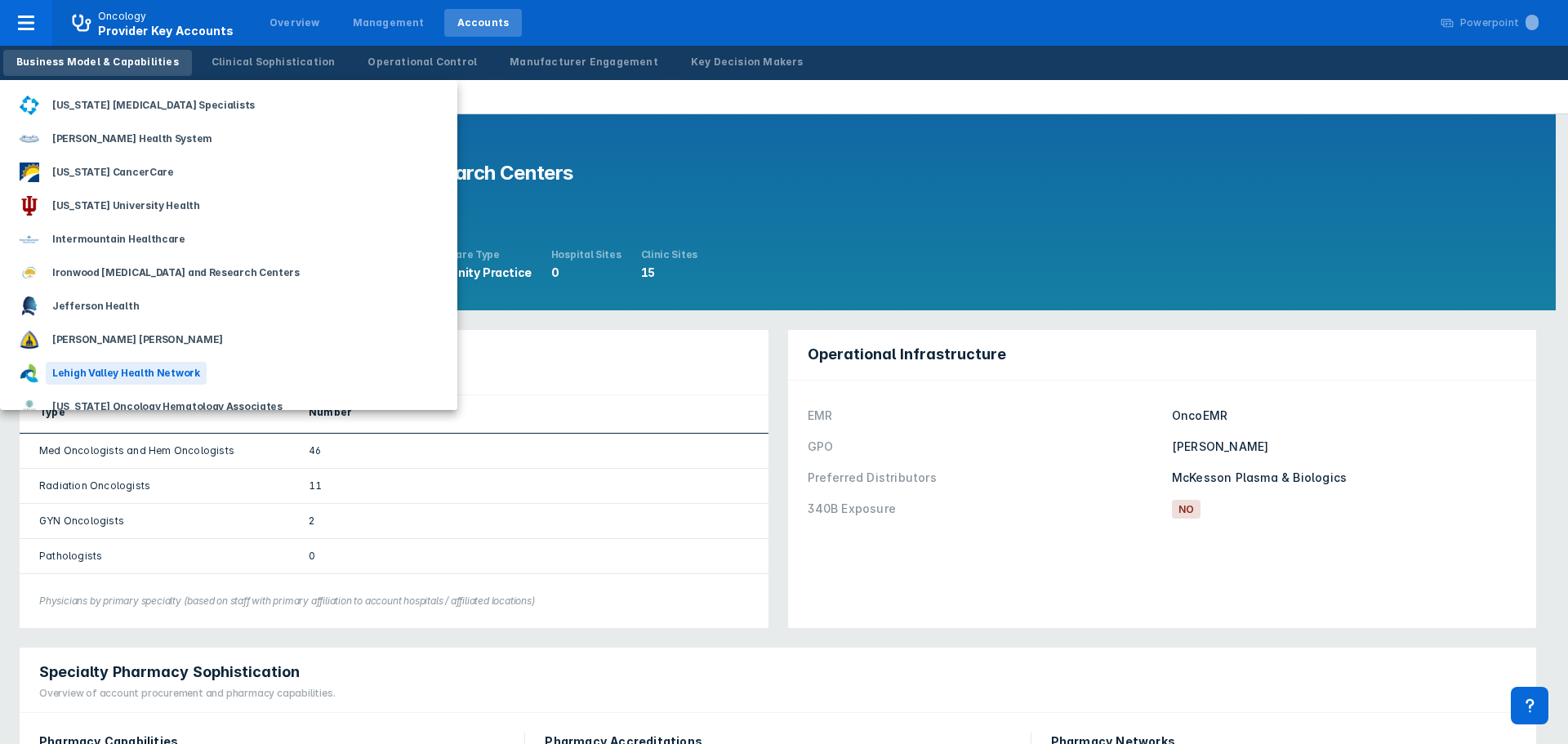
click at [130, 372] on div "Lehigh Valley Health Network" at bounding box center [126, 372] width 160 height 23
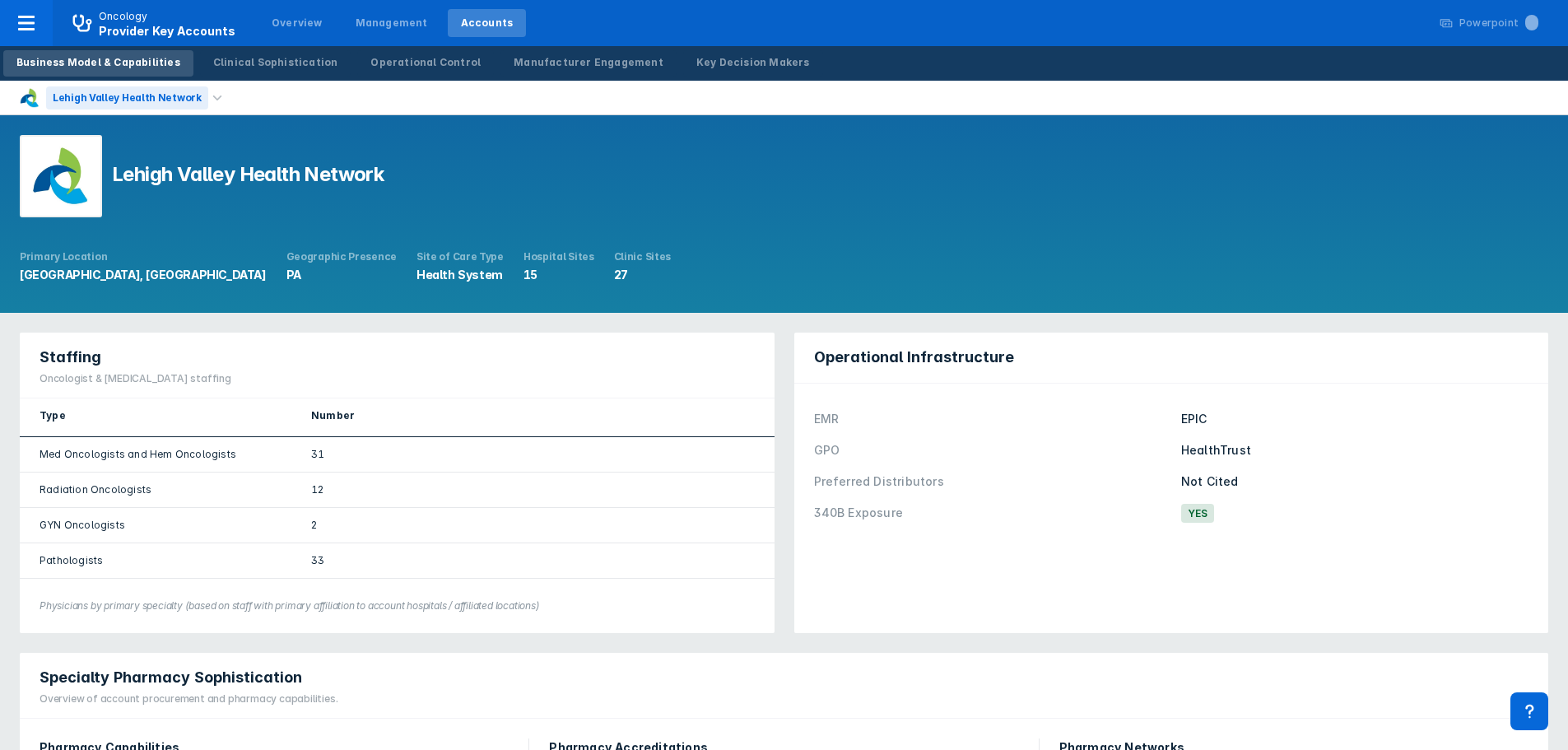
click at [166, 103] on div "Lehigh Valley Health Network" at bounding box center [127, 97] width 162 height 23
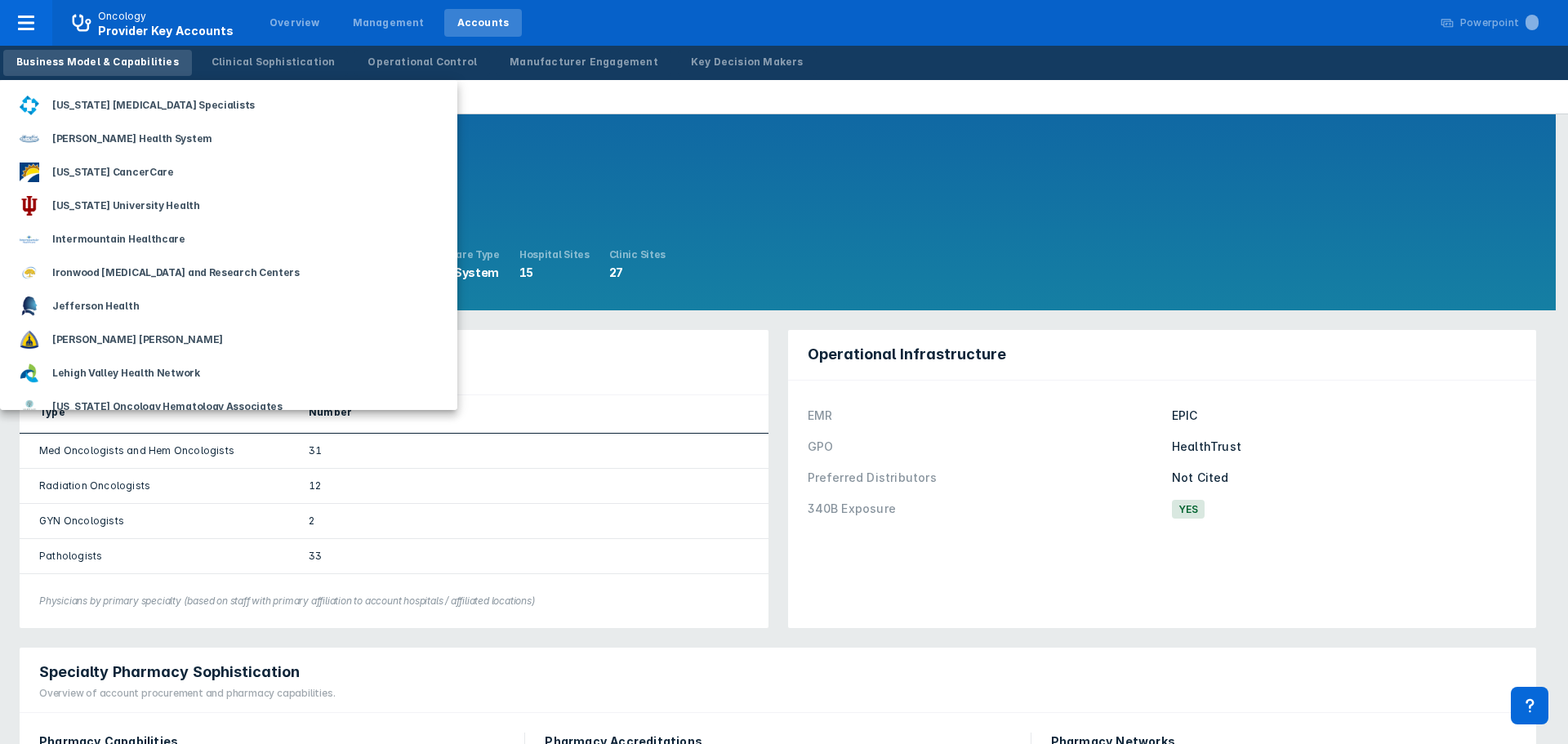
scroll to position [816, 0]
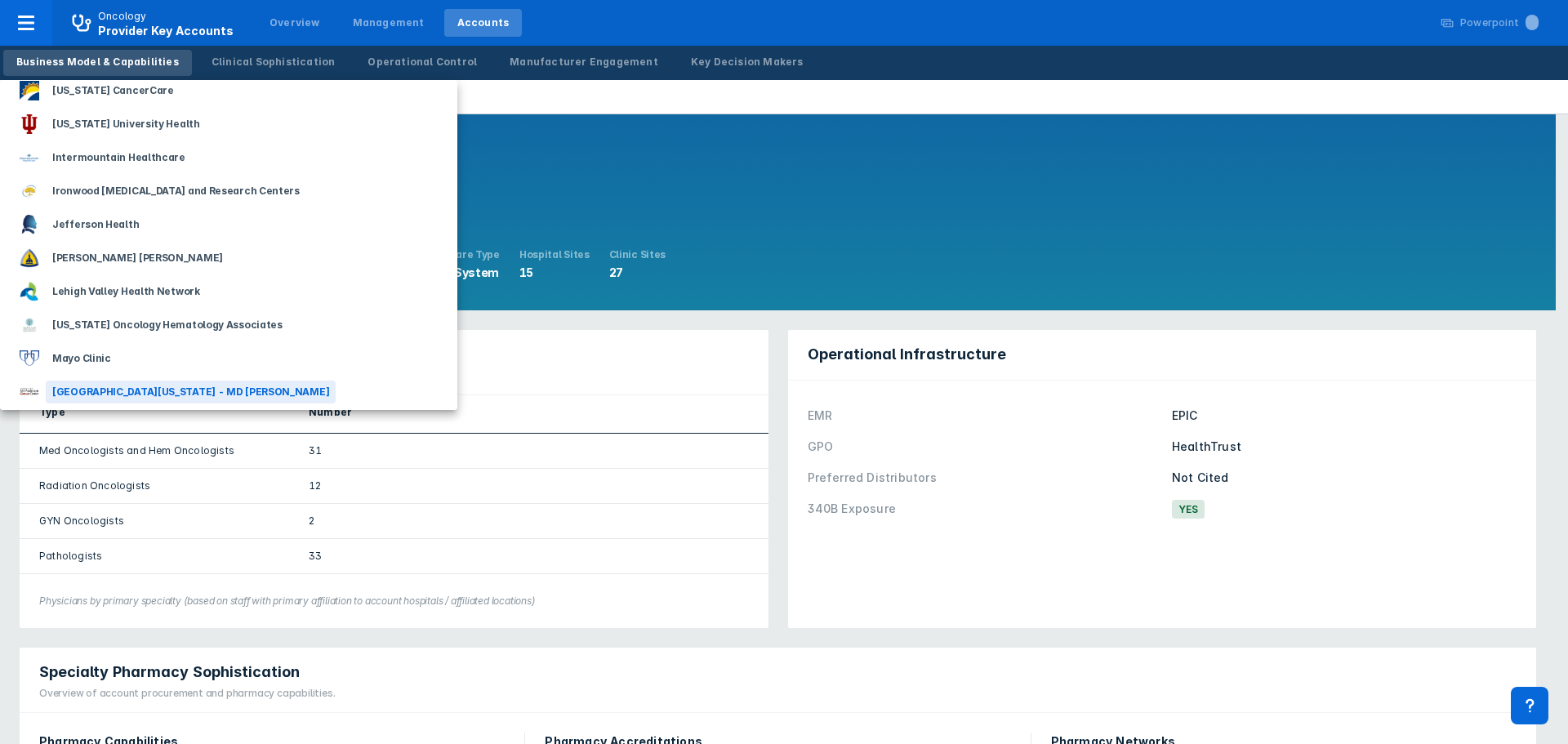
click at [184, 392] on div "[GEOGRAPHIC_DATA][US_STATE] - MD [PERSON_NAME]" at bounding box center [191, 392] width 290 height 23
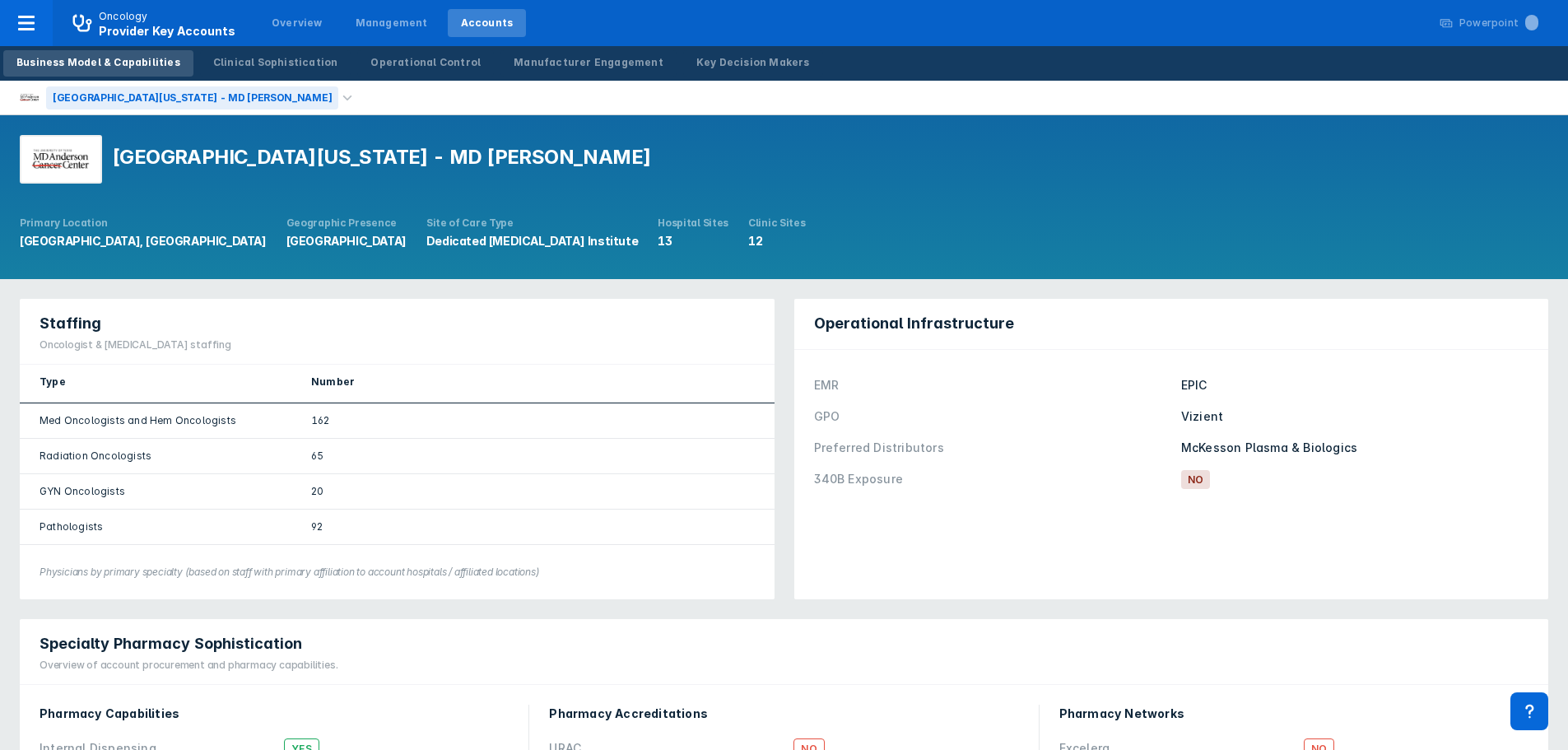
click at [199, 92] on div "[GEOGRAPHIC_DATA][US_STATE] - MD [PERSON_NAME]" at bounding box center [192, 97] width 292 height 23
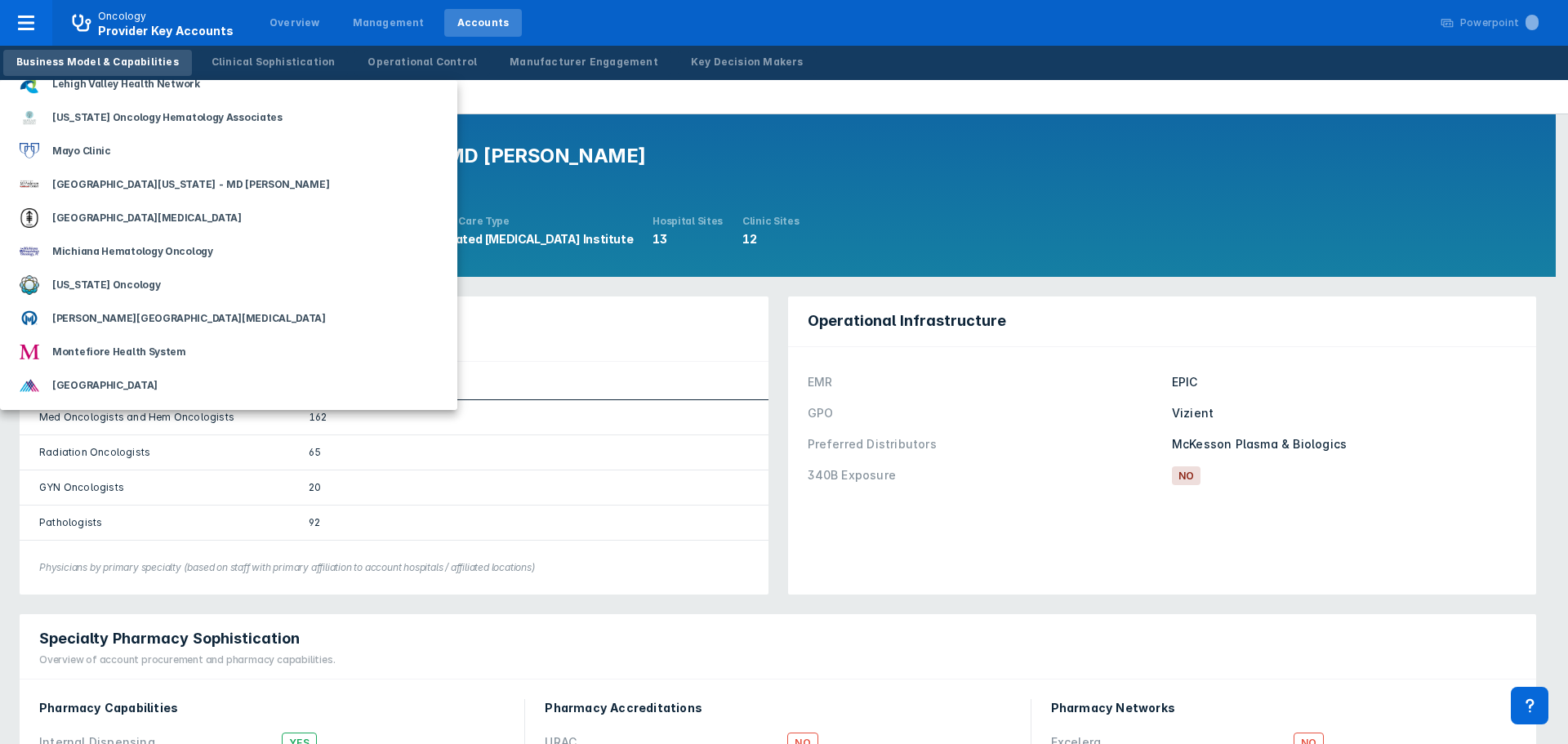
scroll to position [980, 0]
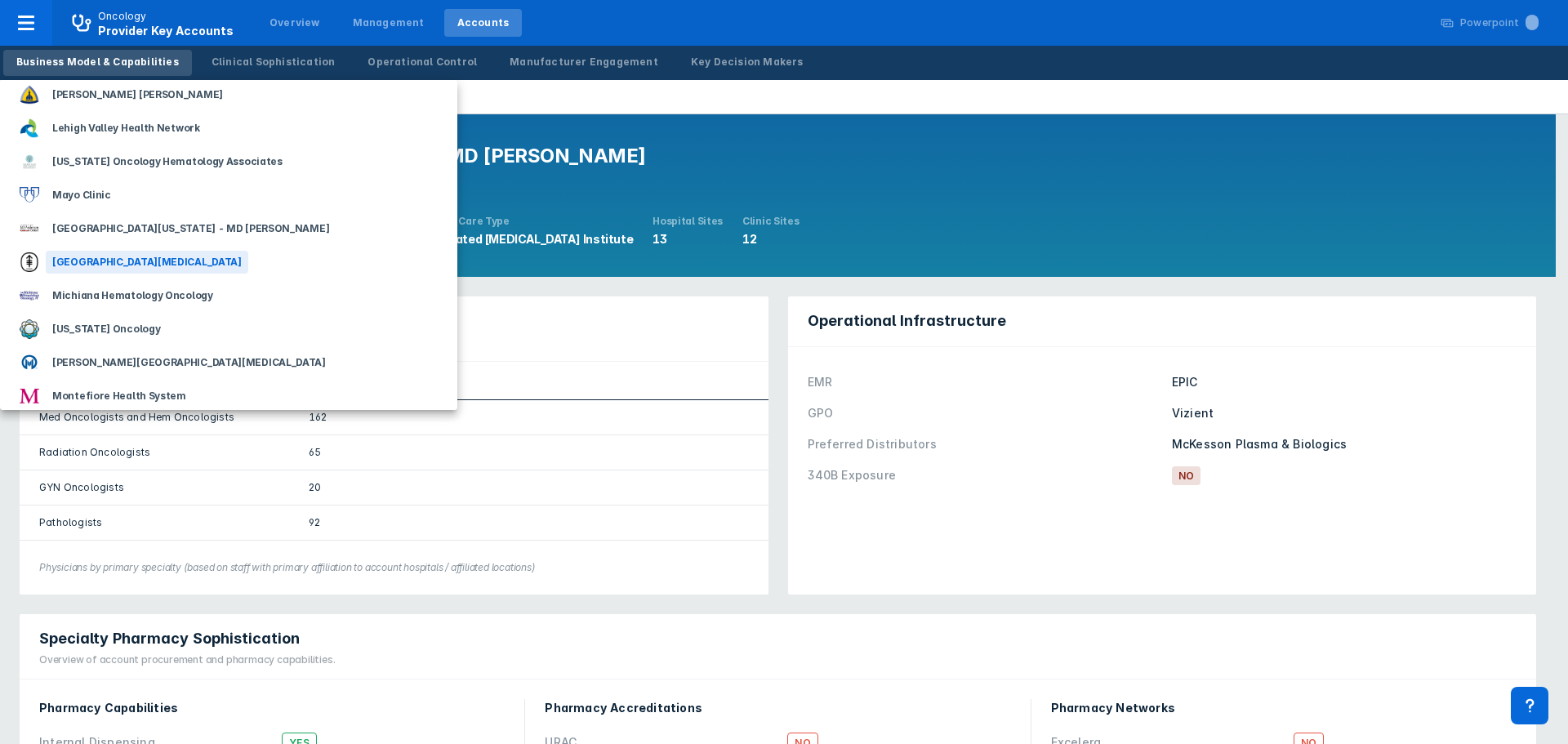
click at [200, 257] on div "[GEOGRAPHIC_DATA][MEDICAL_DATA]" at bounding box center [147, 261] width 203 height 23
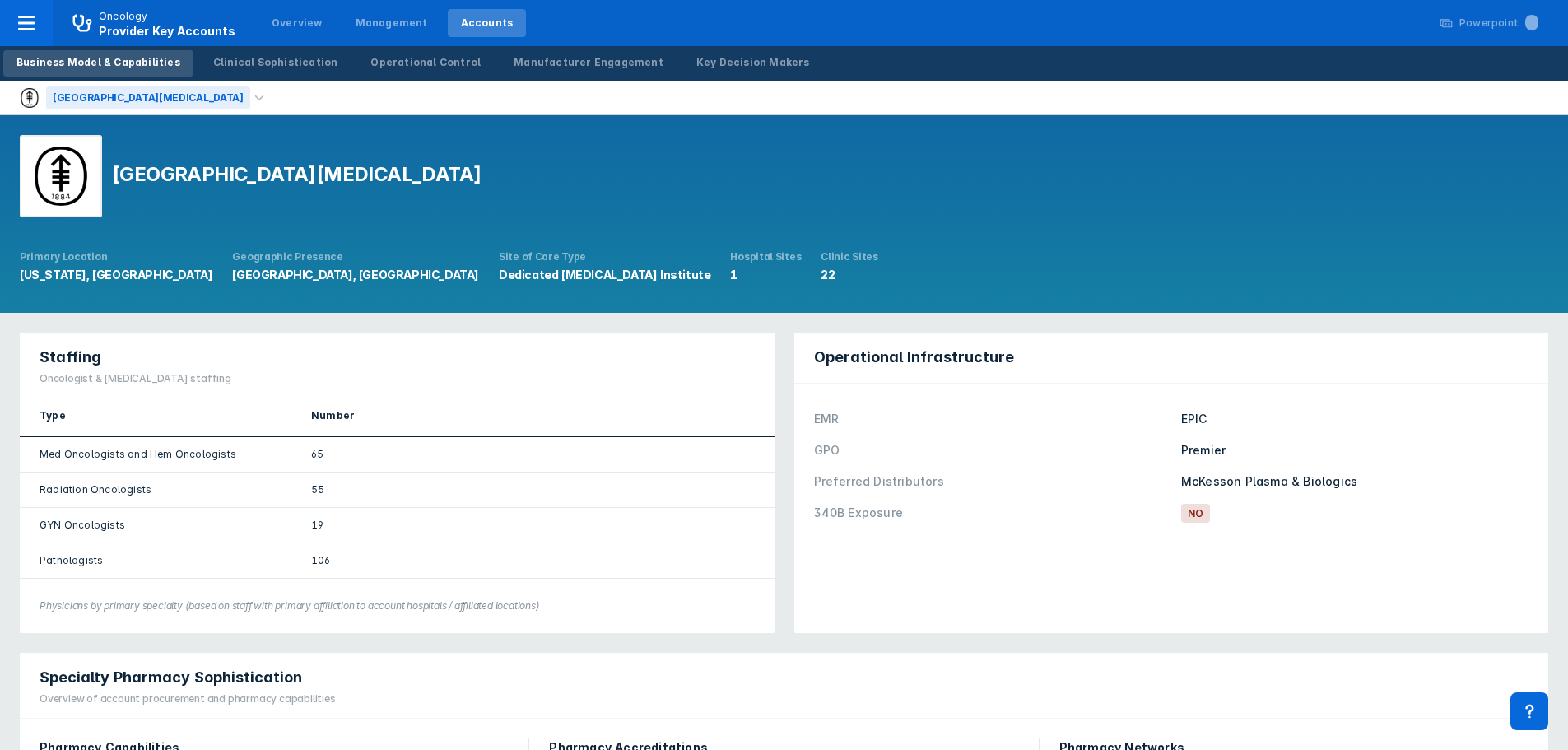
click at [183, 100] on div "[GEOGRAPHIC_DATA][MEDICAL_DATA]" at bounding box center [148, 97] width 204 height 23
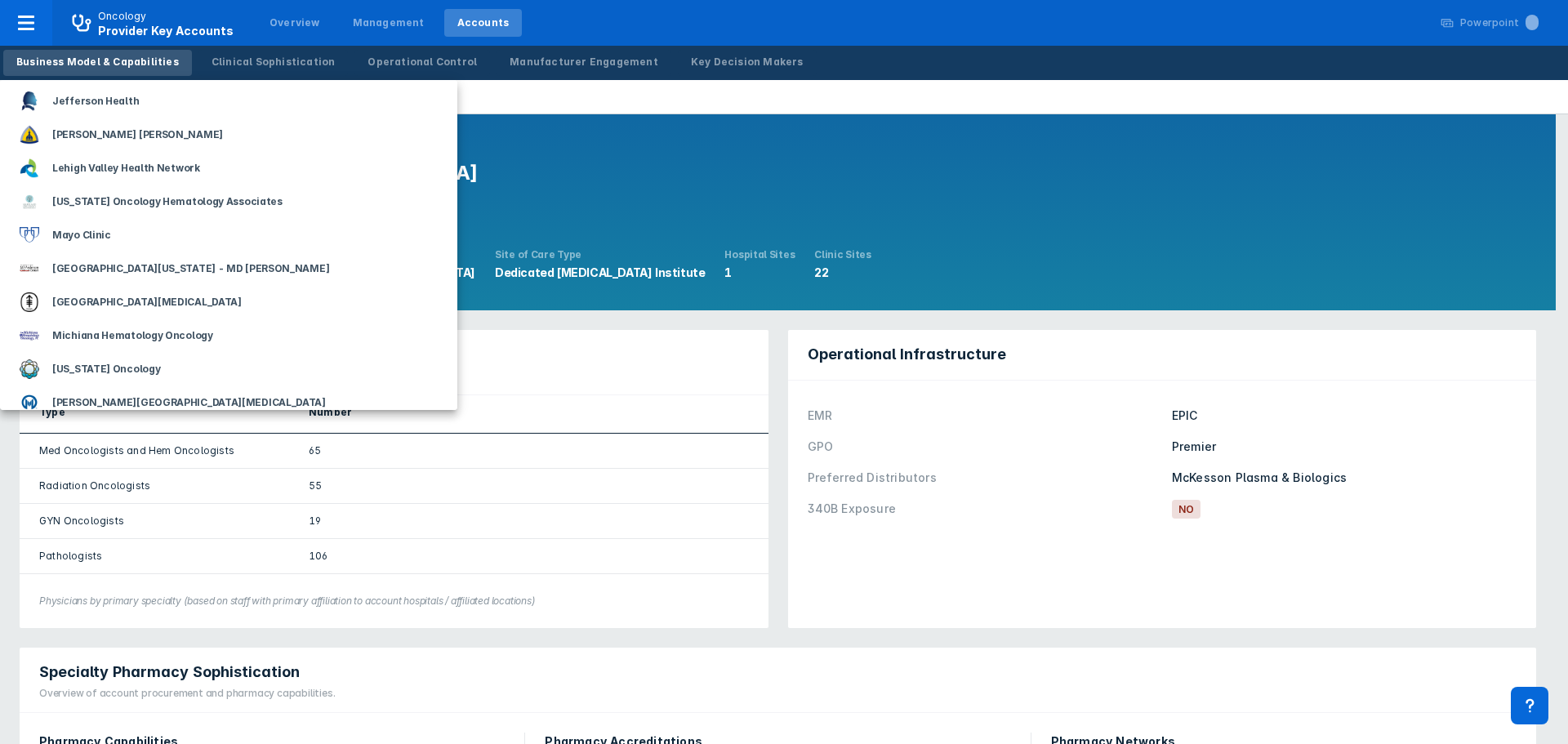
scroll to position [980, 0]
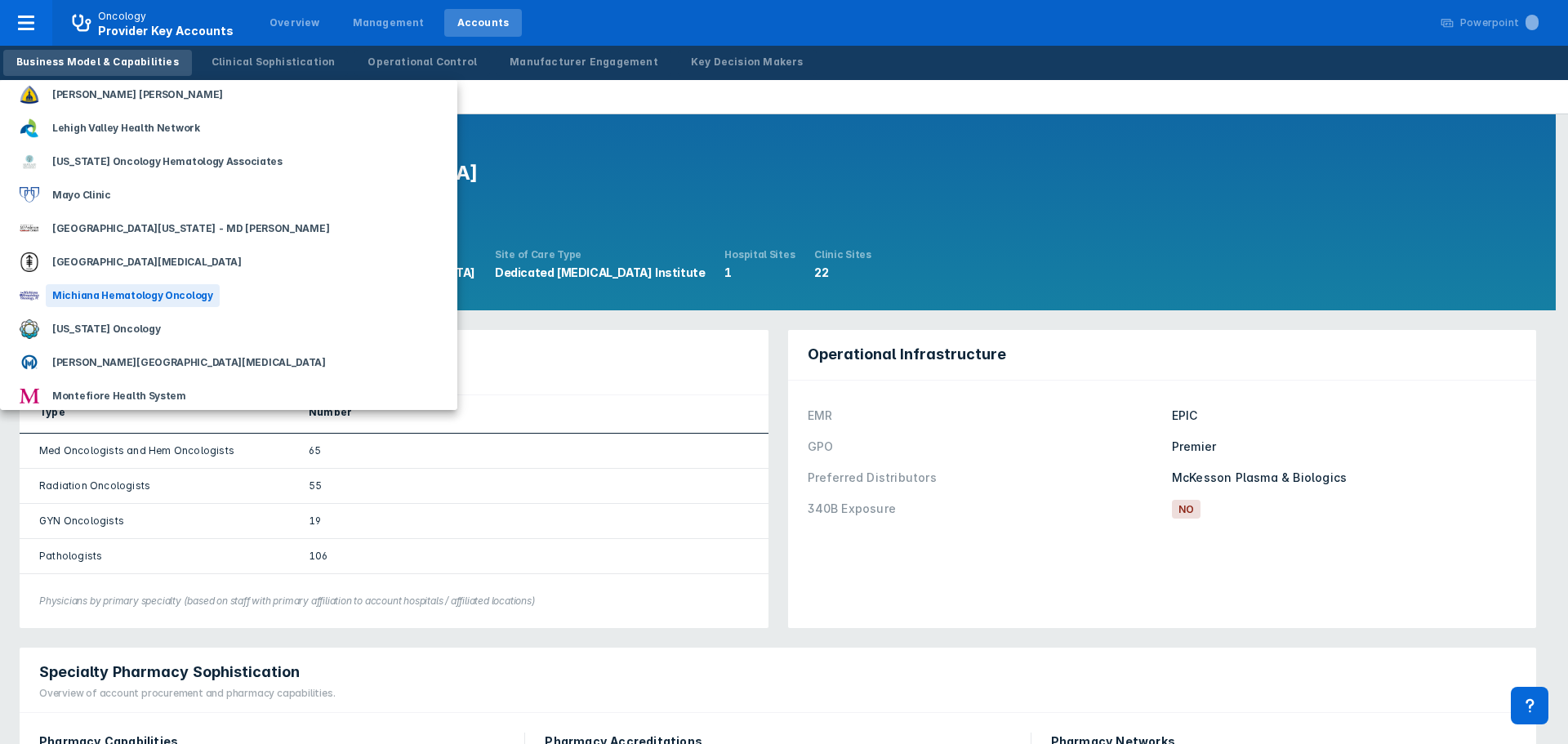
click at [181, 294] on div "Michiana Hematology Oncology" at bounding box center [133, 295] width 174 height 23
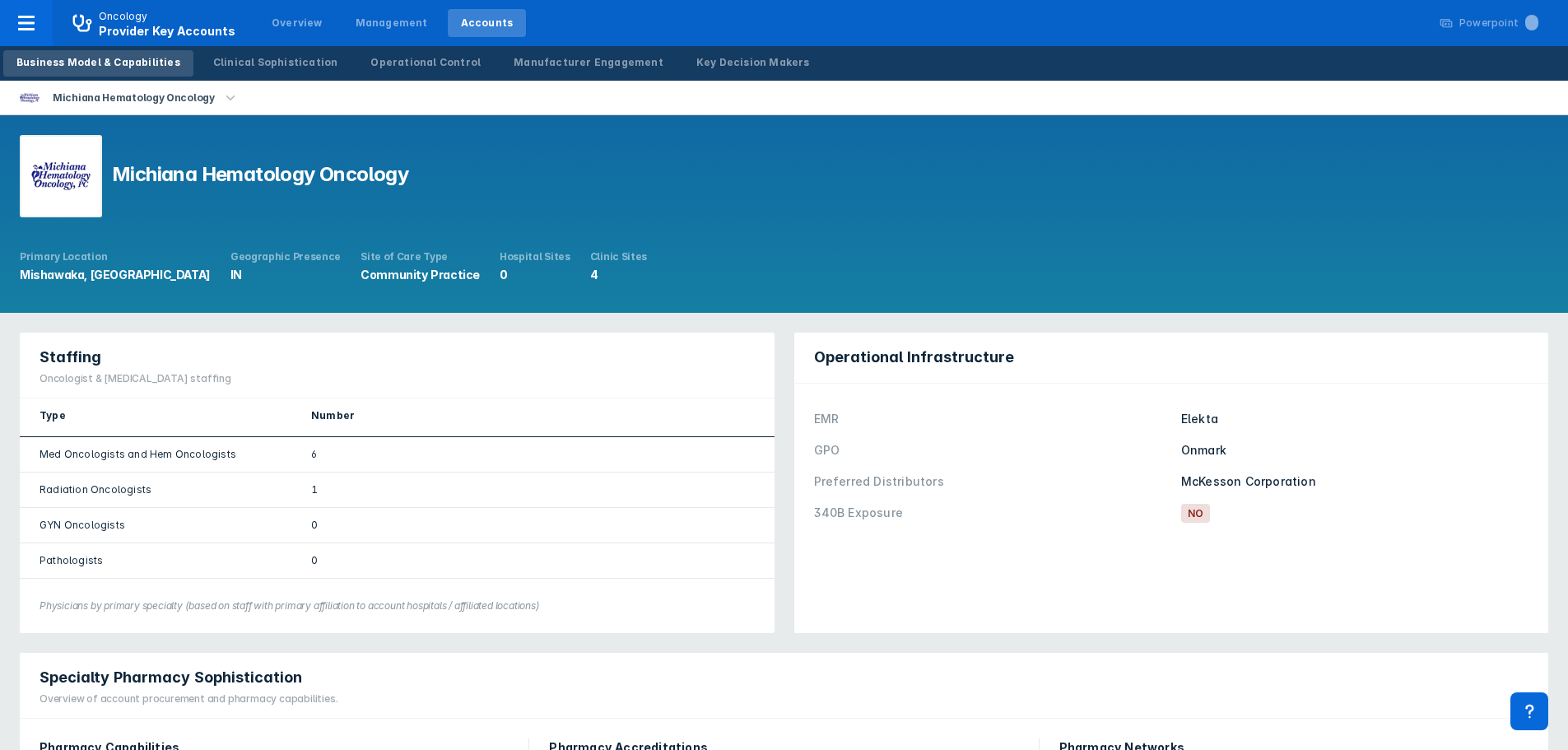
click at [222, 98] on icon "button" at bounding box center [231, 98] width 18 height 18
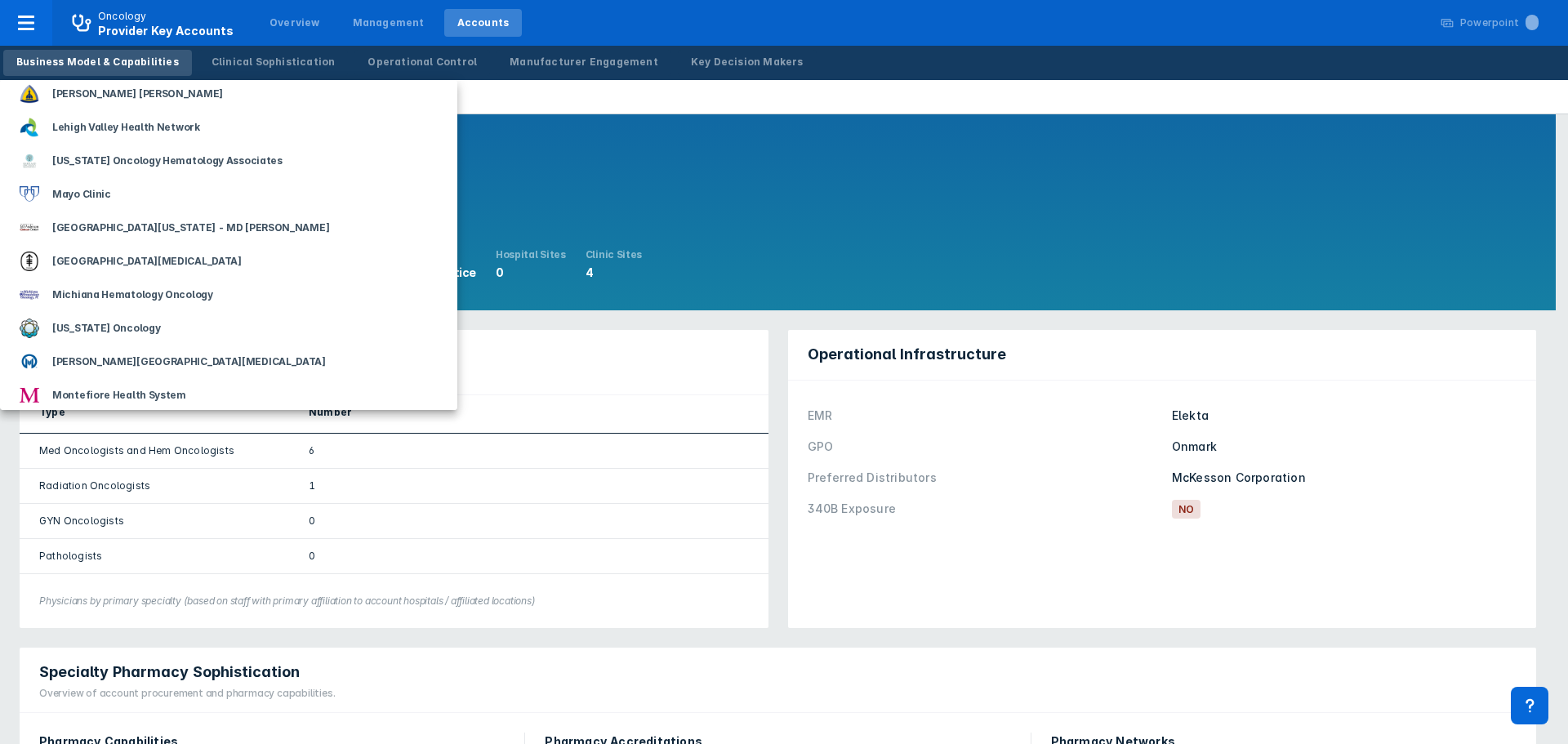
scroll to position [1062, 0]
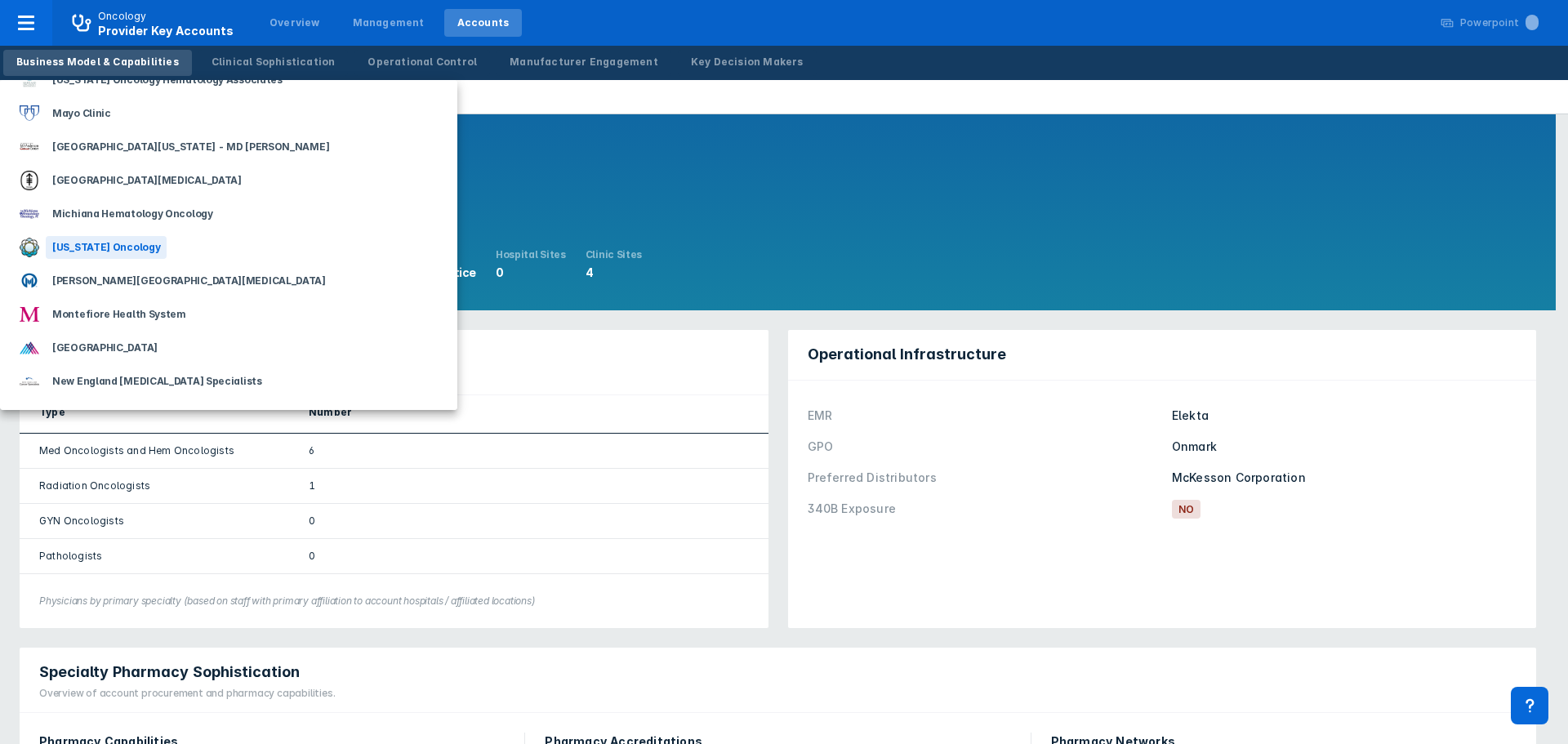
click at [135, 245] on div "[US_STATE] Oncology" at bounding box center [106, 247] width 121 height 23
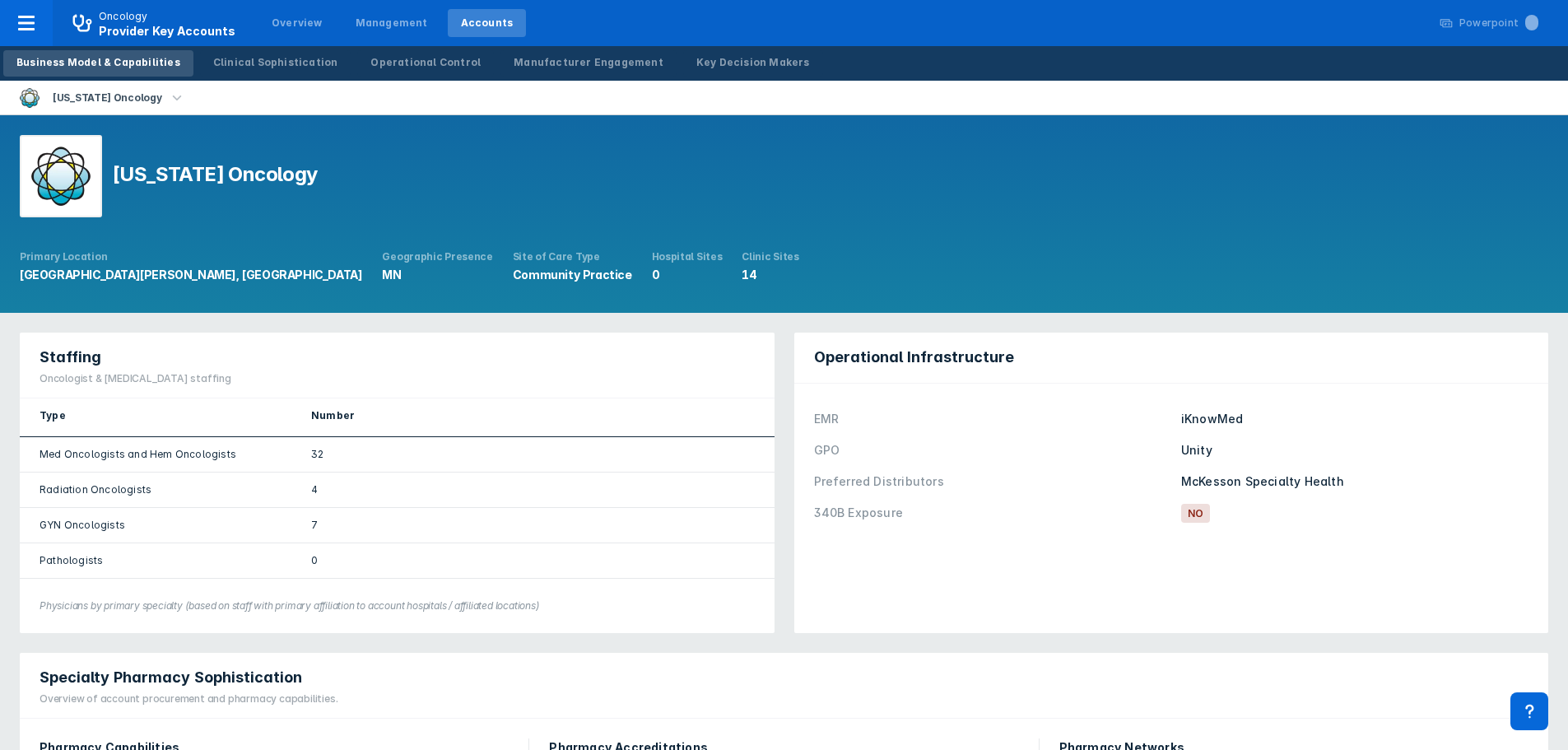
click at [168, 99] on icon "button" at bounding box center [178, 98] width 18 height 18
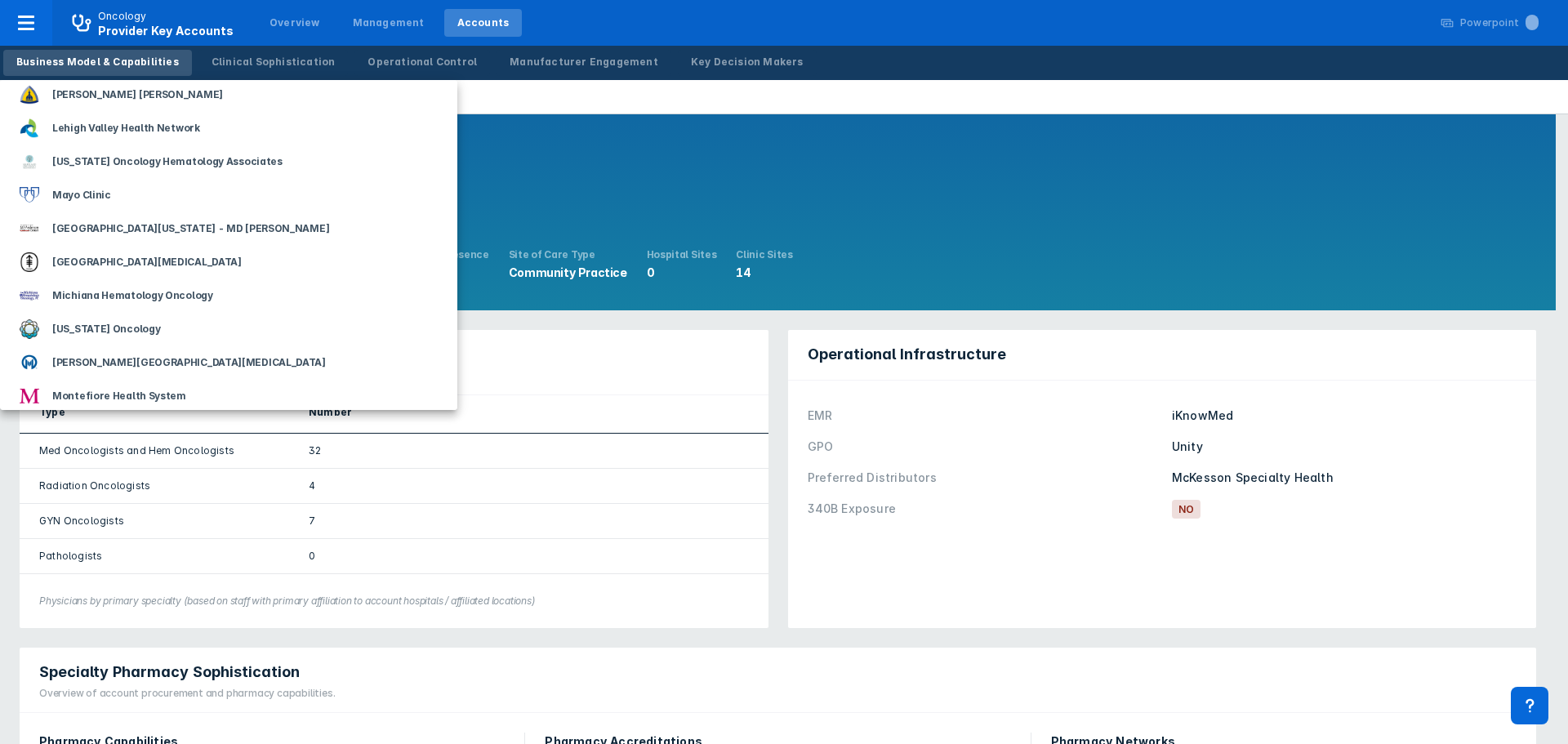
scroll to position [1062, 0]
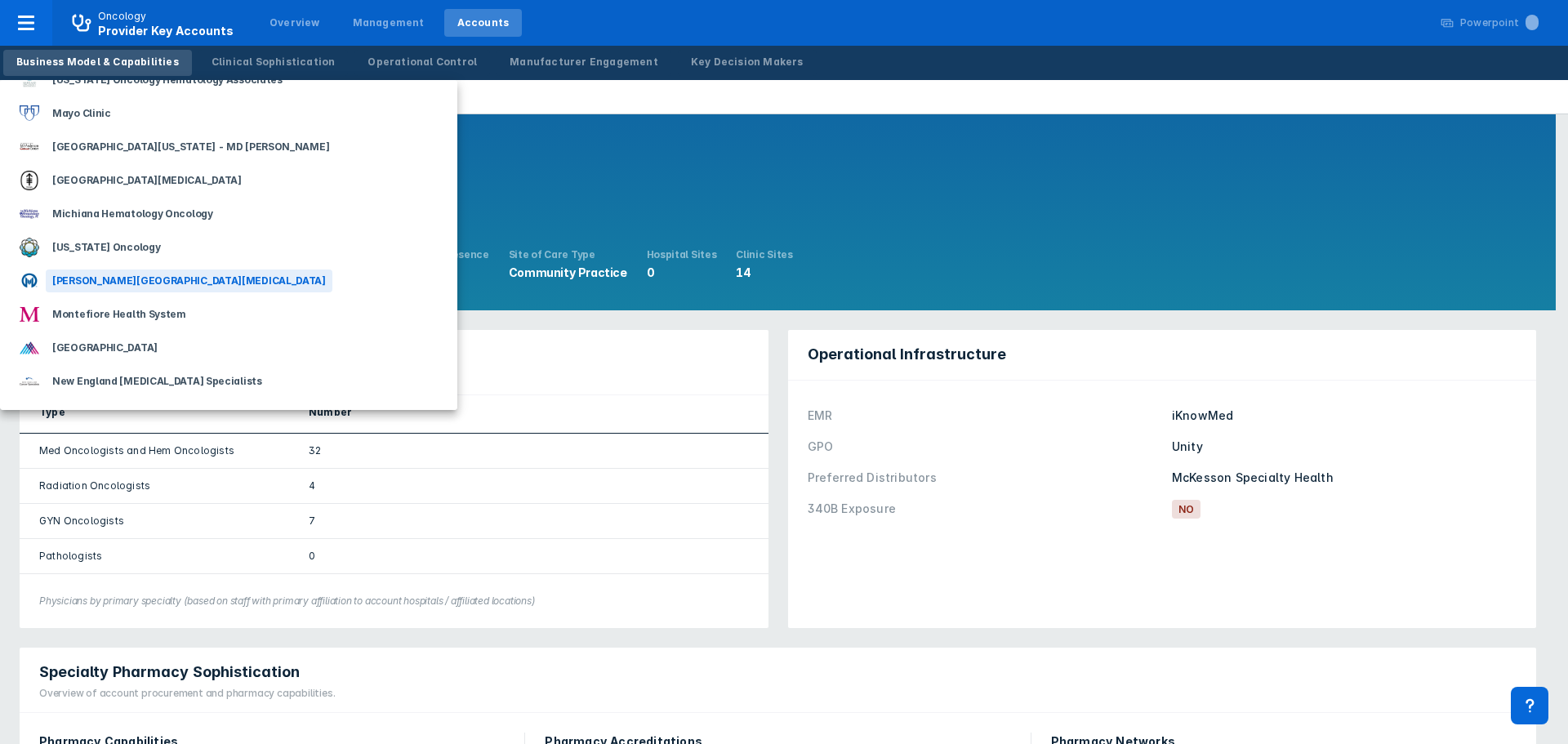
click at [232, 278] on div "[PERSON_NAME][GEOGRAPHIC_DATA][MEDICAL_DATA]" at bounding box center [189, 281] width 287 height 23
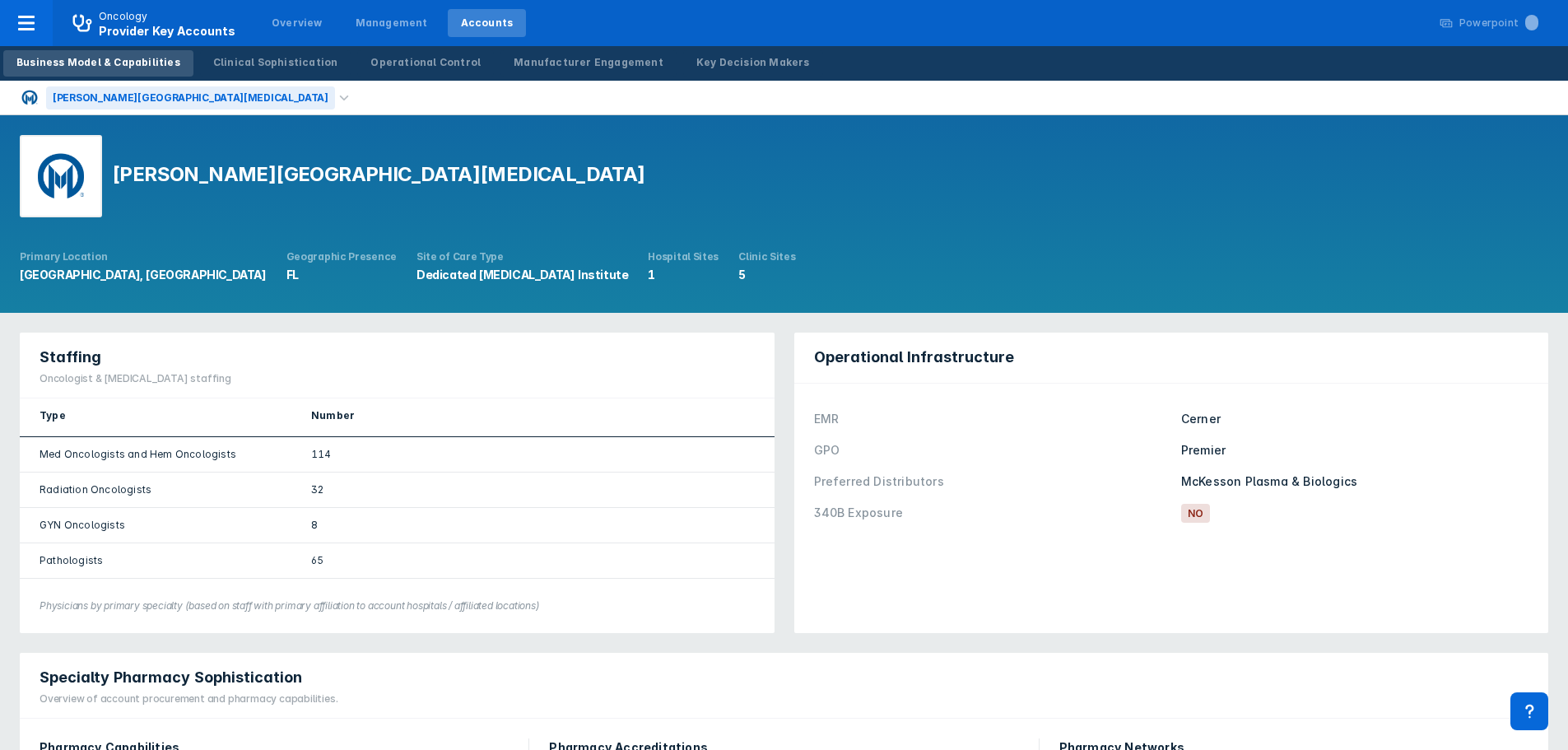
click at [153, 98] on div "[PERSON_NAME][GEOGRAPHIC_DATA][MEDICAL_DATA]" at bounding box center [190, 97] width 289 height 23
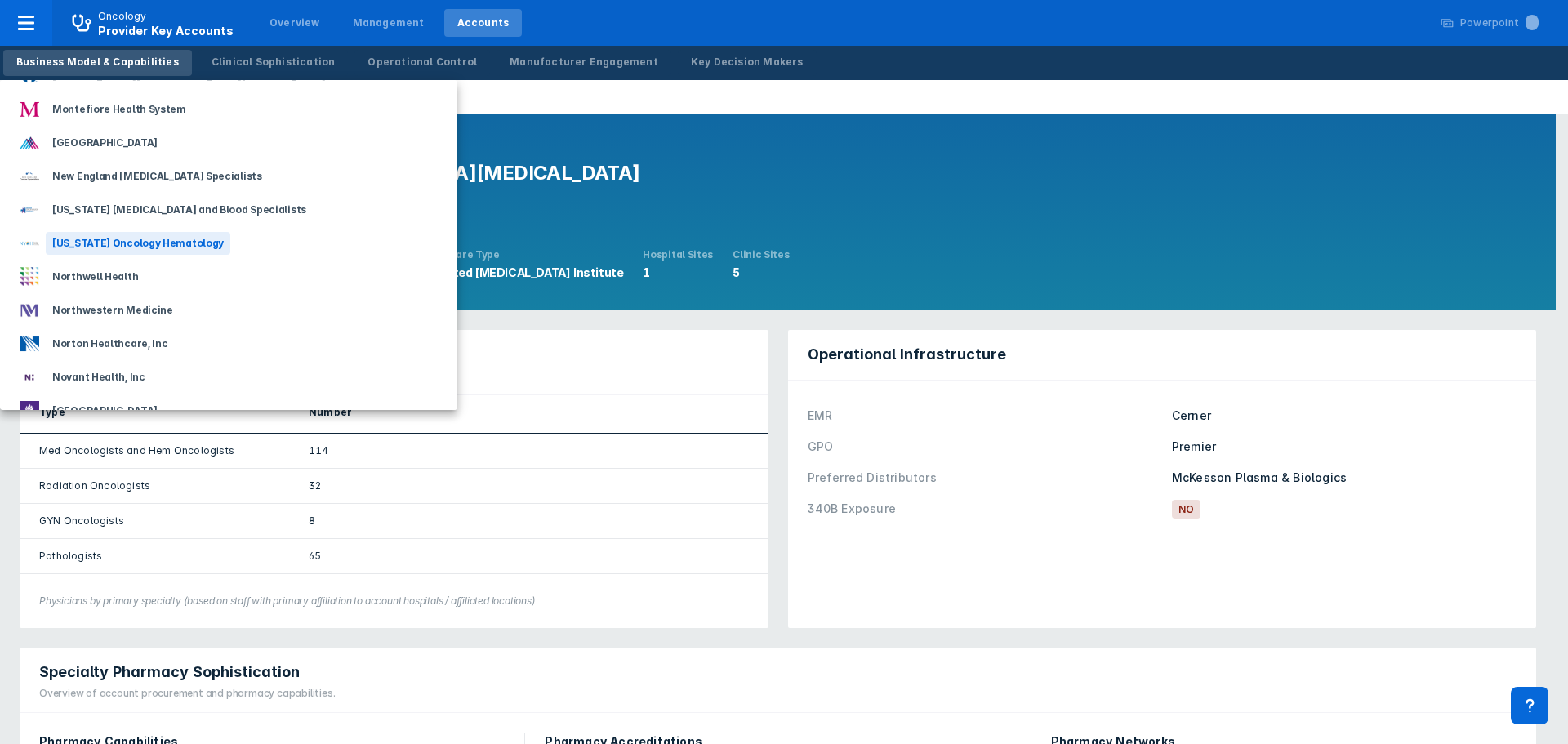
scroll to position [1307, 0]
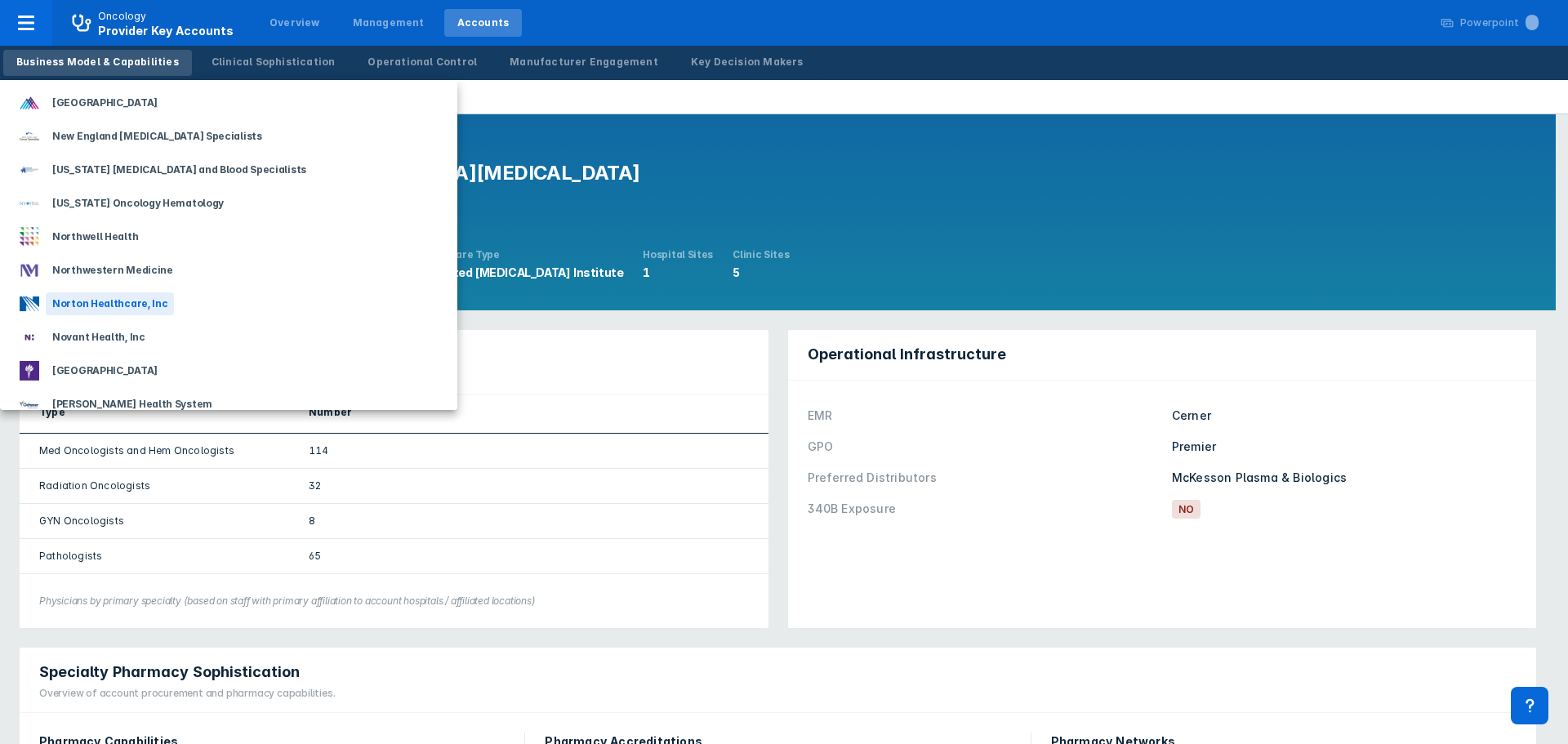
click at [145, 307] on div "Norton Healthcare, Inc" at bounding box center [110, 304] width 128 height 23
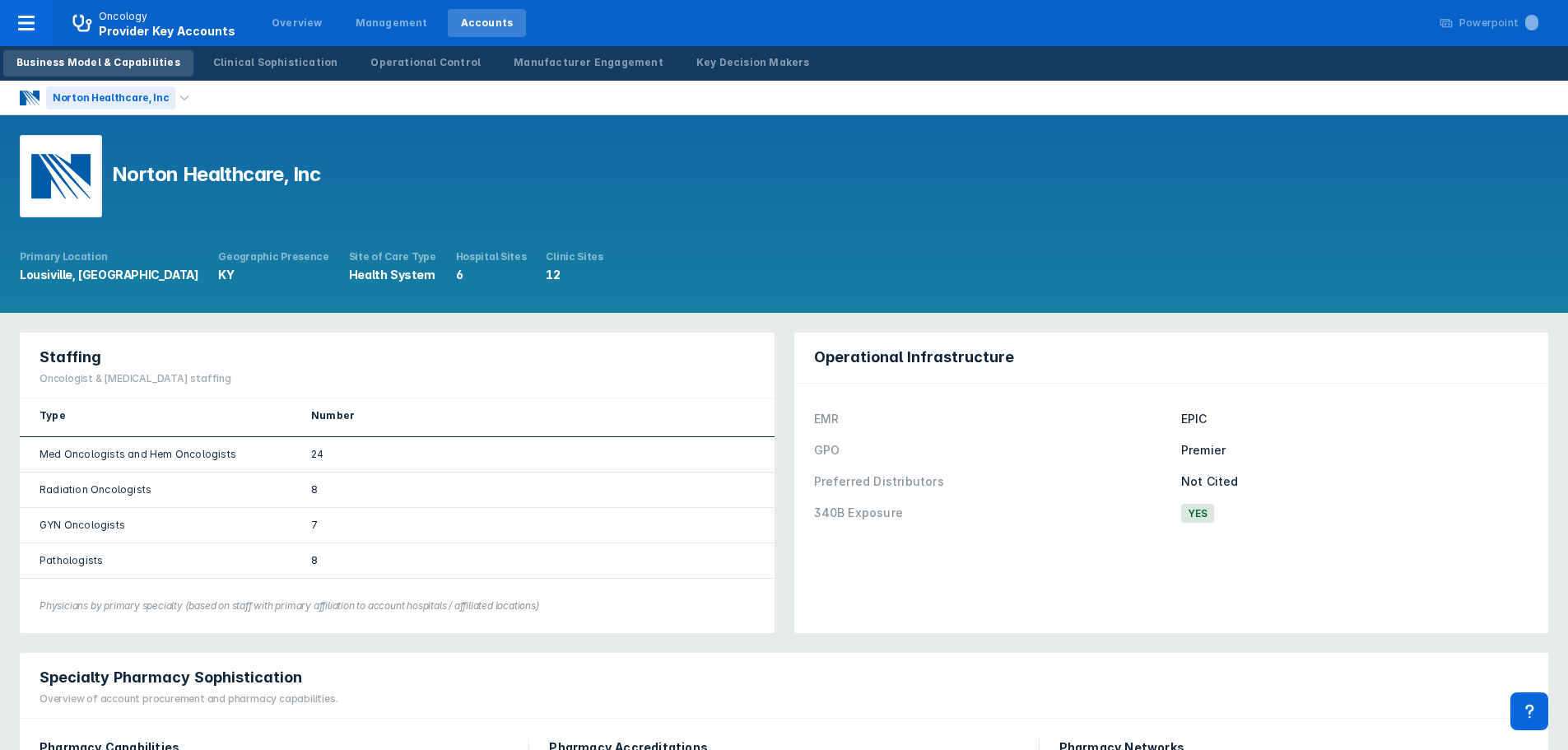
click at [129, 92] on div "Norton Healthcare, Inc" at bounding box center [111, 97] width 129 height 23
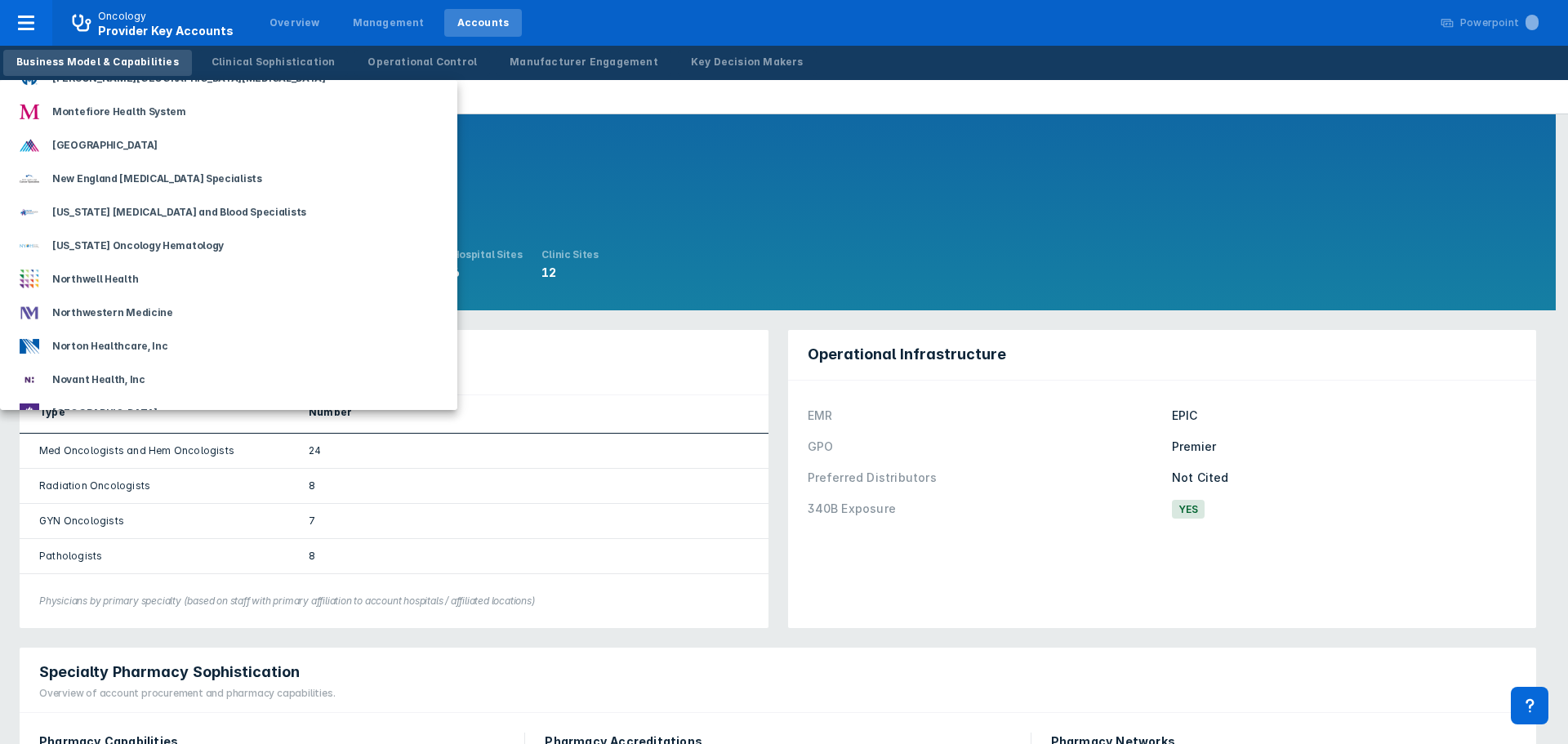
scroll to position [1307, 0]
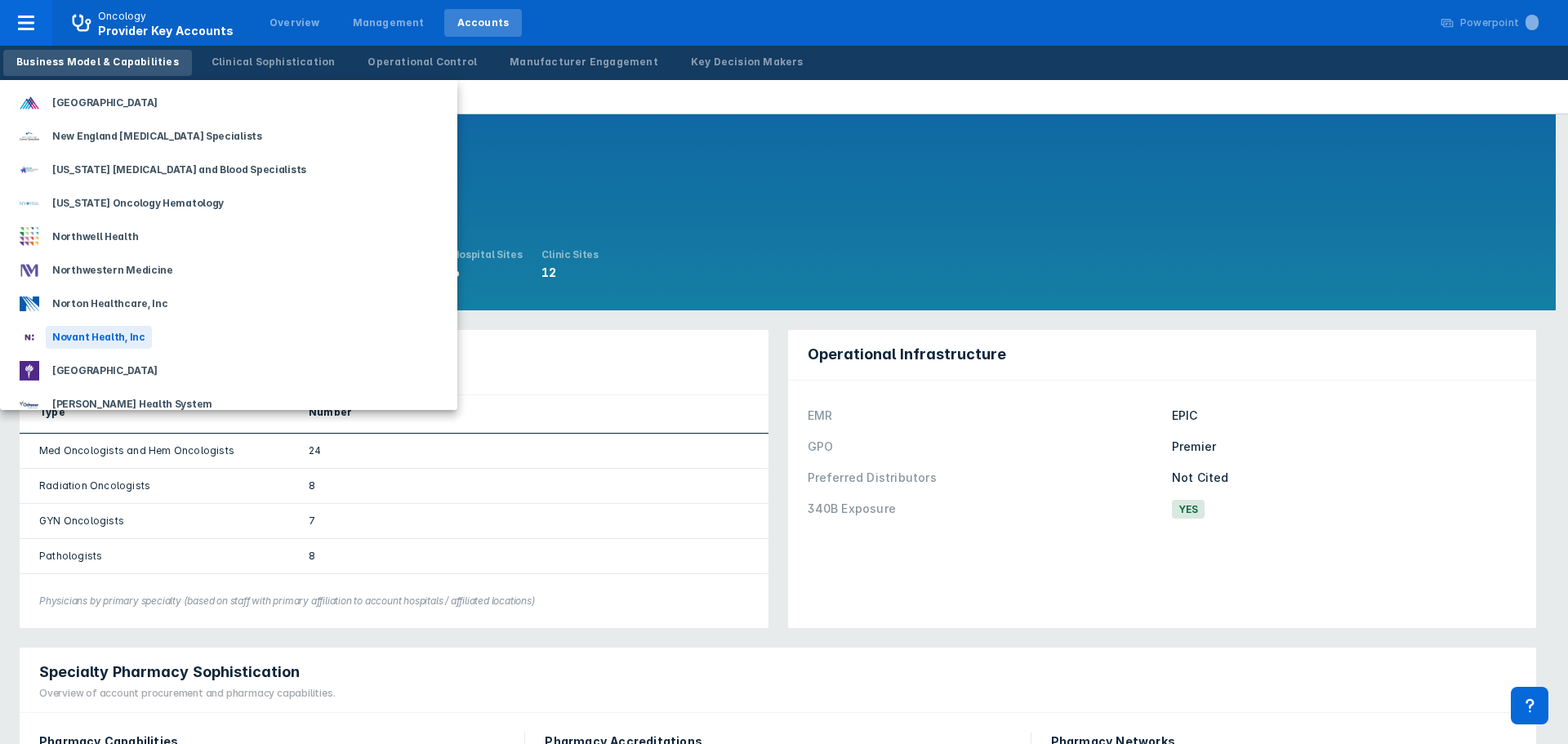
click at [99, 339] on div "Novant Health, Inc" at bounding box center [99, 337] width 106 height 23
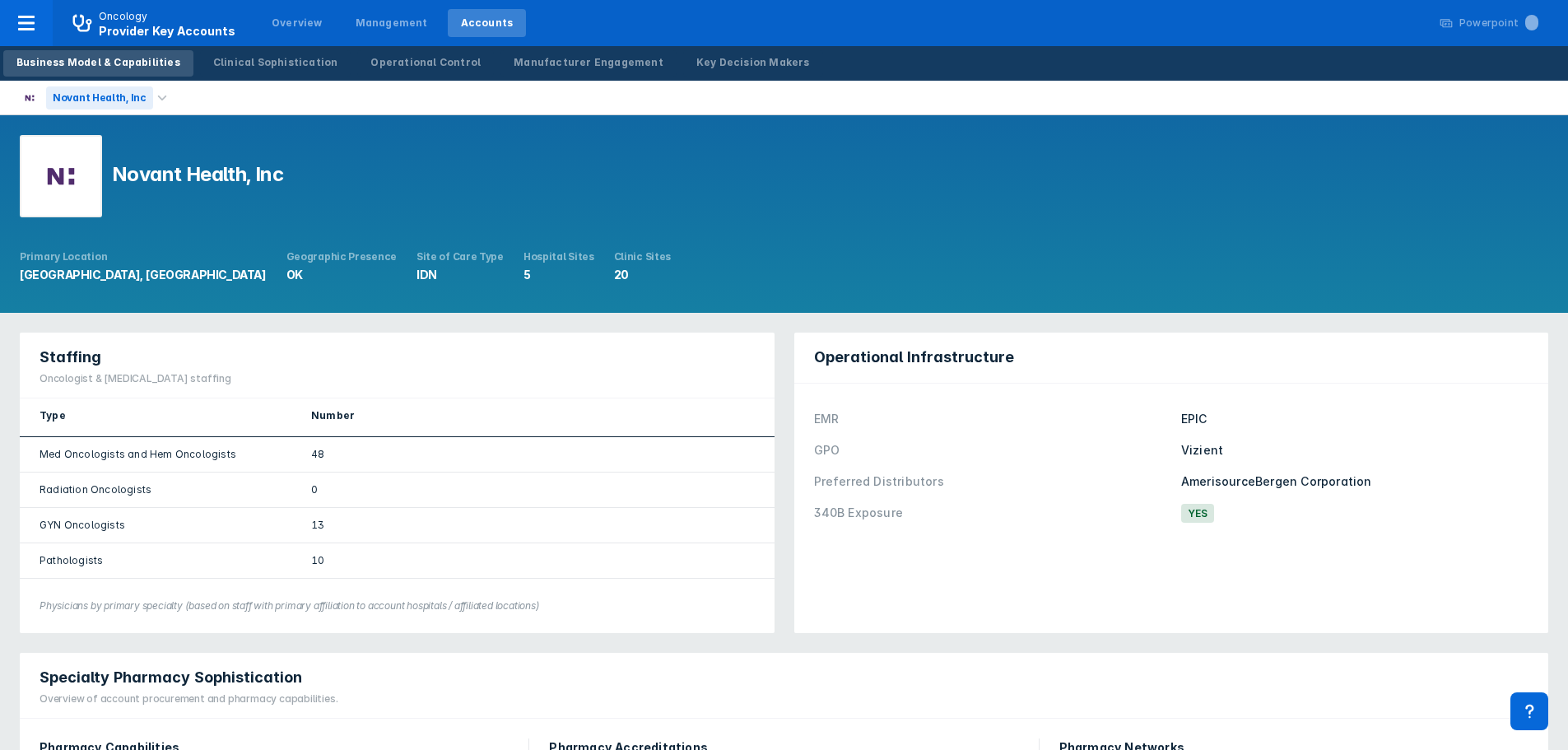
click at [124, 95] on div "Novant Health, Inc" at bounding box center [100, 97] width 107 height 23
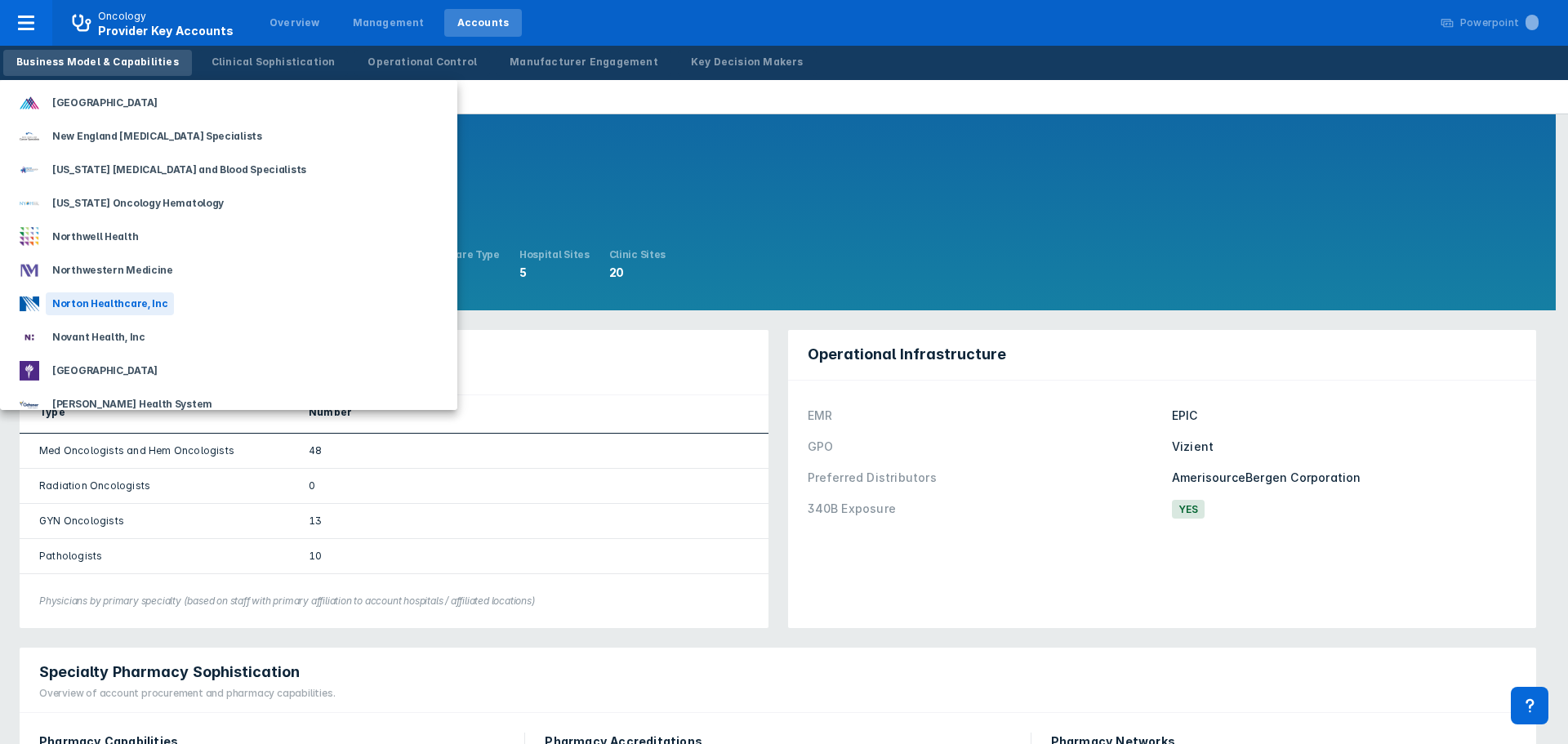
scroll to position [1389, 0]
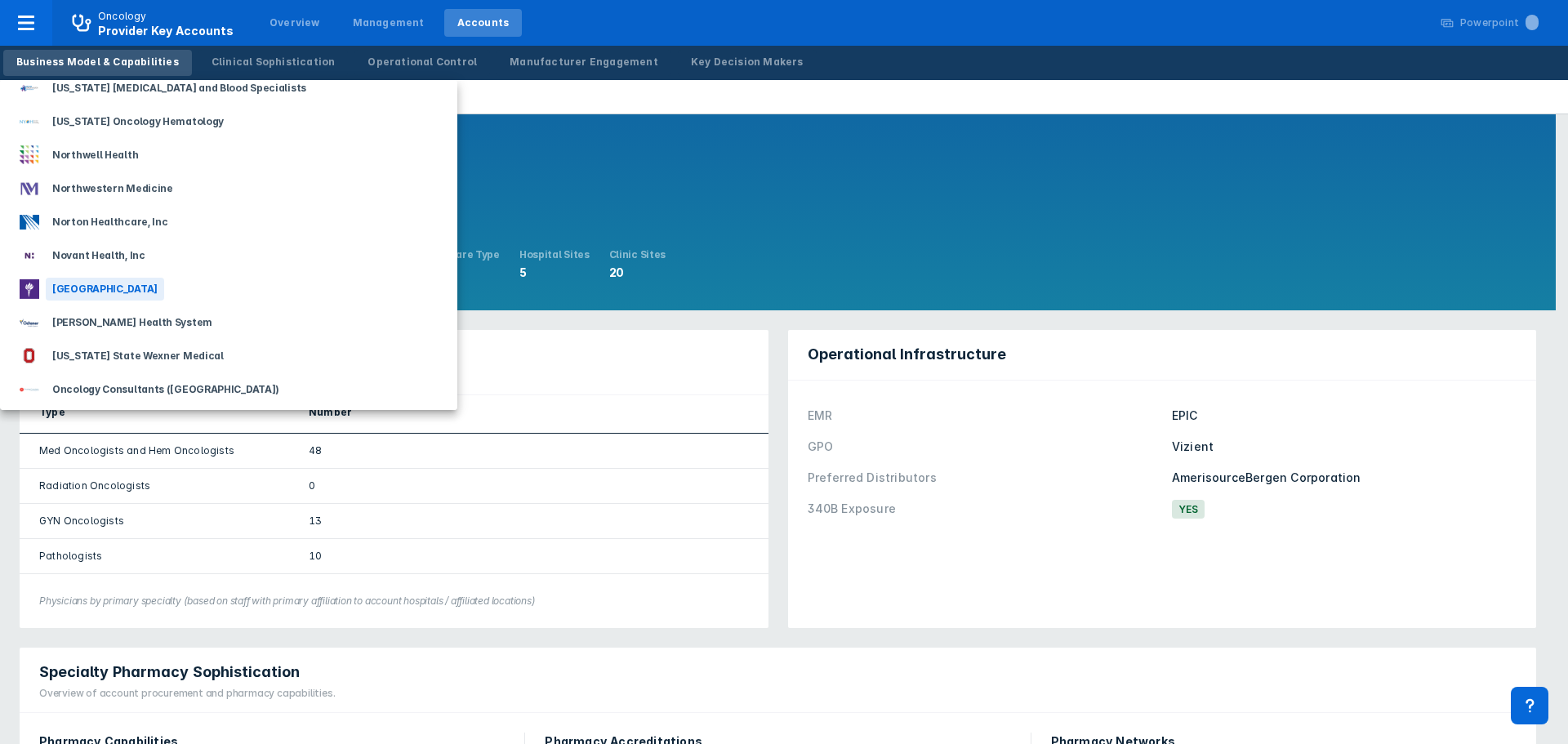
click at [164, 291] on div "[GEOGRAPHIC_DATA]" at bounding box center [105, 289] width 118 height 23
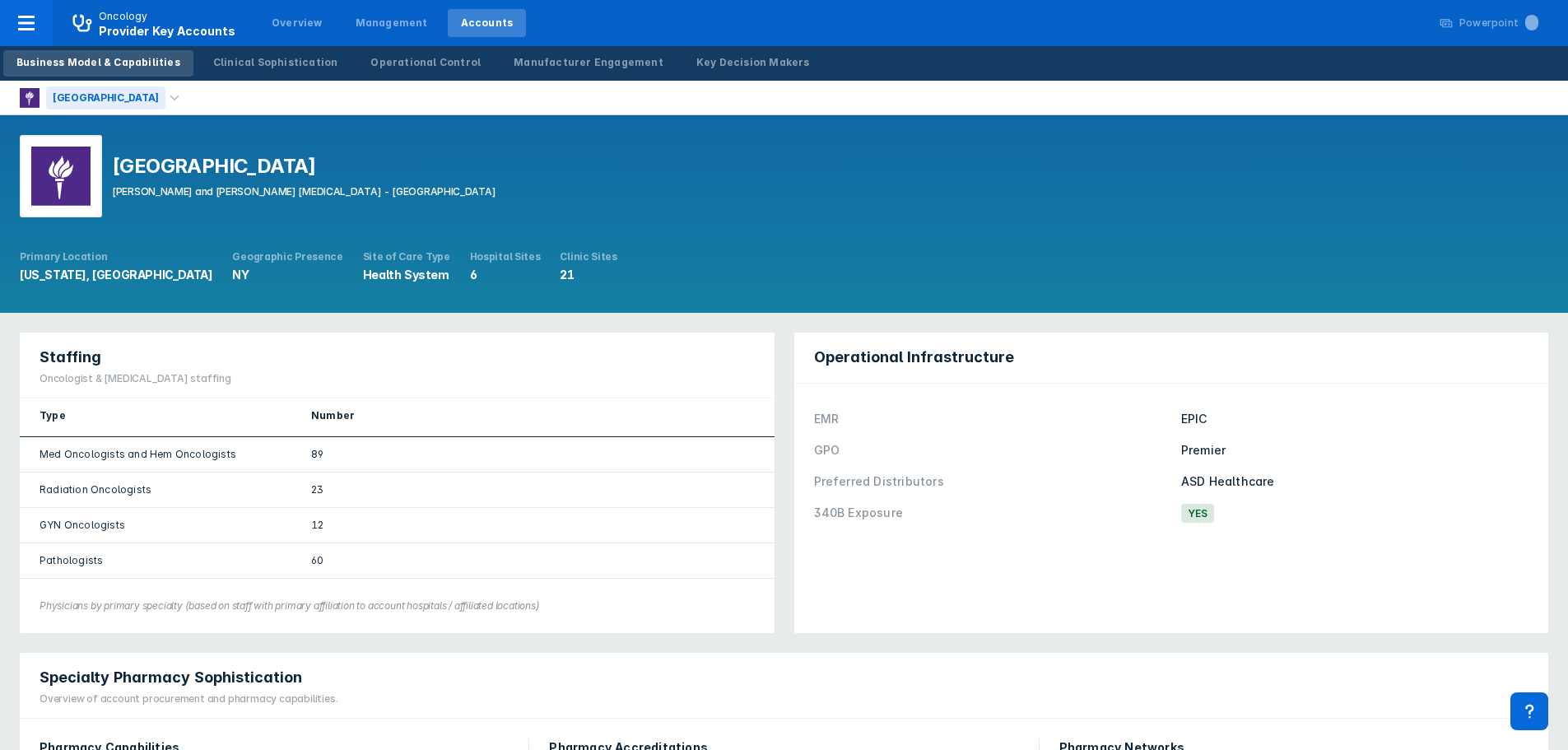
click at [165, 100] on div "[GEOGRAPHIC_DATA]" at bounding box center [105, 97] width 119 height 23
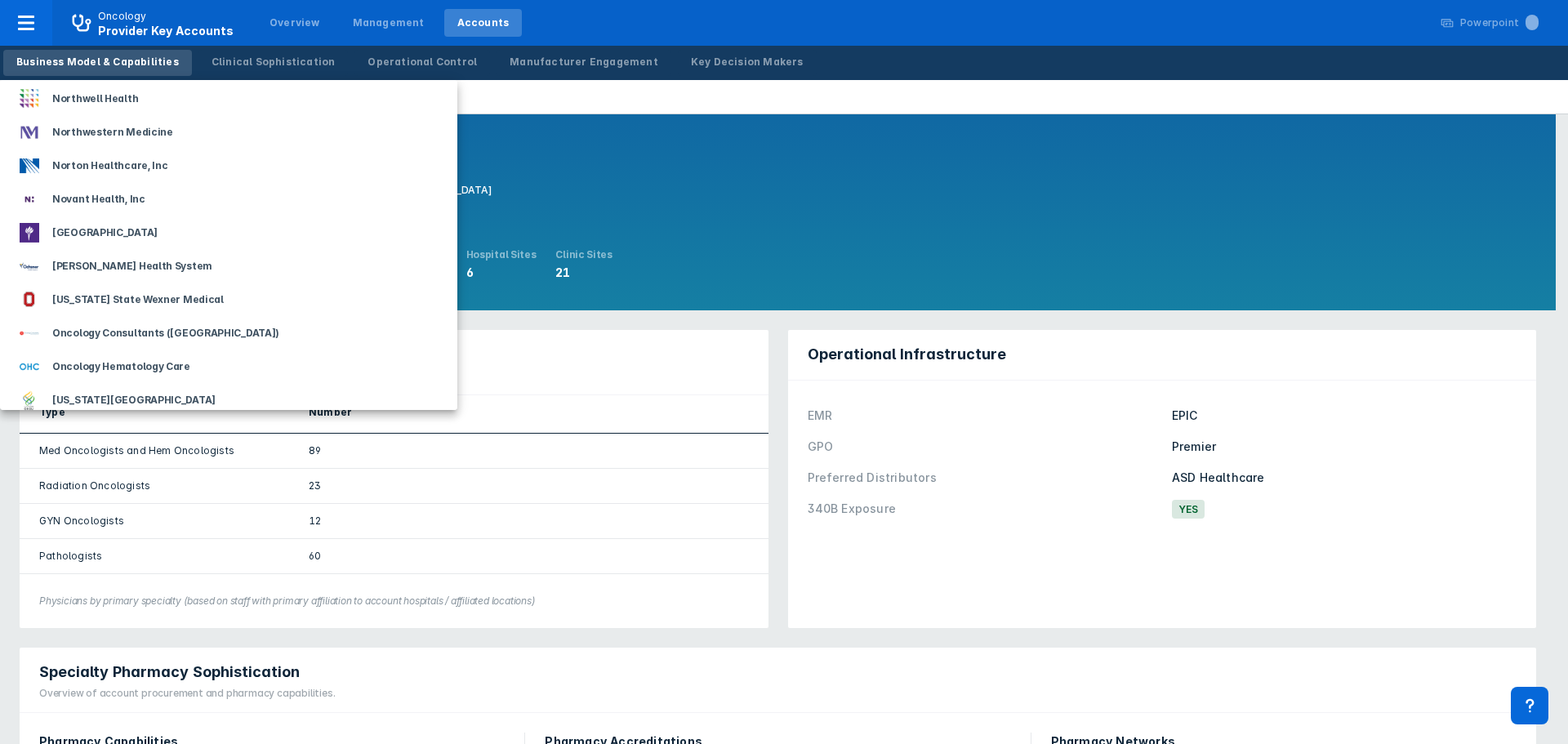
scroll to position [1471, 0]
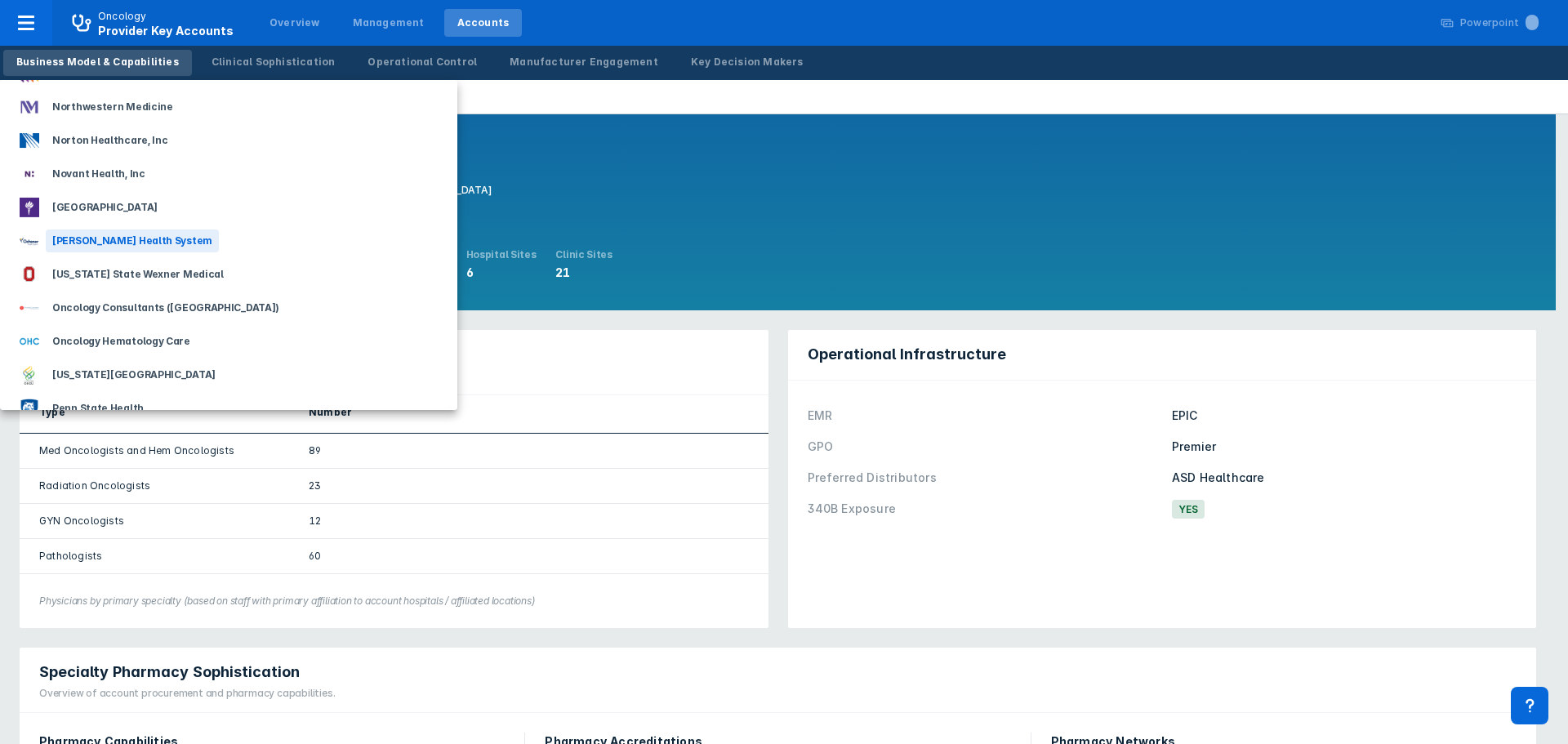
click at [156, 245] on div "[PERSON_NAME] Health System" at bounding box center [132, 240] width 173 height 23
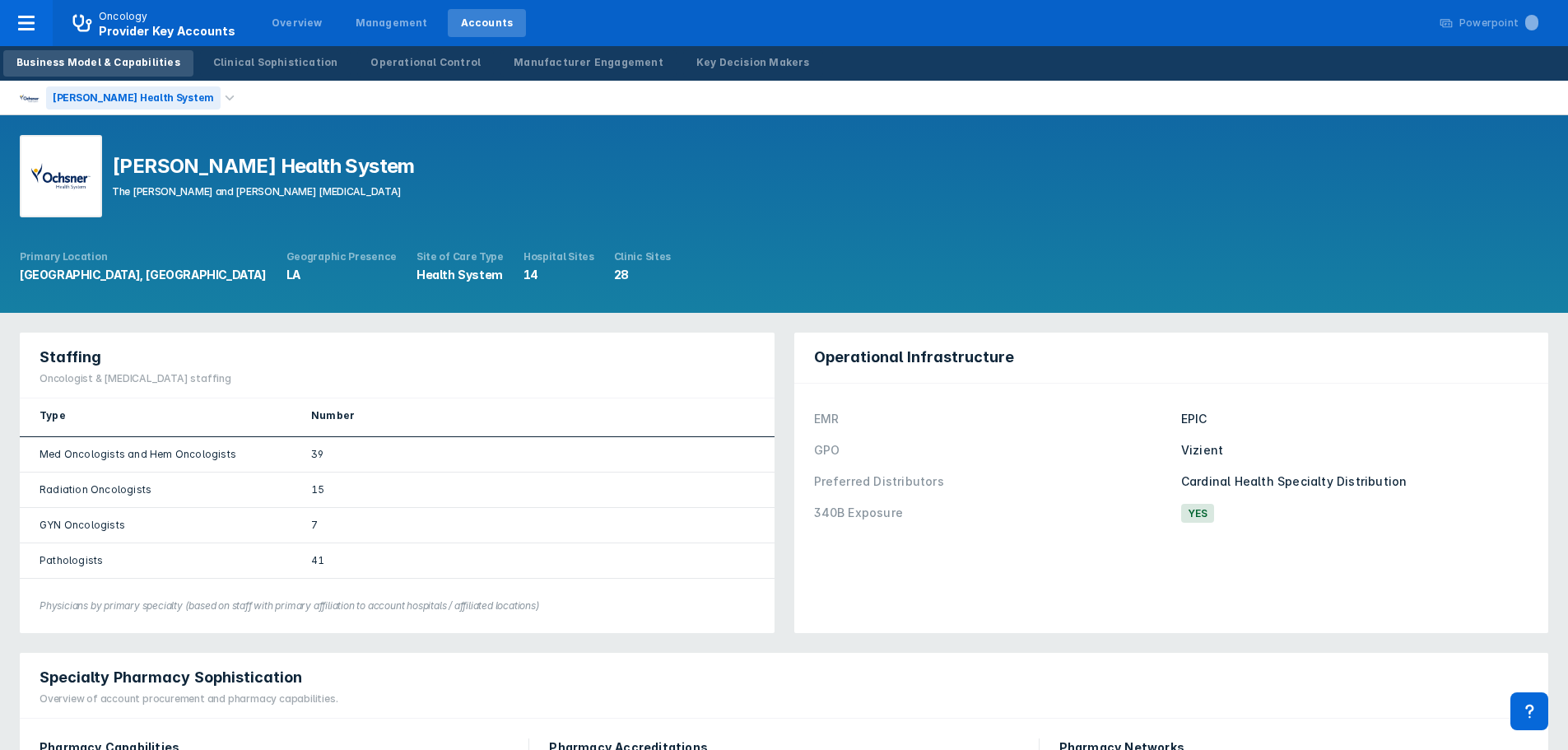
click at [153, 98] on div "[PERSON_NAME] Health System" at bounding box center [133, 97] width 175 height 23
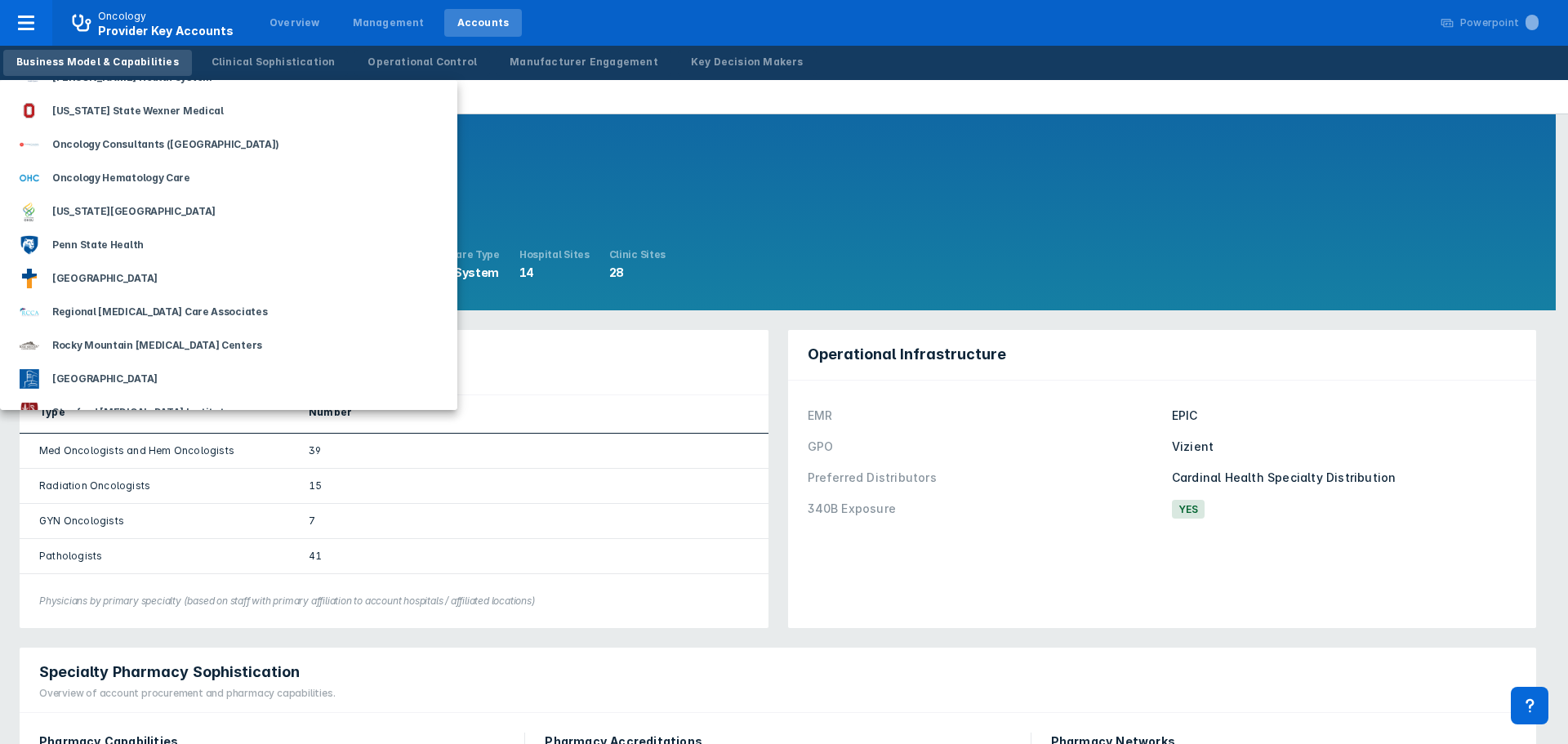
scroll to position [1552, 0]
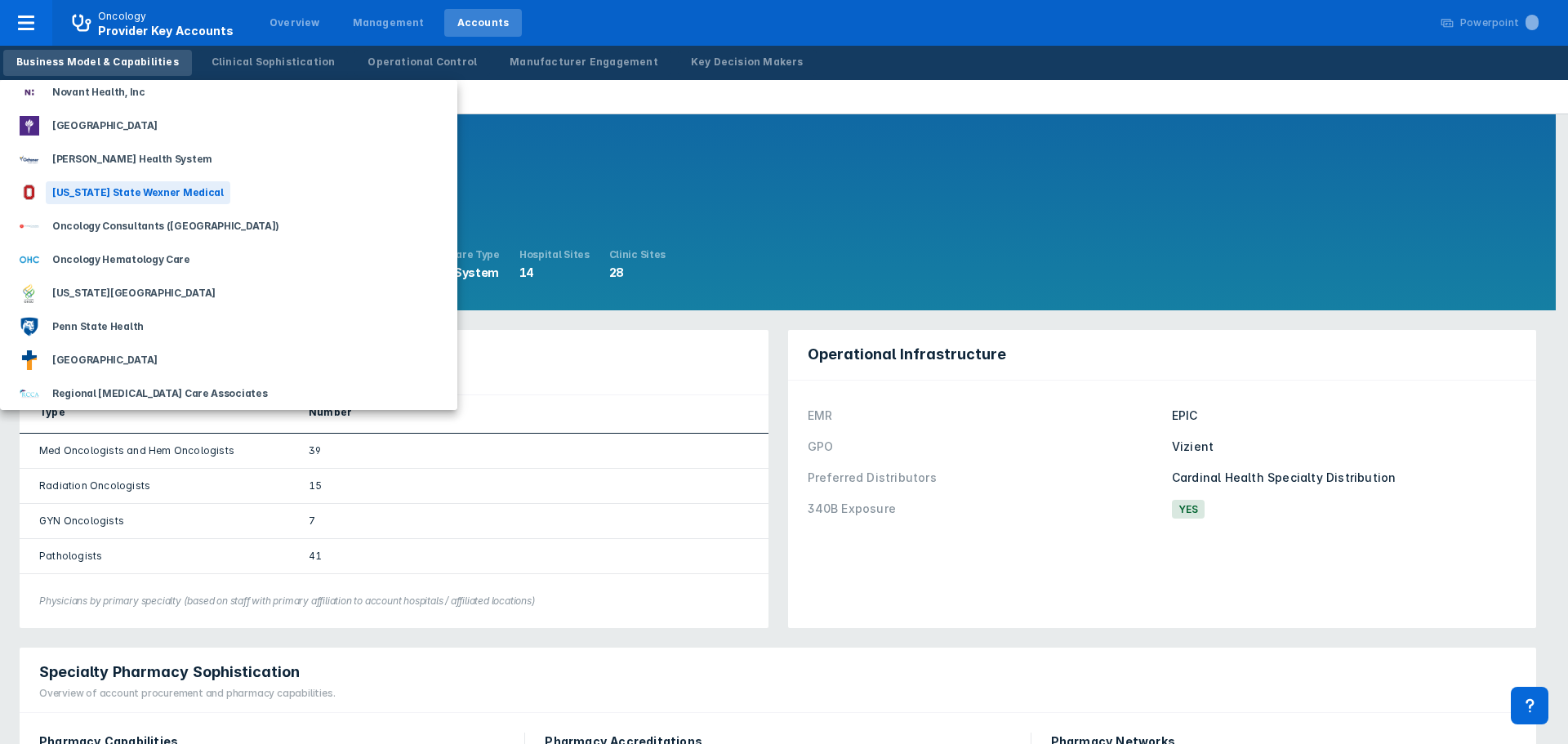
click at [139, 189] on div "[US_STATE] State Wexner Medical" at bounding box center [138, 193] width 184 height 23
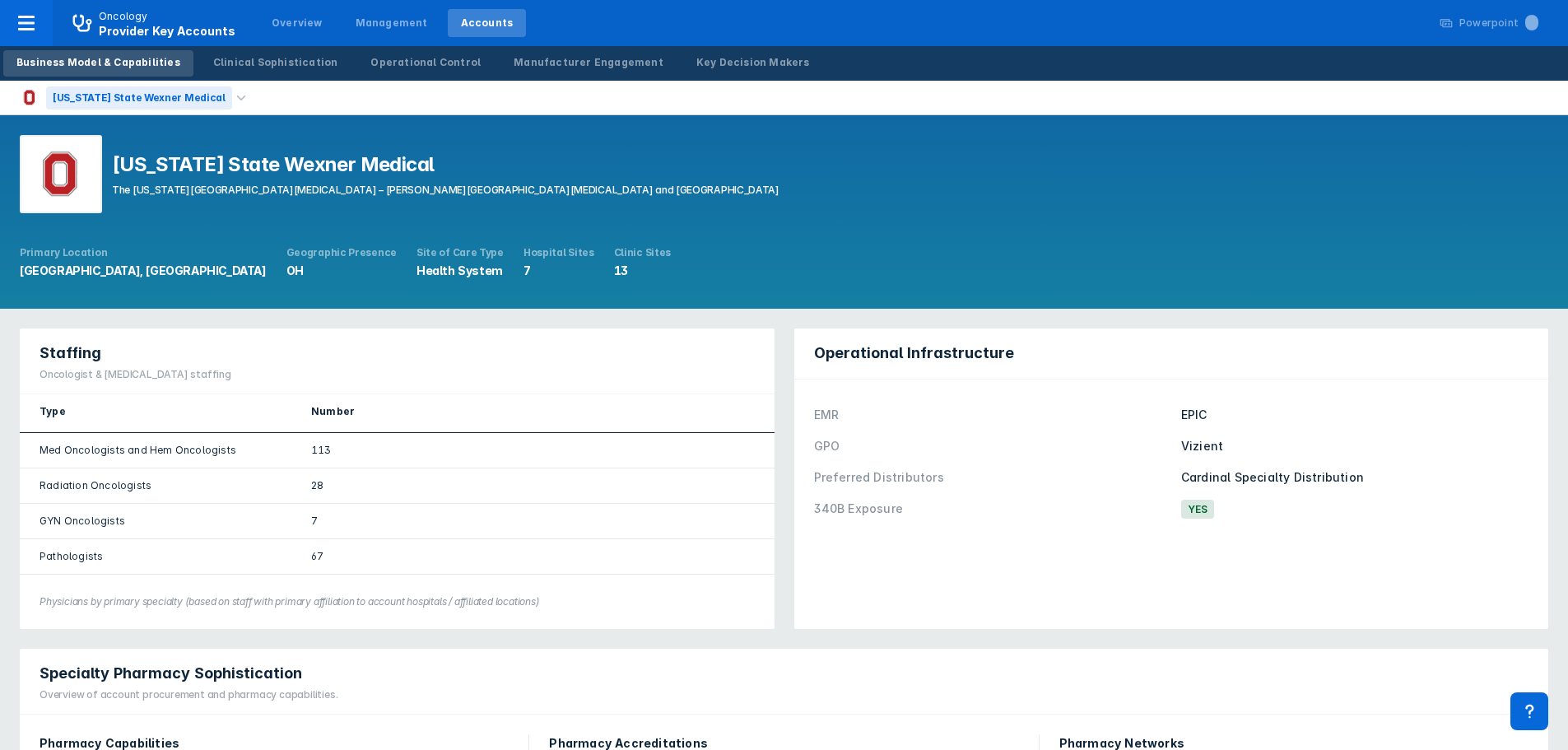
click at [163, 101] on div "[US_STATE] State Wexner Medical" at bounding box center [139, 97] width 186 height 23
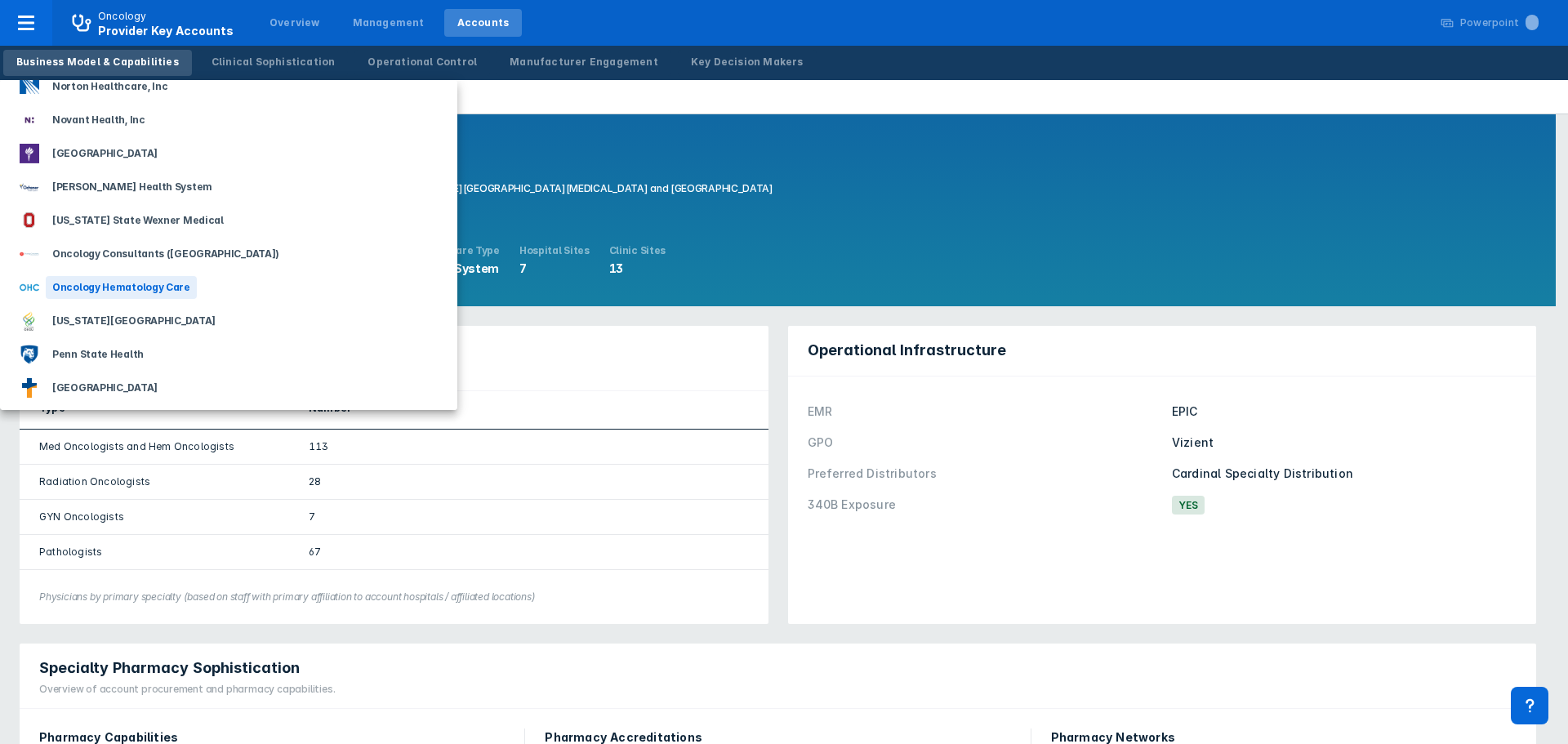
scroll to position [1552, 0]
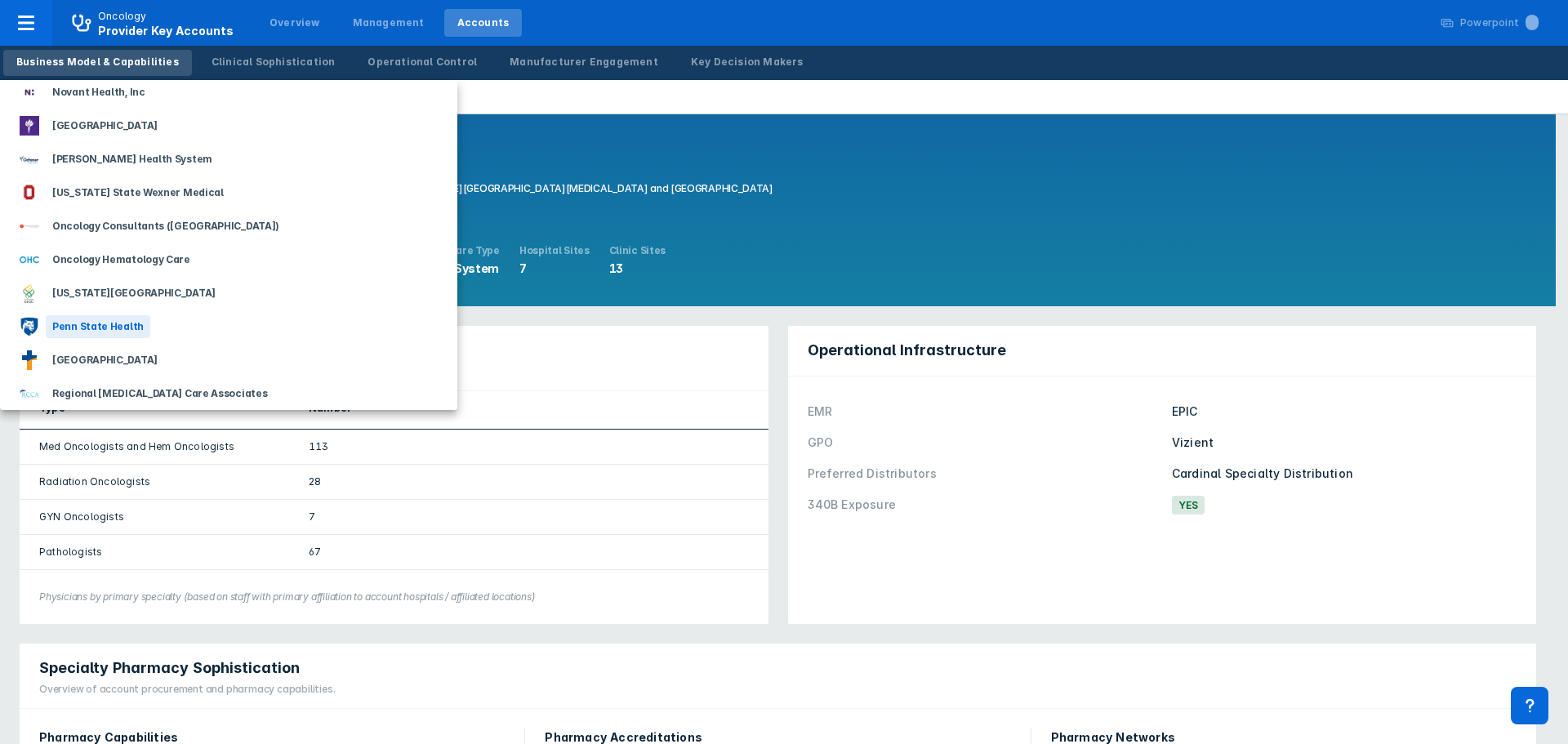
click at [112, 328] on div "Penn State Health" at bounding box center [98, 327] width 105 height 23
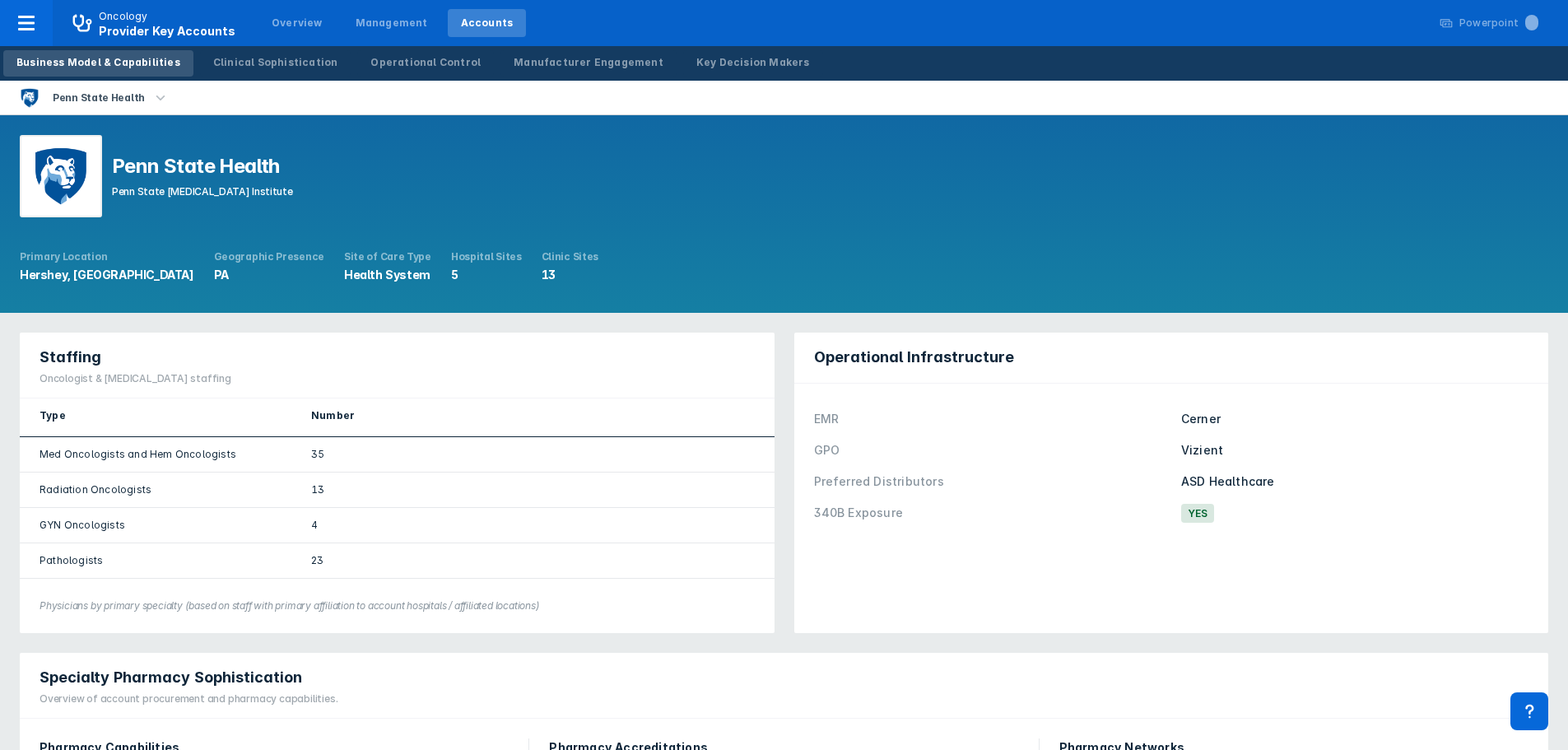
click at [152, 99] on icon "button" at bounding box center [161, 98] width 18 height 18
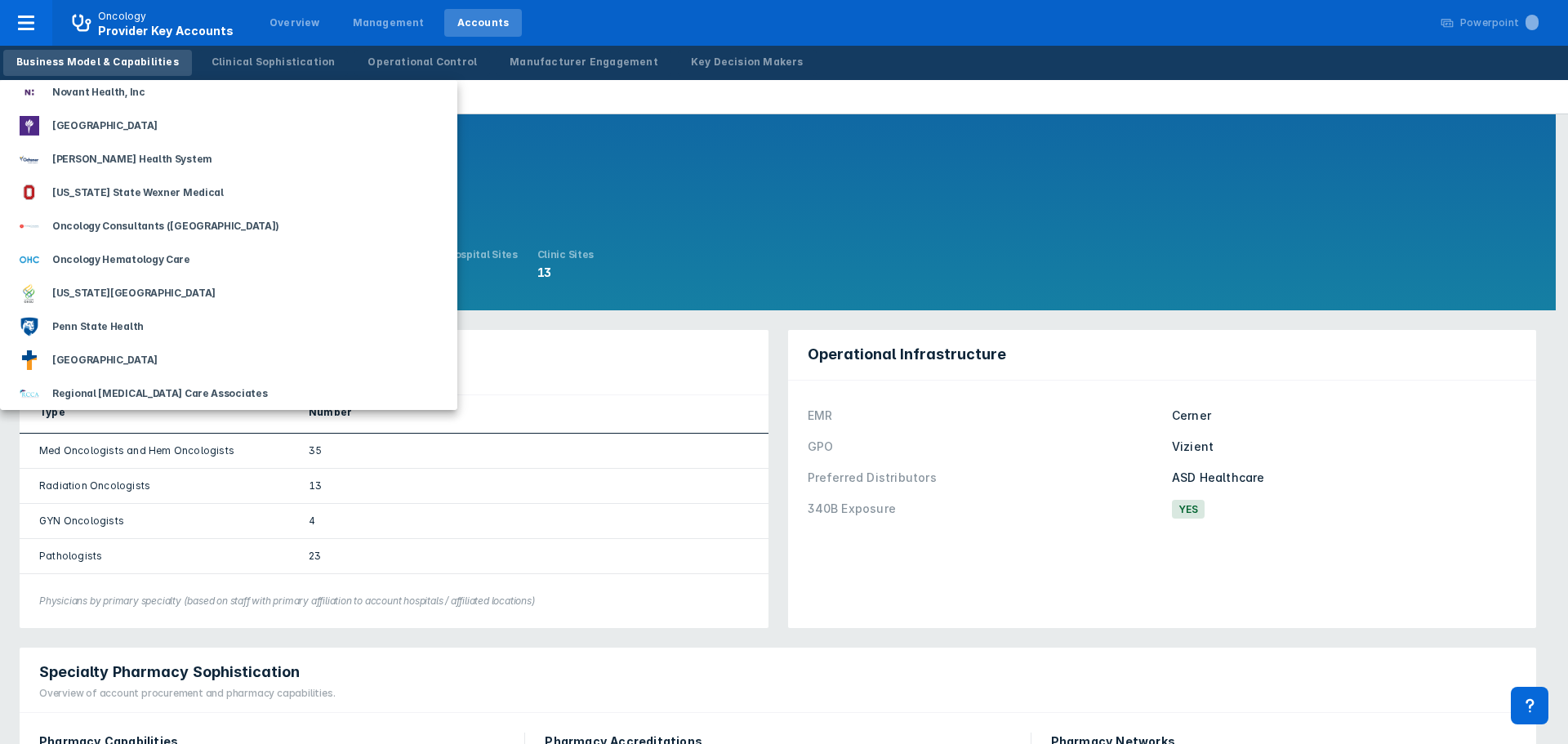
scroll to position [1634, 0]
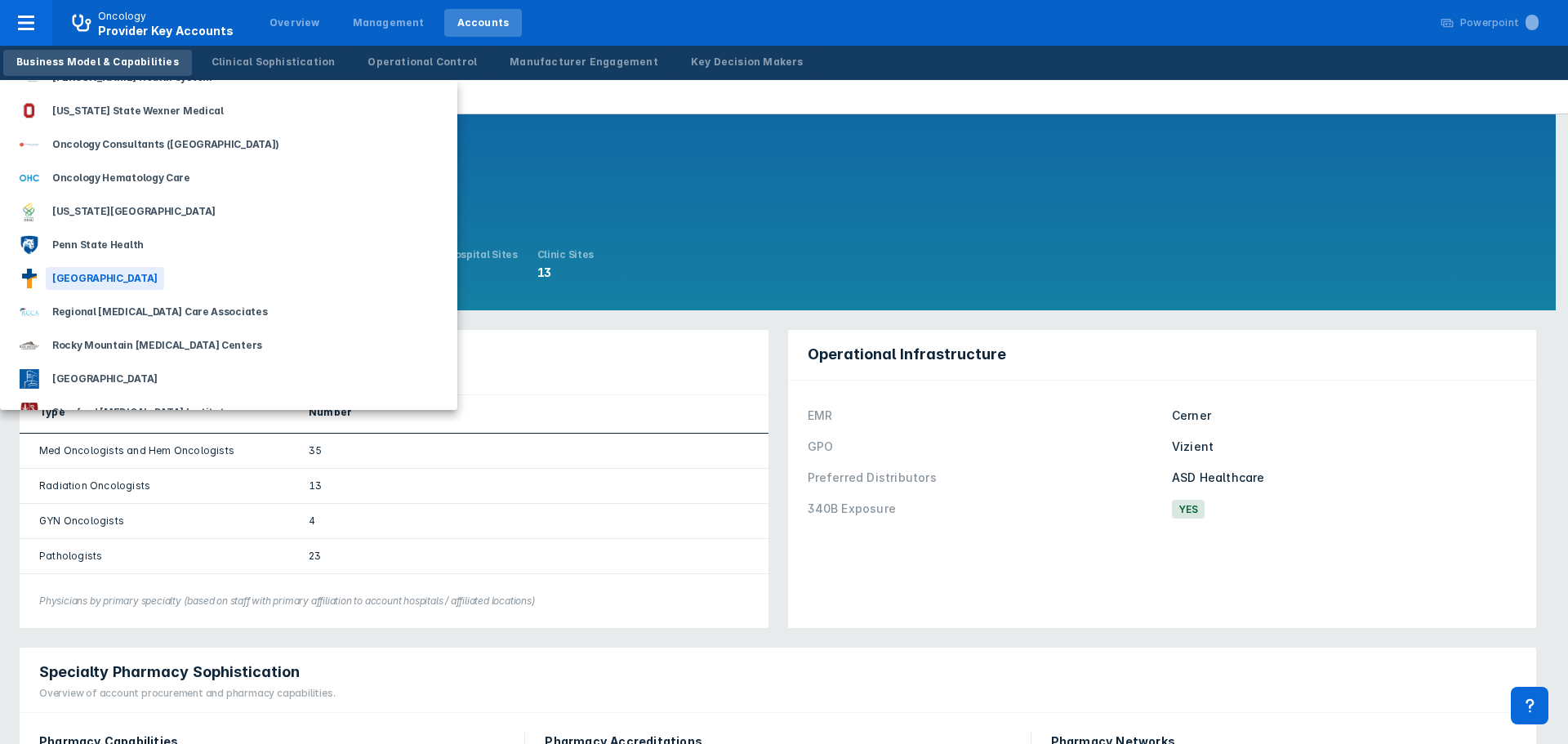
click at [94, 282] on div "[GEOGRAPHIC_DATA]" at bounding box center [105, 278] width 118 height 23
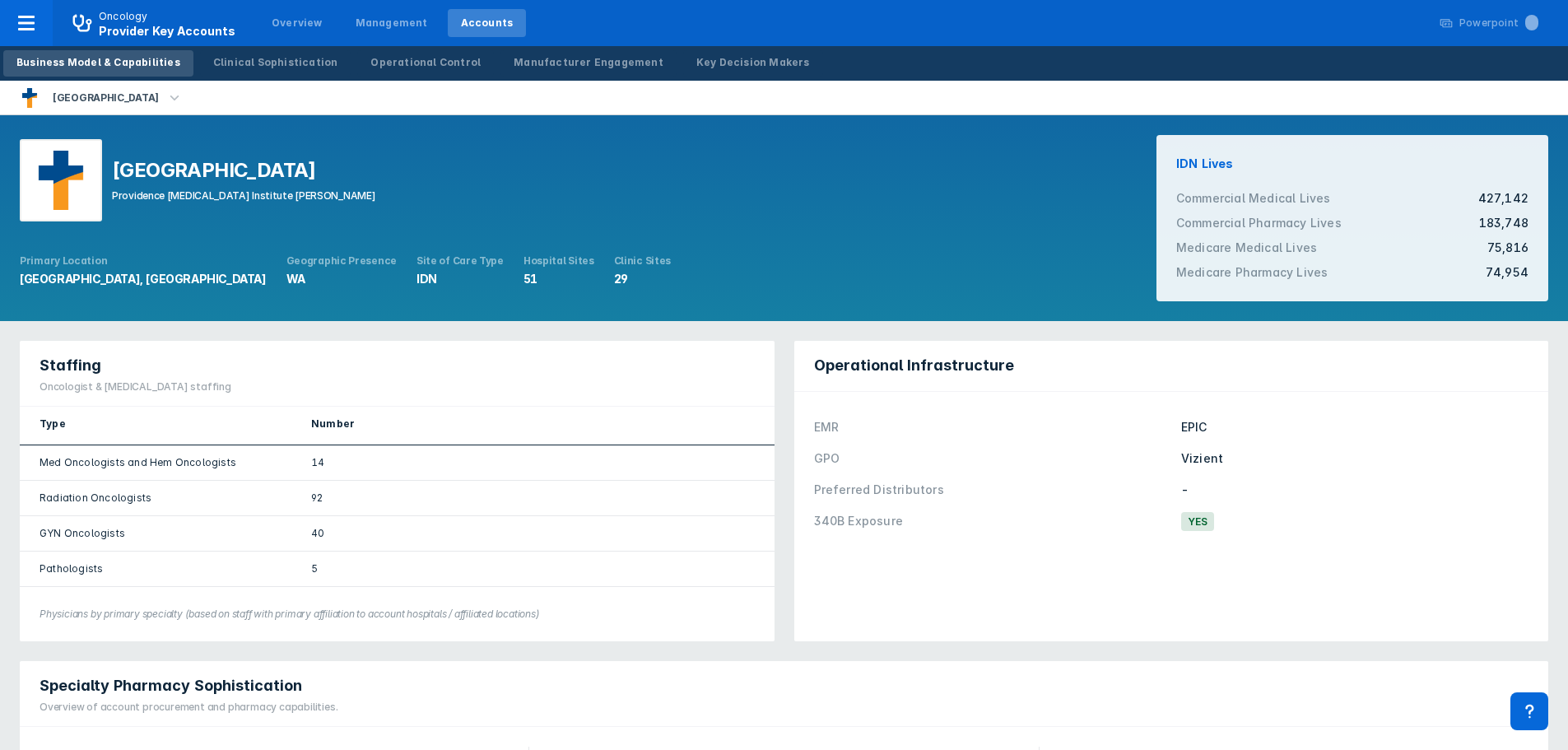
click at [165, 99] on icon "button" at bounding box center [175, 98] width 18 height 18
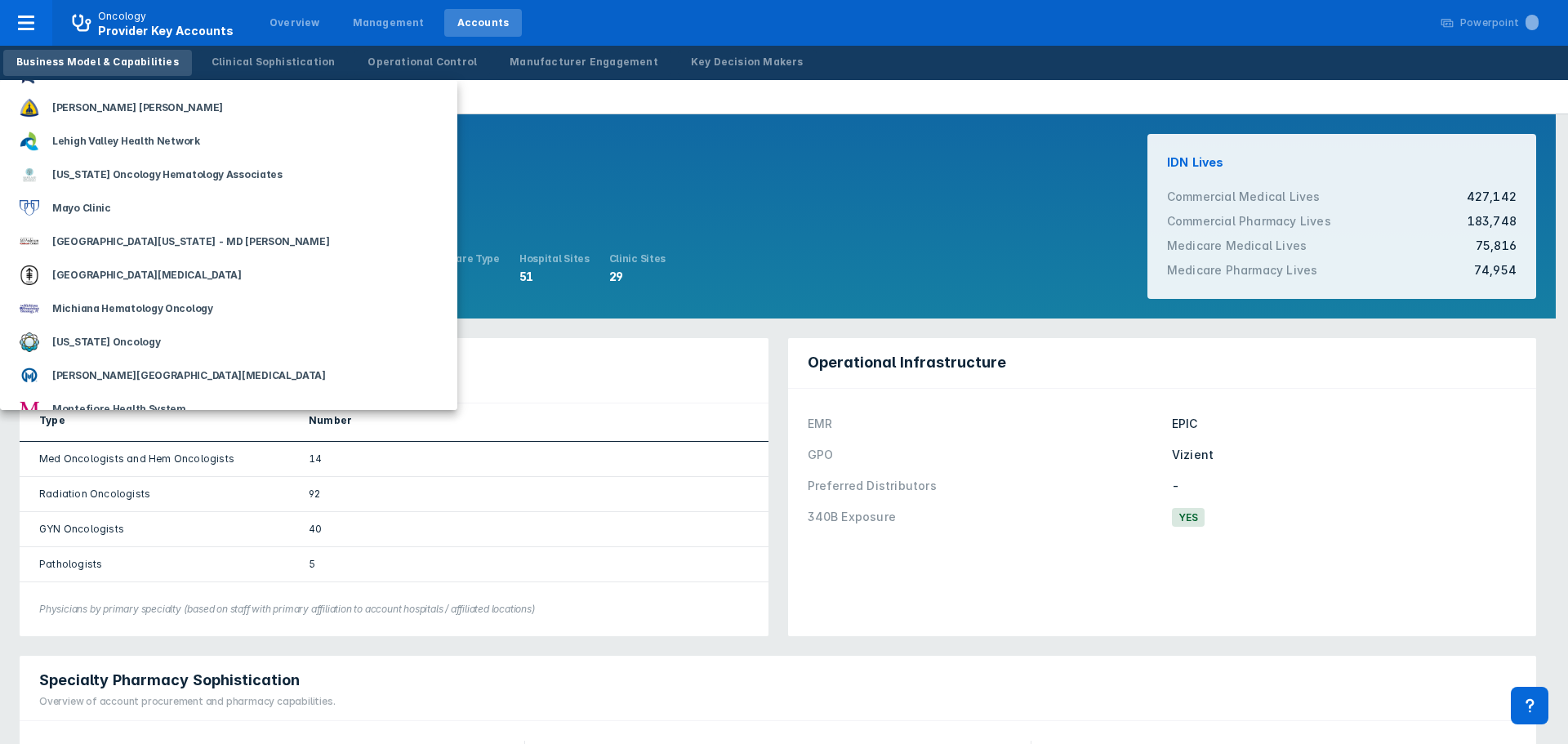
scroll to position [980, 0]
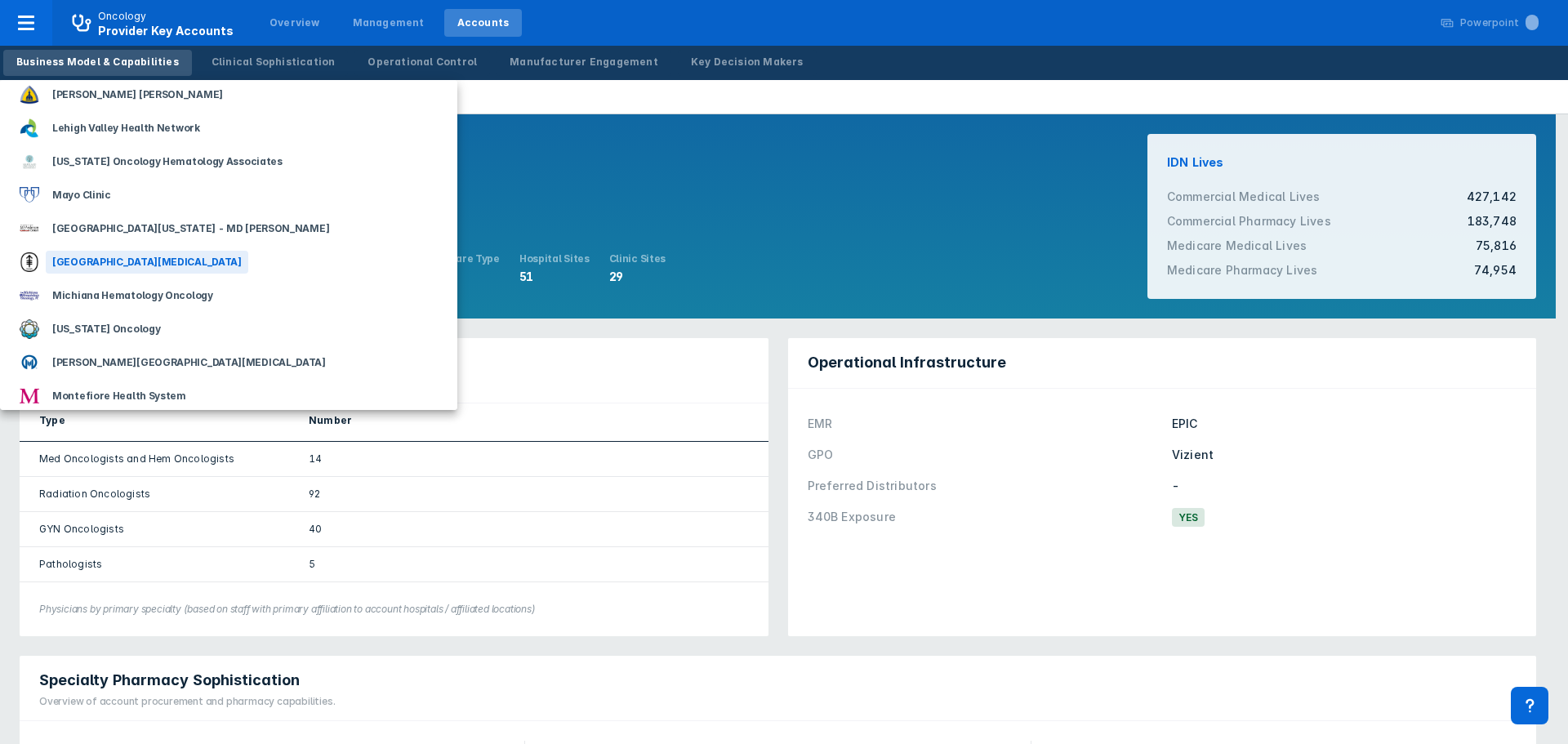
click at [207, 261] on div "[GEOGRAPHIC_DATA][MEDICAL_DATA]" at bounding box center [147, 261] width 203 height 23
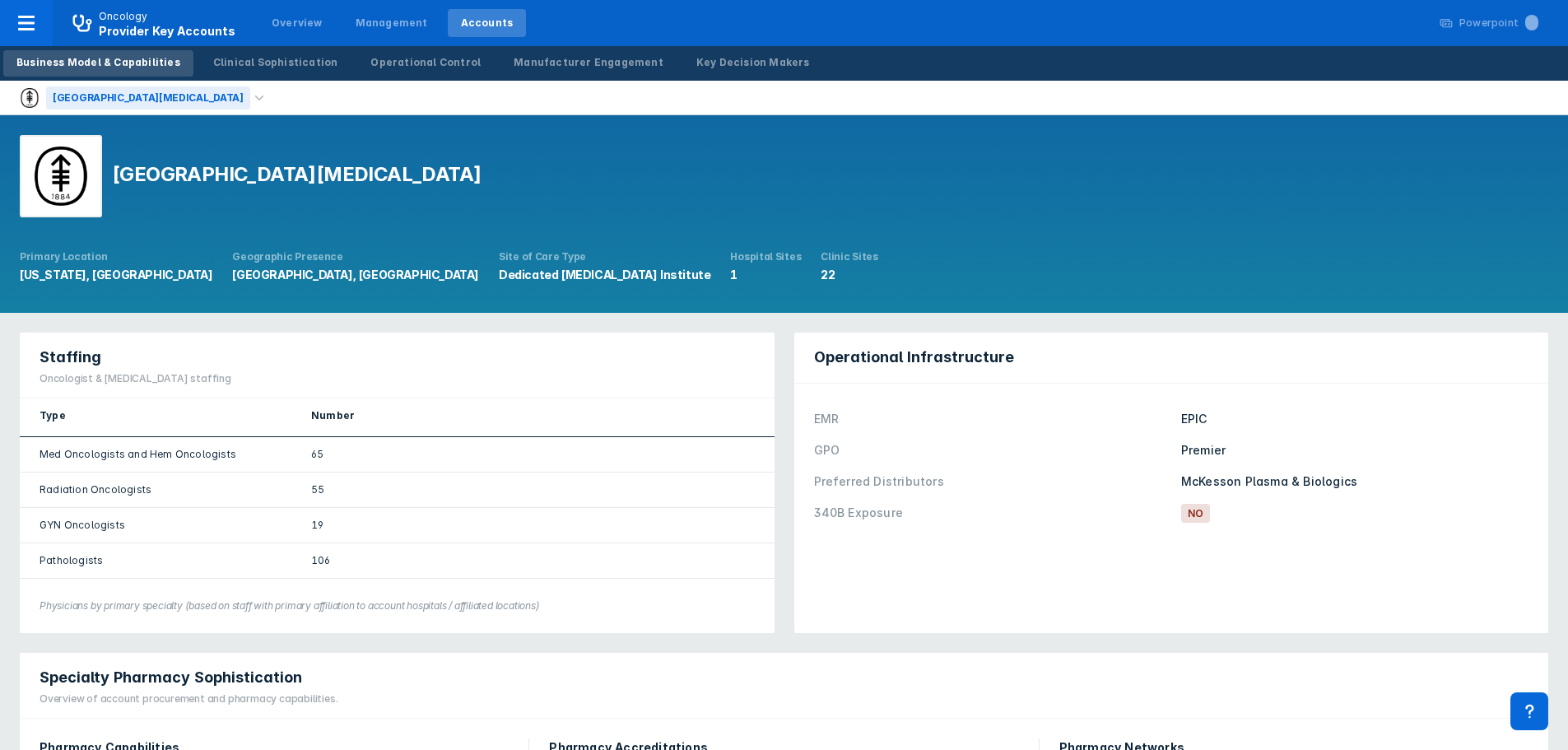
click at [179, 95] on div "[GEOGRAPHIC_DATA][MEDICAL_DATA]" at bounding box center [148, 97] width 204 height 23
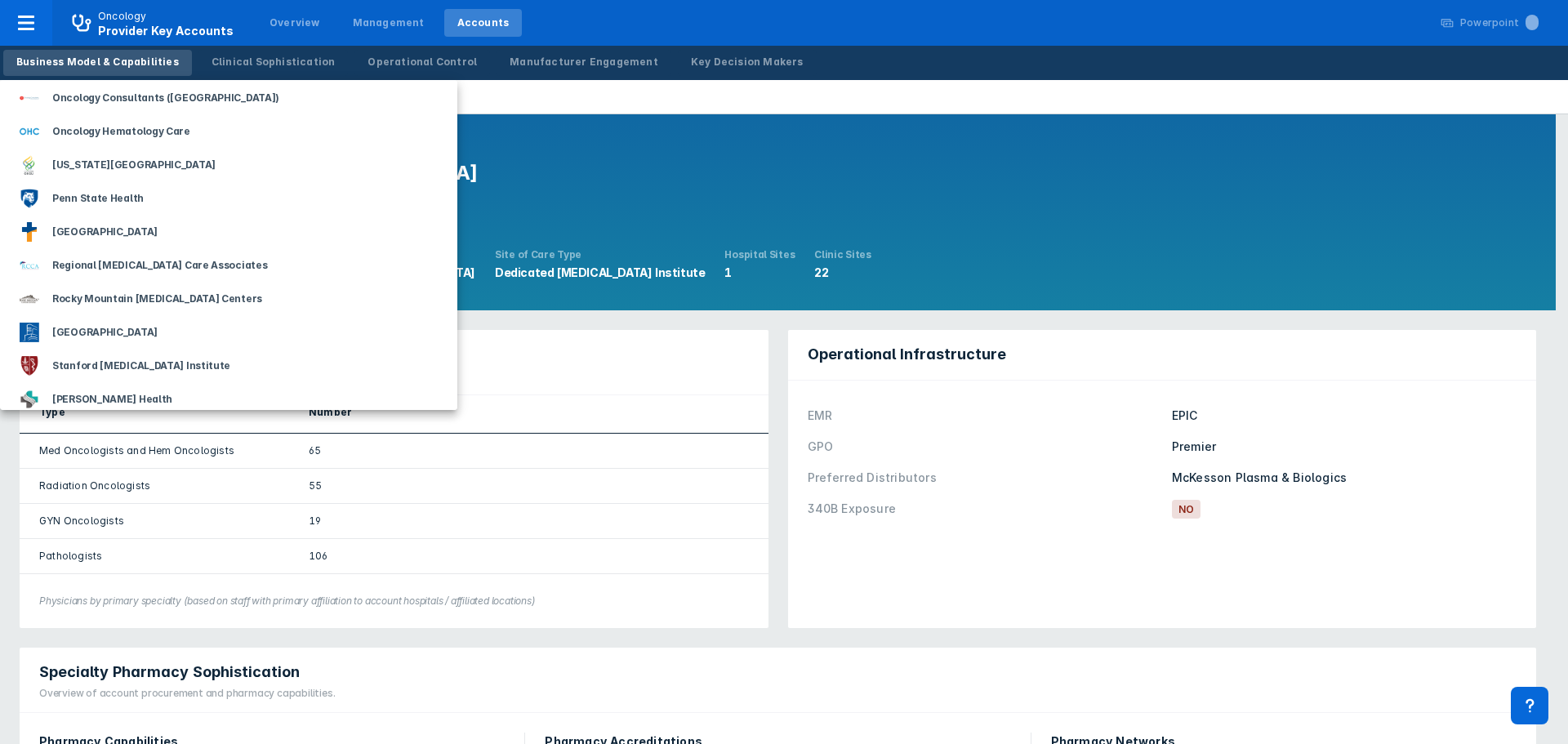
scroll to position [1716, 0]
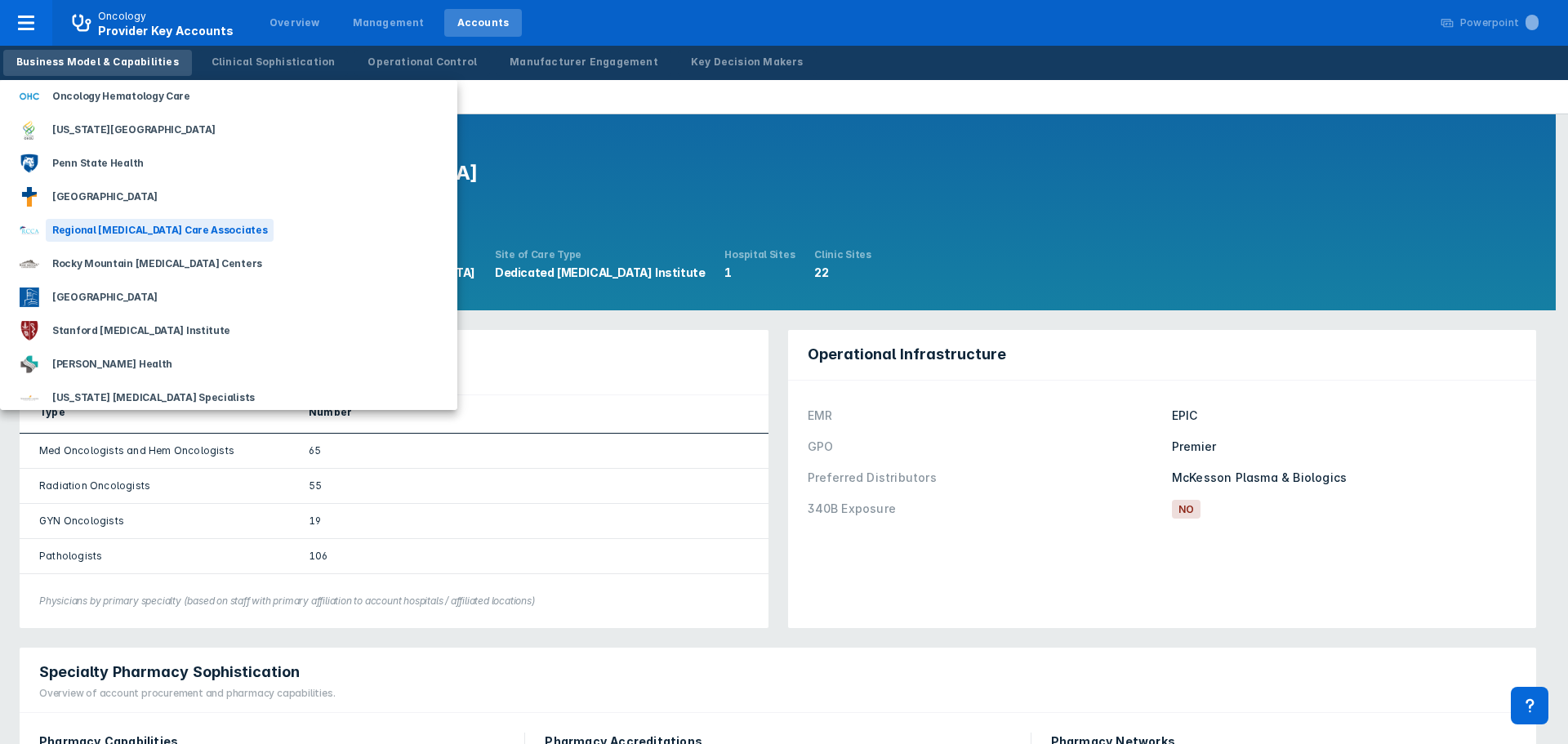
click at [182, 236] on div "Regional [MEDICAL_DATA] Care Associates" at bounding box center [160, 230] width 227 height 23
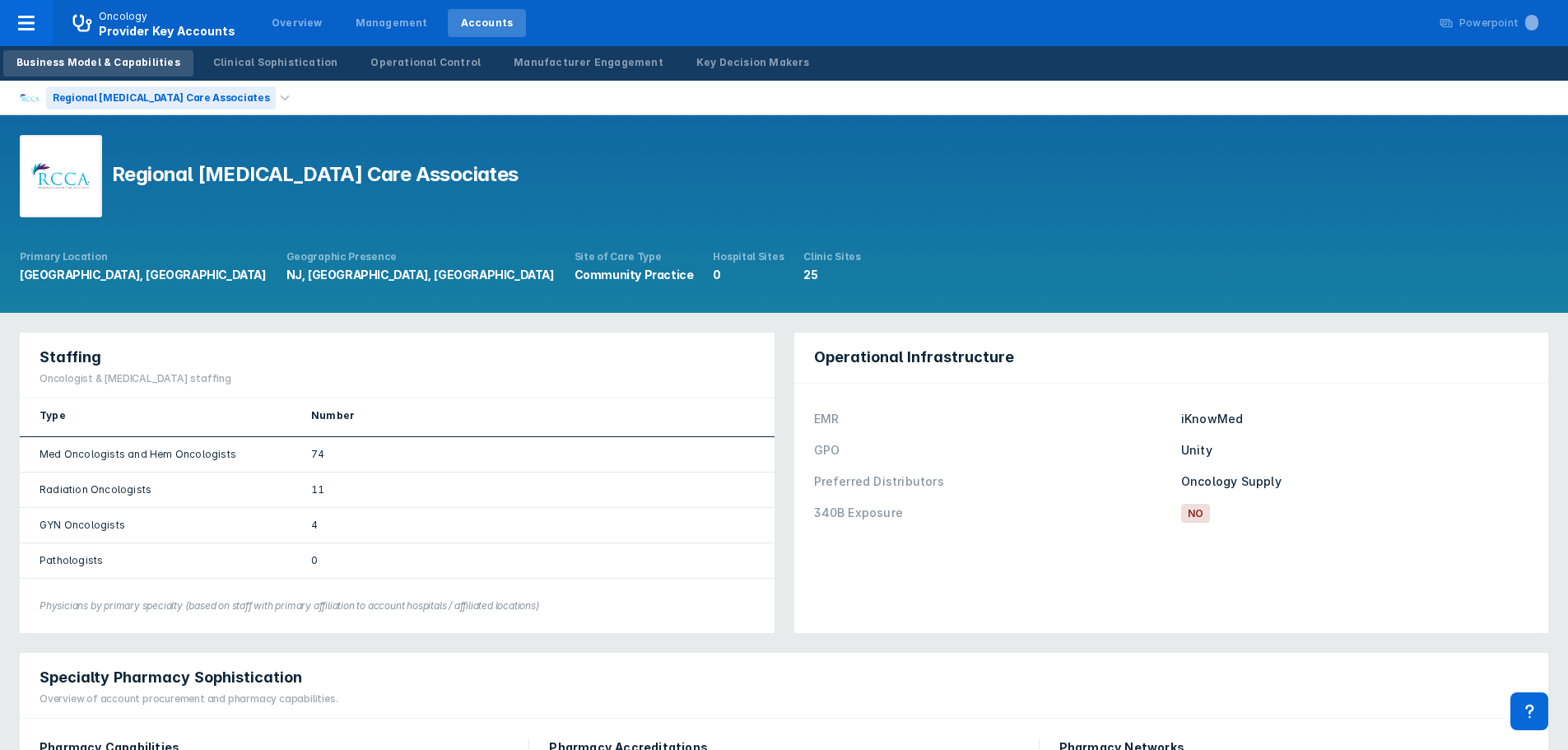
click at [191, 86] on div "Regional [MEDICAL_DATA] Care Associates" at bounding box center [161, 97] width 229 height 23
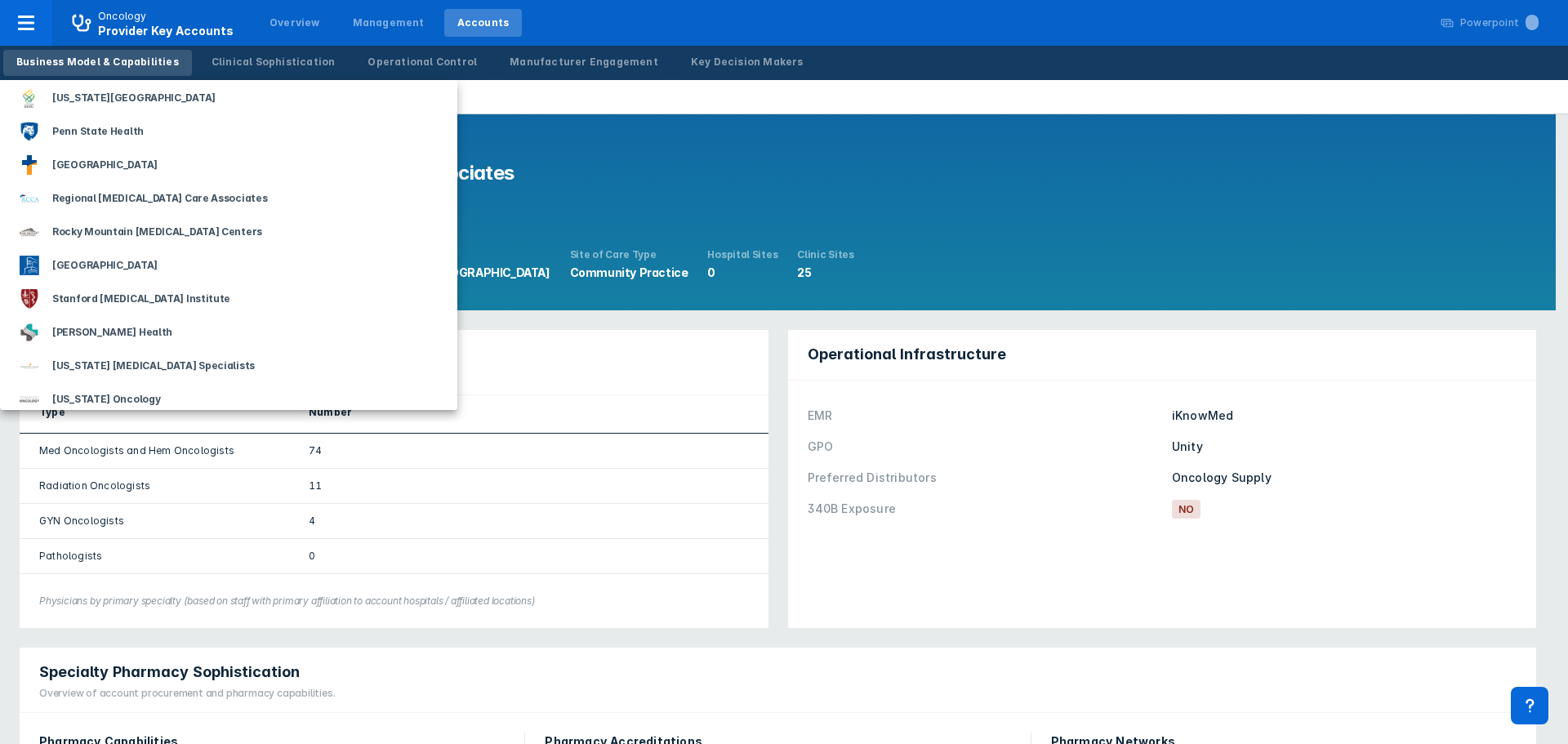
scroll to position [1716, 0]
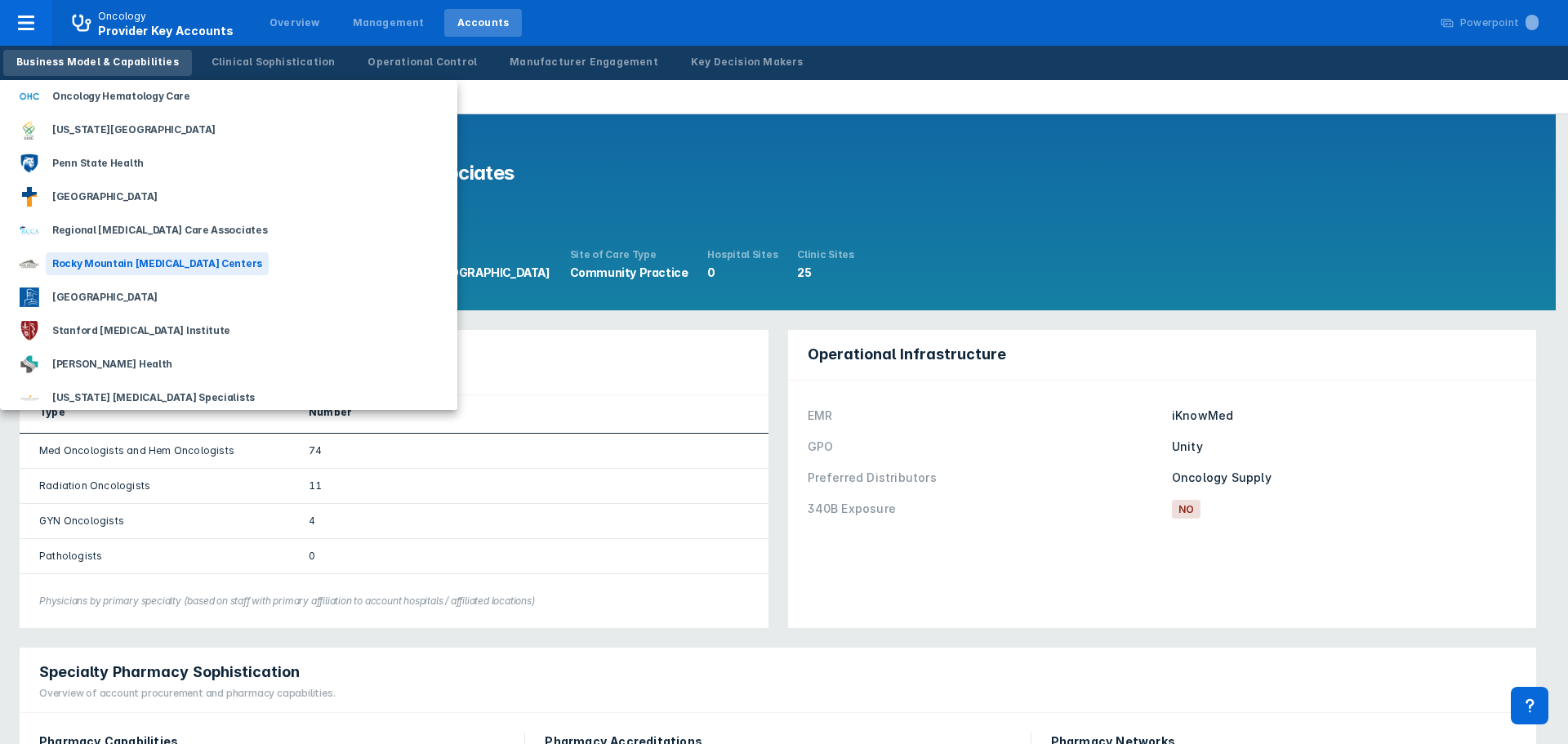
click at [167, 259] on div "Rocky Mountain [MEDICAL_DATA] Centers" at bounding box center [157, 263] width 223 height 23
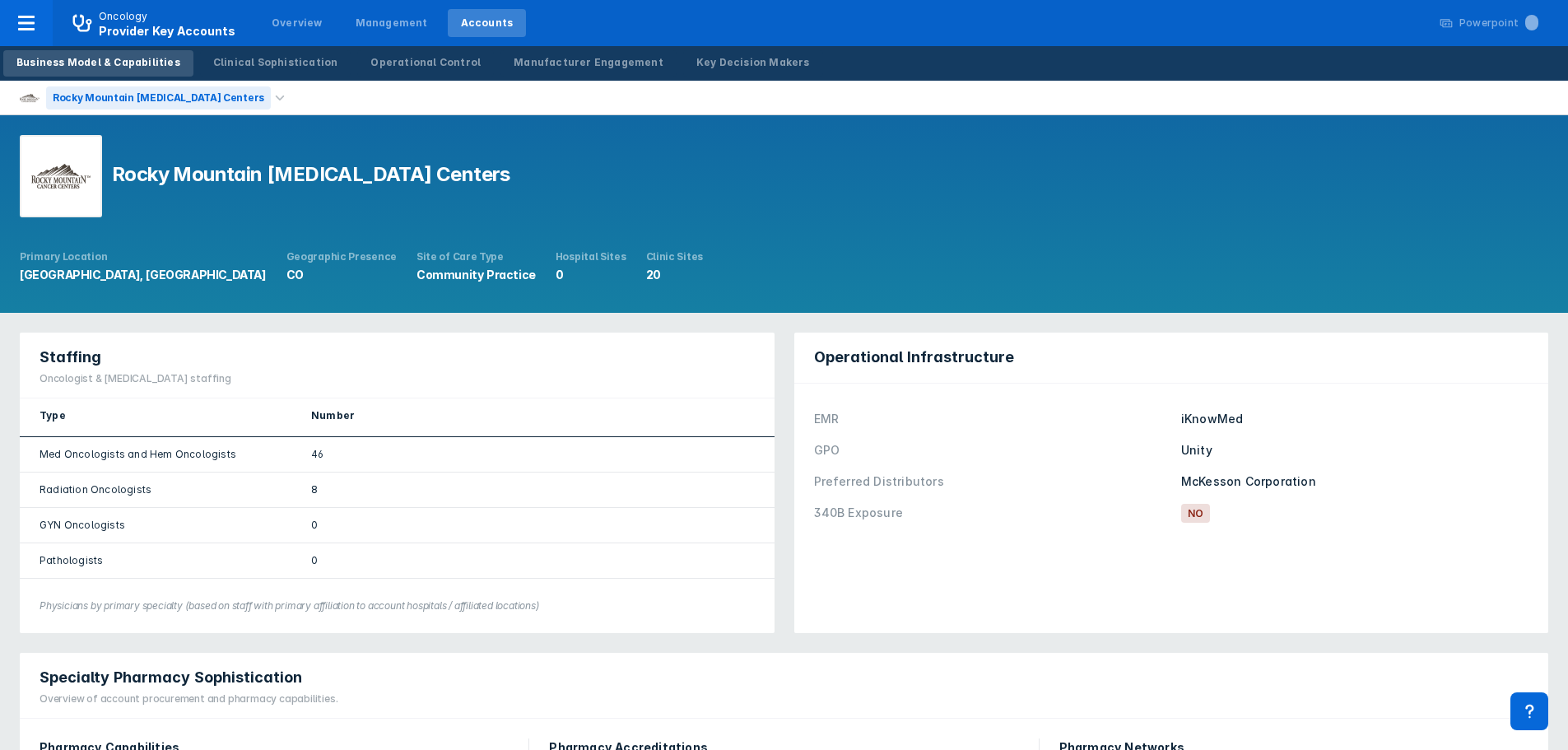
click at [190, 93] on div "Rocky Mountain [MEDICAL_DATA] Centers" at bounding box center [158, 97] width 225 height 23
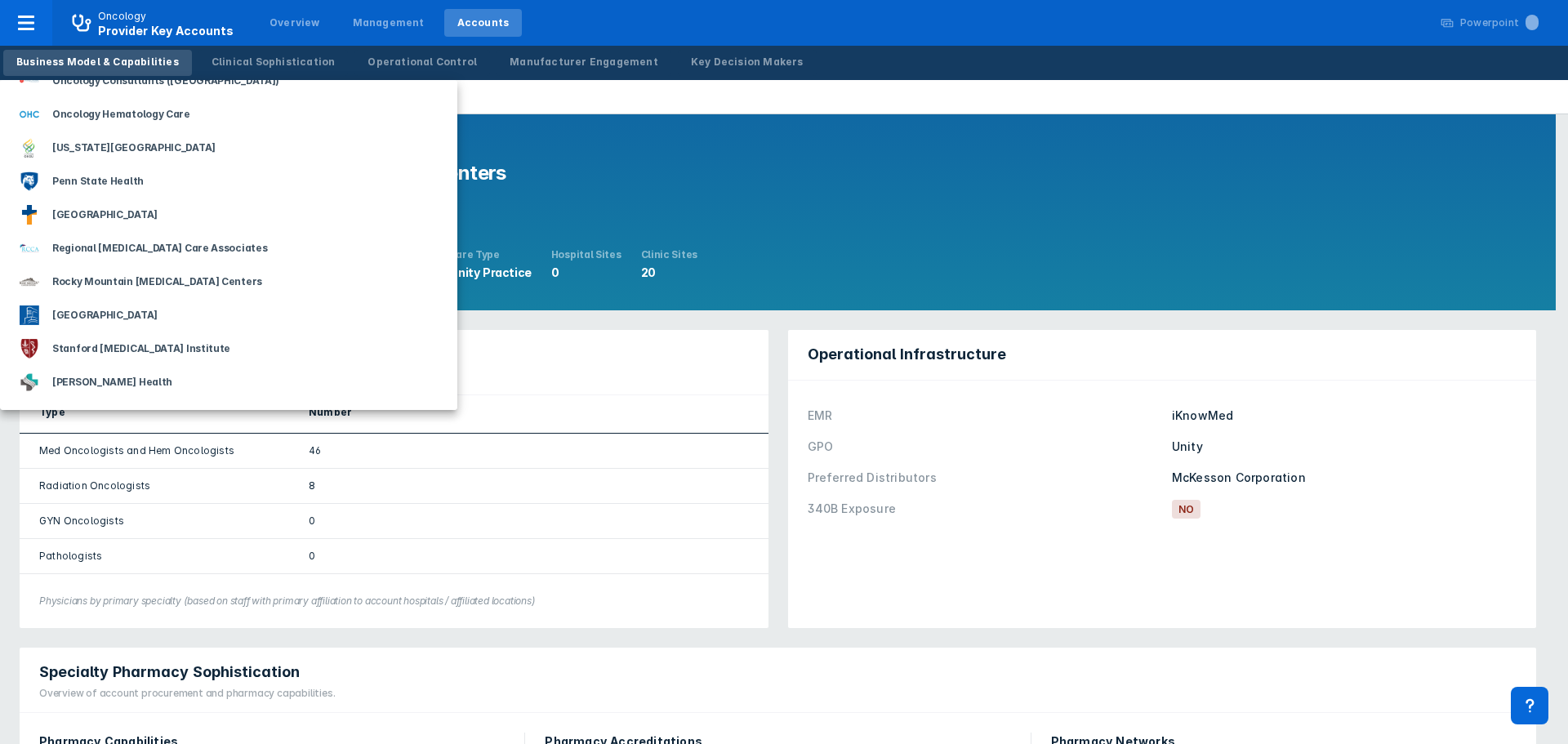
scroll to position [1716, 0]
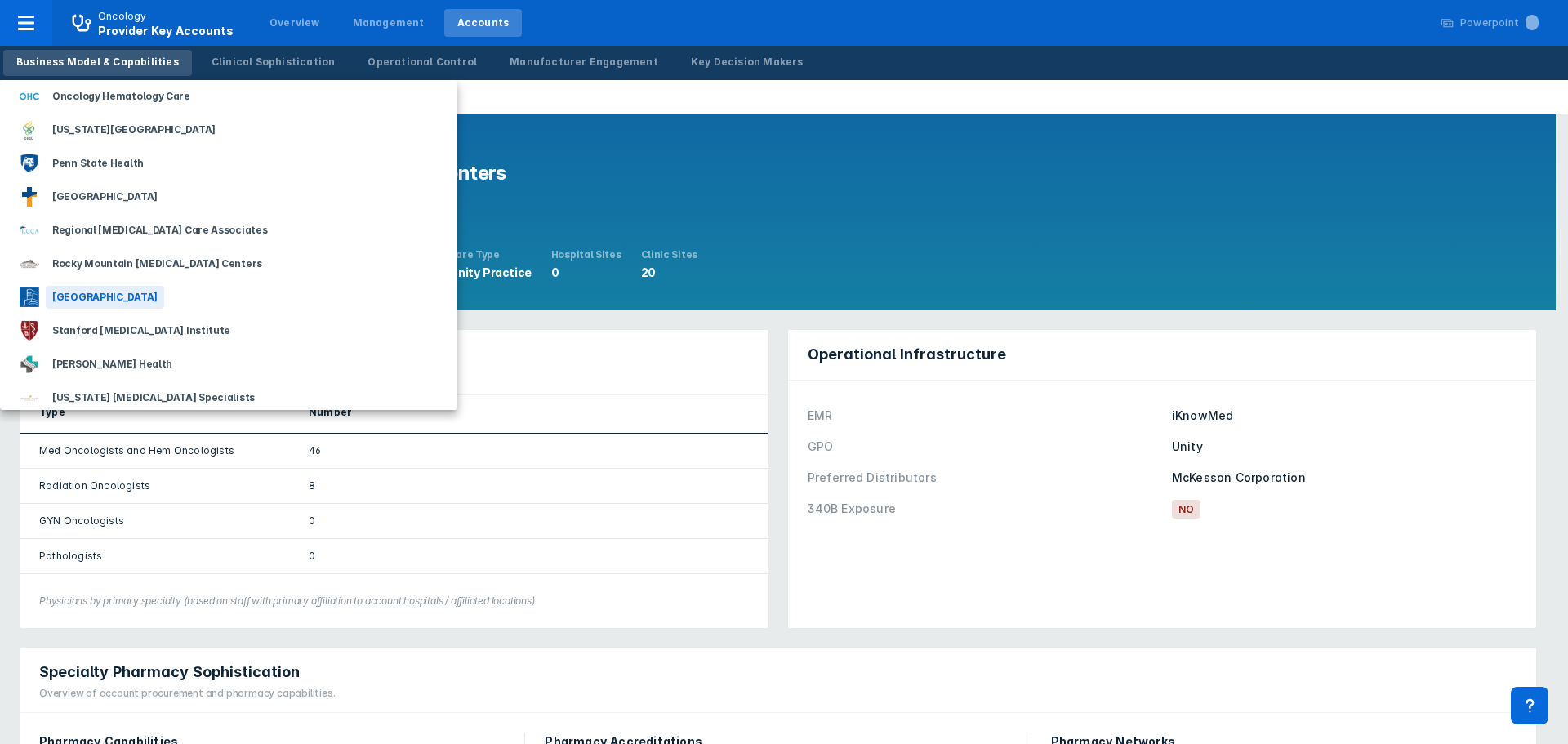
click at [105, 298] on div "[GEOGRAPHIC_DATA]" at bounding box center [105, 297] width 118 height 23
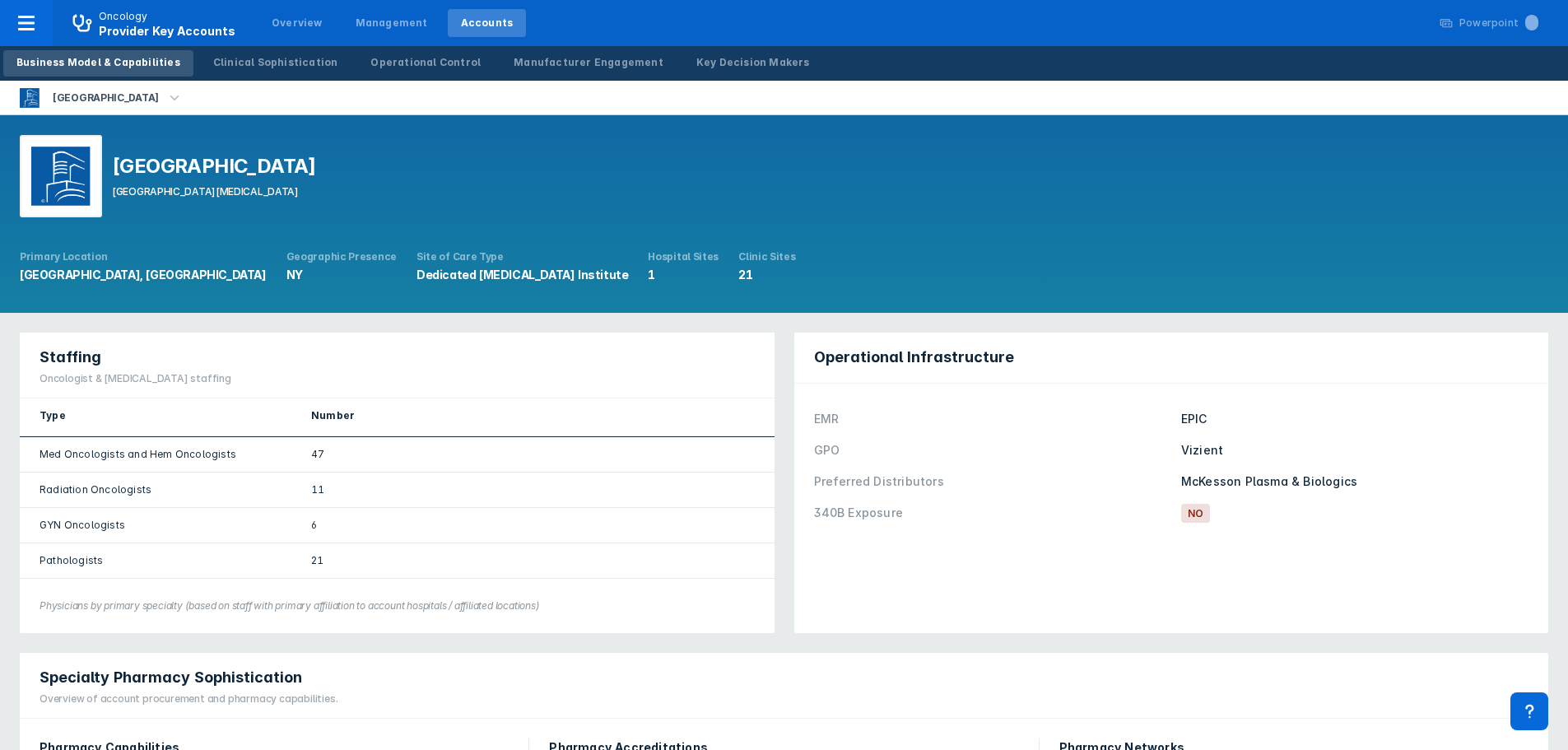
click at [165, 97] on icon "button" at bounding box center [175, 98] width 18 height 18
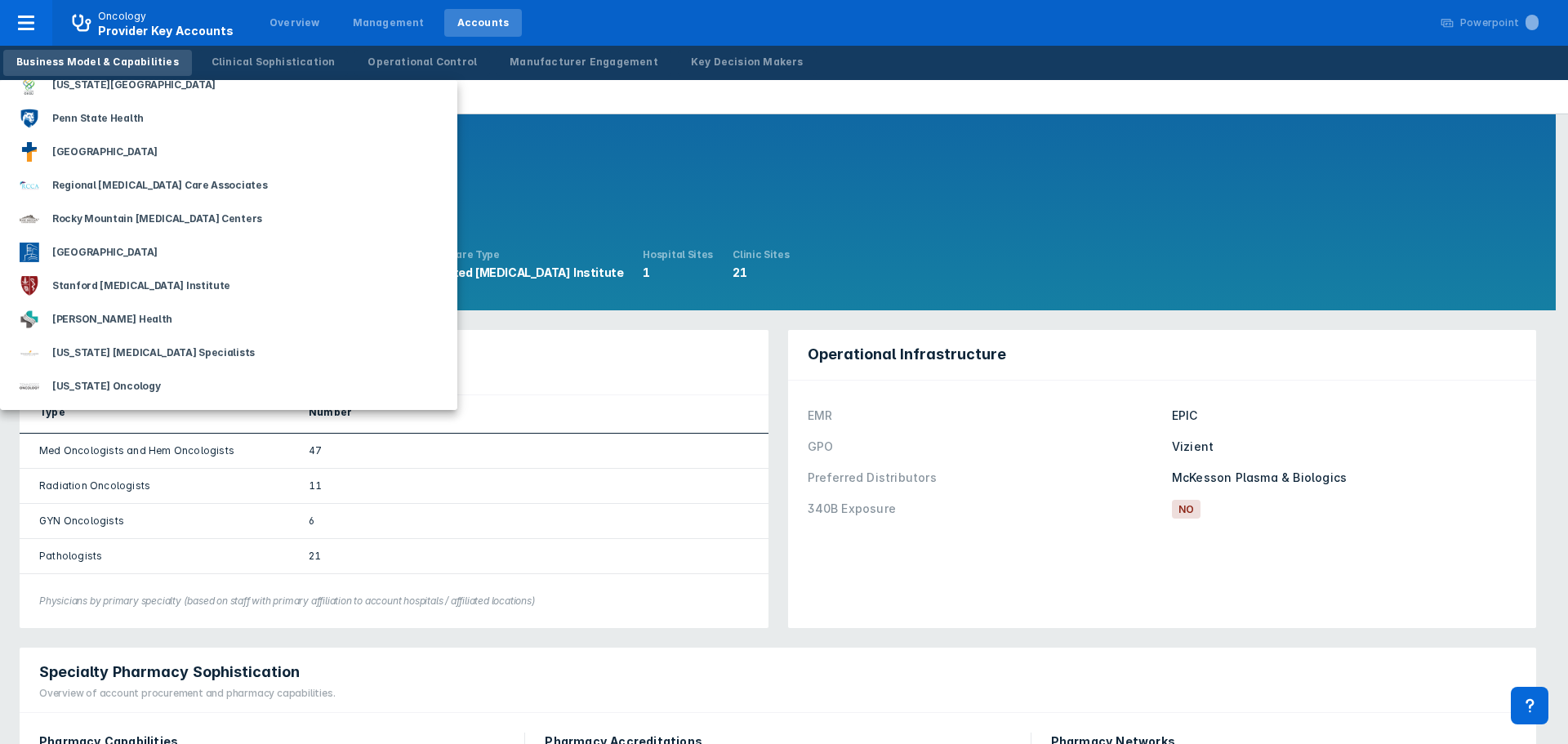
scroll to position [1797, 0]
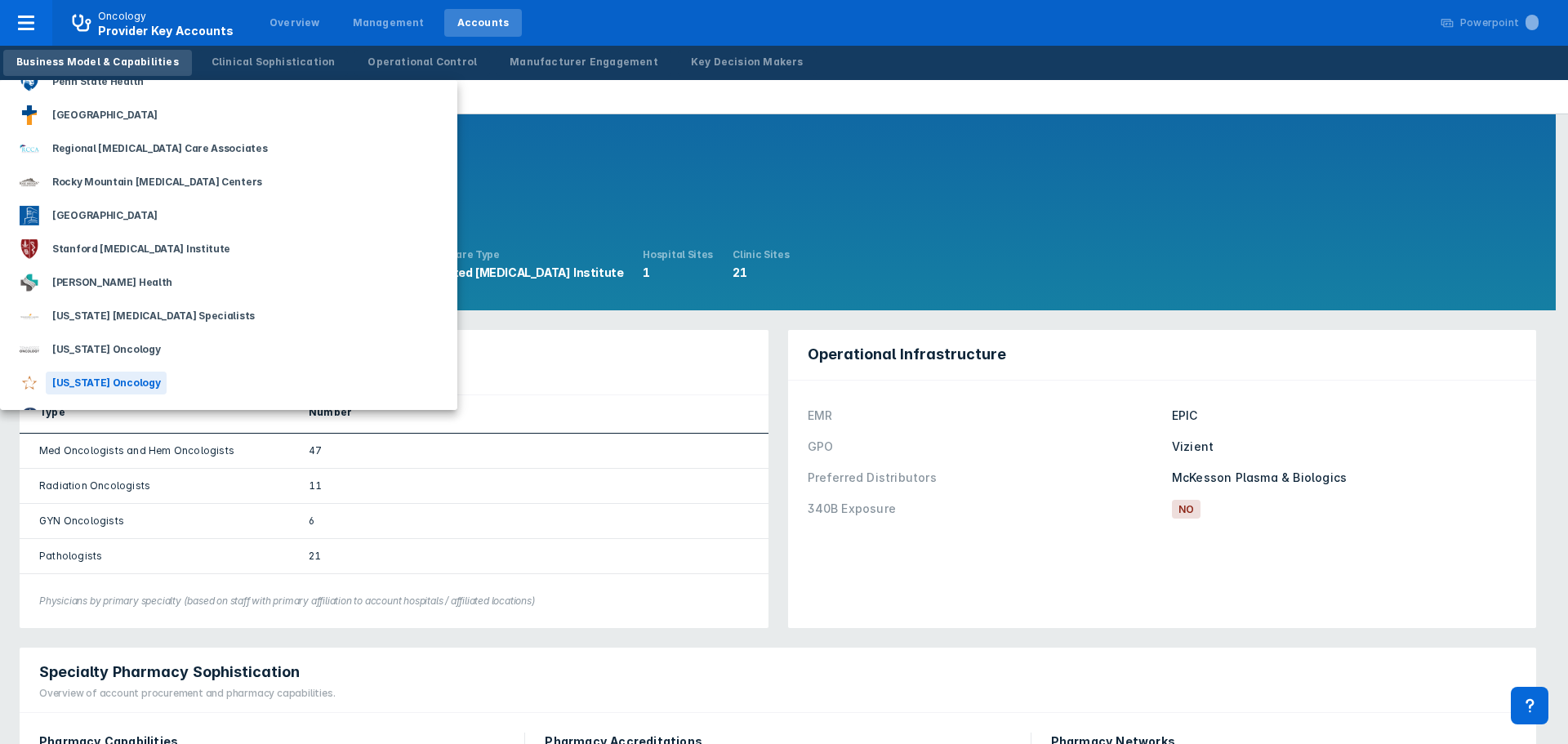
click at [113, 381] on div "[US_STATE] Oncology" at bounding box center [106, 383] width 121 height 23
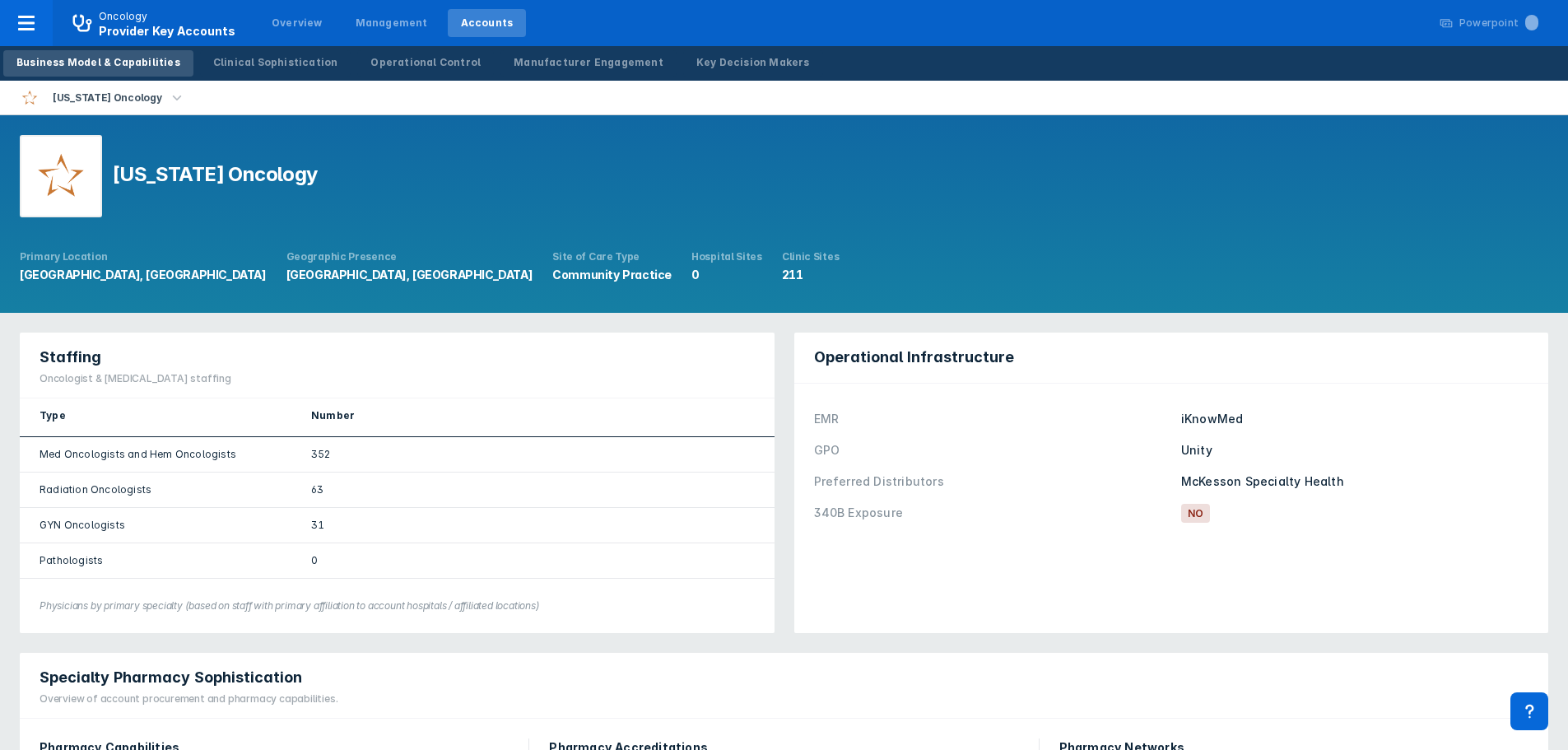
click at [168, 93] on icon "button" at bounding box center [178, 98] width 18 height 18
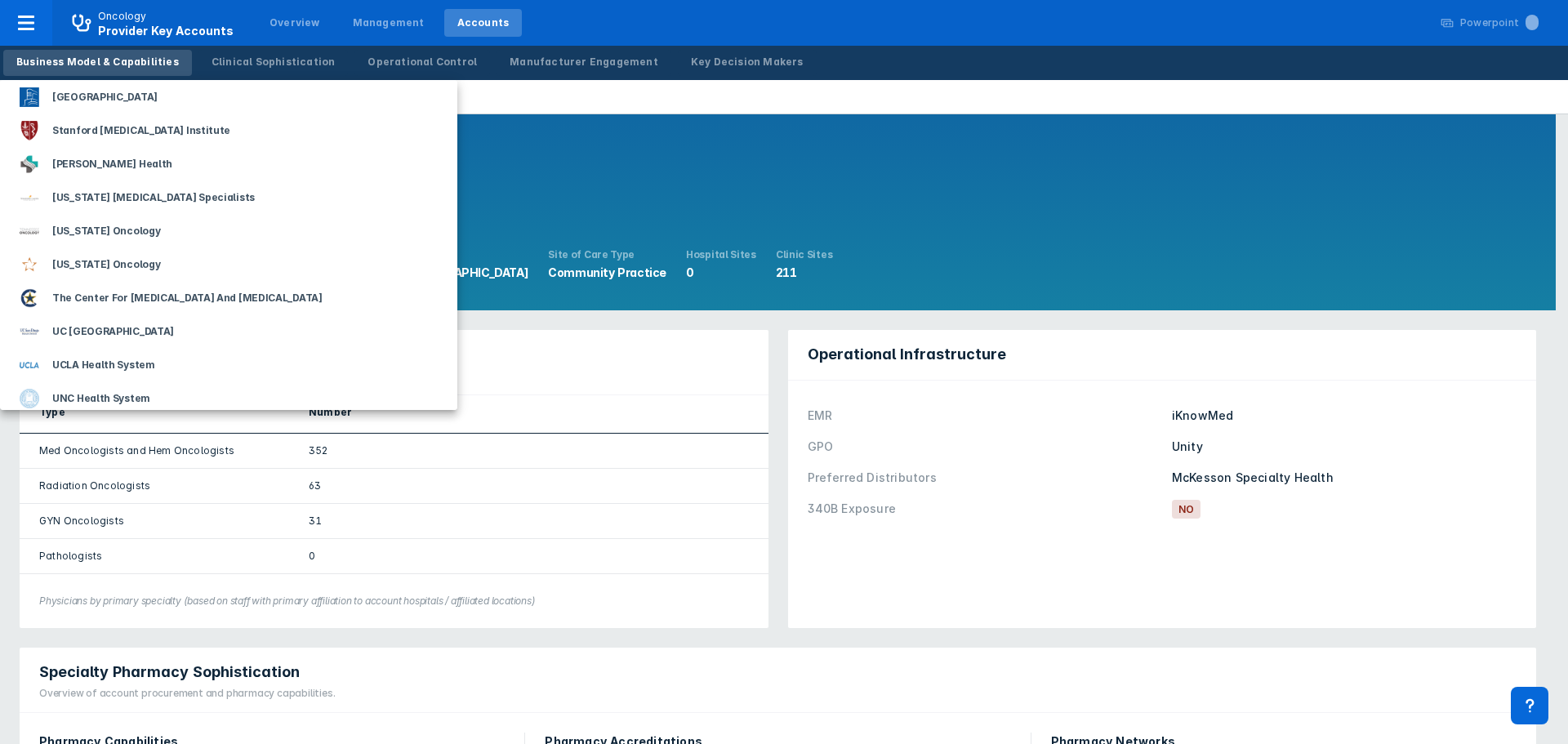
scroll to position [1960, 0]
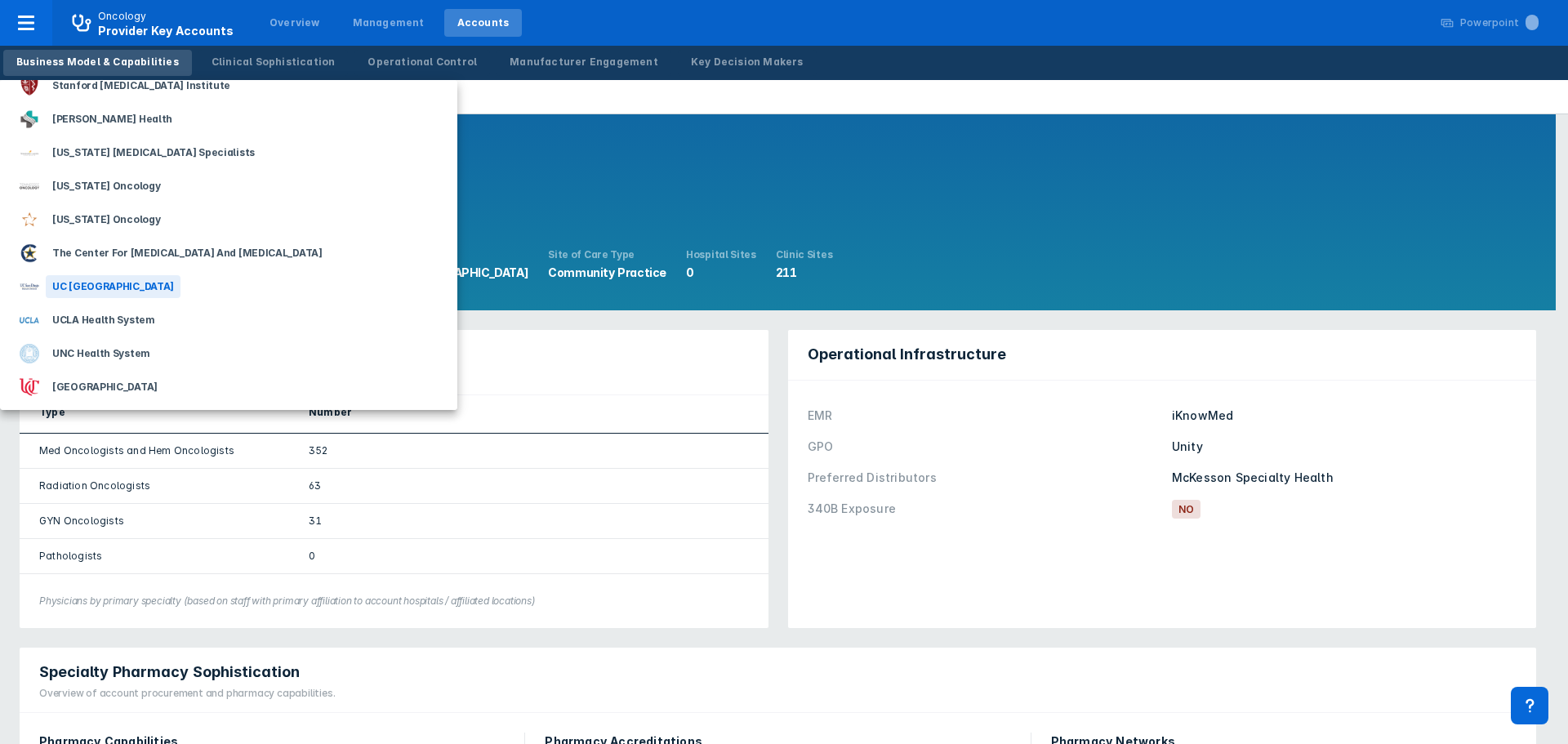
click at [111, 286] on div "UC [GEOGRAPHIC_DATA]" at bounding box center [113, 286] width 135 height 23
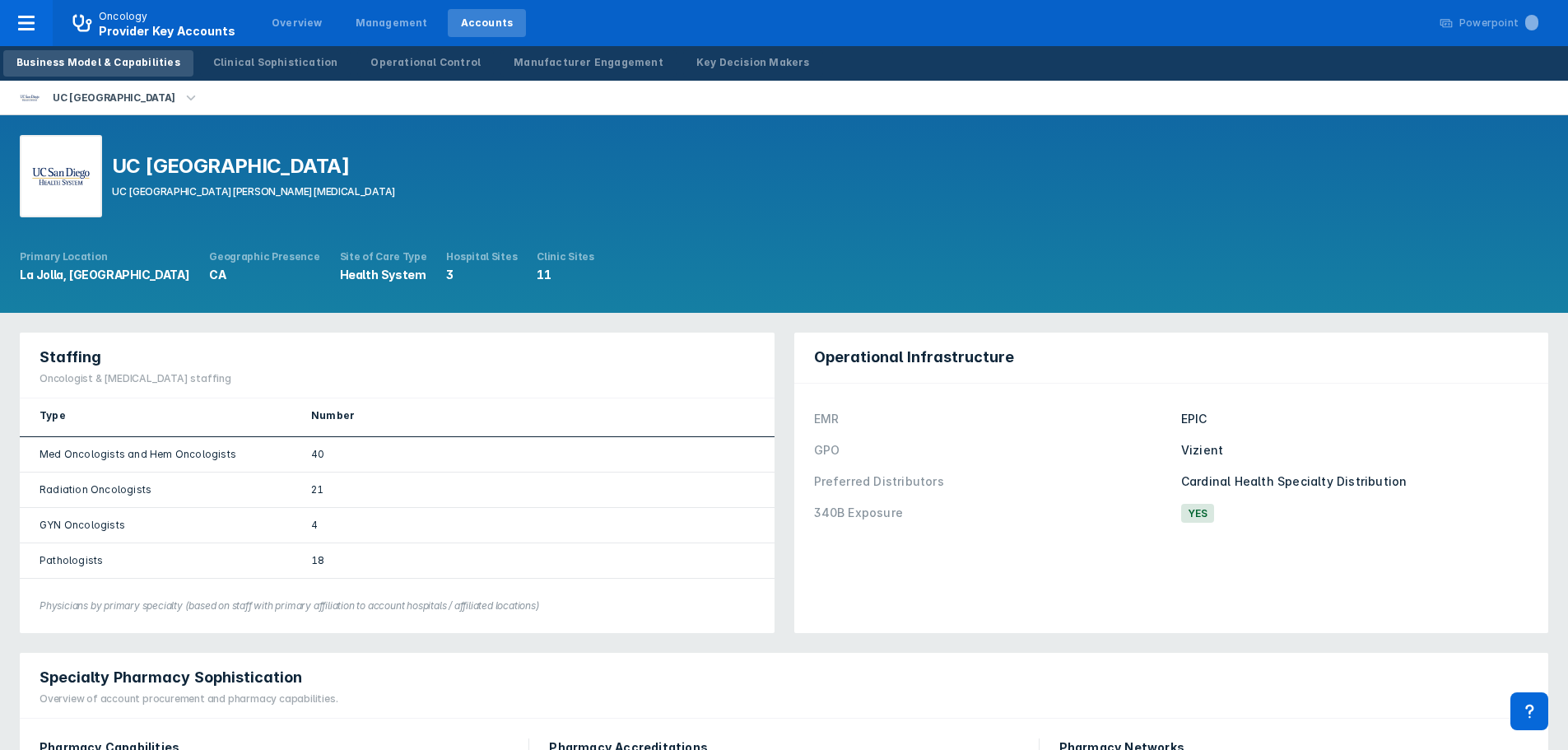
click at [133, 107] on li "UC [GEOGRAPHIC_DATA]" at bounding box center [110, 97] width 220 height 34
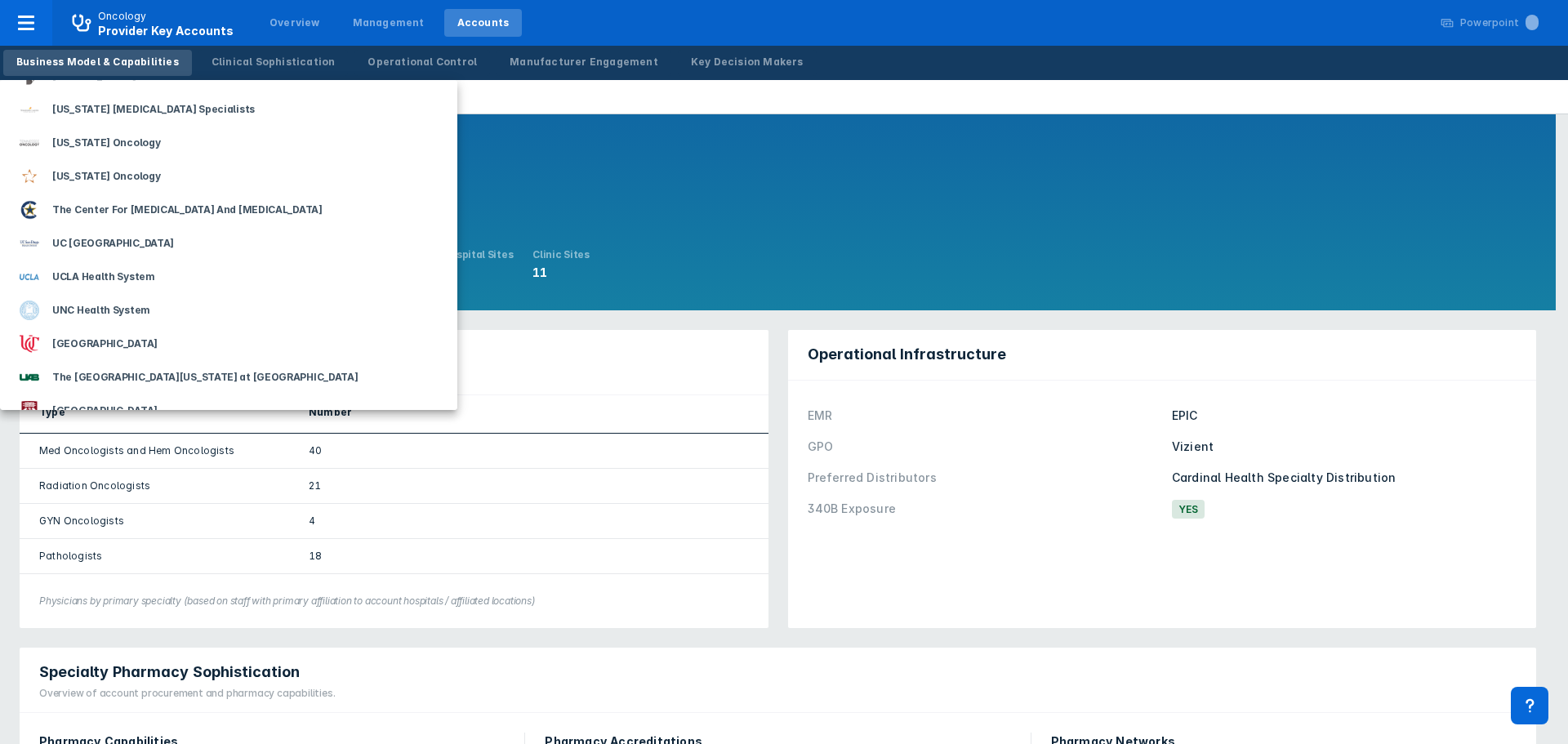
scroll to position [2042, 0]
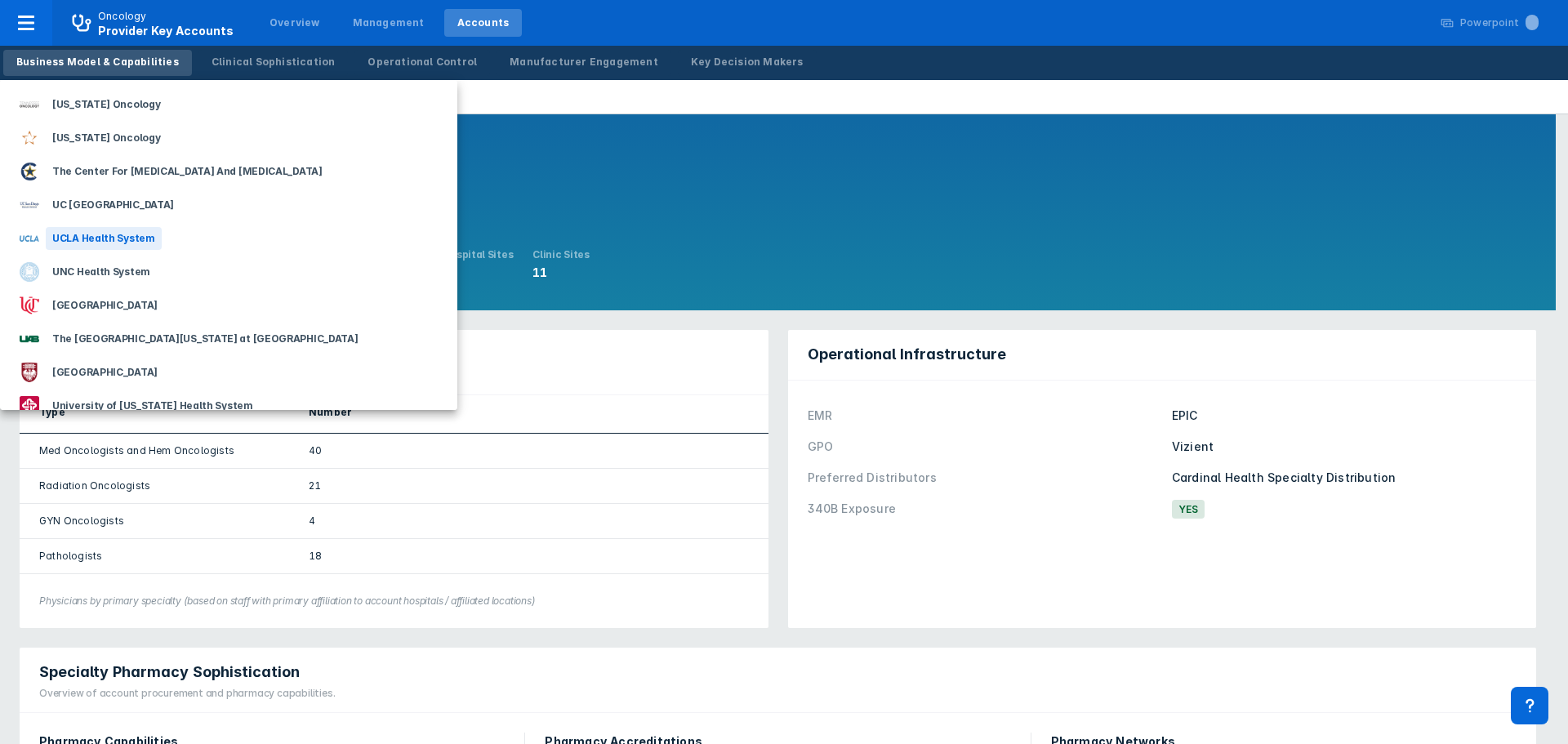
click at [141, 240] on div "UCLA Health System" at bounding box center [104, 239] width 116 height 23
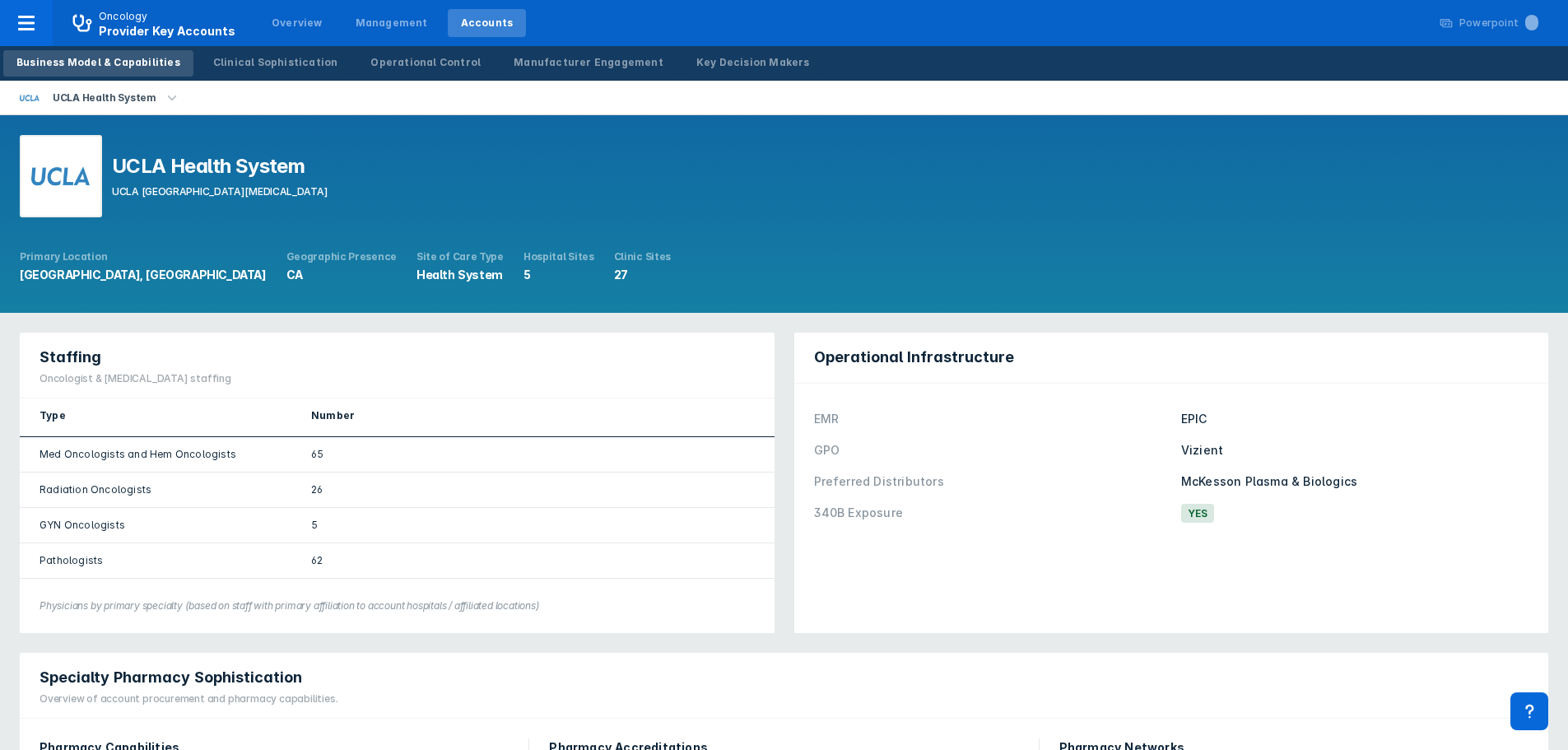
click at [167, 95] on icon "button" at bounding box center [172, 98] width 18 height 18
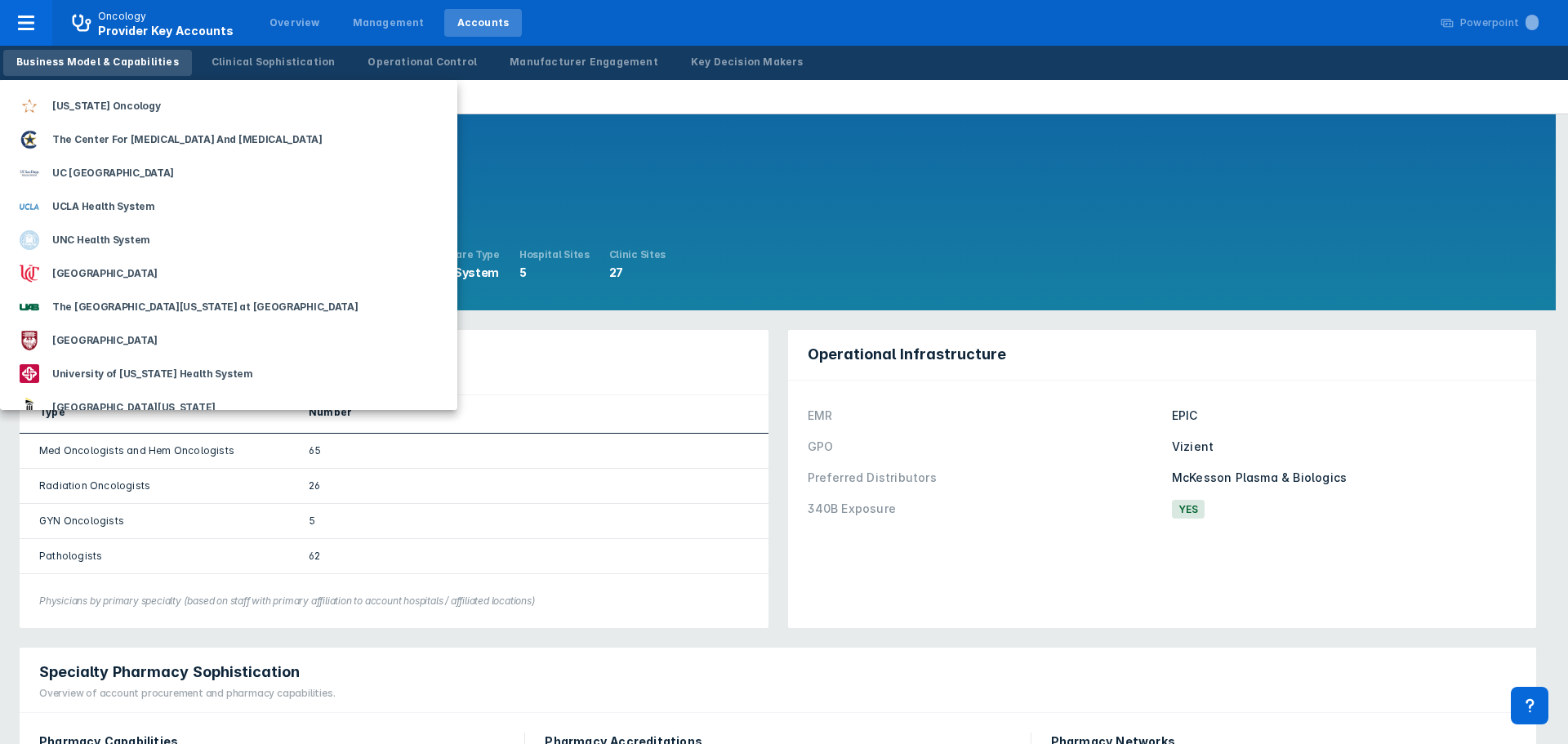
scroll to position [2124, 0]
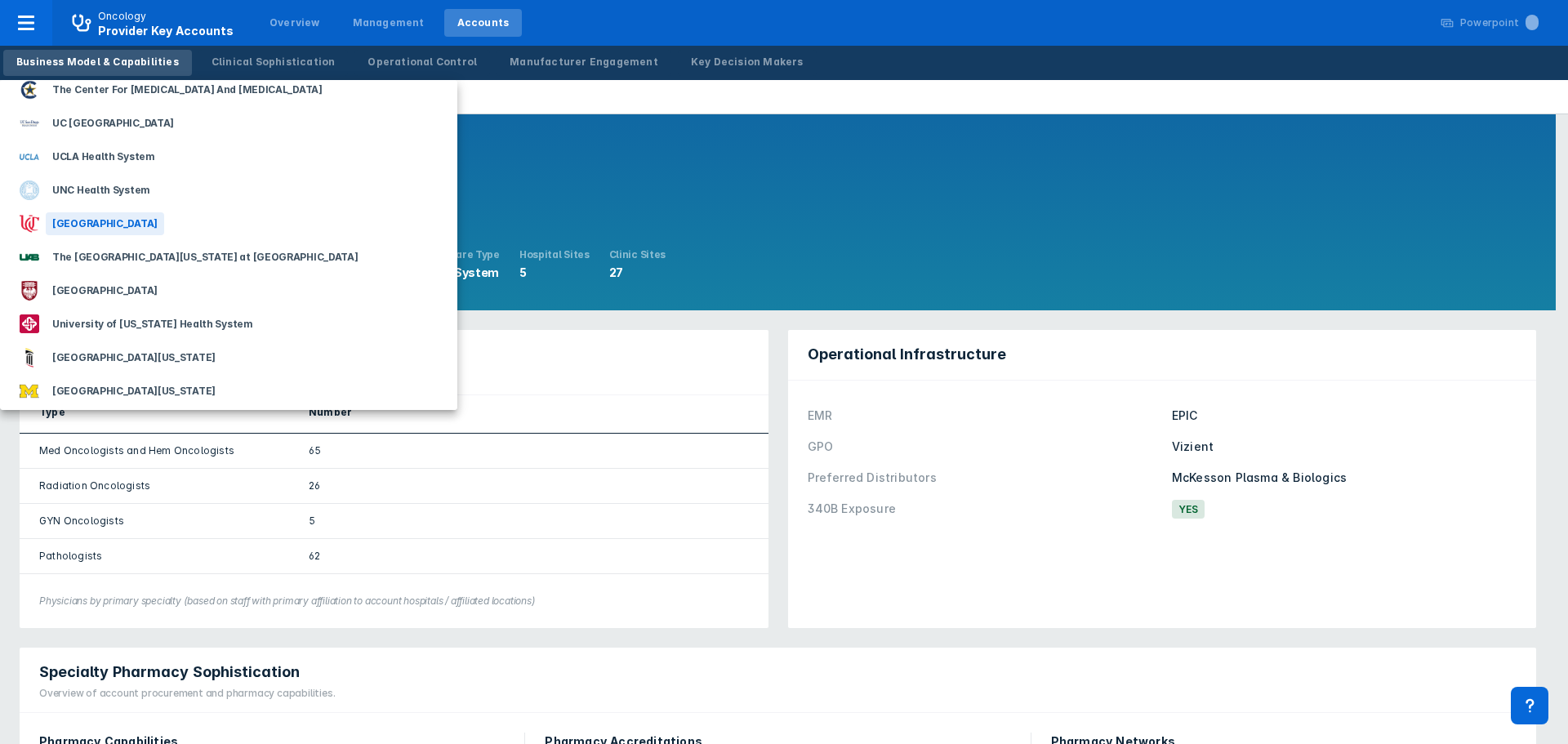
click at [137, 228] on div "[GEOGRAPHIC_DATA]" at bounding box center [105, 224] width 118 height 23
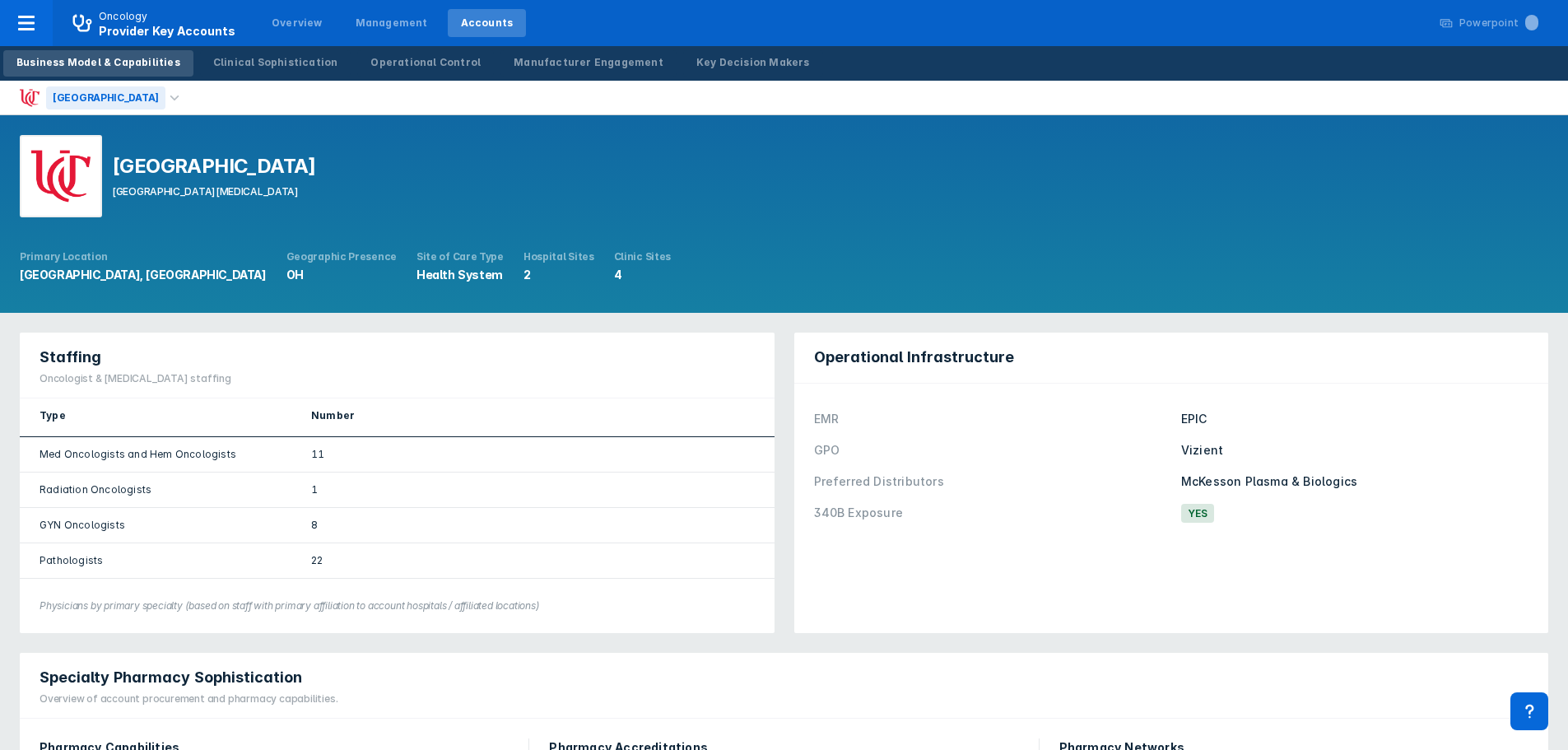
click at [162, 97] on div "[GEOGRAPHIC_DATA]" at bounding box center [105, 97] width 119 height 23
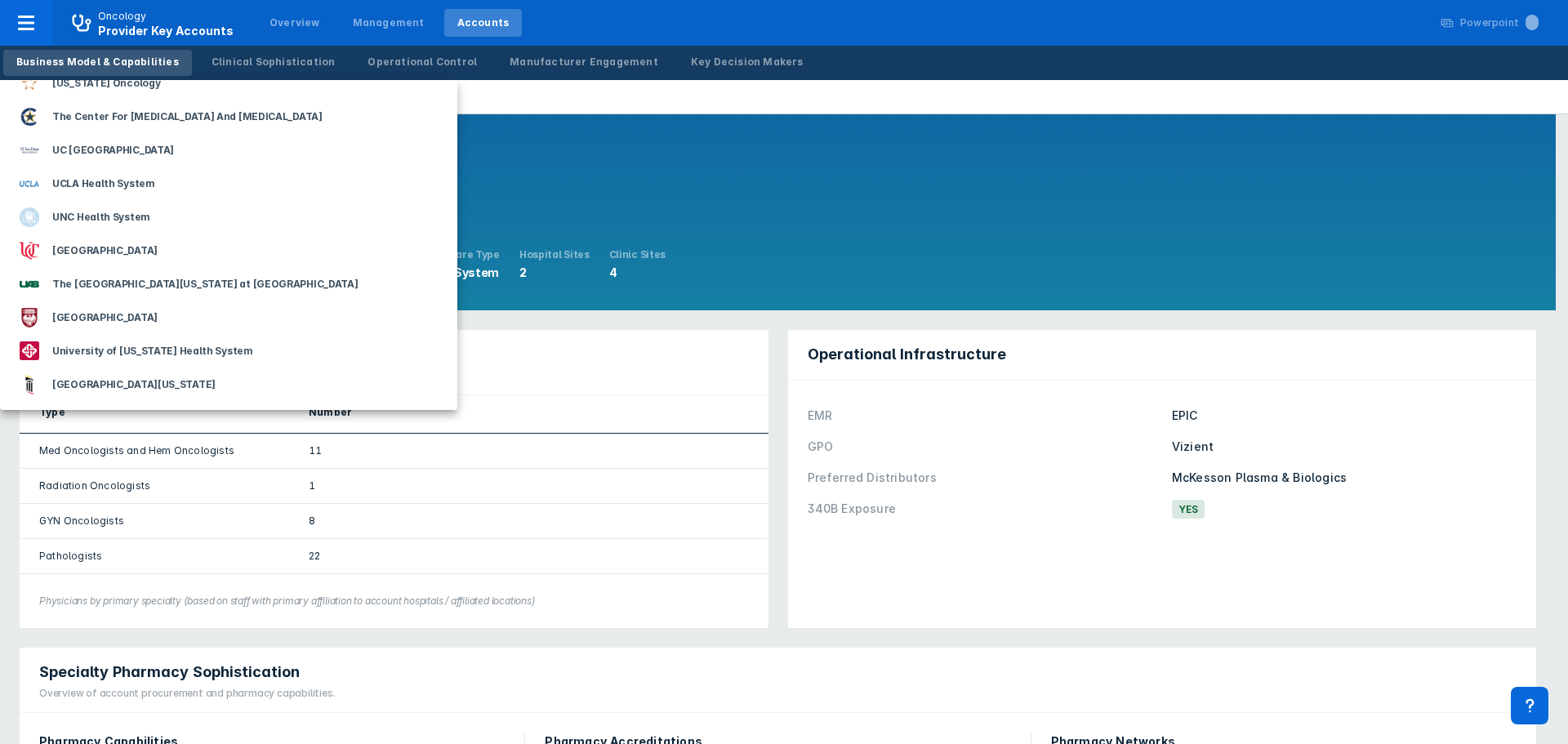
scroll to position [2124, 0]
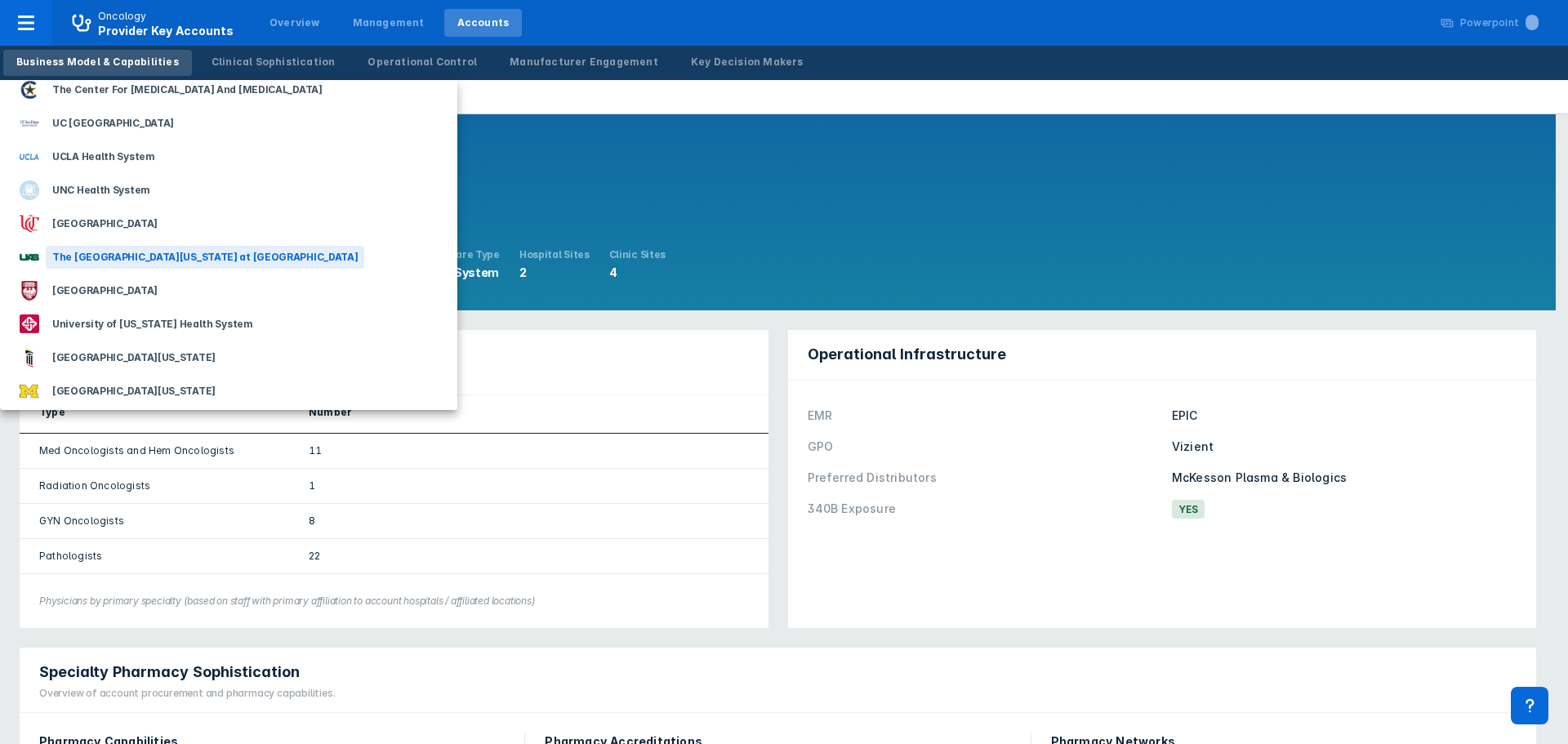
click at [215, 250] on div "The [GEOGRAPHIC_DATA][US_STATE] at [GEOGRAPHIC_DATA]" at bounding box center [204, 257] width 318 height 23
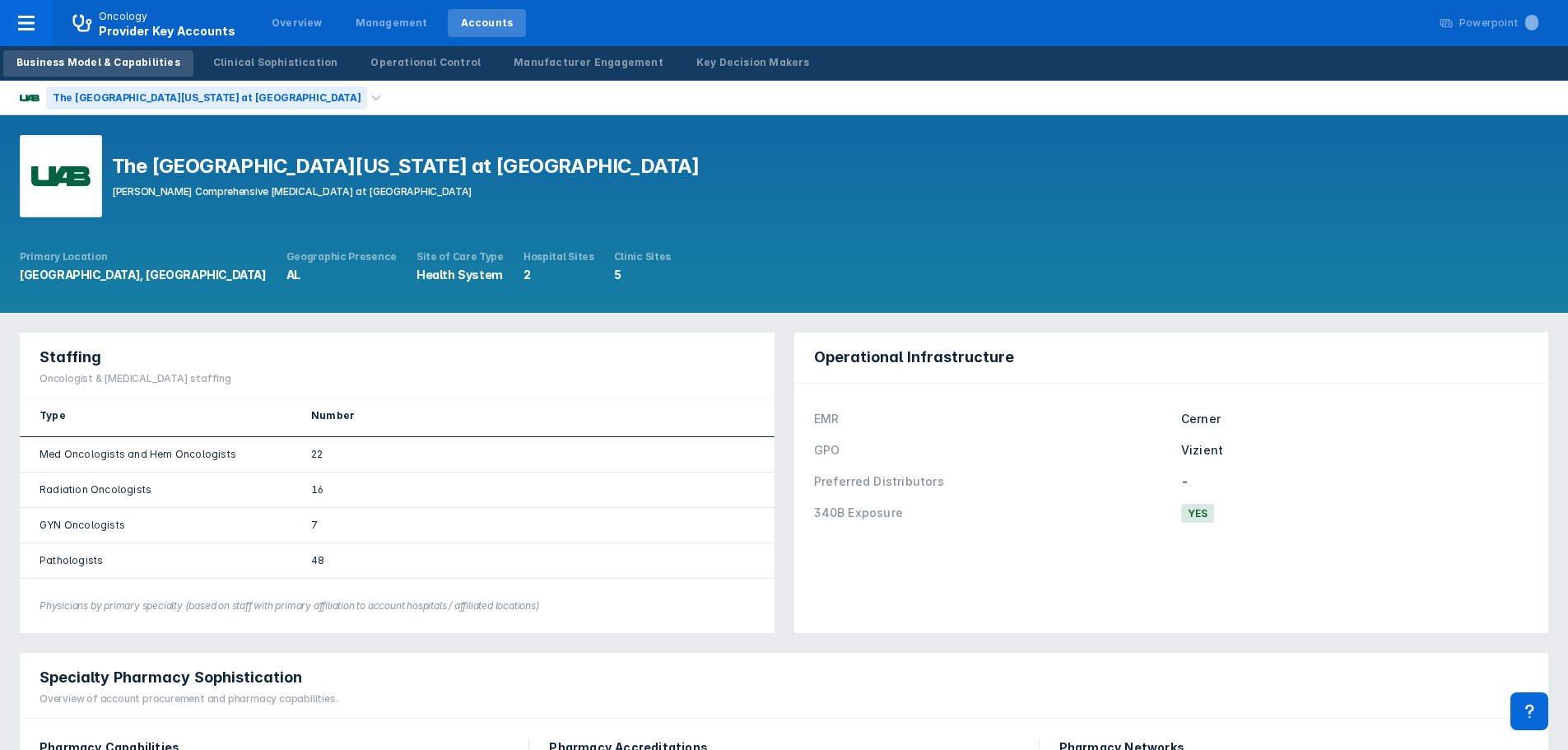
click at [184, 92] on div "The [GEOGRAPHIC_DATA][US_STATE] at [GEOGRAPHIC_DATA]" at bounding box center [206, 97] width 321 height 23
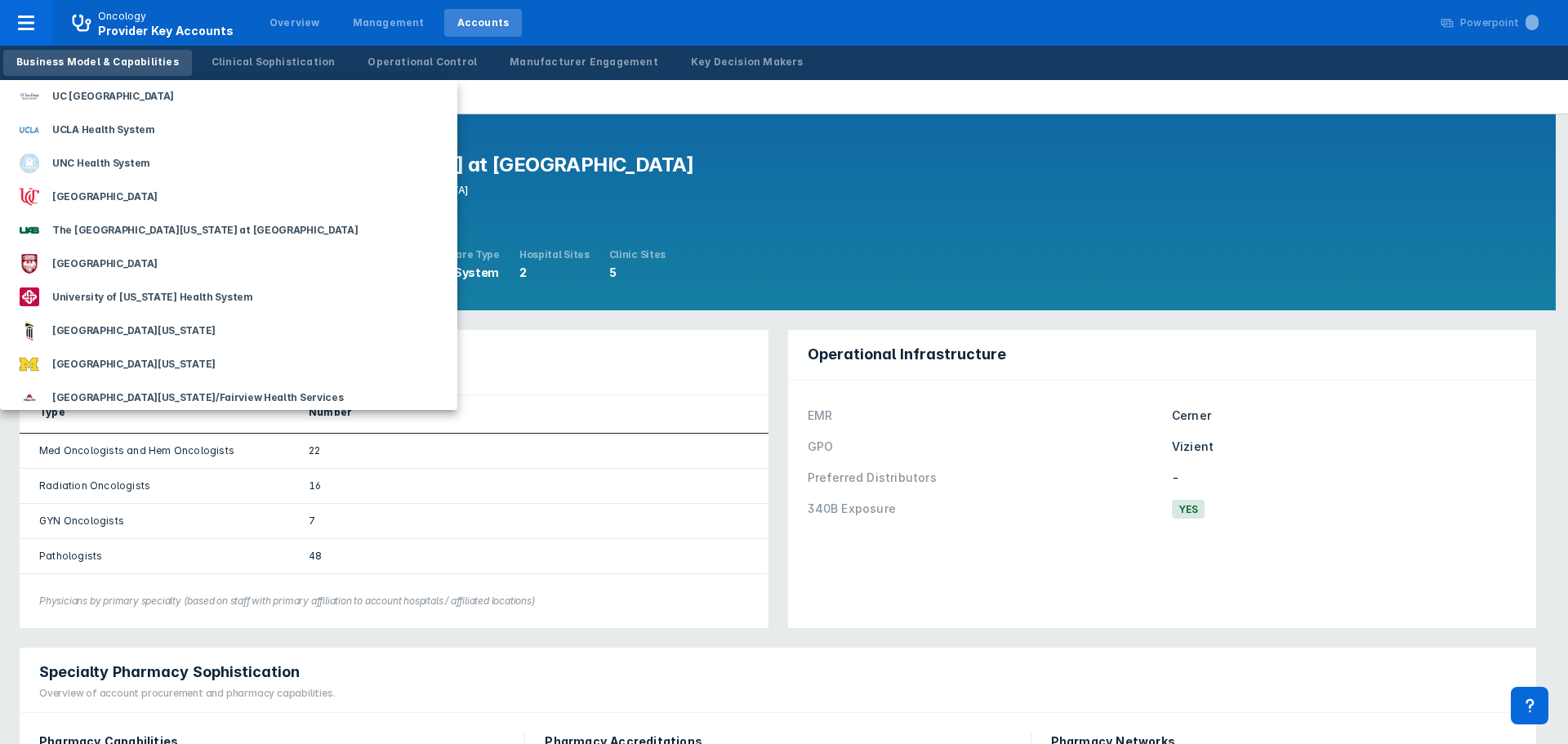
scroll to position [2124, 0]
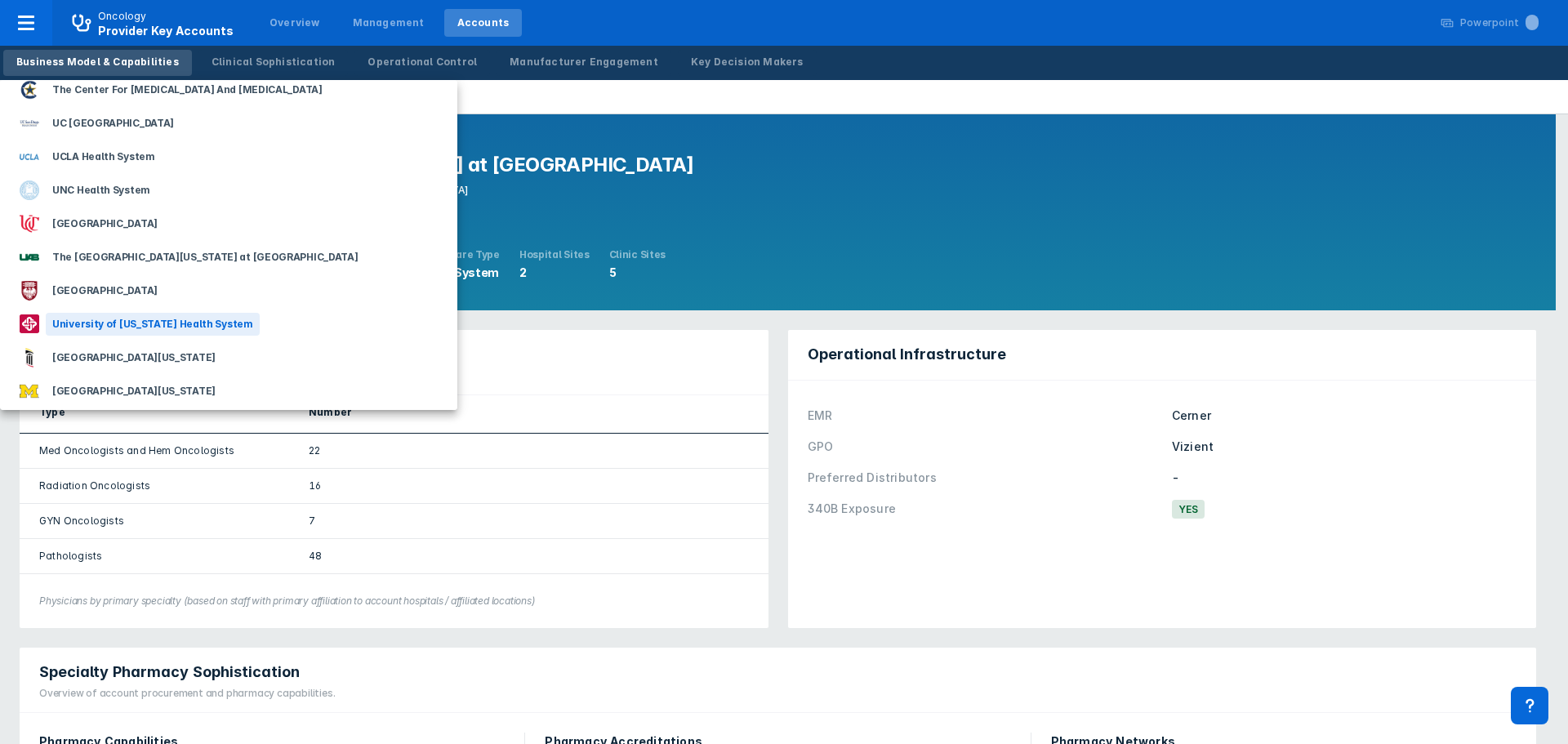
click at [179, 322] on div "University of [US_STATE] Health System" at bounding box center [152, 324] width 214 height 23
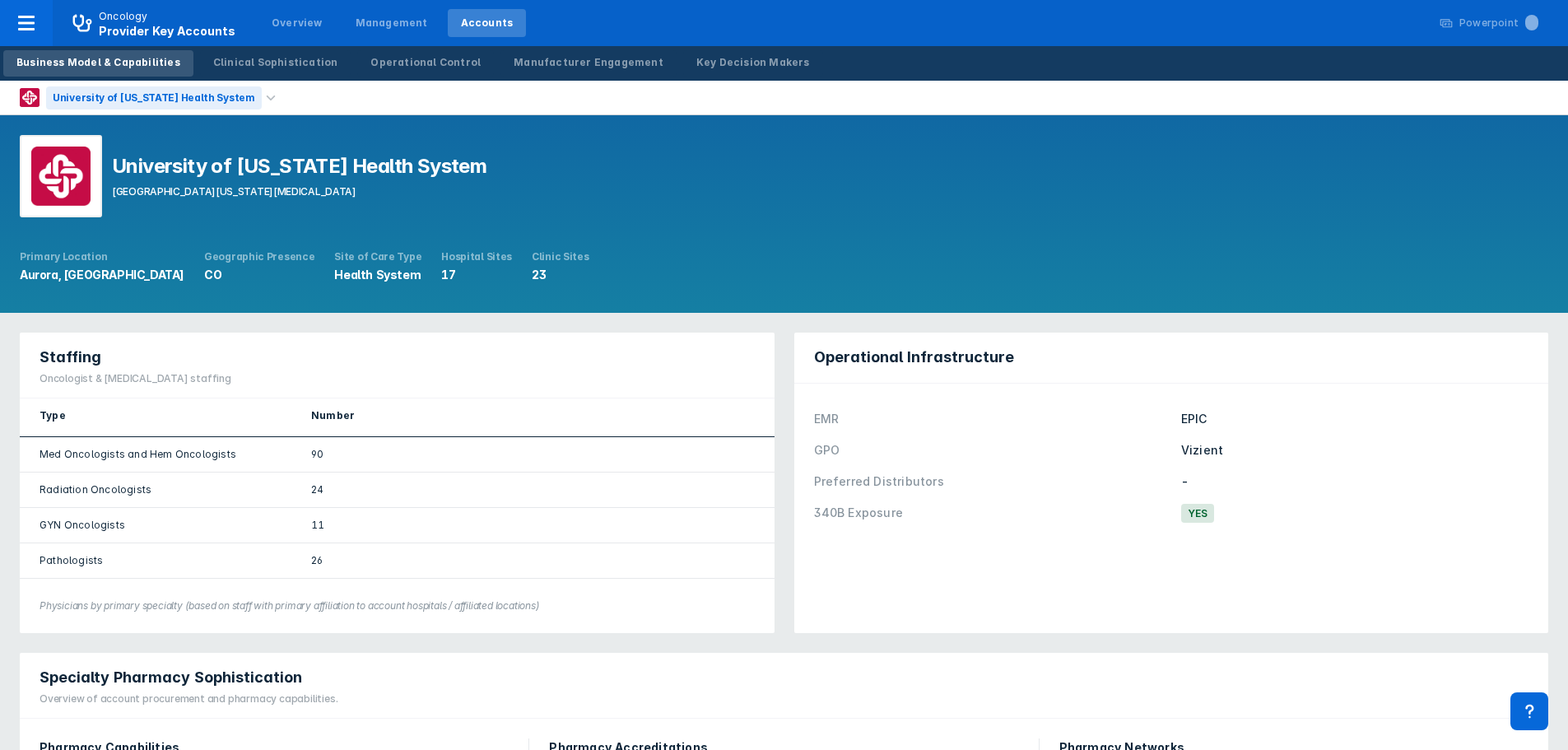
click at [193, 87] on div "University of [US_STATE] Health System" at bounding box center [153, 97] width 215 height 23
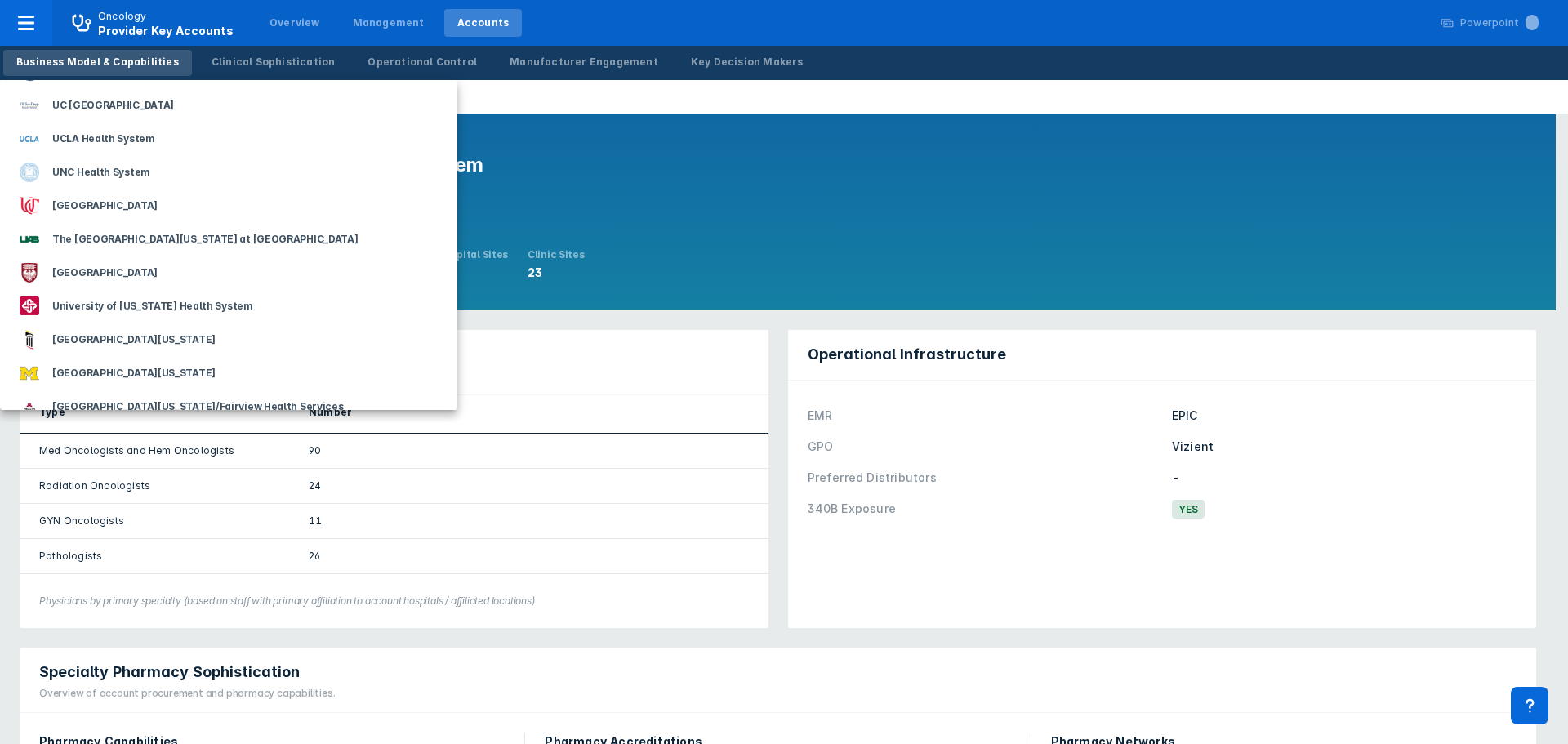
scroll to position [2205, 0]
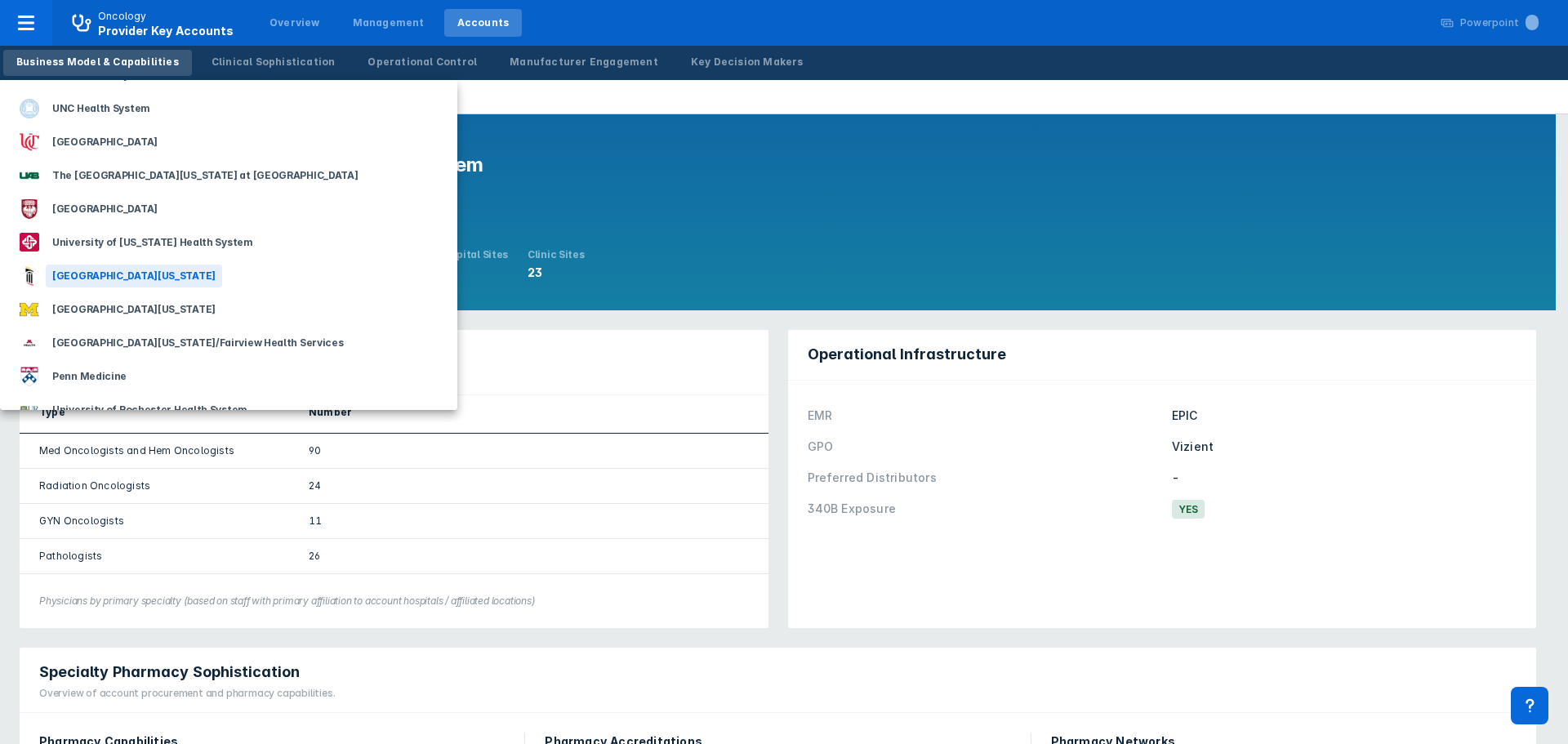
click at [173, 278] on div "[GEOGRAPHIC_DATA][US_STATE]" at bounding box center [134, 275] width 176 height 23
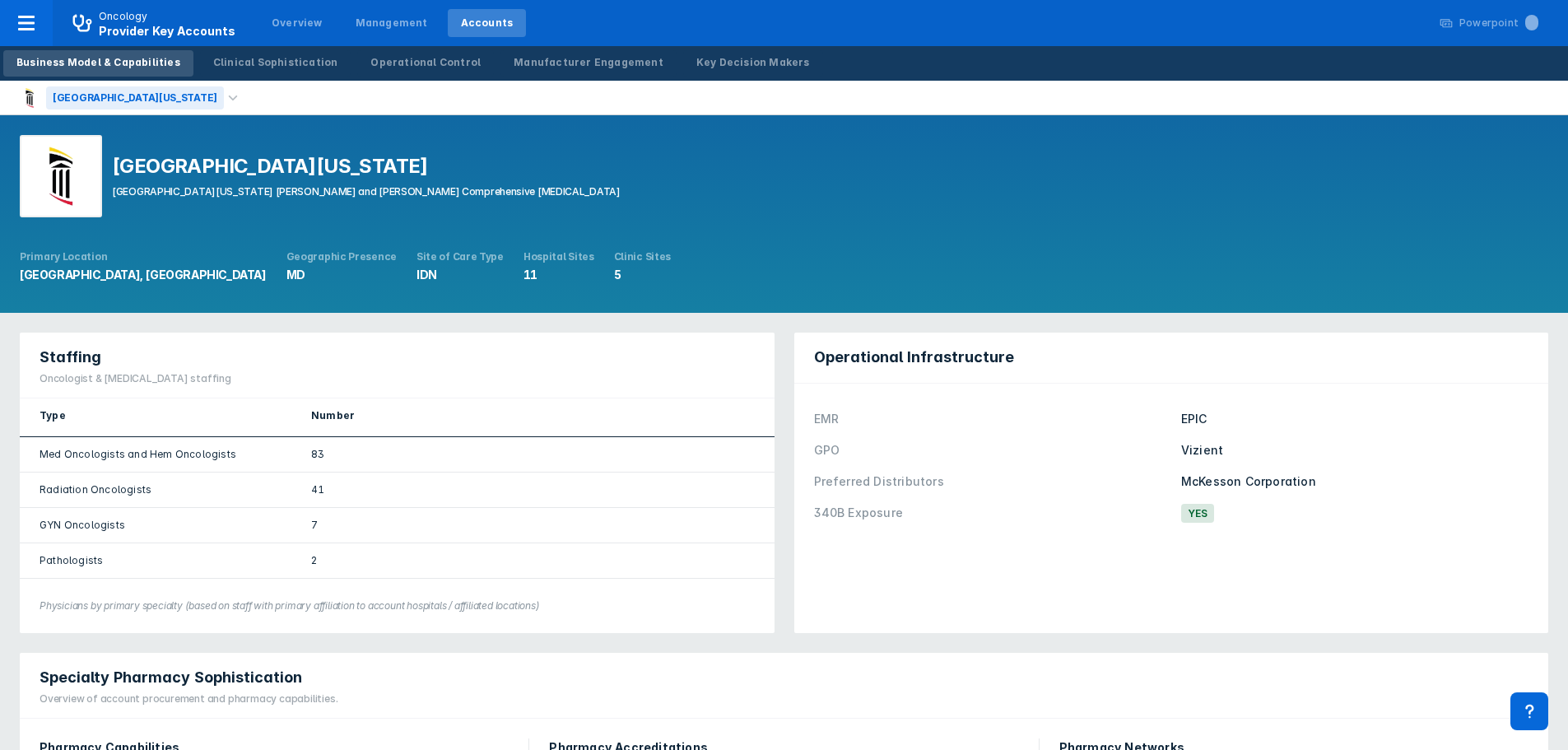
click at [154, 100] on div "[GEOGRAPHIC_DATA][US_STATE]" at bounding box center [135, 97] width 178 height 23
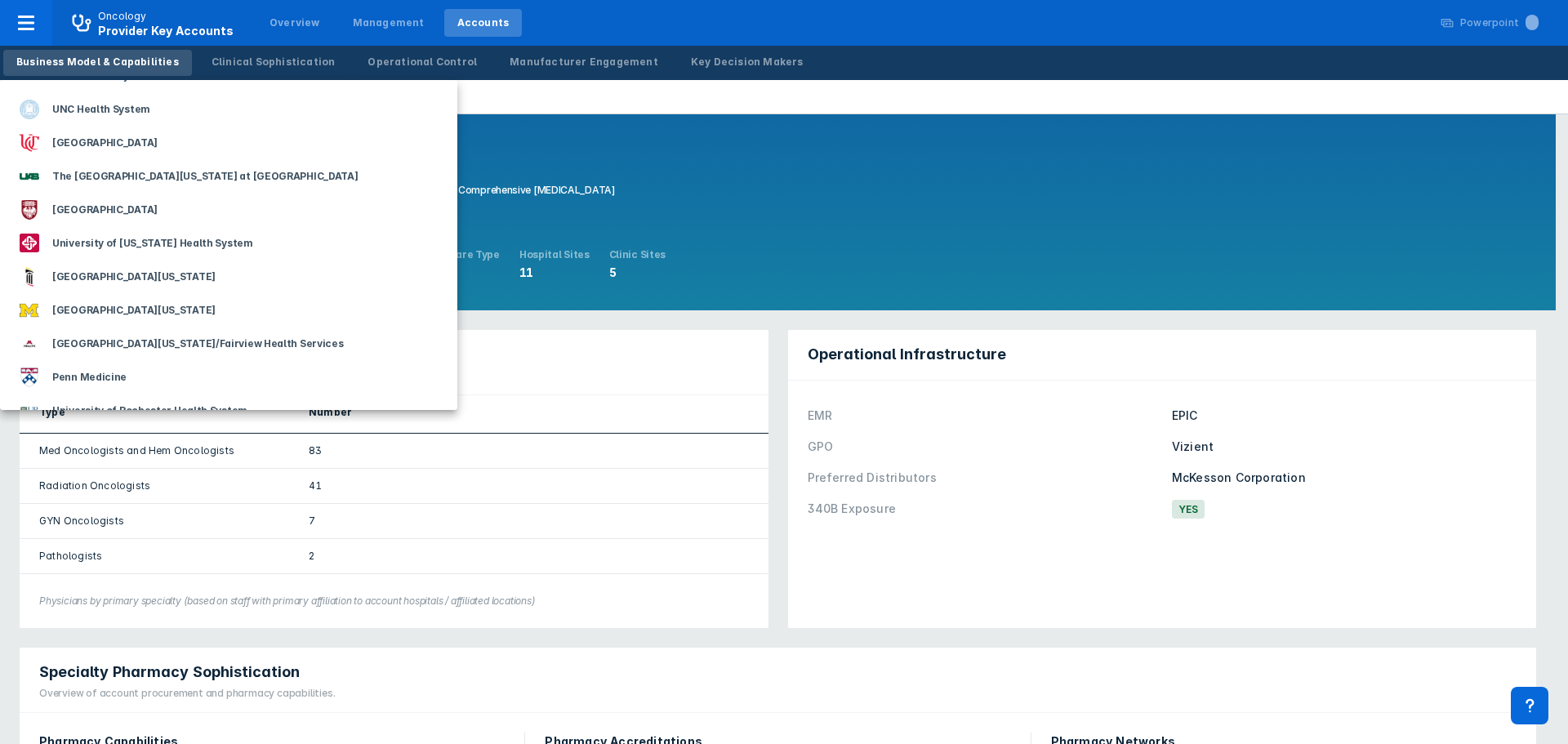
scroll to position [2205, 0]
click at [131, 309] on div "[GEOGRAPHIC_DATA][US_STATE]" at bounding box center [134, 309] width 176 height 23
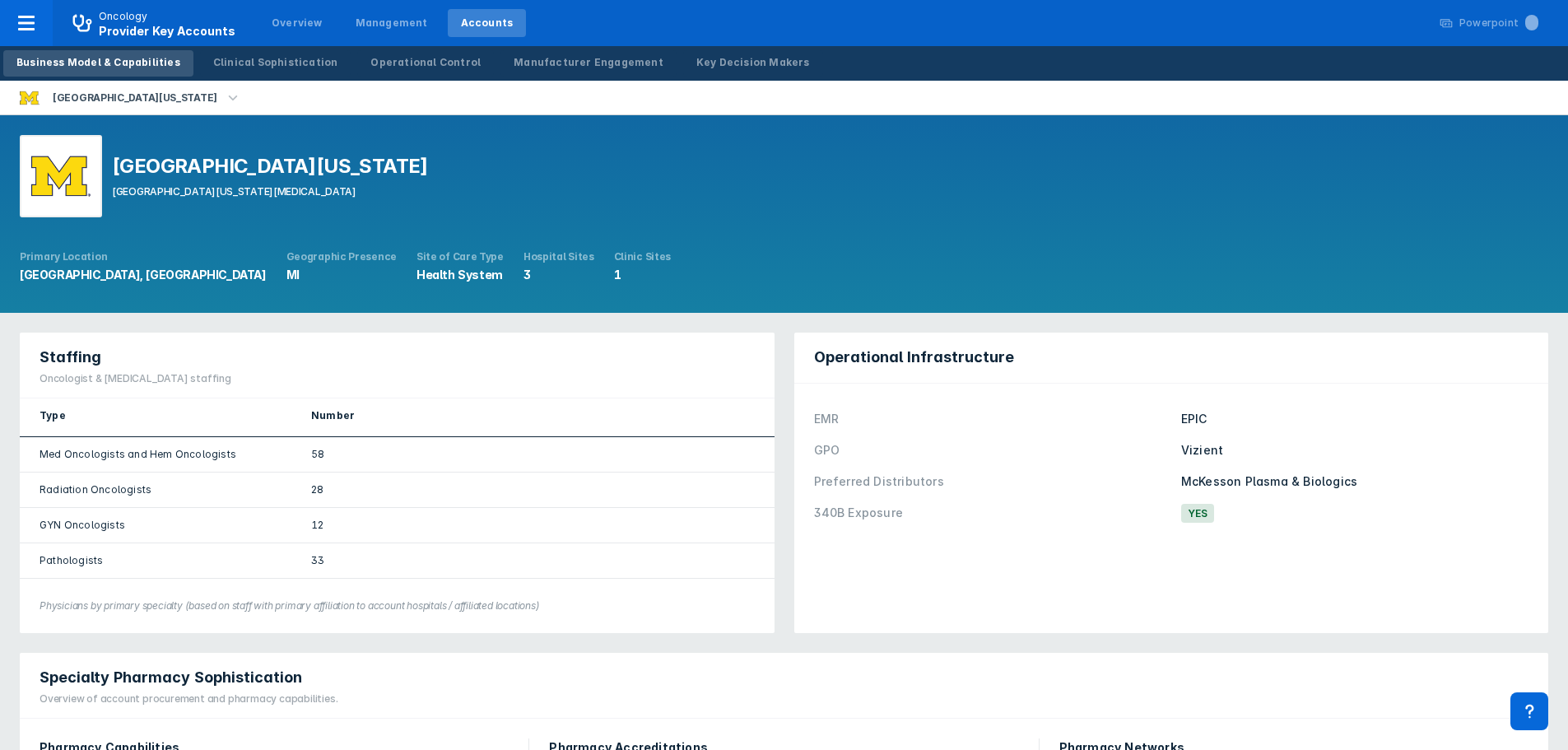
click at [224, 95] on icon "button" at bounding box center [233, 98] width 18 height 18
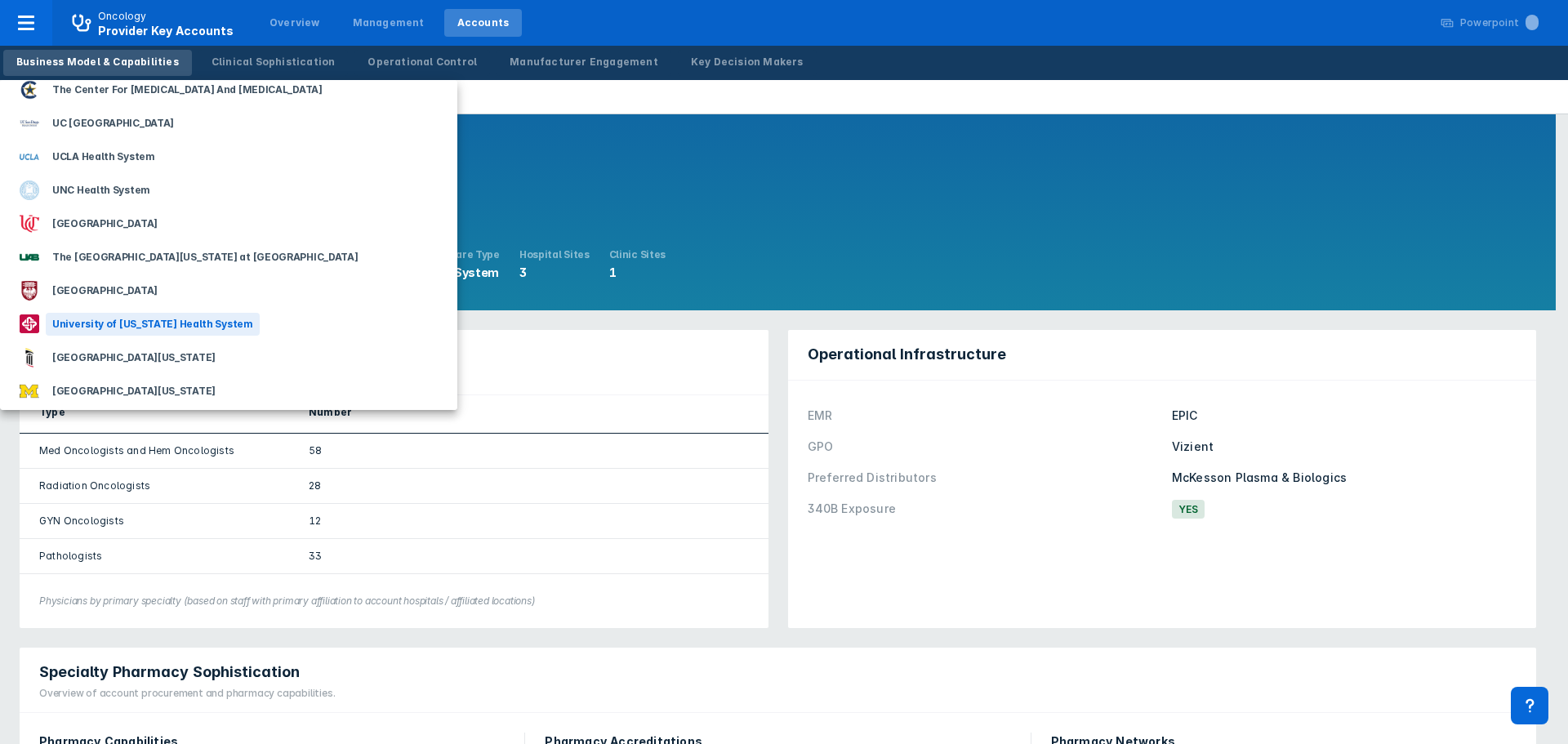
scroll to position [2205, 0]
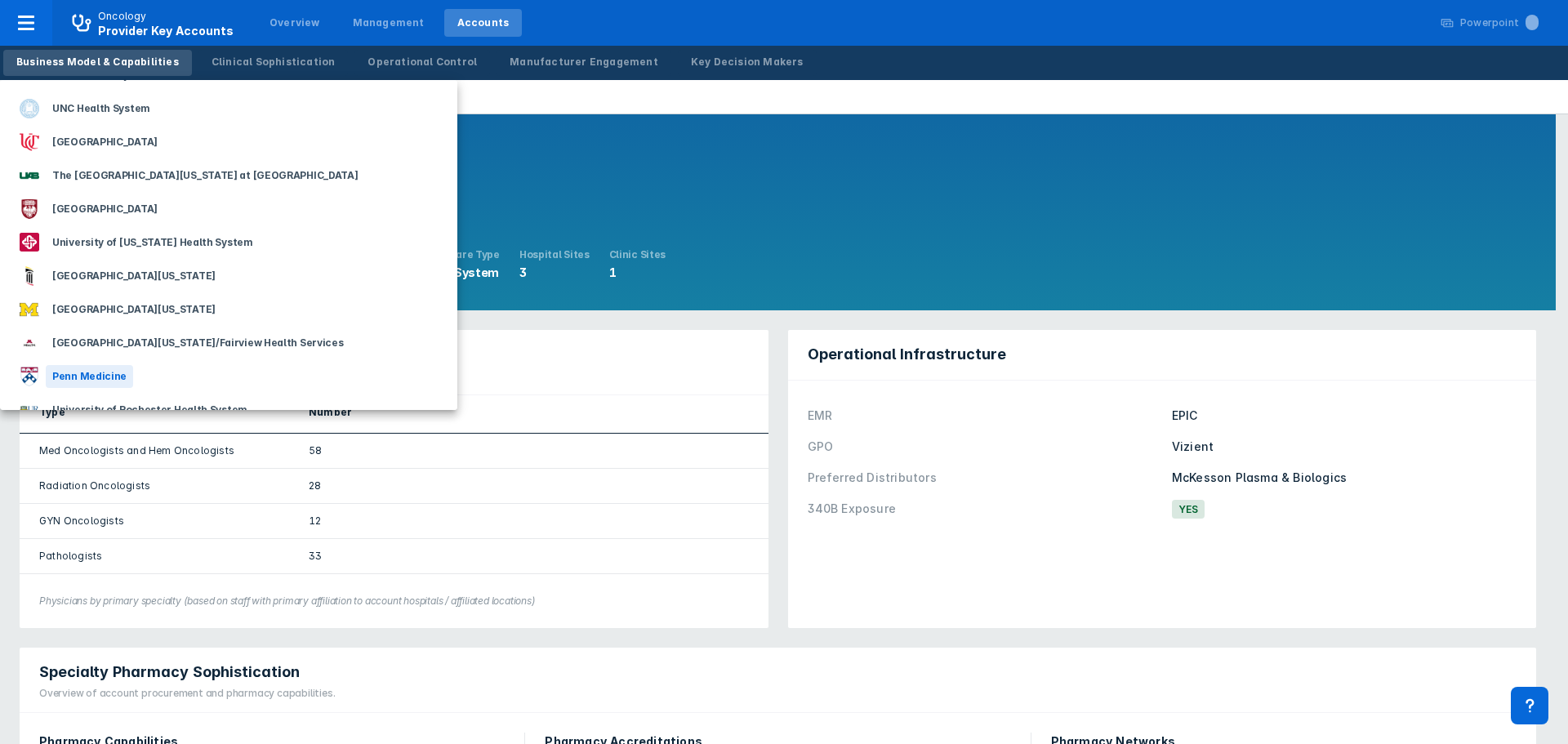
click at [142, 372] on div "Penn Medicine" at bounding box center [228, 376] width 458 height 34
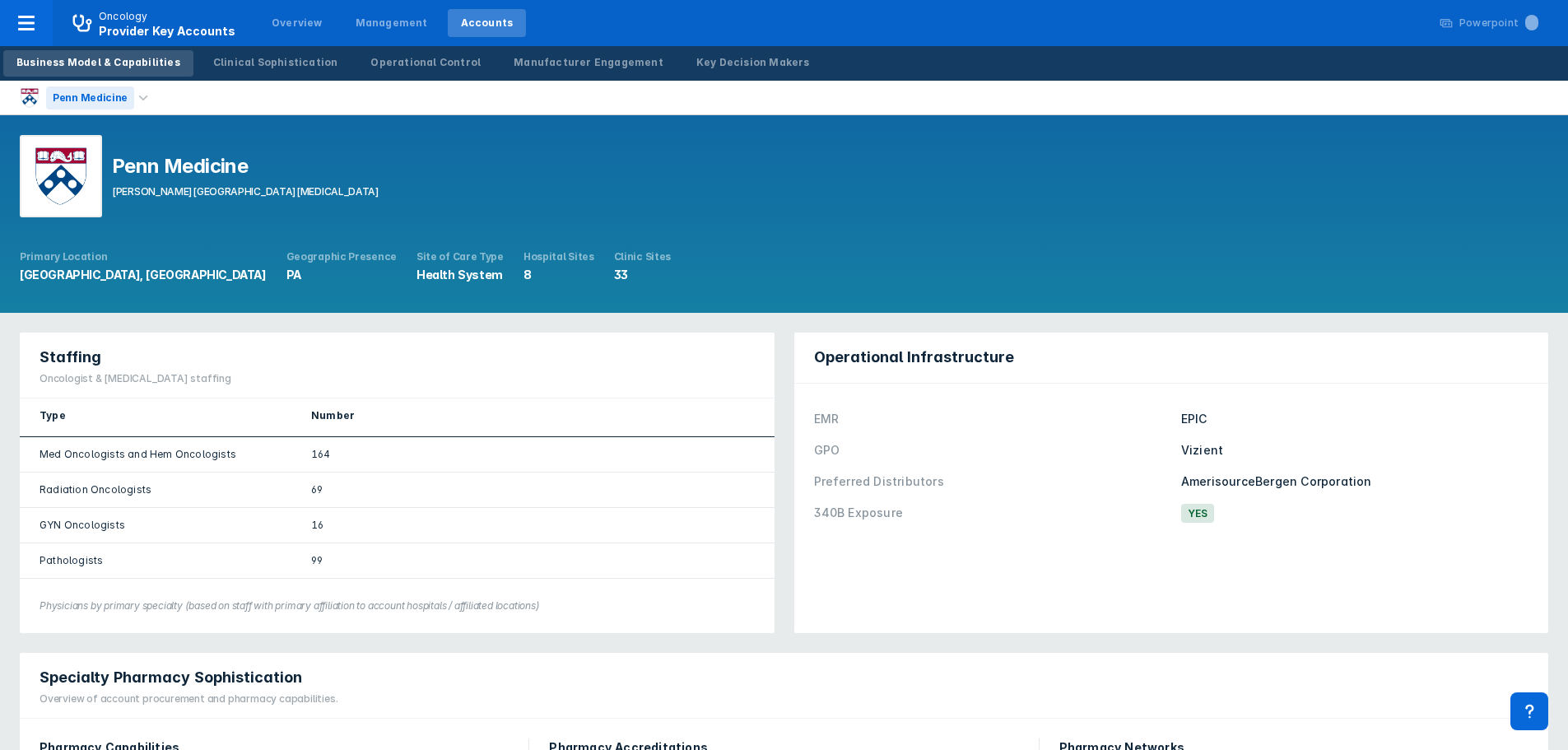
click at [105, 92] on div "Penn Medicine" at bounding box center [90, 97] width 88 height 23
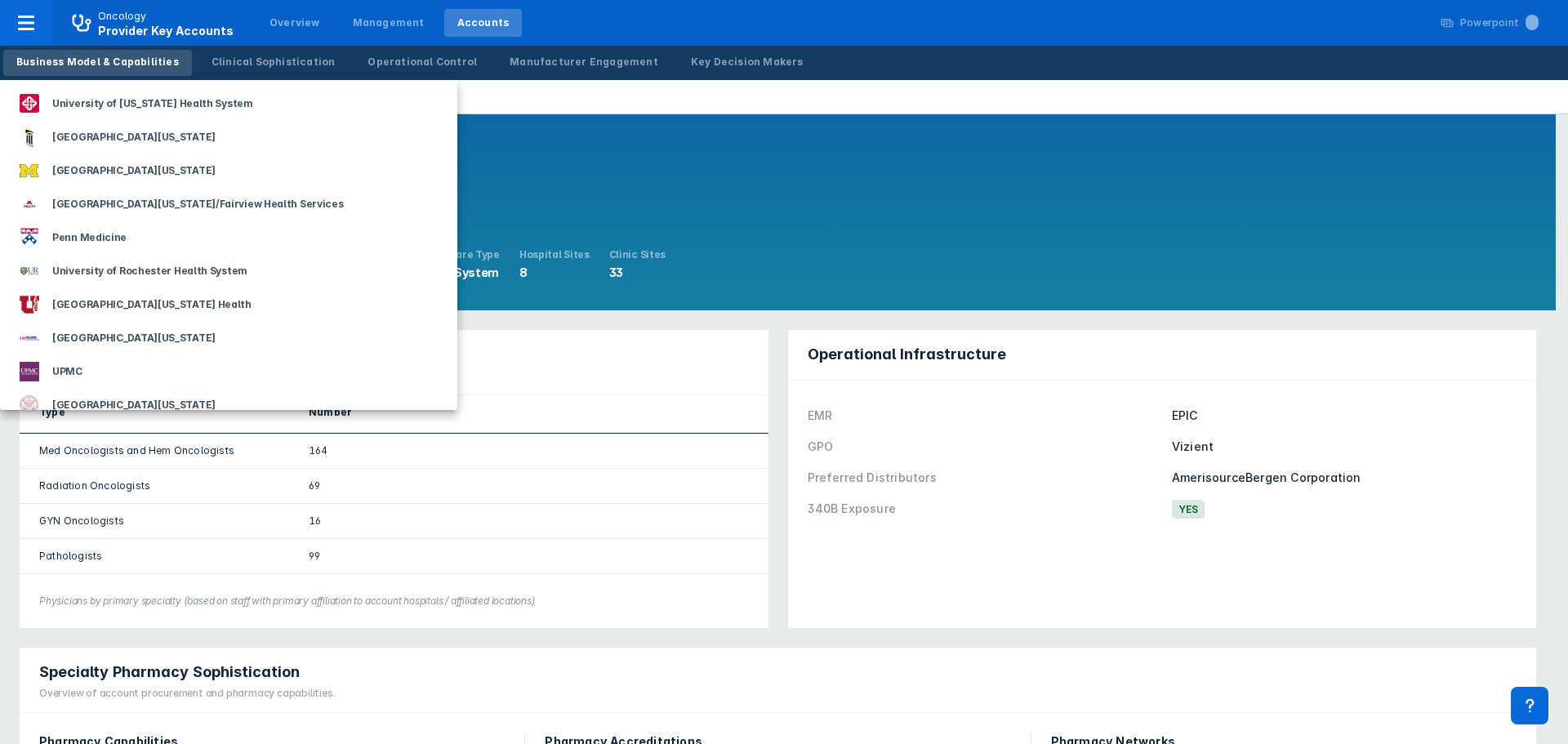
scroll to position [2369, 0]
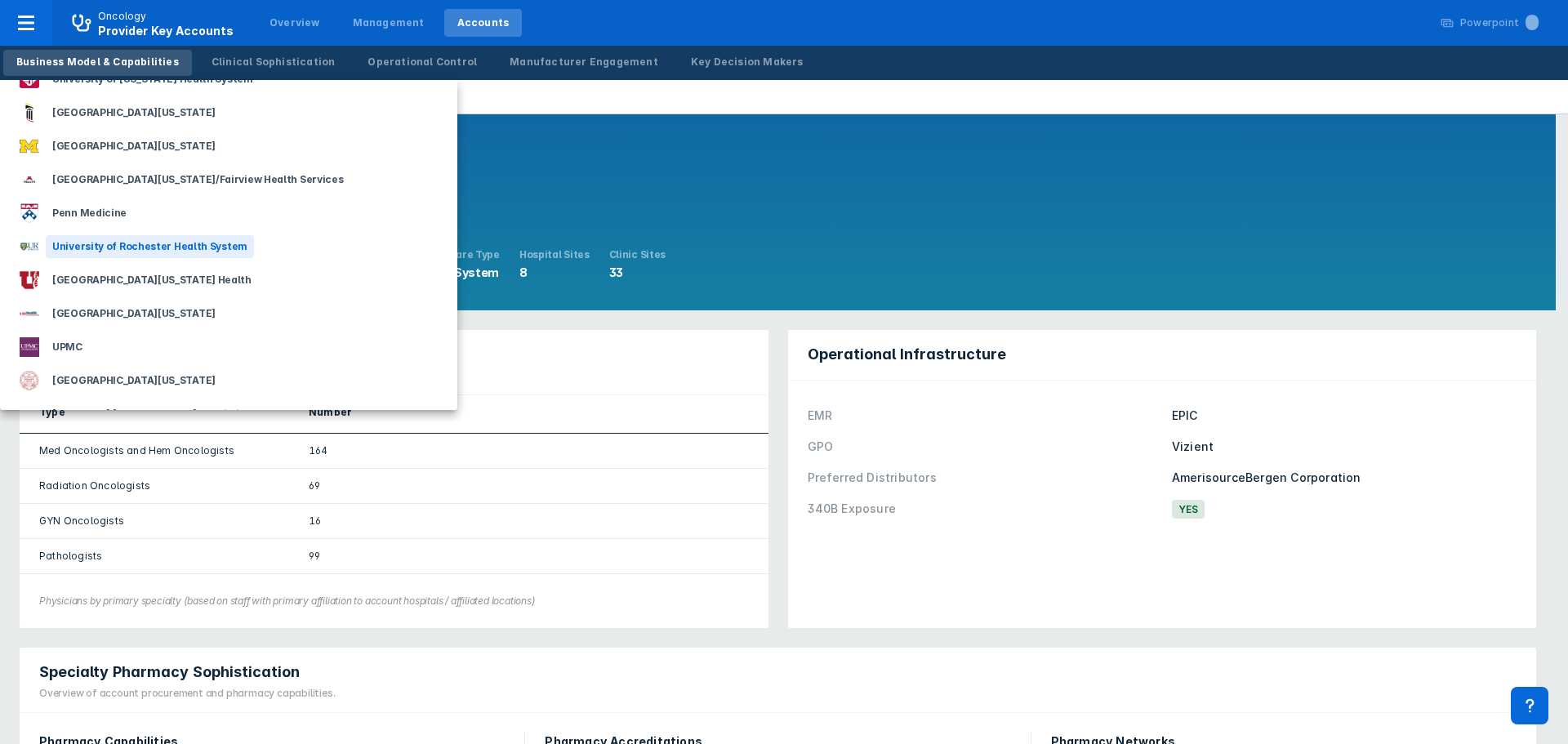
click at [202, 241] on div "University of Rochester Health System" at bounding box center [149, 246] width 208 height 23
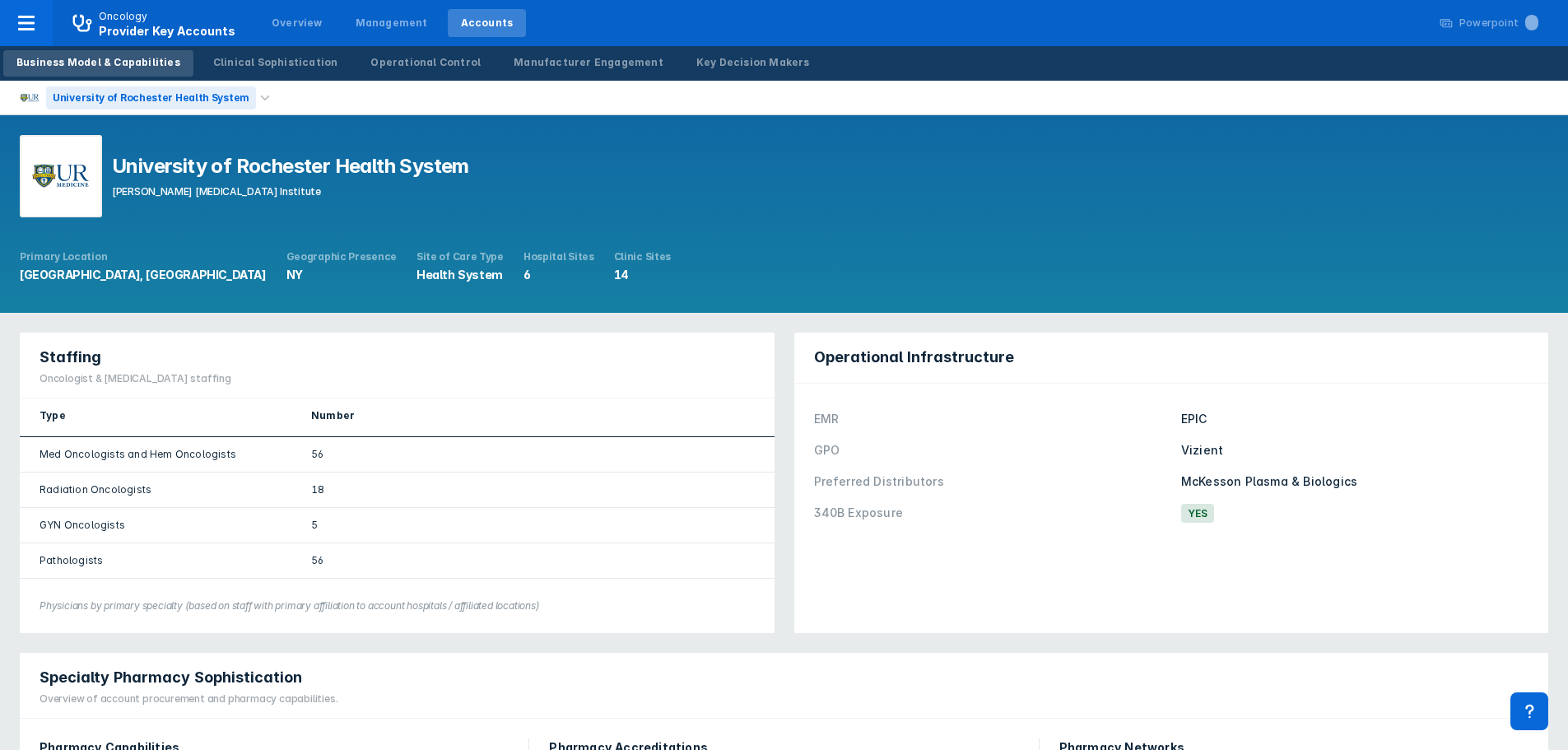
click at [167, 95] on div "University of Rochester Health System" at bounding box center [151, 97] width 210 height 23
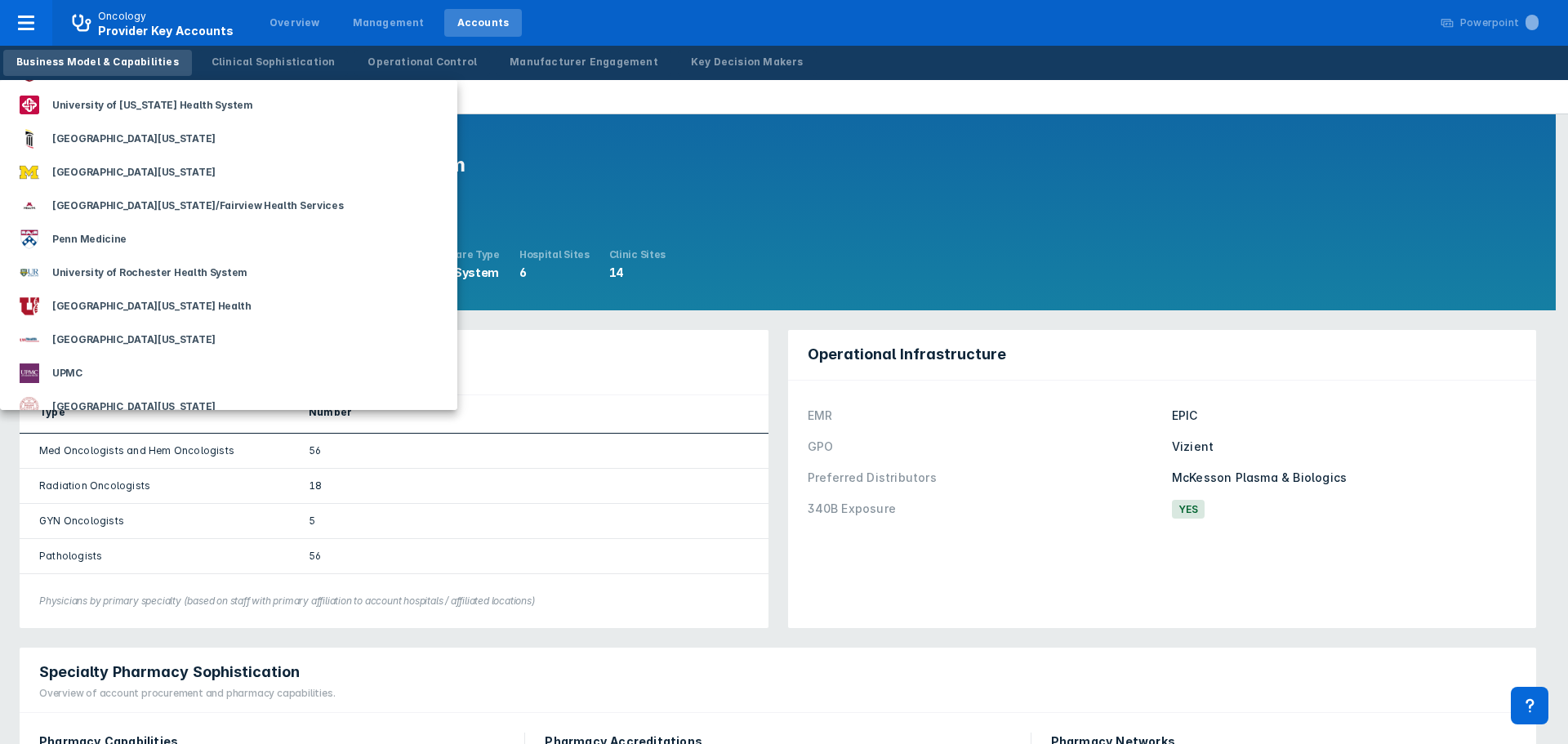
scroll to position [2369, 0]
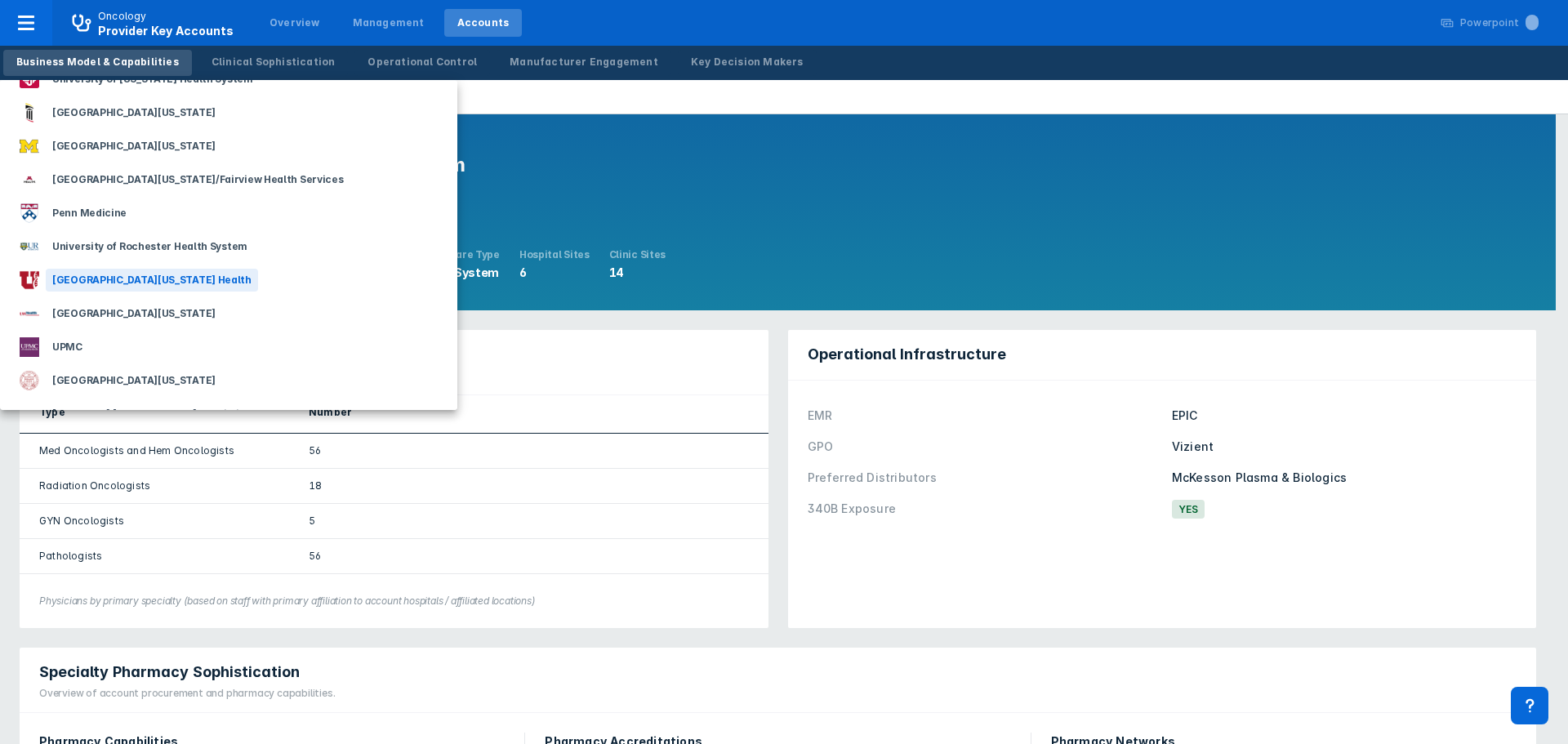
click at [128, 275] on div "[GEOGRAPHIC_DATA][US_STATE] Health" at bounding box center [152, 280] width 213 height 23
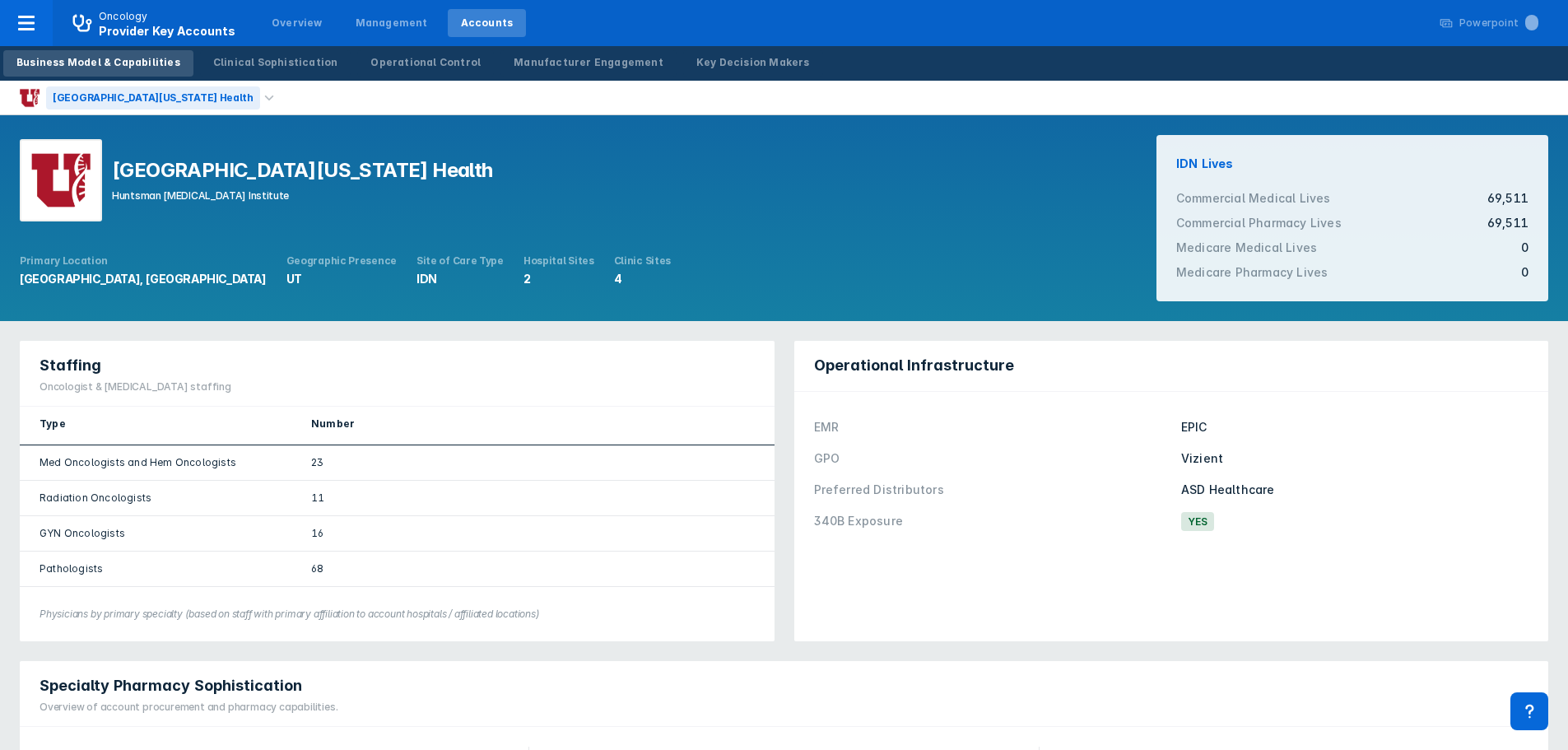
click at [95, 98] on div "[GEOGRAPHIC_DATA][US_STATE] Health" at bounding box center [153, 97] width 214 height 23
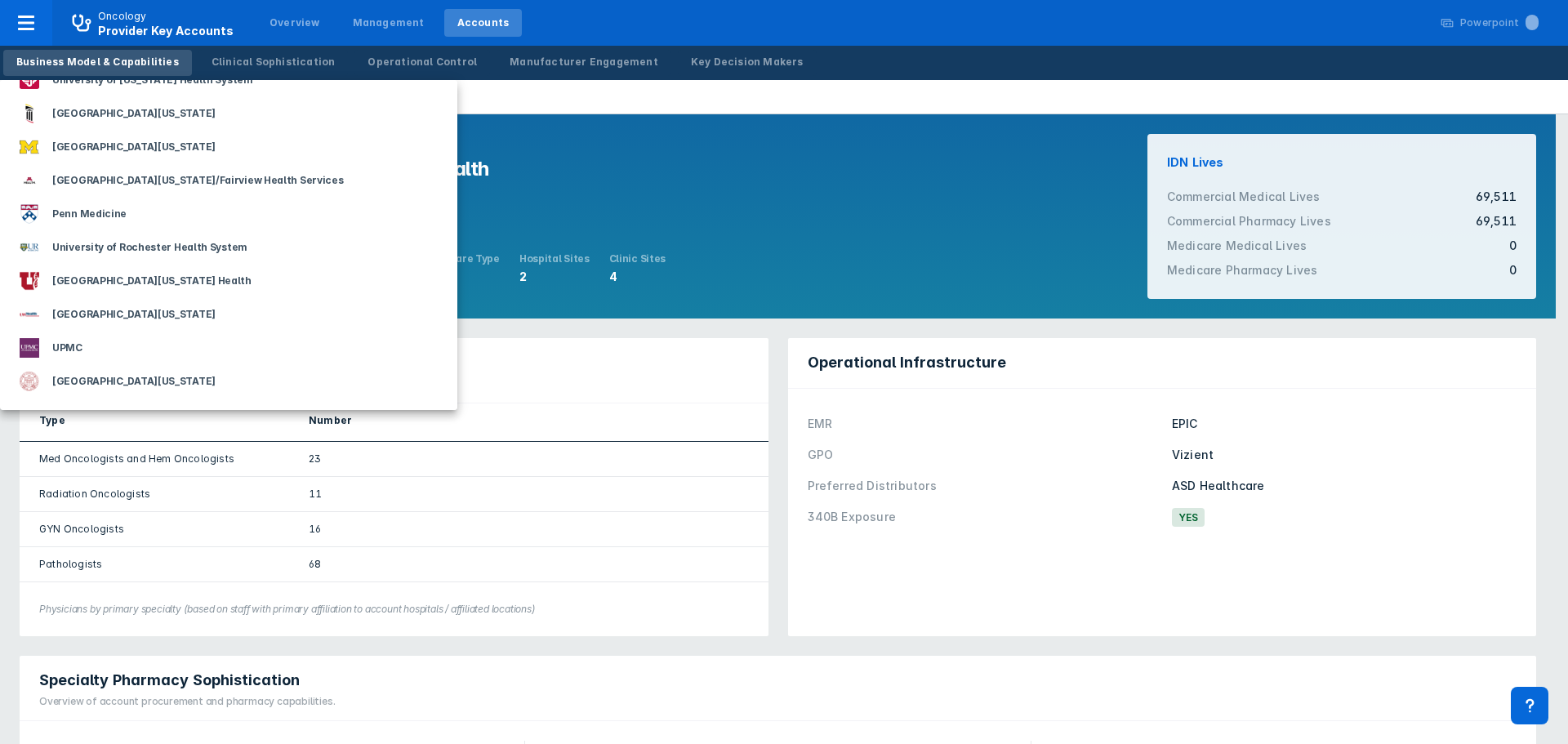
scroll to position [2369, 0]
click at [172, 309] on div "[GEOGRAPHIC_DATA][US_STATE]" at bounding box center [134, 313] width 176 height 23
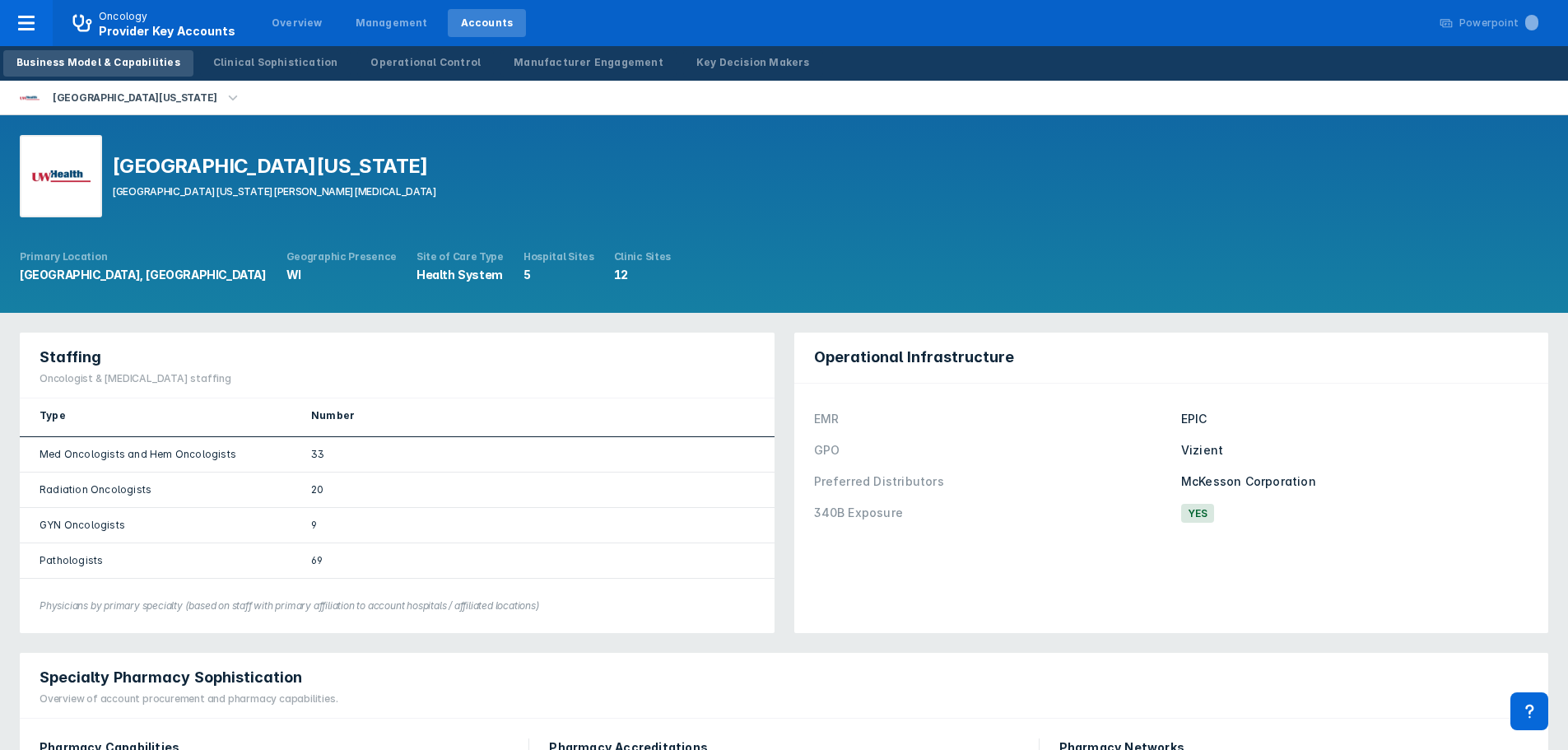
click at [224, 99] on icon "button" at bounding box center [233, 98] width 18 height 18
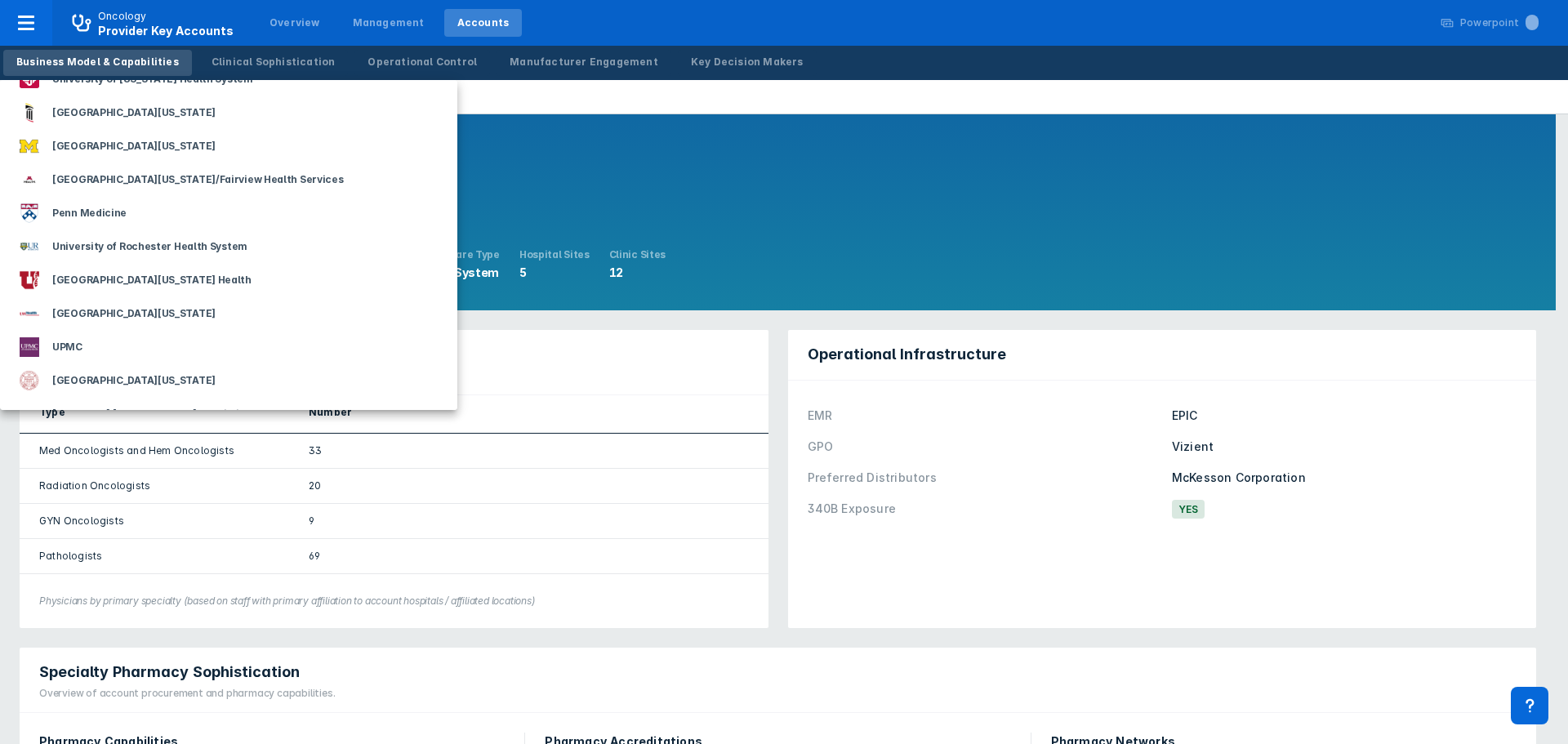
scroll to position [2530, 0]
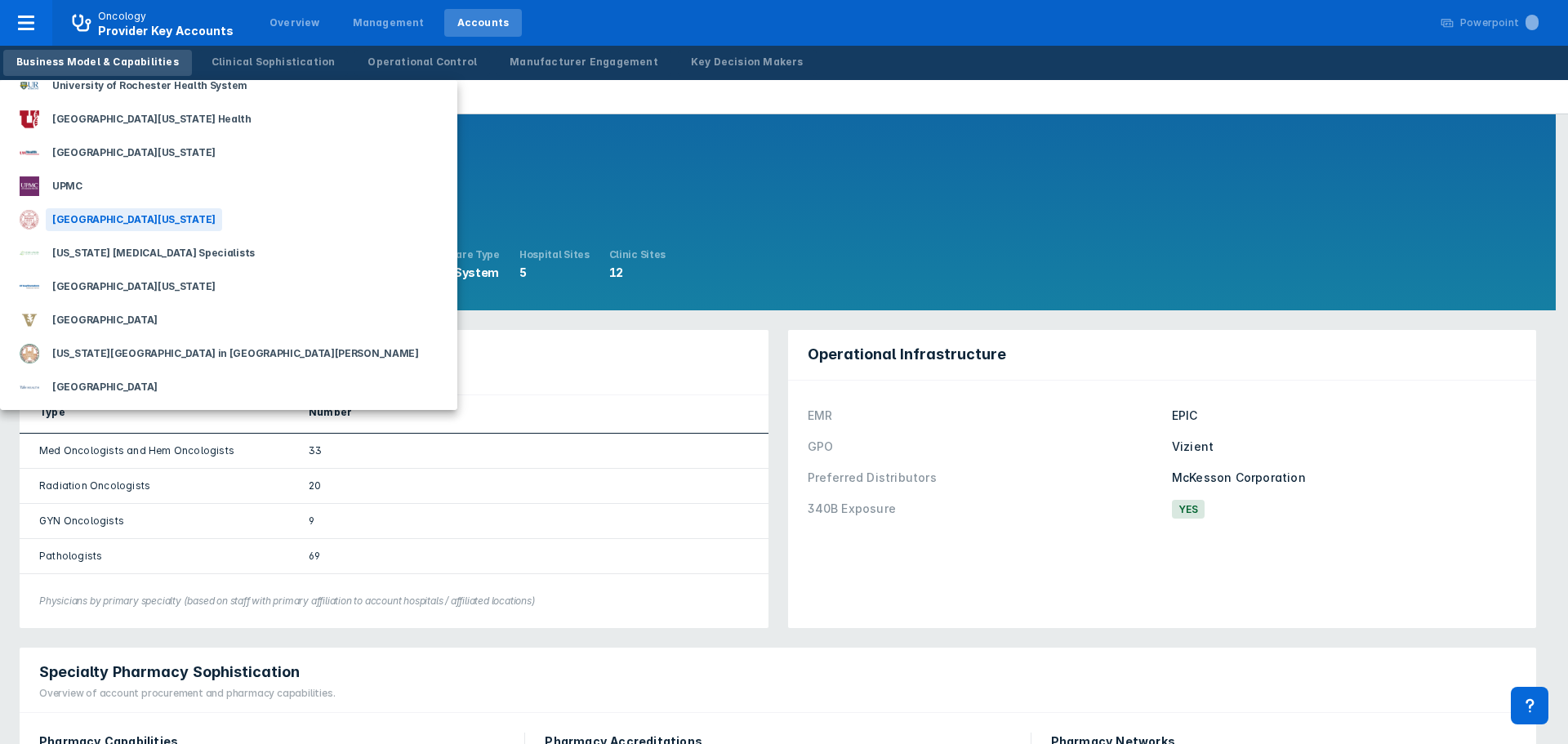
click at [166, 226] on div "[GEOGRAPHIC_DATA][US_STATE]" at bounding box center [134, 219] width 176 height 23
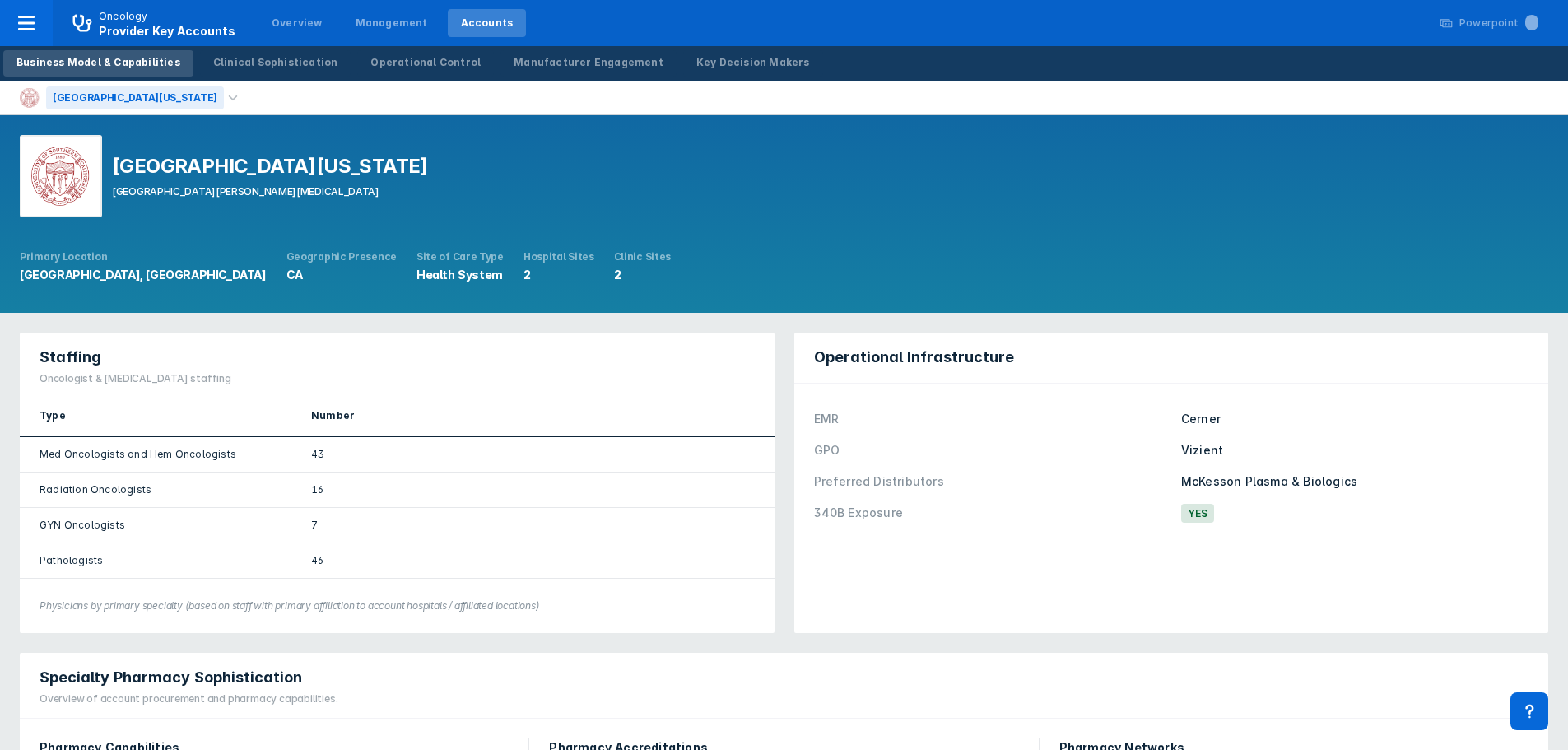
click at [141, 90] on div "[GEOGRAPHIC_DATA][US_STATE]" at bounding box center [135, 97] width 178 height 23
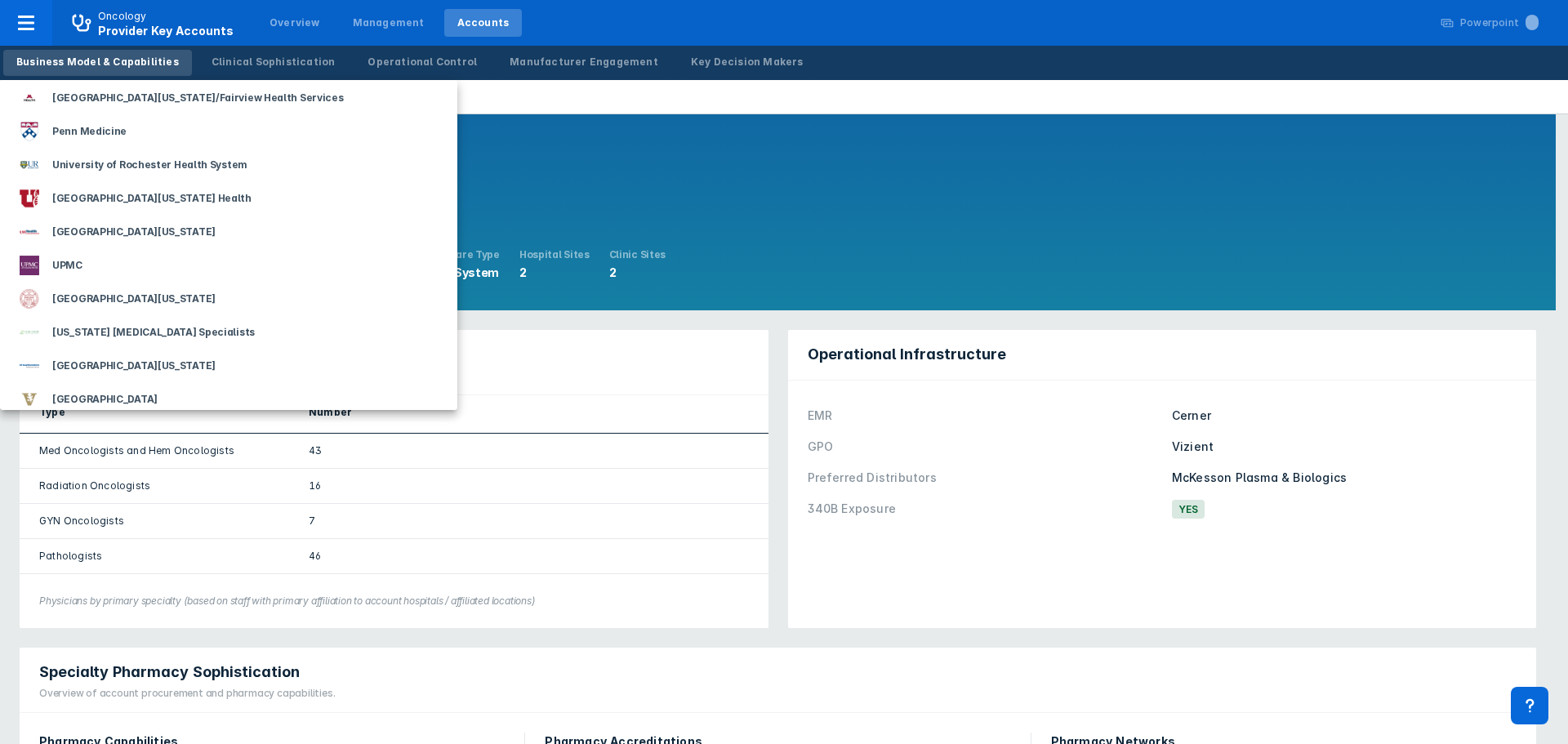
scroll to position [2530, 0]
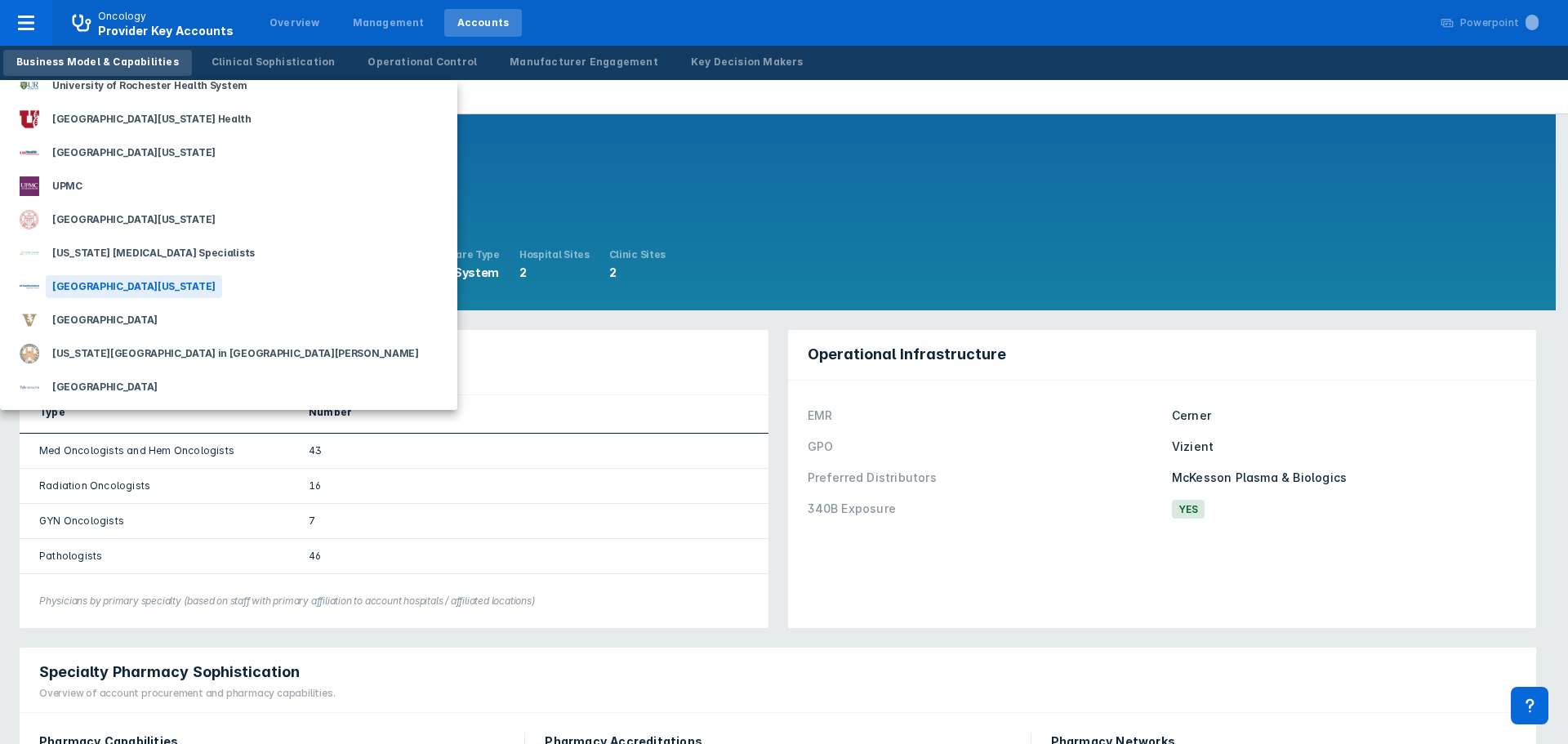
click at [140, 283] on div "[GEOGRAPHIC_DATA][US_STATE]" at bounding box center [134, 286] width 176 height 23
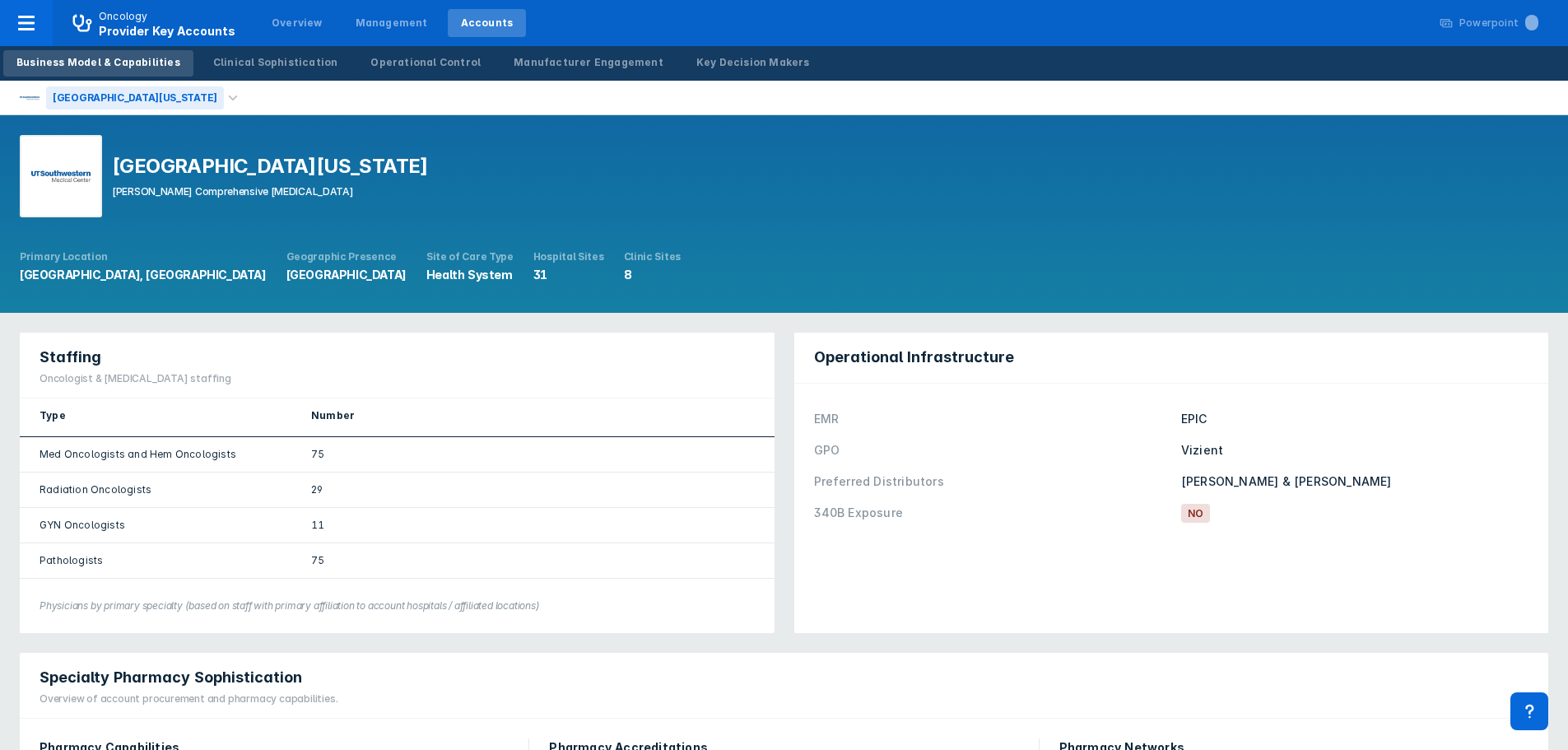
click at [142, 102] on div "[GEOGRAPHIC_DATA][US_STATE]" at bounding box center [135, 97] width 178 height 23
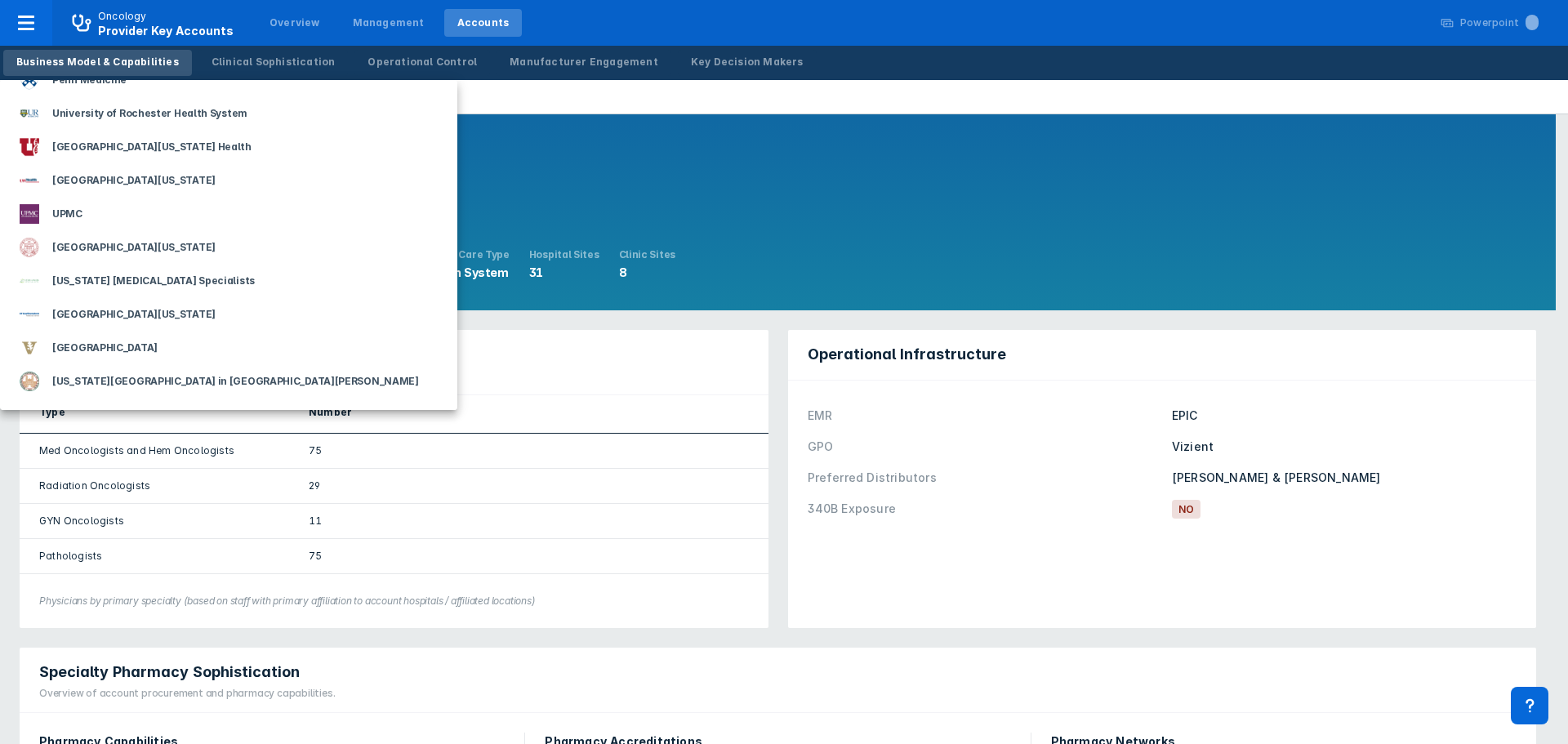
scroll to position [2530, 0]
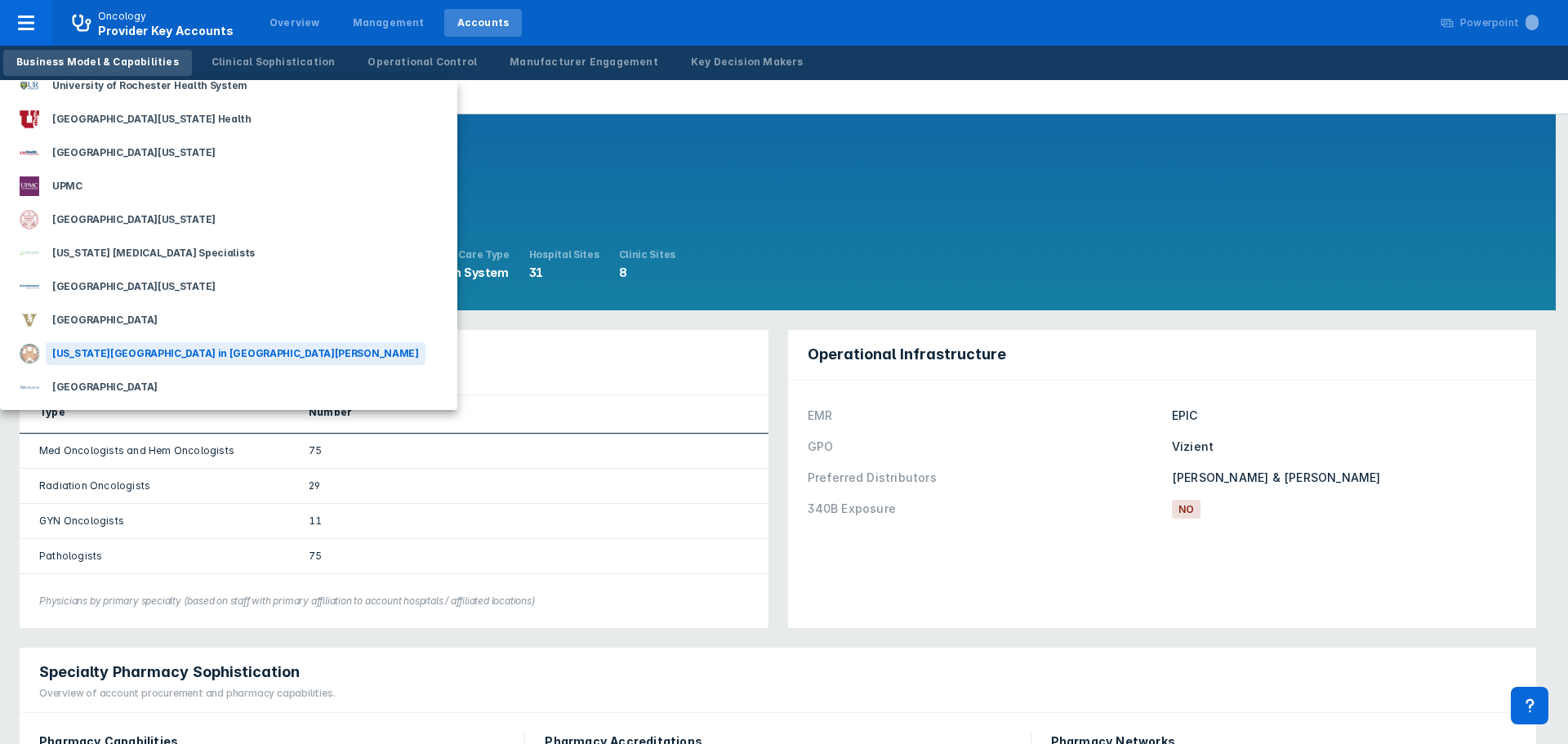
click at [196, 353] on div "[US_STATE][GEOGRAPHIC_DATA] in [GEOGRAPHIC_DATA][PERSON_NAME]" at bounding box center [236, 353] width 380 height 23
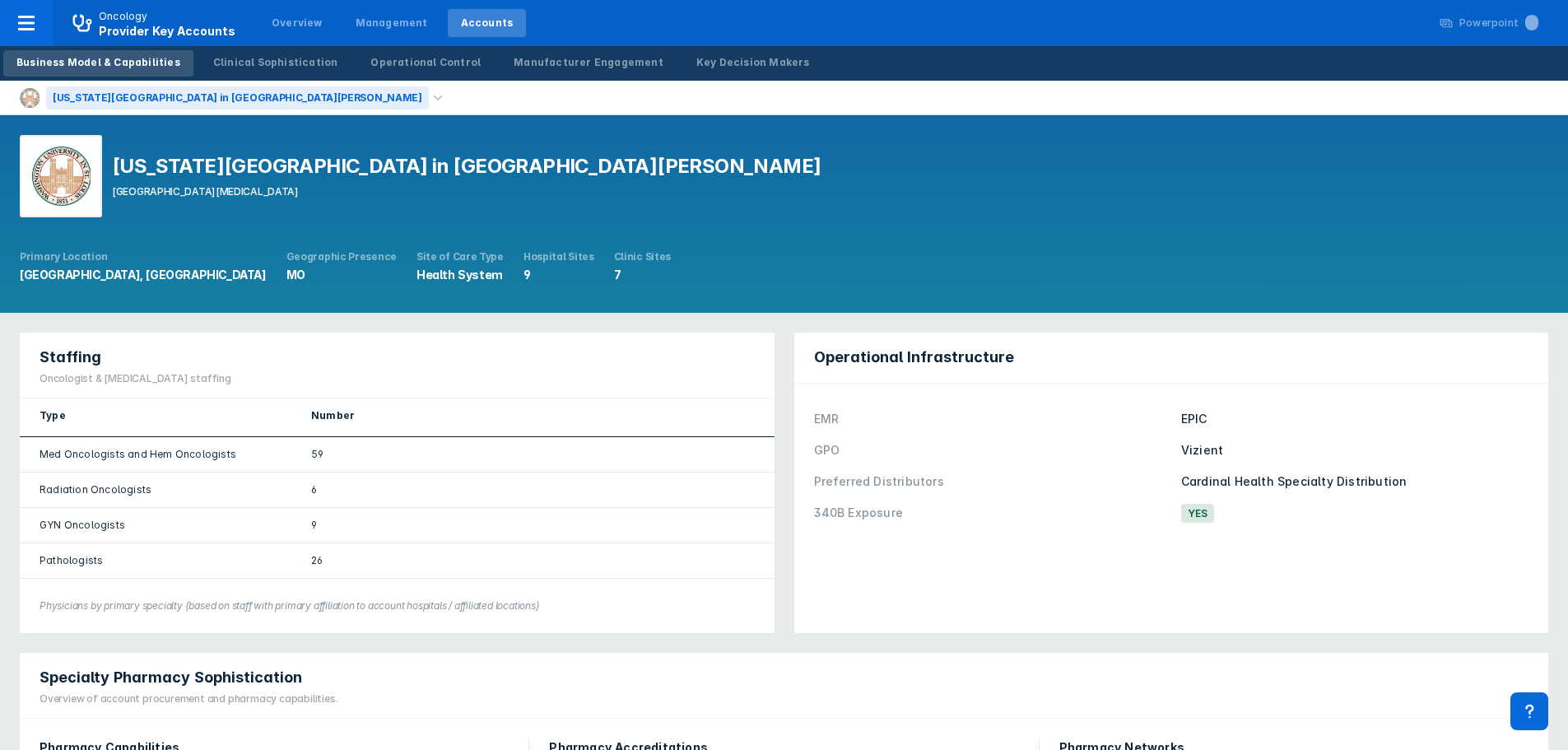
click at [189, 97] on div "[US_STATE][GEOGRAPHIC_DATA] in [GEOGRAPHIC_DATA][PERSON_NAME]" at bounding box center [238, 97] width 383 height 23
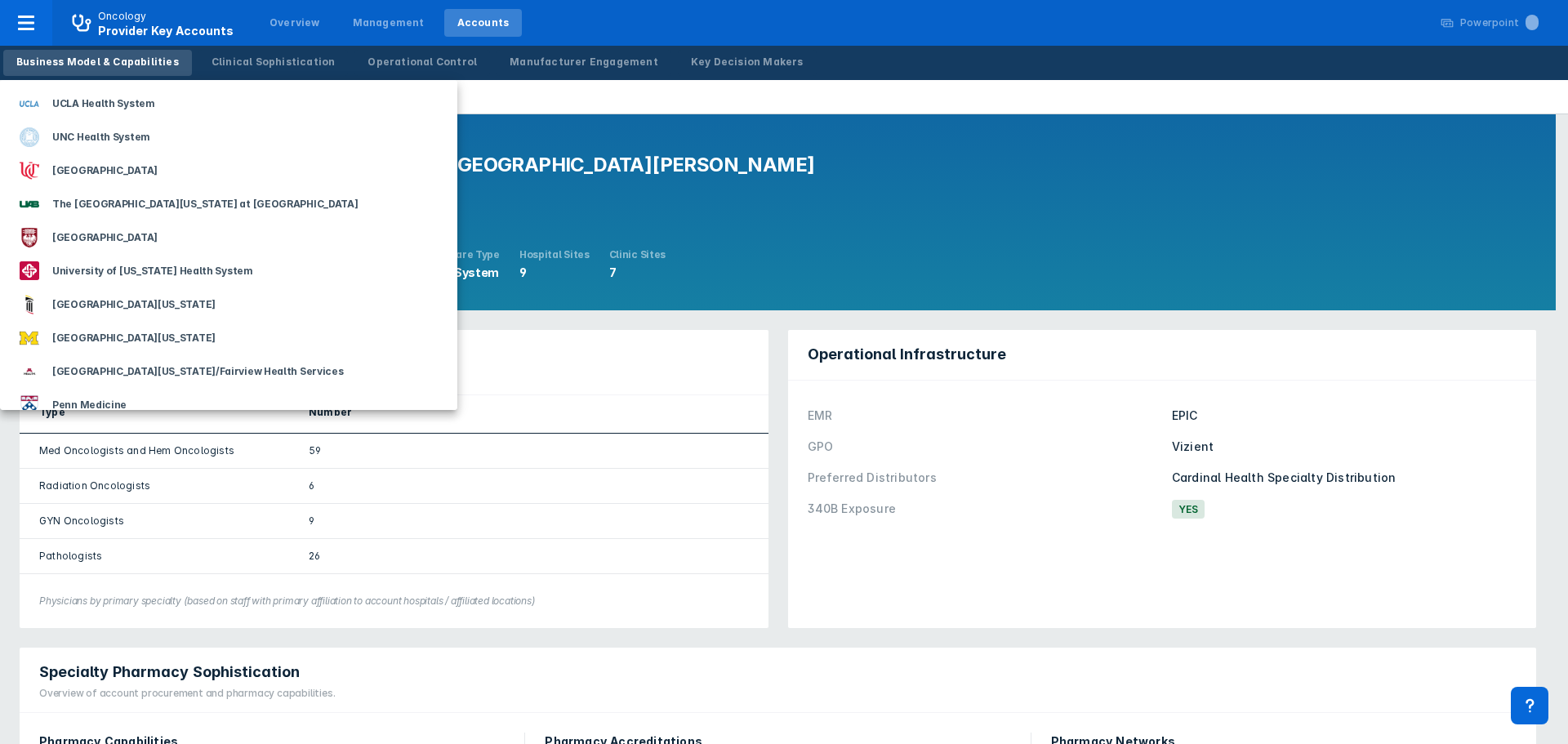
scroll to position [2205, 0]
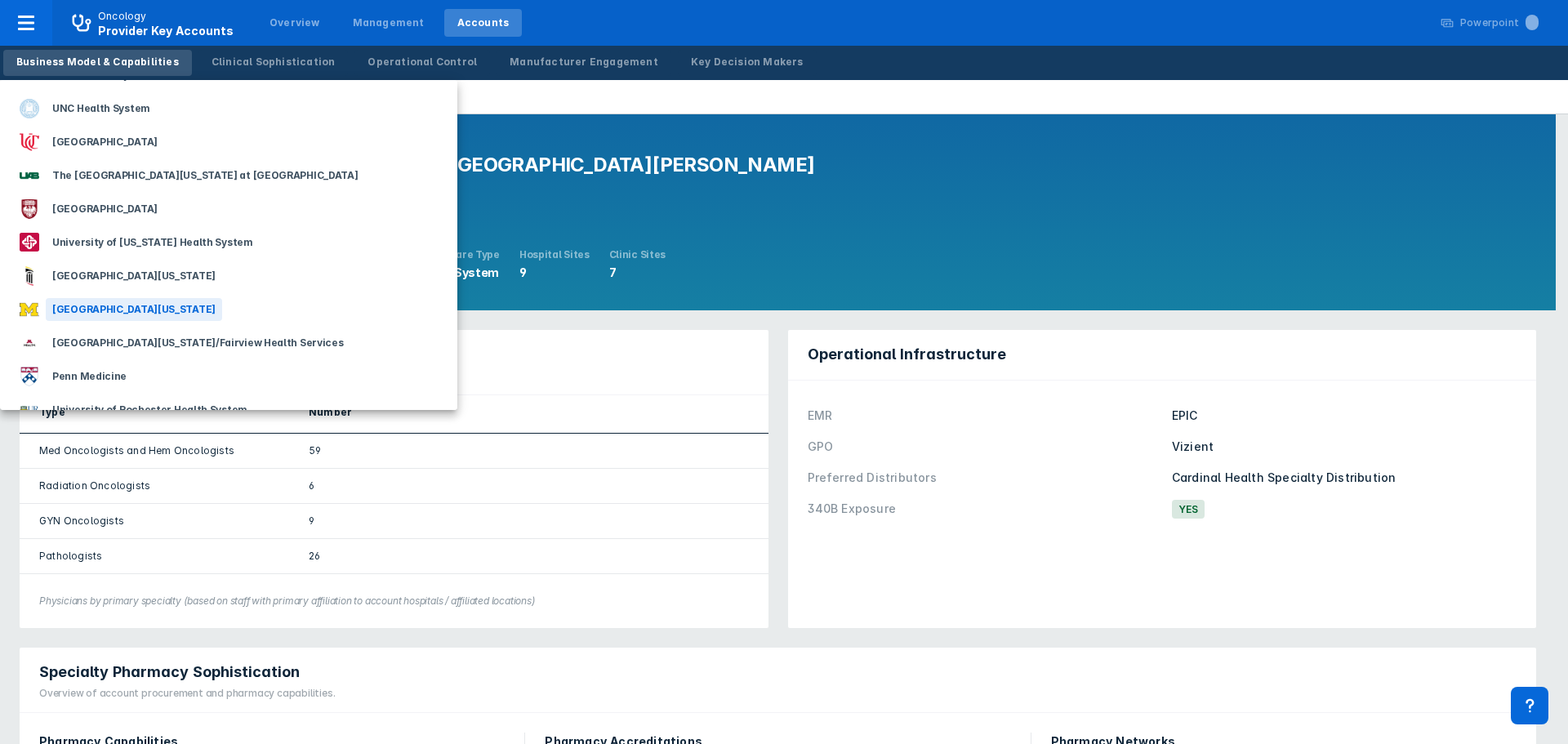
click at [124, 308] on div "[GEOGRAPHIC_DATA][US_STATE]" at bounding box center [134, 309] width 176 height 23
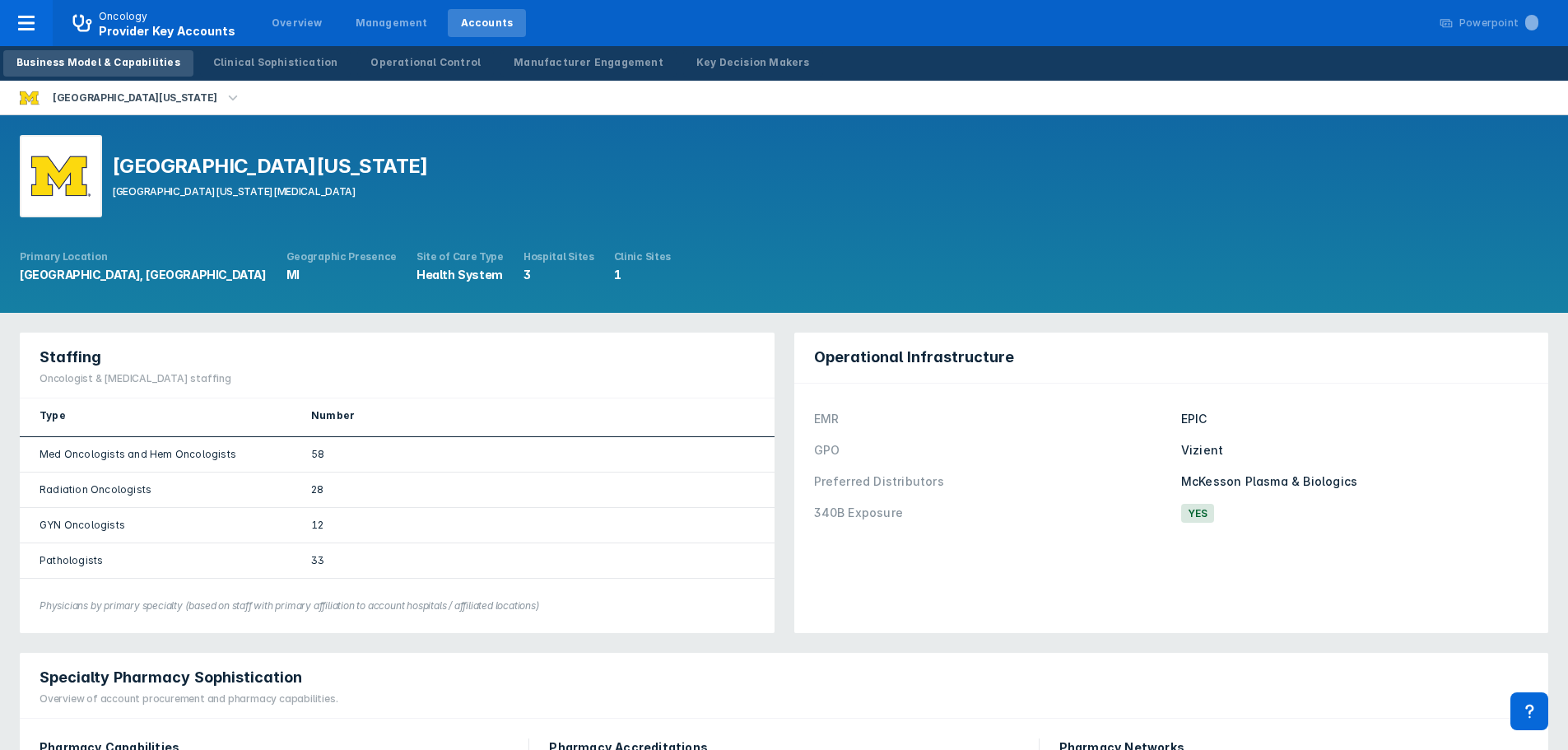
click at [224, 97] on icon "button" at bounding box center [233, 98] width 18 height 18
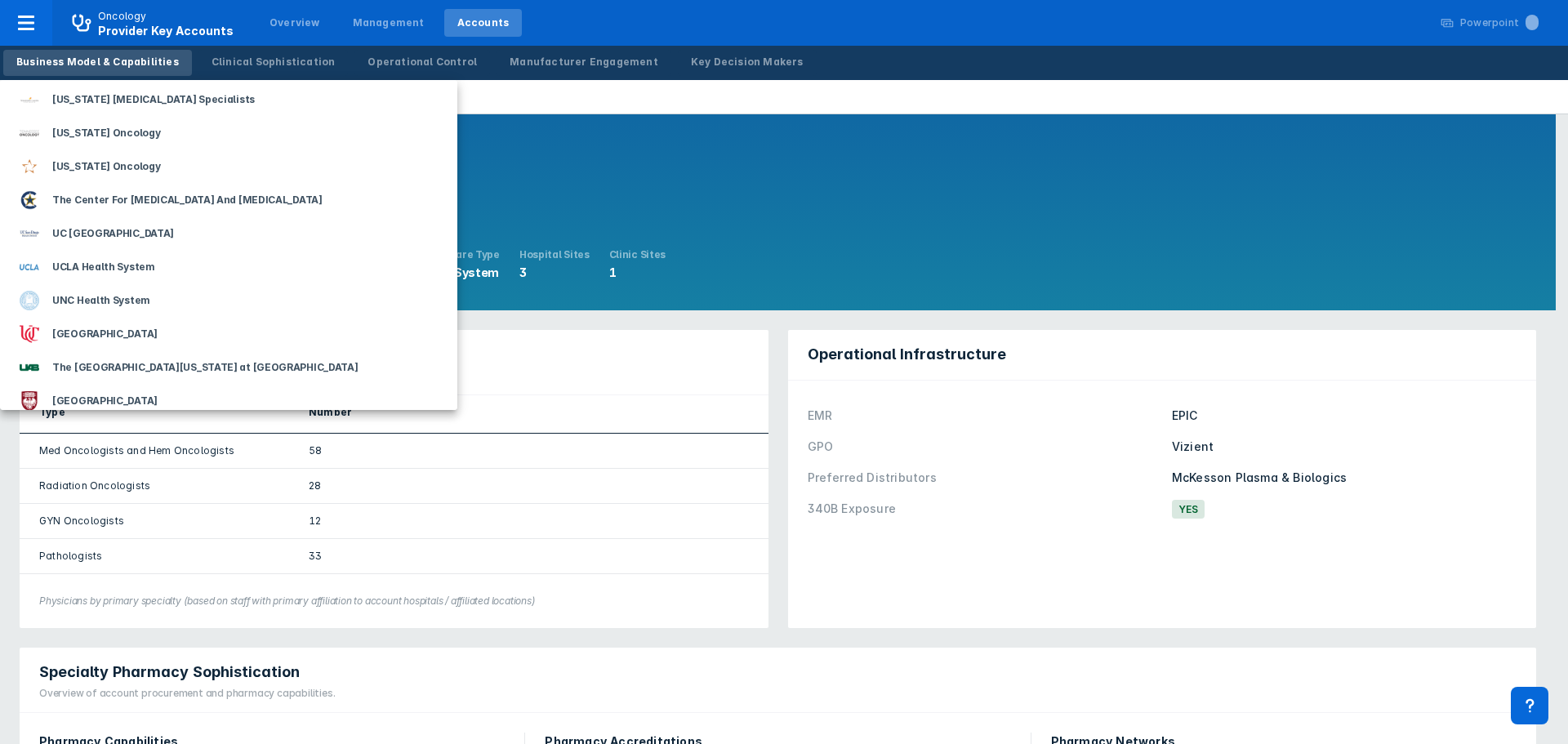
scroll to position [2042, 0]
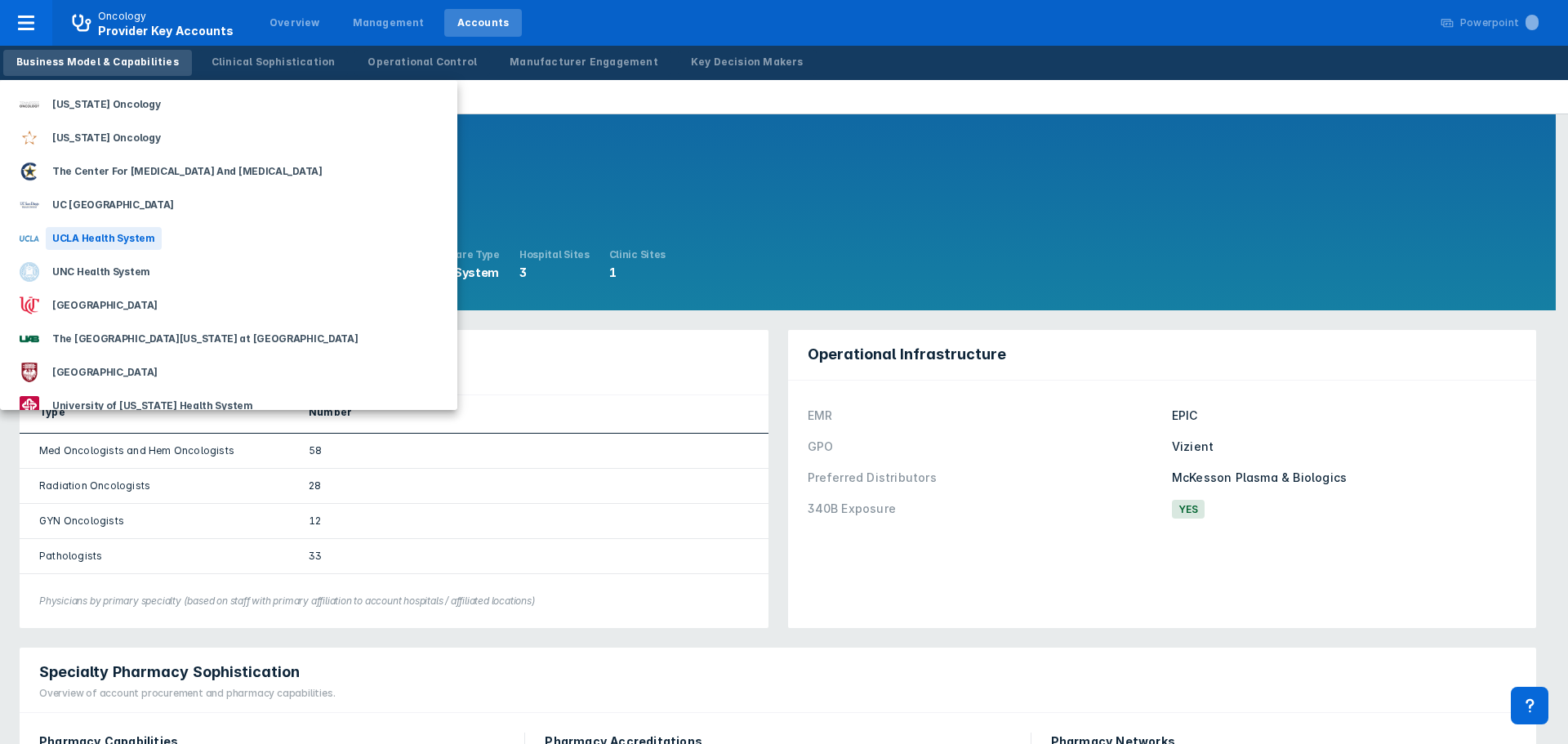
click at [112, 233] on div "UCLA Health System" at bounding box center [104, 239] width 116 height 23
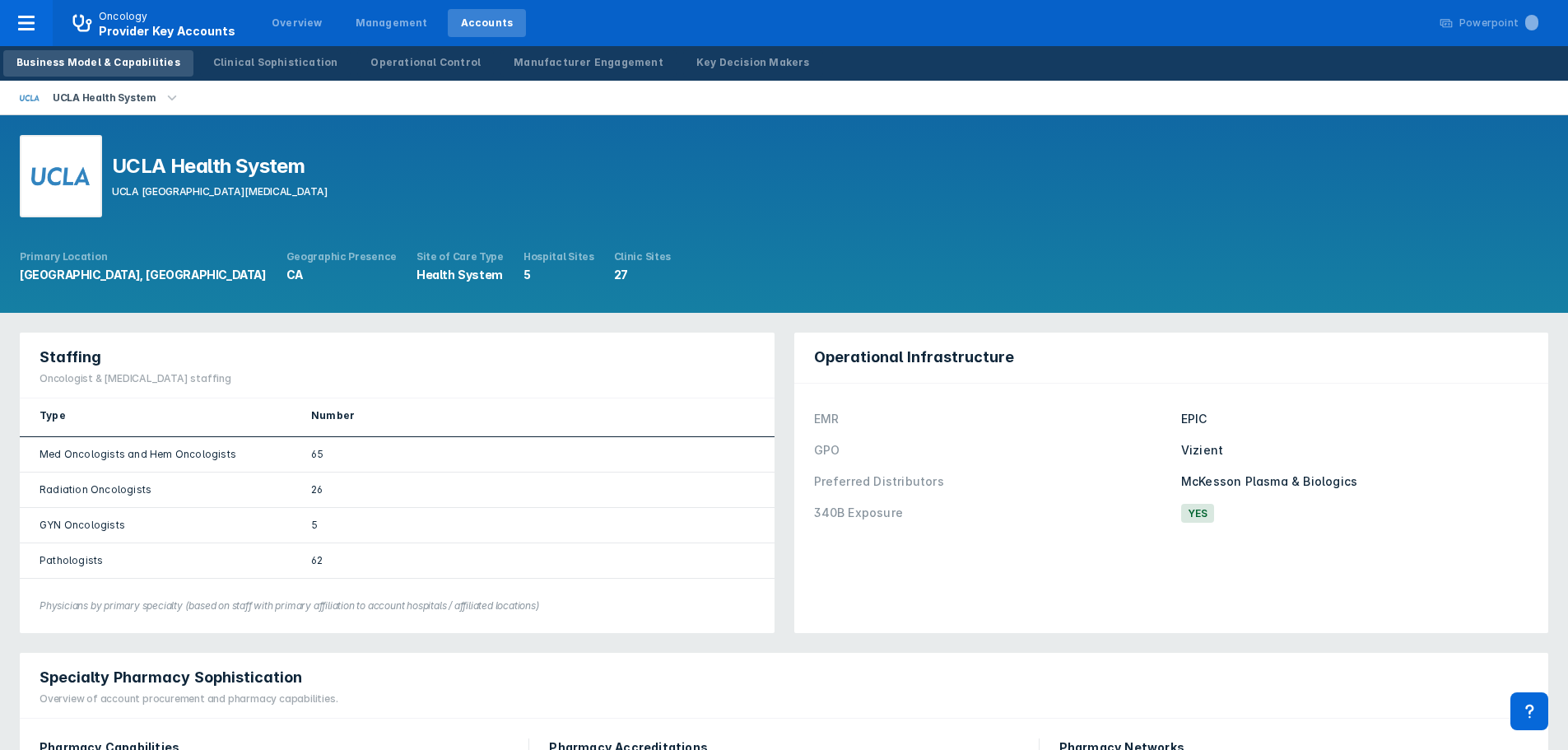
click at [164, 95] on icon "button" at bounding box center [172, 98] width 18 height 18
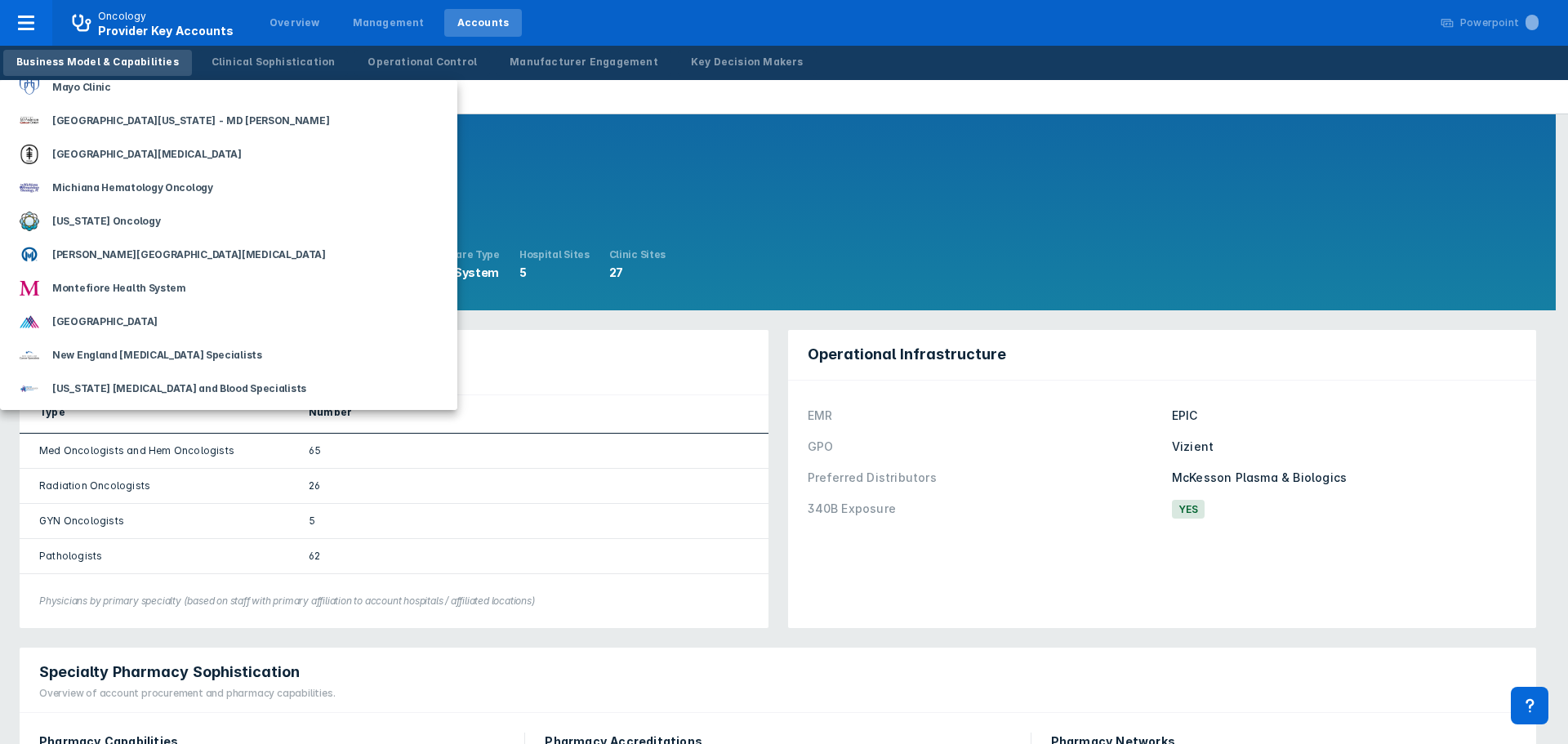
scroll to position [1062, 0]
